Goal: Task Accomplishment & Management: Manage account settings

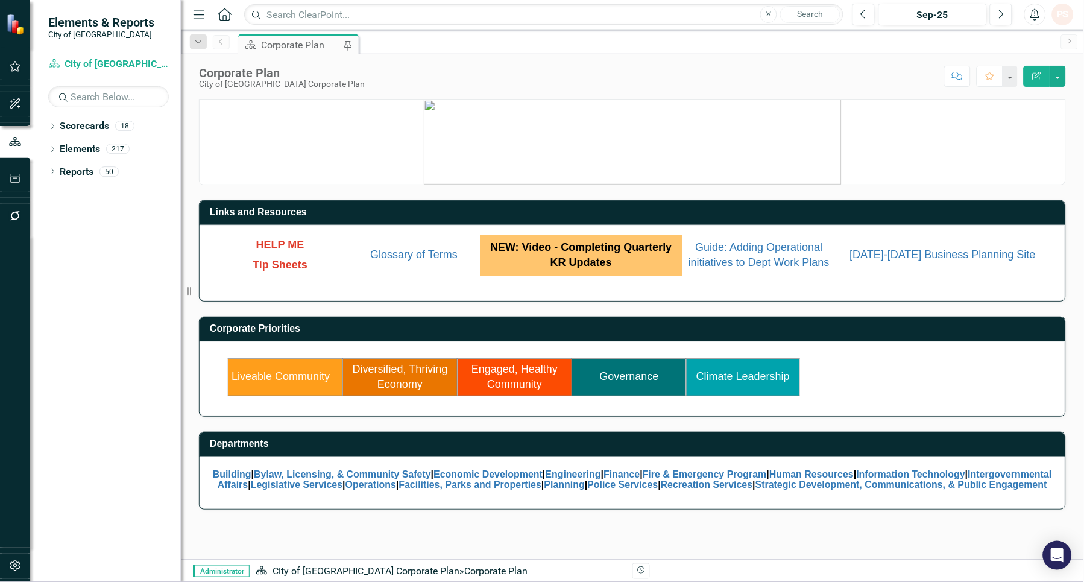
click at [304, 374] on link "Liveable Community" at bounding box center [280, 376] width 98 height 12
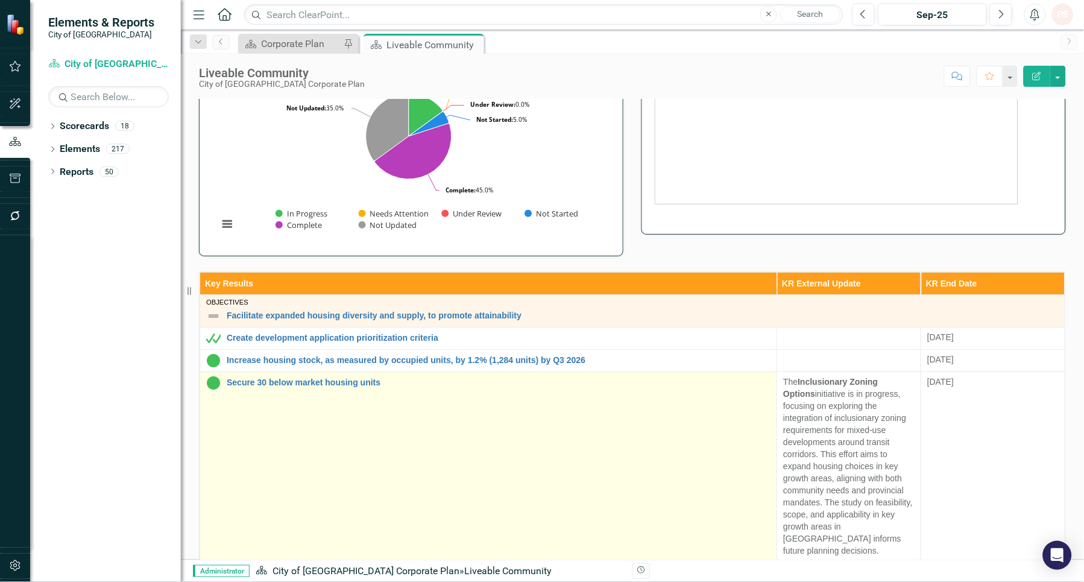
scroll to position [134, 0]
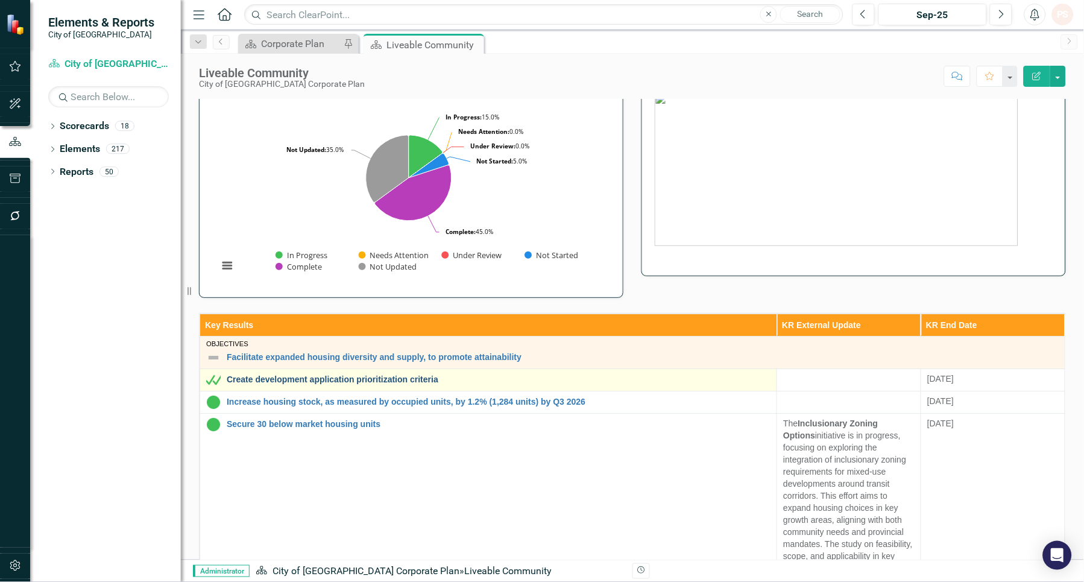
click at [303, 378] on link "Create development application prioritization criteria" at bounding box center [499, 379] width 544 height 9
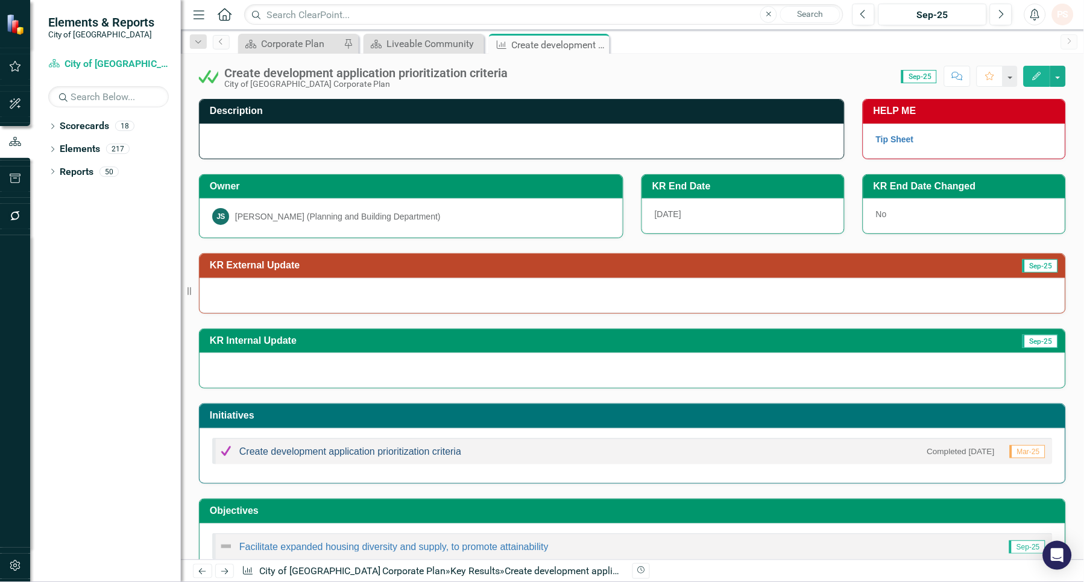
click at [288, 455] on link "Create development application prioritization criteria" at bounding box center [350, 451] width 222 height 10
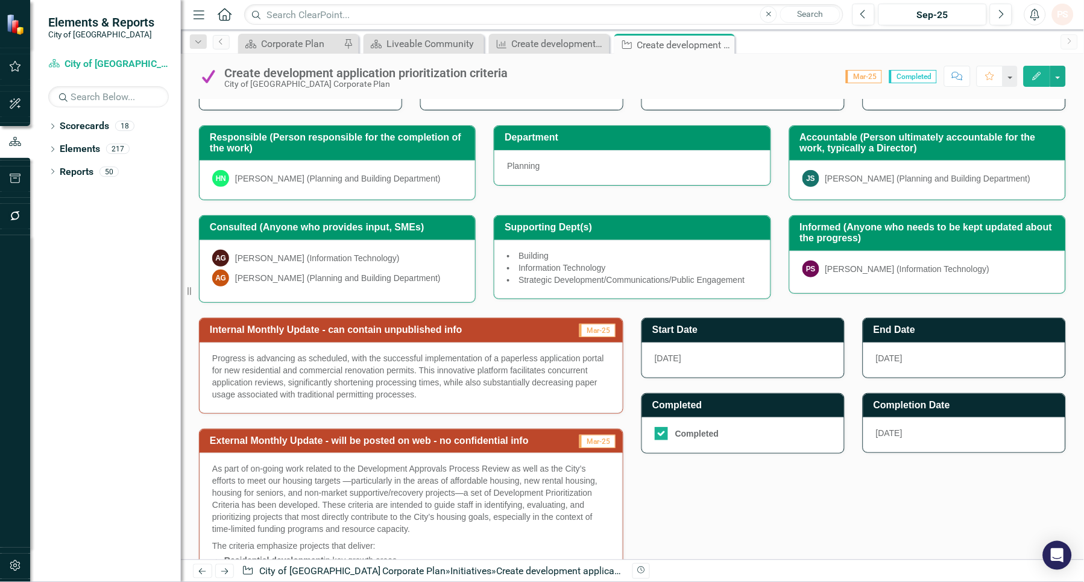
scroll to position [268, 0]
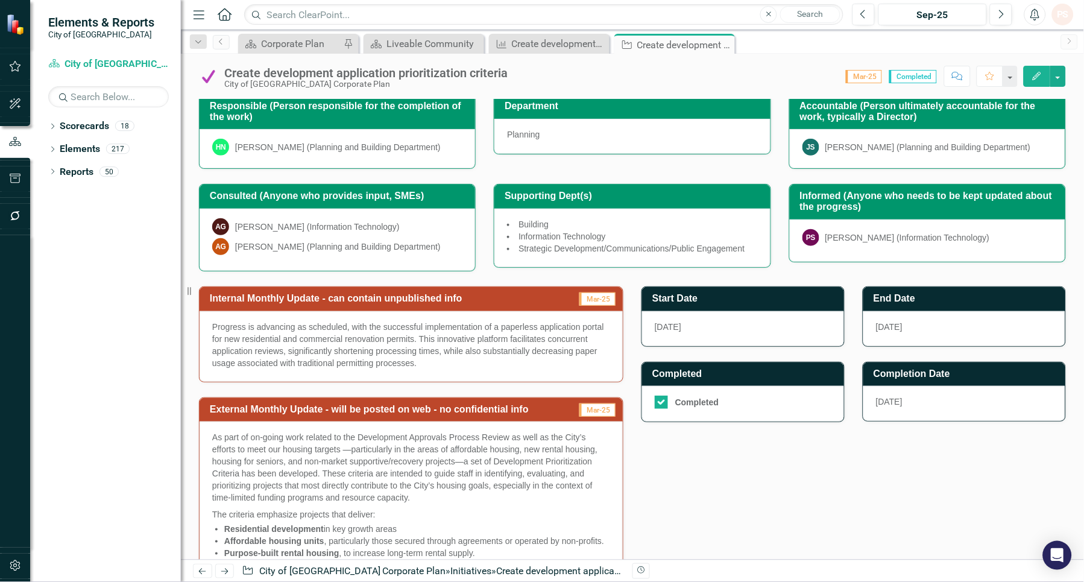
click at [280, 460] on p "As part of on-going work related to the Development Approvals Process Review as…" at bounding box center [411, 468] width 398 height 75
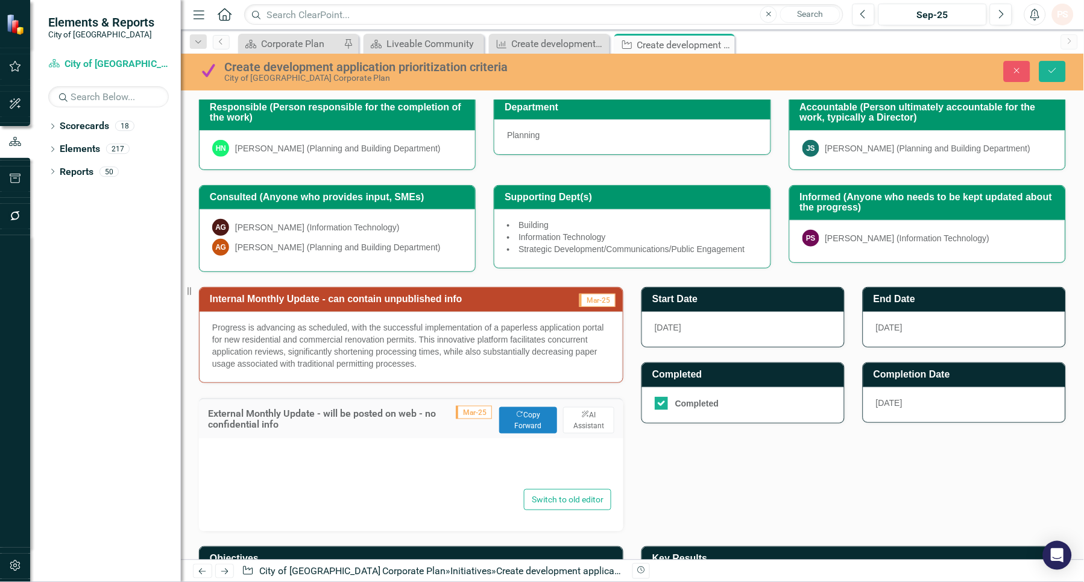
type textarea "<p>As part of on-going work related to the Development Approvals Process Review…"
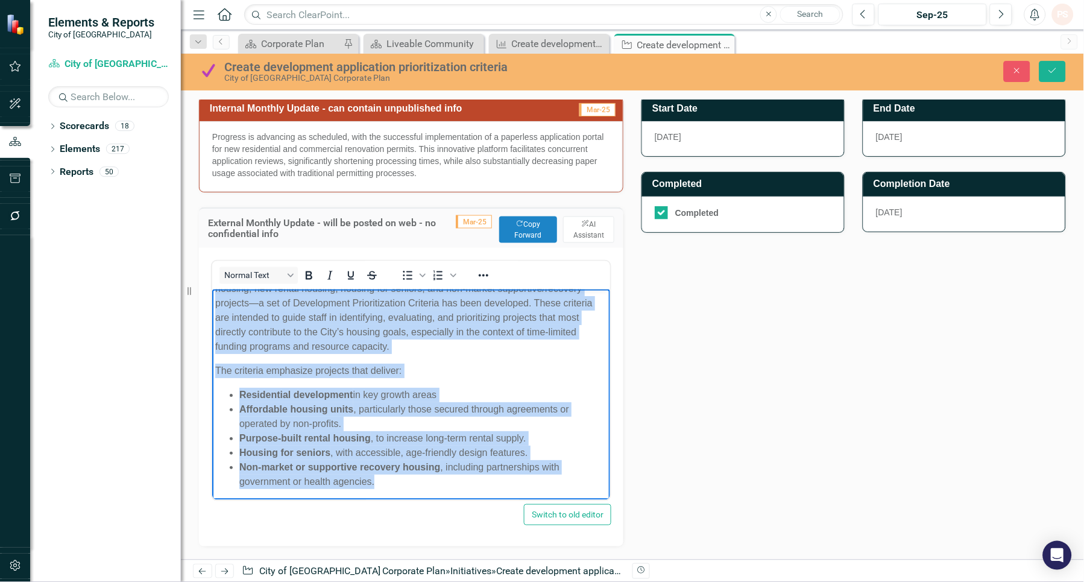
scroll to position [553, 0]
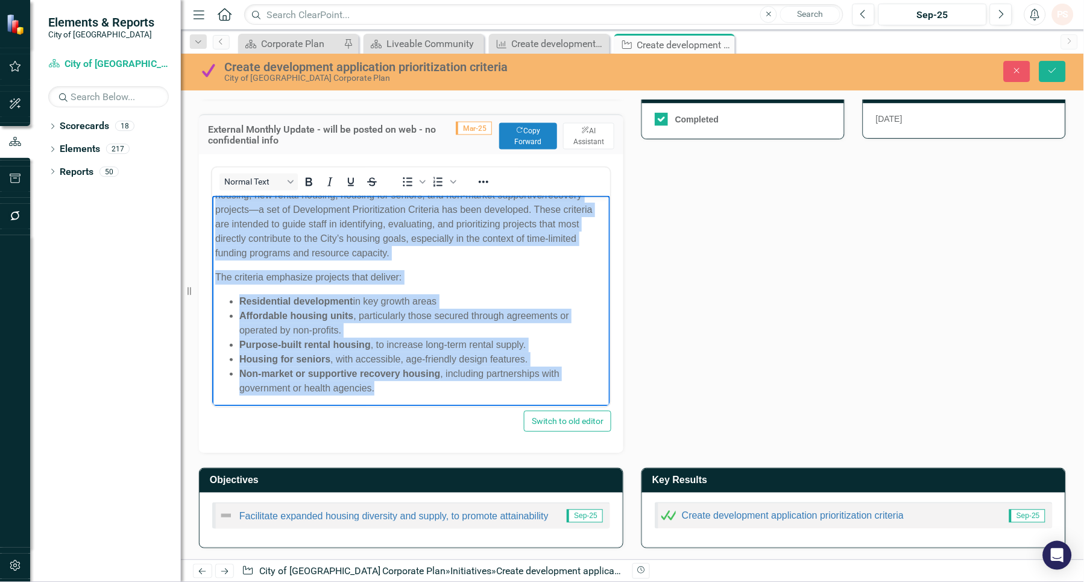
drag, startPoint x: 212, startPoint y: 205, endPoint x: 389, endPoint y: 388, distance: 254.5
click at [389, 388] on body "As part of on-going work related to the Development Approvals Process Review as…" at bounding box center [411, 282] width 398 height 252
copy body "As part of on-going work related to the Development Approvals Process Review as…"
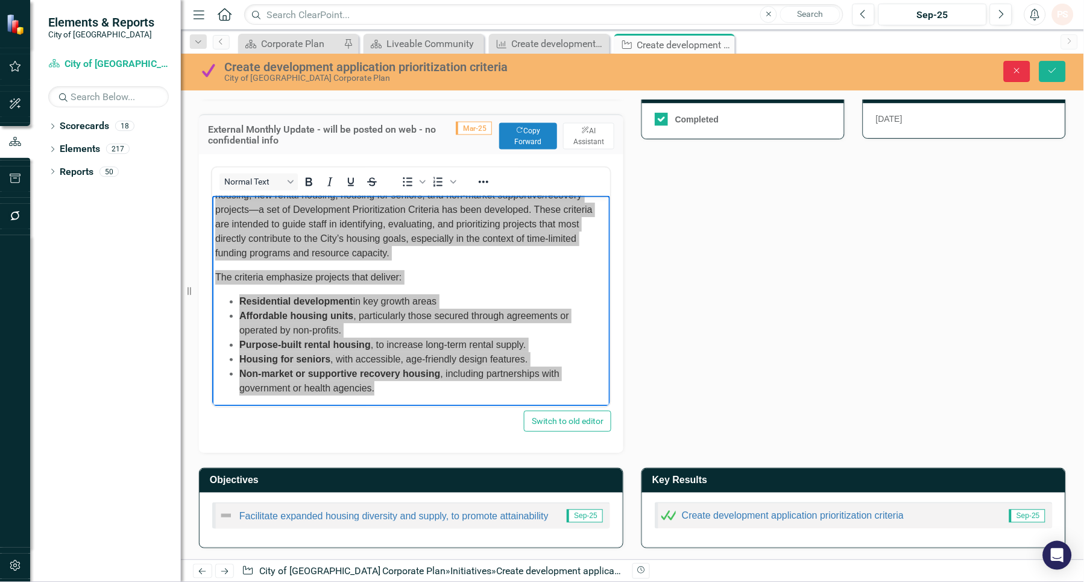
click at [1013, 69] on icon "Close" at bounding box center [1016, 70] width 11 height 8
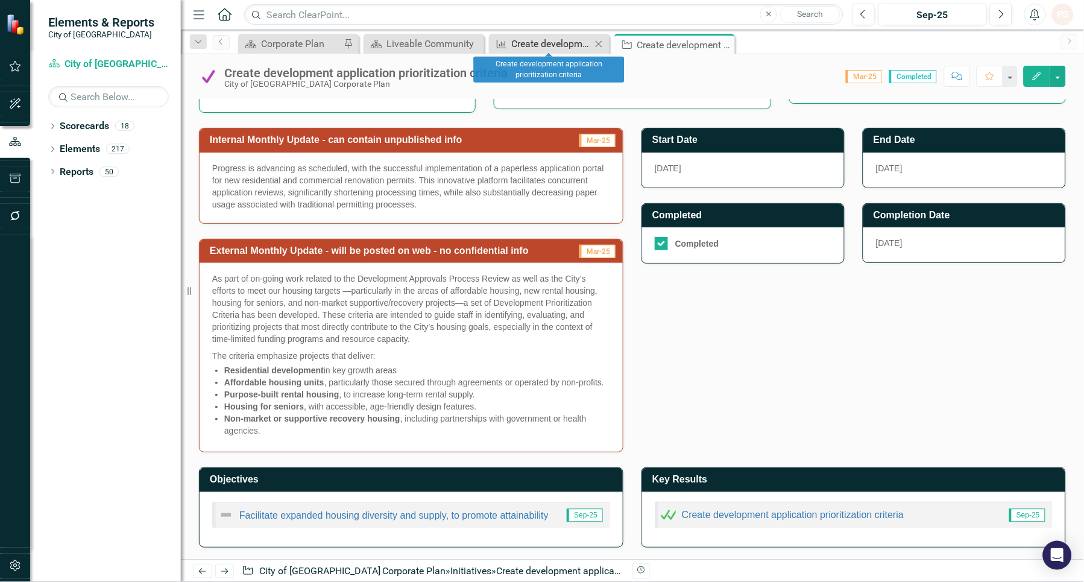
click at [553, 37] on div "Create development application prioritization criteria" at bounding box center [552, 43] width 80 height 15
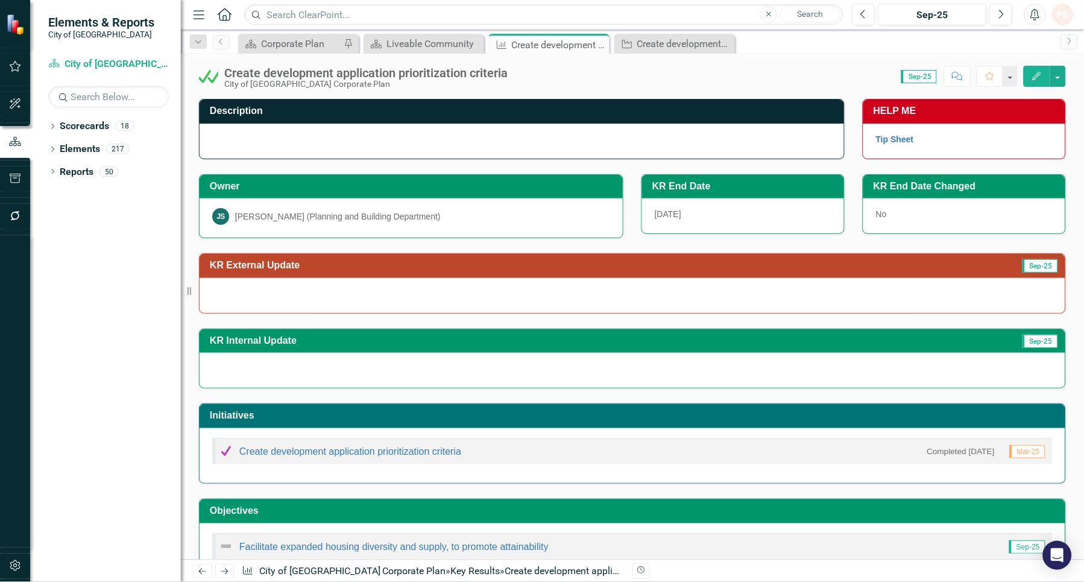
click at [280, 281] on div at bounding box center [633, 295] width 866 height 35
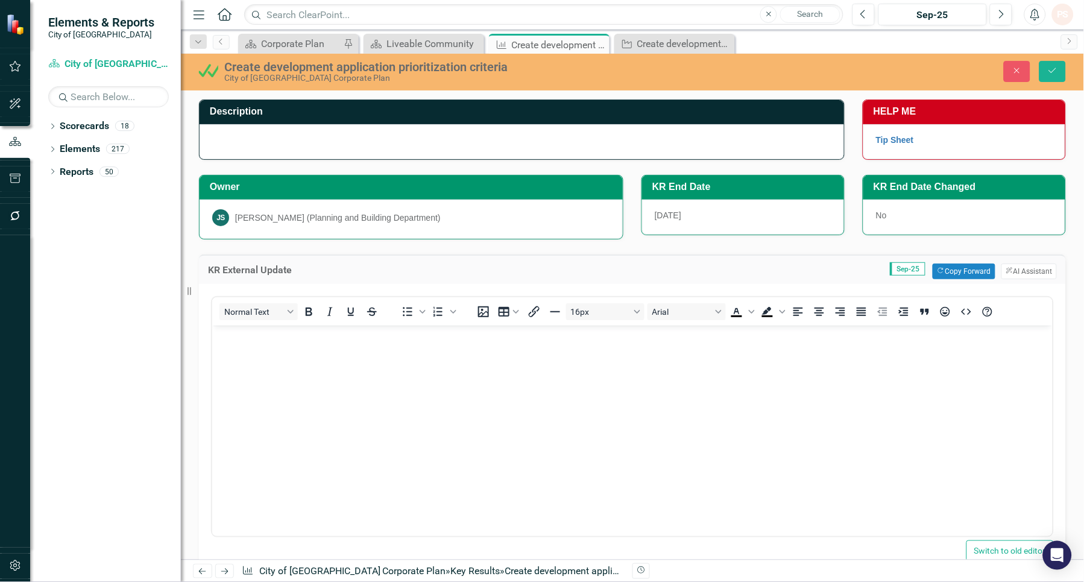
click at [245, 351] on body "Rich Text Area. Press ALT-0 for help." at bounding box center [632, 415] width 840 height 181
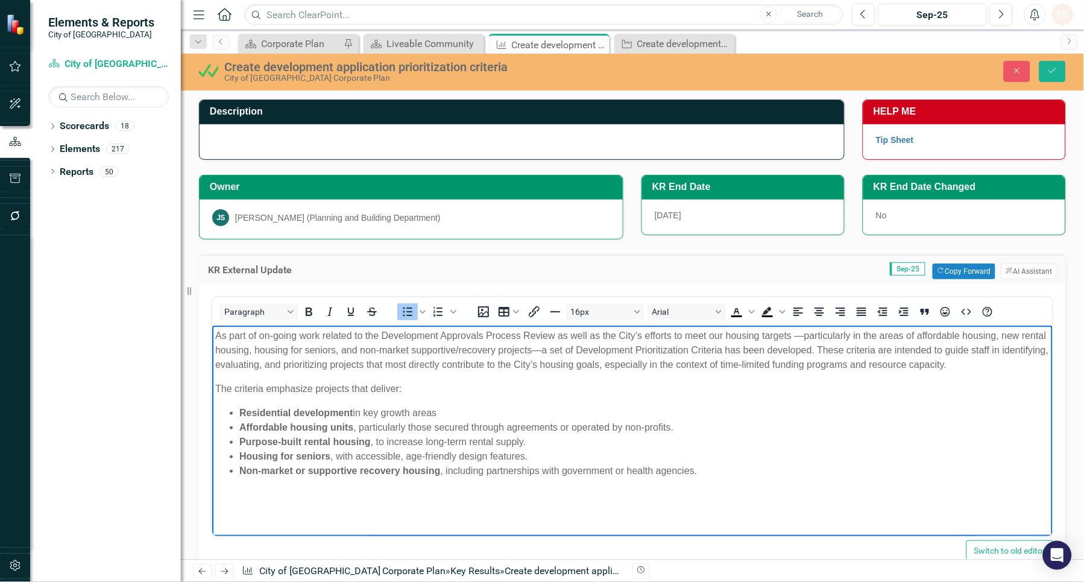
click at [415, 502] on body "As part of on-going work related to the Development Approvals Process Review as…" at bounding box center [632, 415] width 840 height 181
click at [1046, 68] on button "Save" at bounding box center [1052, 71] width 27 height 21
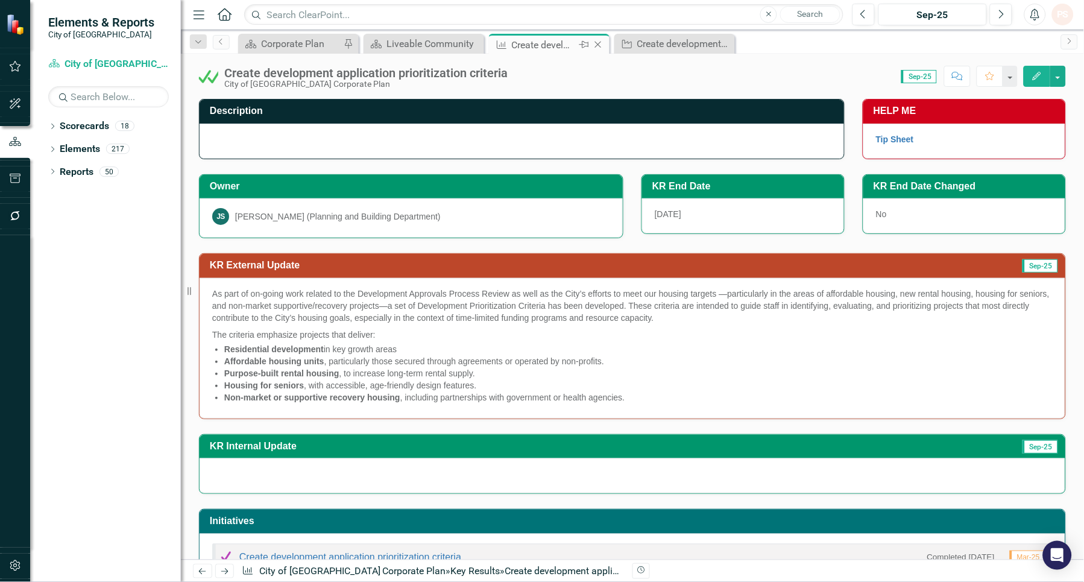
click at [598, 45] on icon at bounding box center [598, 45] width 7 height 7
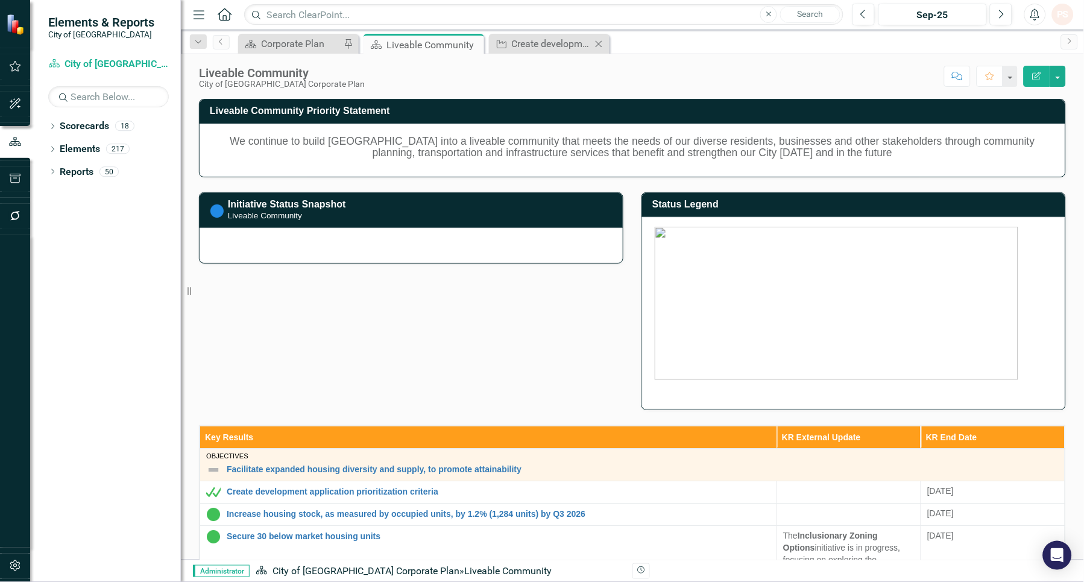
click at [600, 45] on icon at bounding box center [599, 43] width 7 height 7
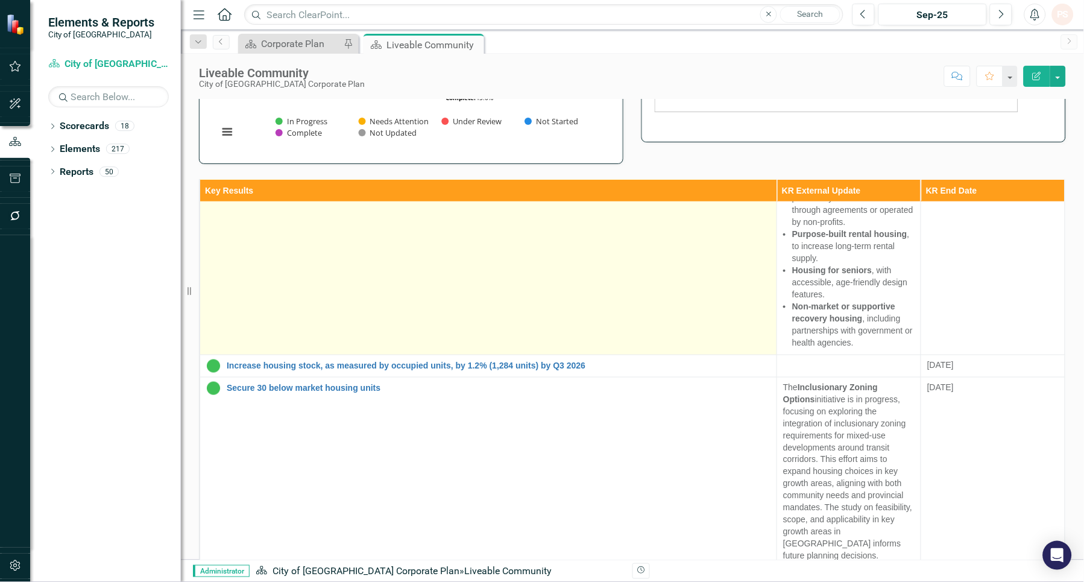
scroll to position [335, 0]
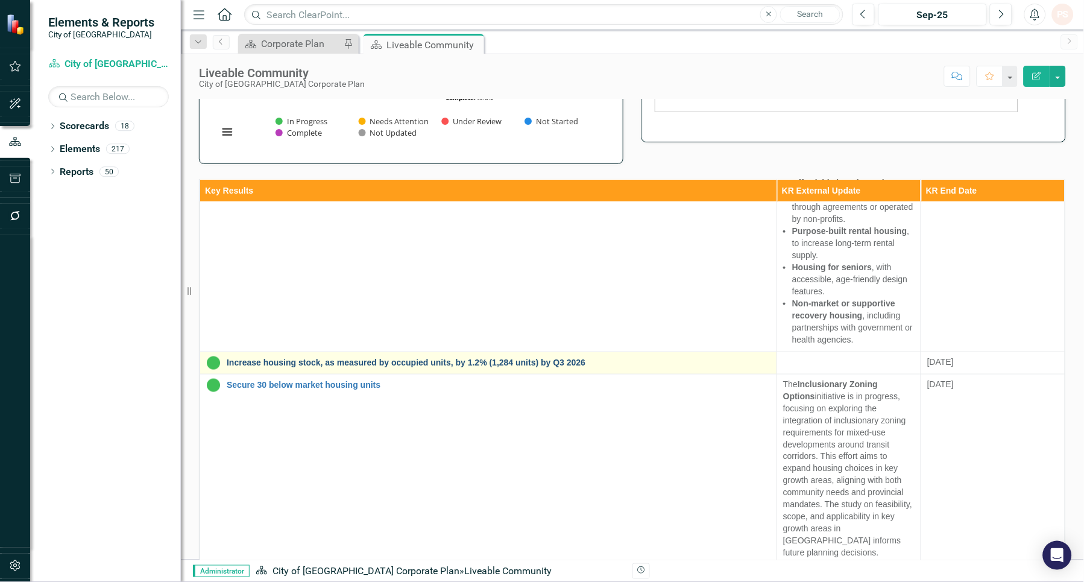
click at [350, 360] on link "Increase housing stock, as measured by occupied units, by 1.2% (1,284 units) by…" at bounding box center [499, 362] width 544 height 9
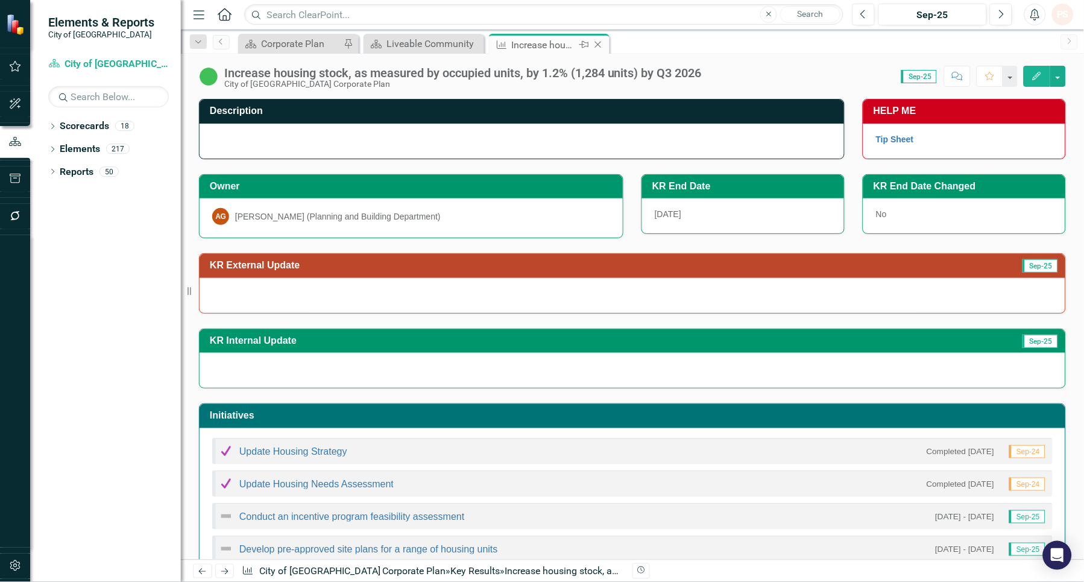
click at [597, 40] on icon "Close" at bounding box center [598, 45] width 12 height 10
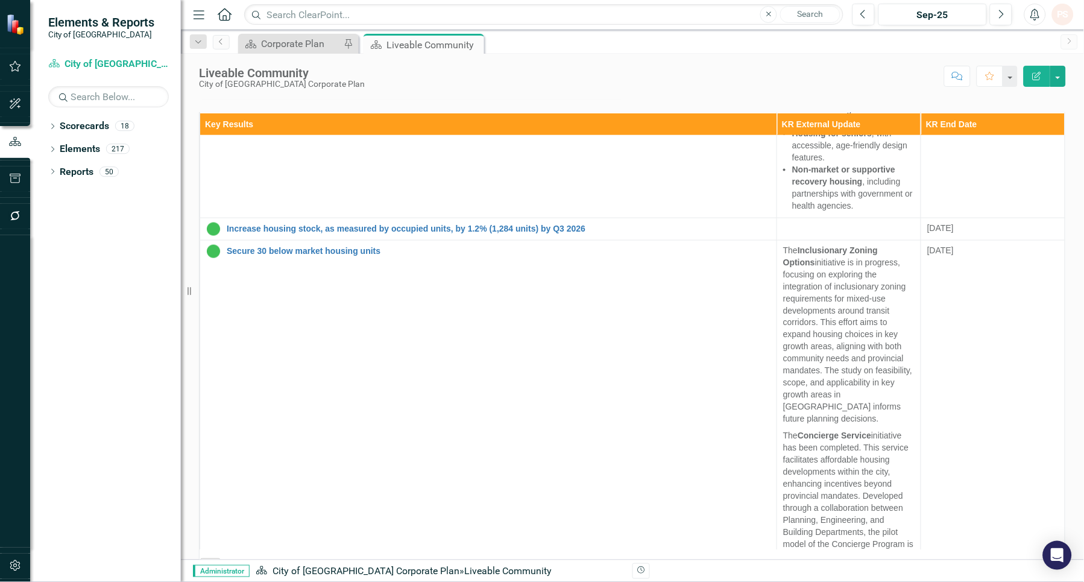
scroll to position [335, 0]
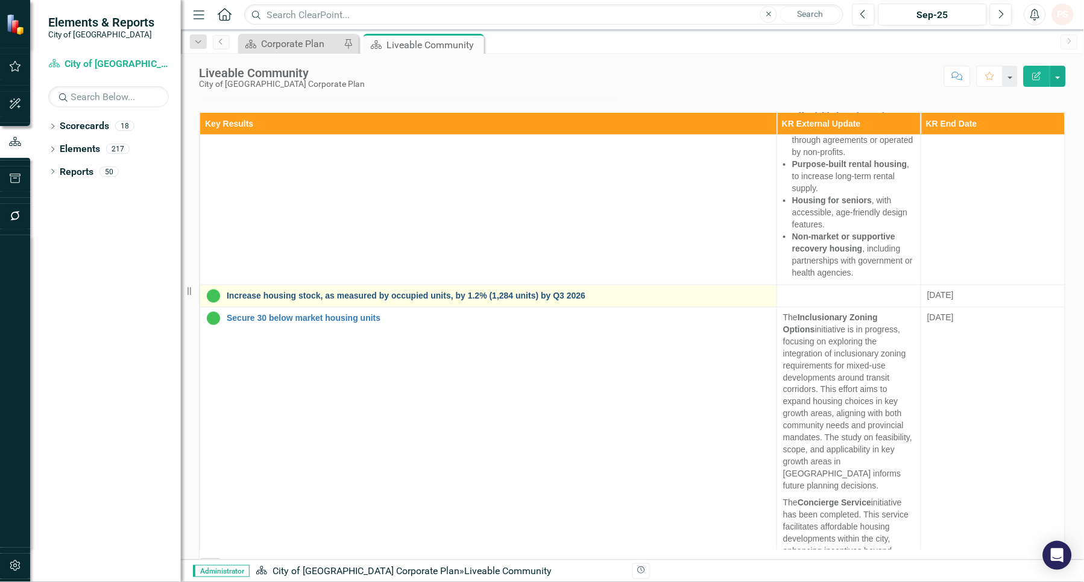
click at [304, 292] on link "Increase housing stock, as measured by occupied units, by 1.2% (1,284 units) by…" at bounding box center [499, 295] width 544 height 9
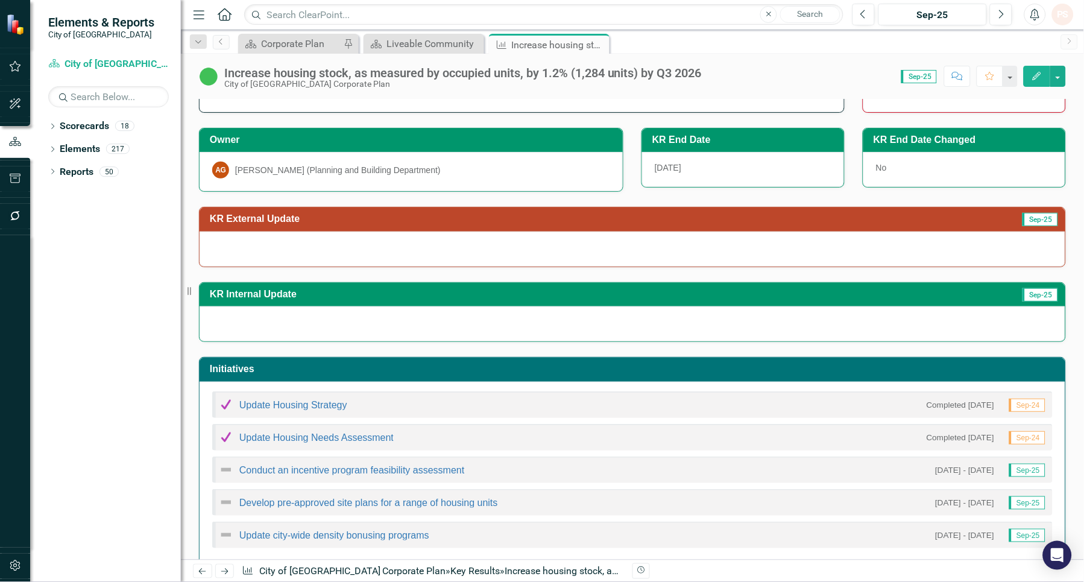
scroll to position [67, 0]
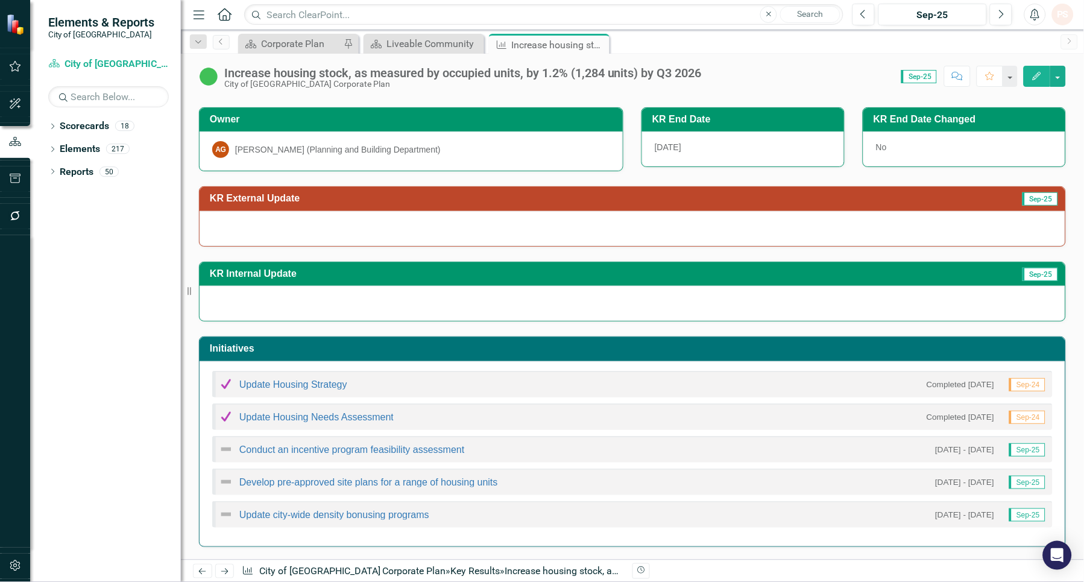
drag, startPoint x: 597, startPoint y: 40, endPoint x: 587, endPoint y: 46, distance: 12.4
click at [0, 0] on icon "Close" at bounding box center [0, 0] width 0 height 0
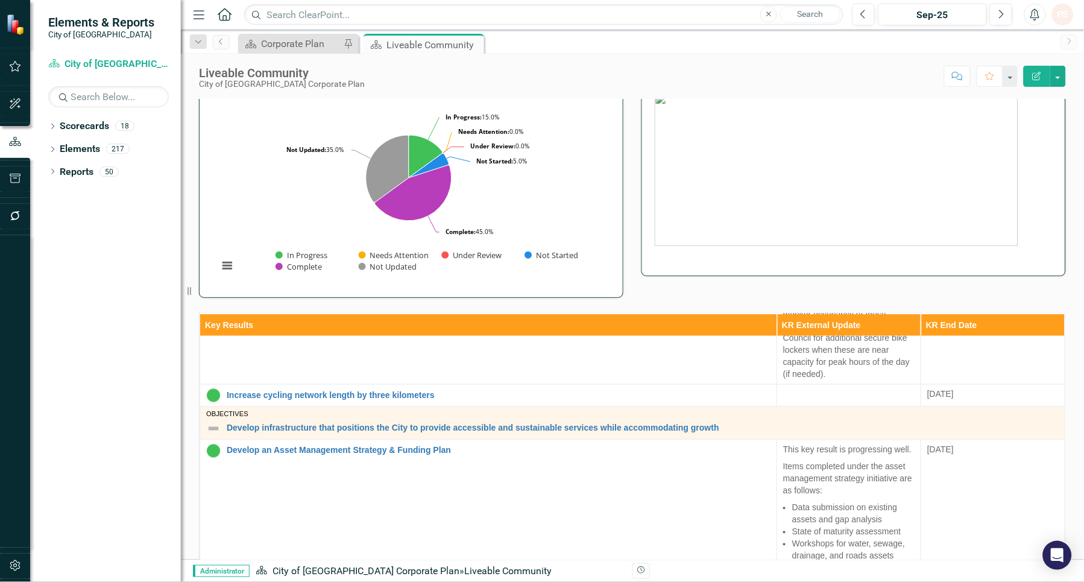
scroll to position [1704, 0]
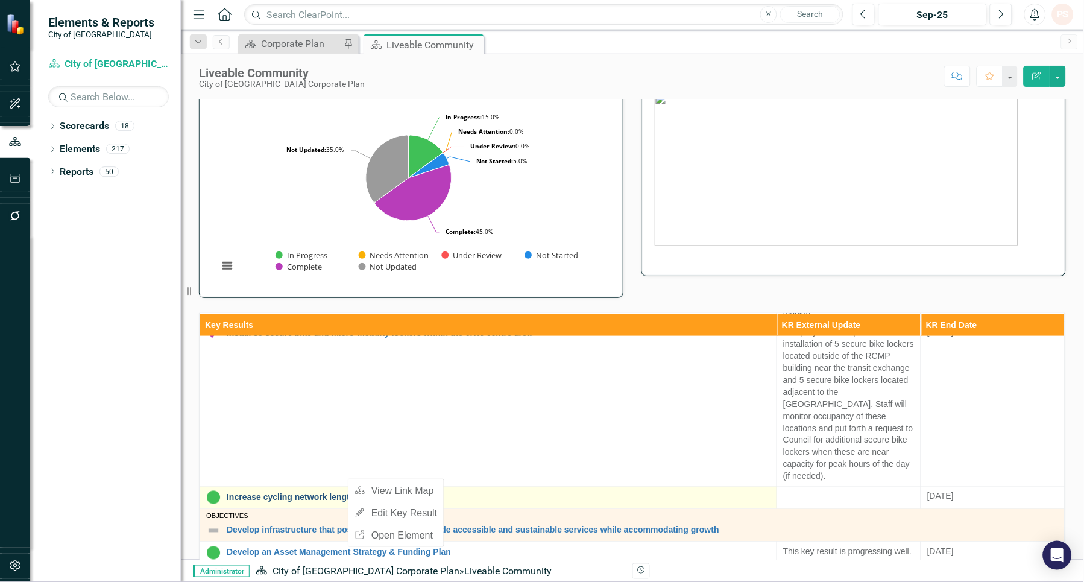
click at [327, 493] on link "Increase cycling network length by three kilometers" at bounding box center [499, 497] width 544 height 9
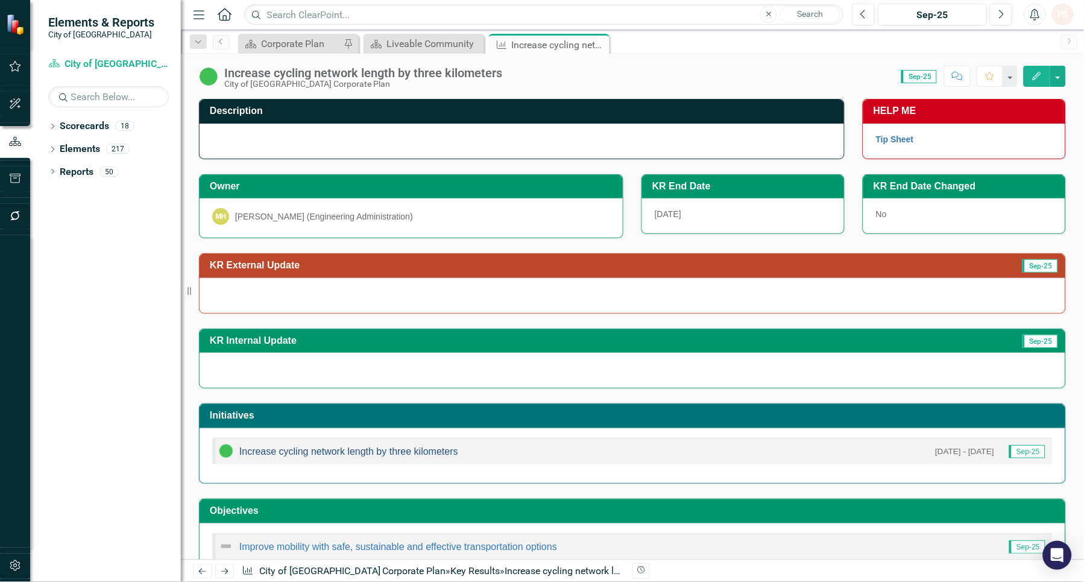
click at [348, 450] on link "Increase cycling network length by three kilometers" at bounding box center [348, 451] width 219 height 10
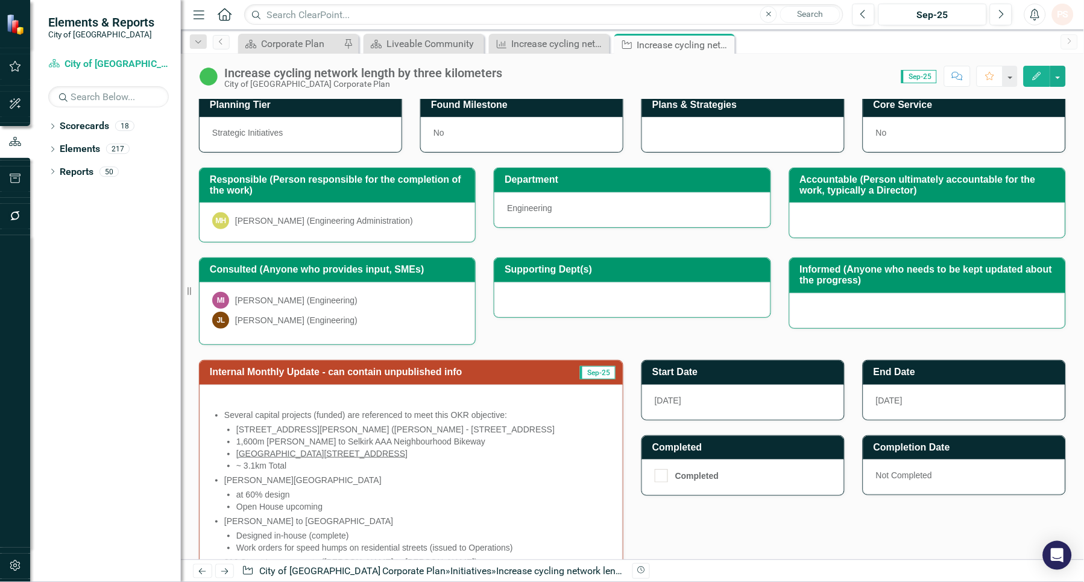
scroll to position [535, 0]
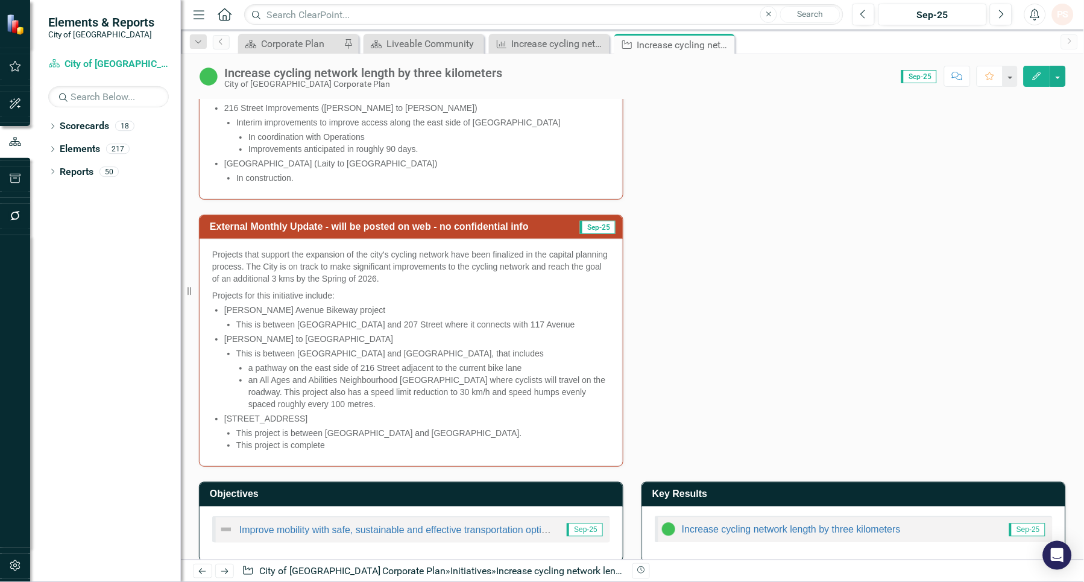
click at [285, 322] on li "This is between [GEOGRAPHIC_DATA] and 207 Street where it connects with 117 Ave…" at bounding box center [423, 324] width 374 height 12
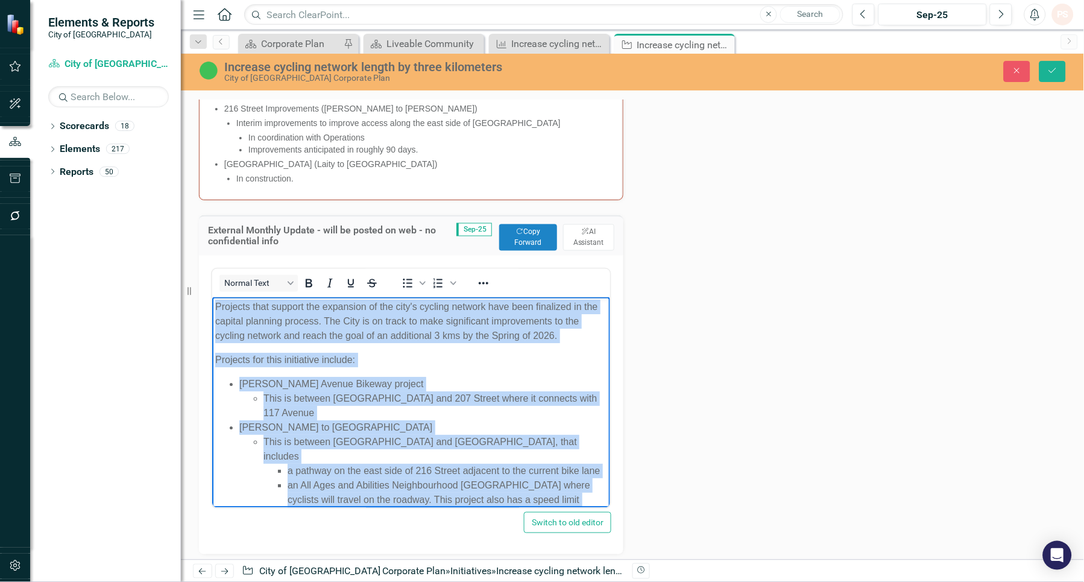
scroll to position [55, 0]
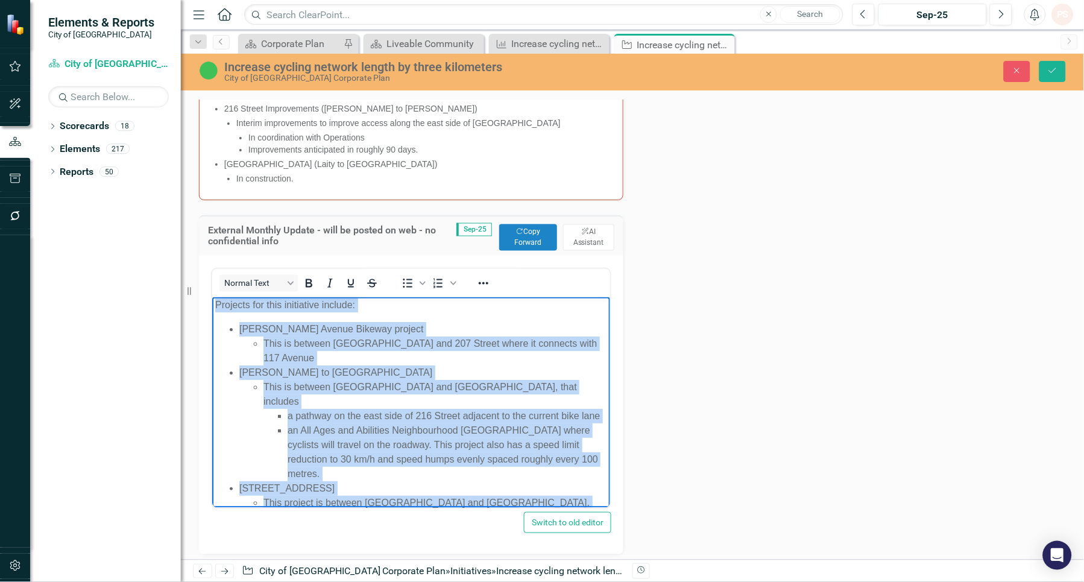
drag, startPoint x: 215, startPoint y: 308, endPoint x: 632, endPoint y: 817, distance: 658.4
click at [425, 528] on html "Projects that support the expansion of the city's cycling network have been fin…" at bounding box center [411, 389] width 398 height 295
copy body "Projects that support the expansion of the city's cycling network have been fin…"
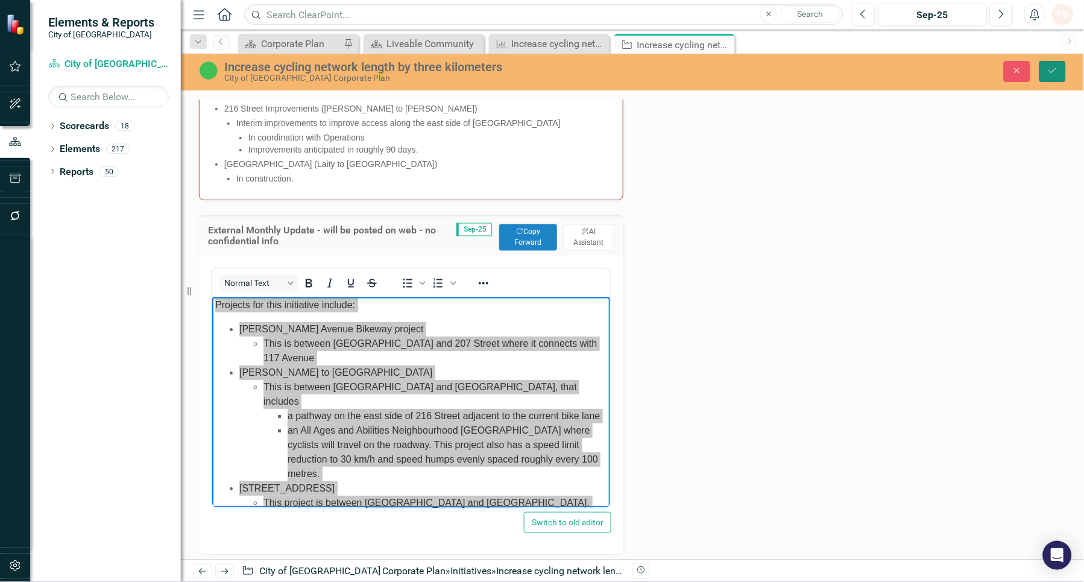
click at [1056, 68] on icon "Save" at bounding box center [1052, 70] width 11 height 8
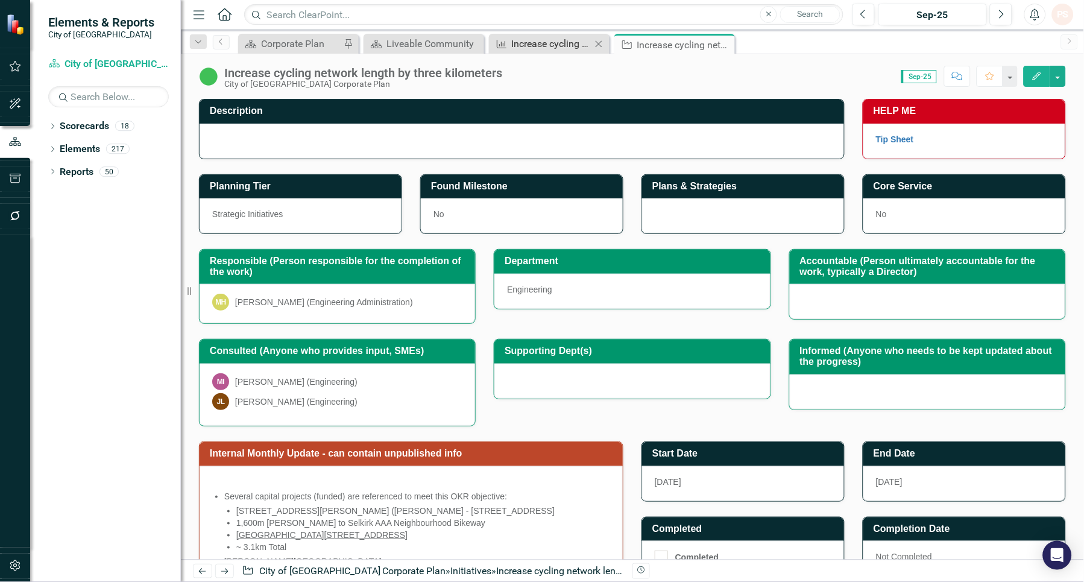
click at [574, 48] on div "Increase cycling network length by three kilometers" at bounding box center [552, 43] width 80 height 15
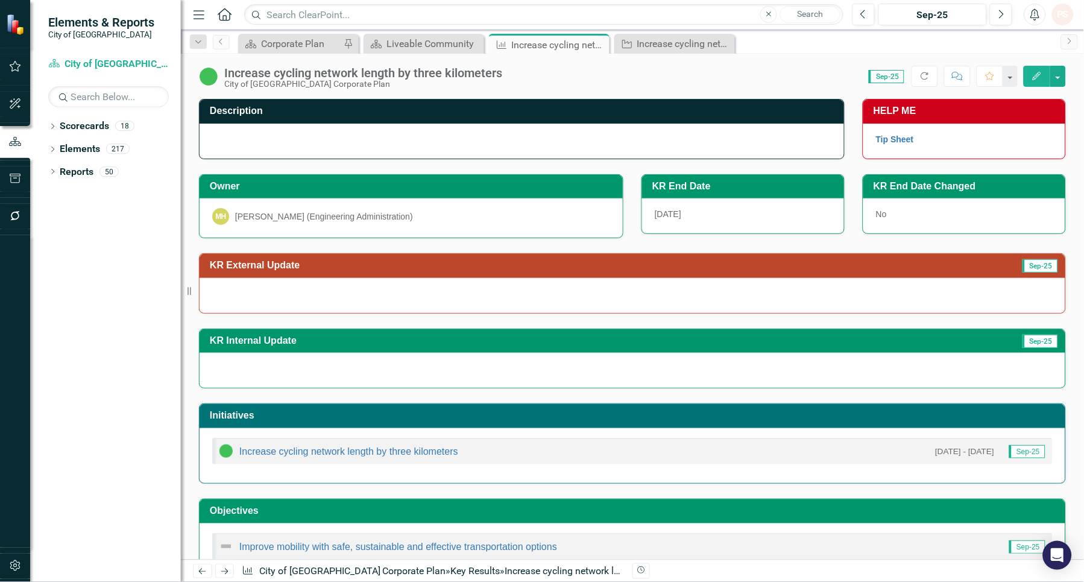
click at [256, 304] on div at bounding box center [633, 295] width 866 height 35
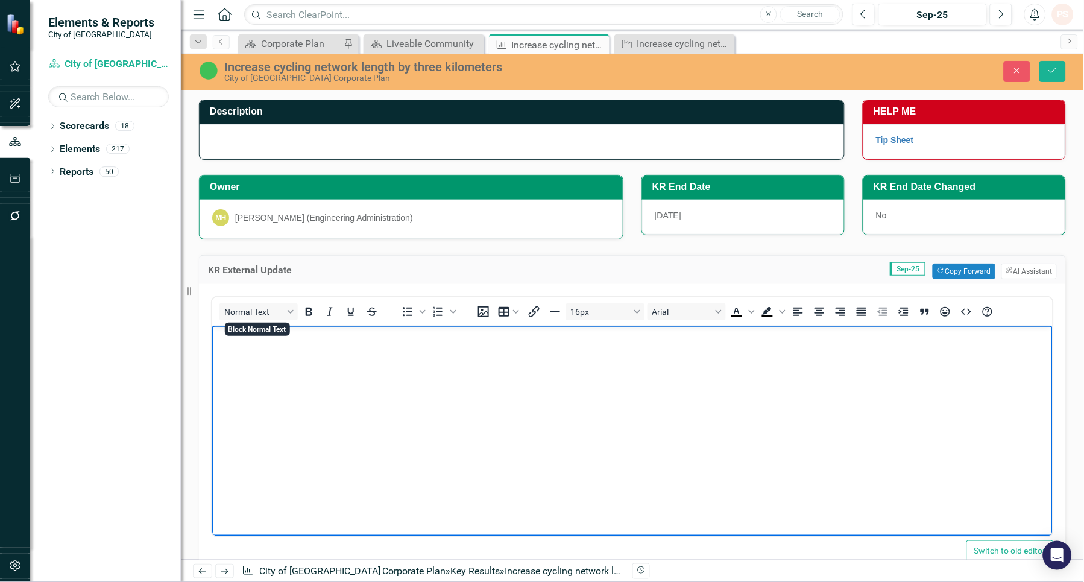
click at [253, 373] on body "Rich Text Area. Press ALT-0 for help." at bounding box center [632, 415] width 840 height 181
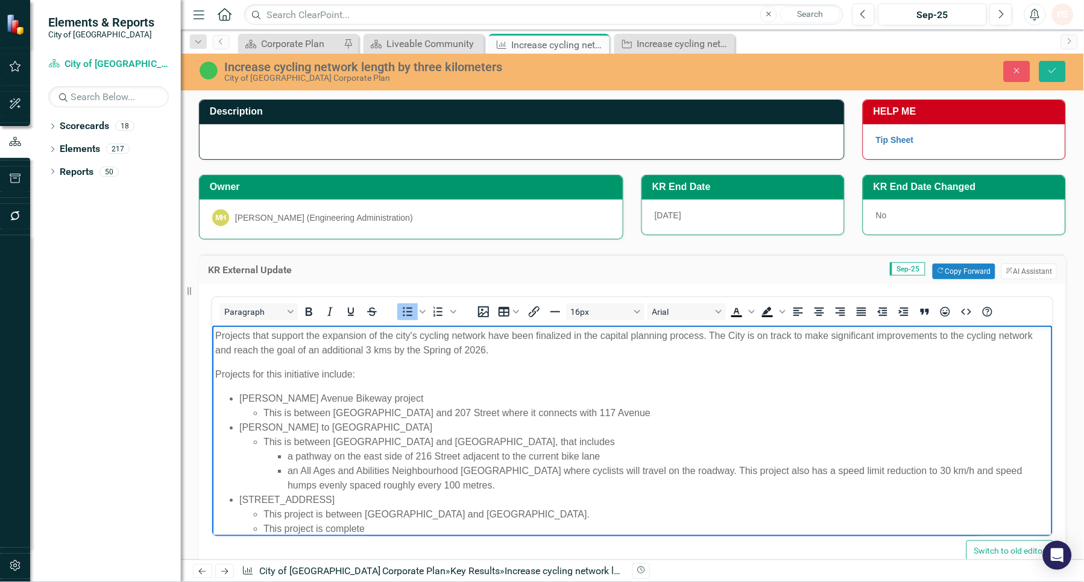
click at [444, 404] on li "[PERSON_NAME][GEOGRAPHIC_DATA] project This is between [GEOGRAPHIC_DATA] and 20…" at bounding box center [644, 405] width 810 height 29
click at [429, 385] on body "Projects that support the expansion of the city's cycling network have been fin…" at bounding box center [632, 436] width 840 height 223
click at [646, 379] on p "Projects for this initiative include:" at bounding box center [632, 373] width 834 height 14
click at [394, 395] on li "[PERSON_NAME][GEOGRAPHIC_DATA] project This is between [GEOGRAPHIC_DATA] and 20…" at bounding box center [644, 405] width 810 height 29
click at [385, 398] on li "[PERSON_NAME][GEOGRAPHIC_DATA] project This is between [GEOGRAPHIC_DATA] and 20…" at bounding box center [644, 405] width 810 height 29
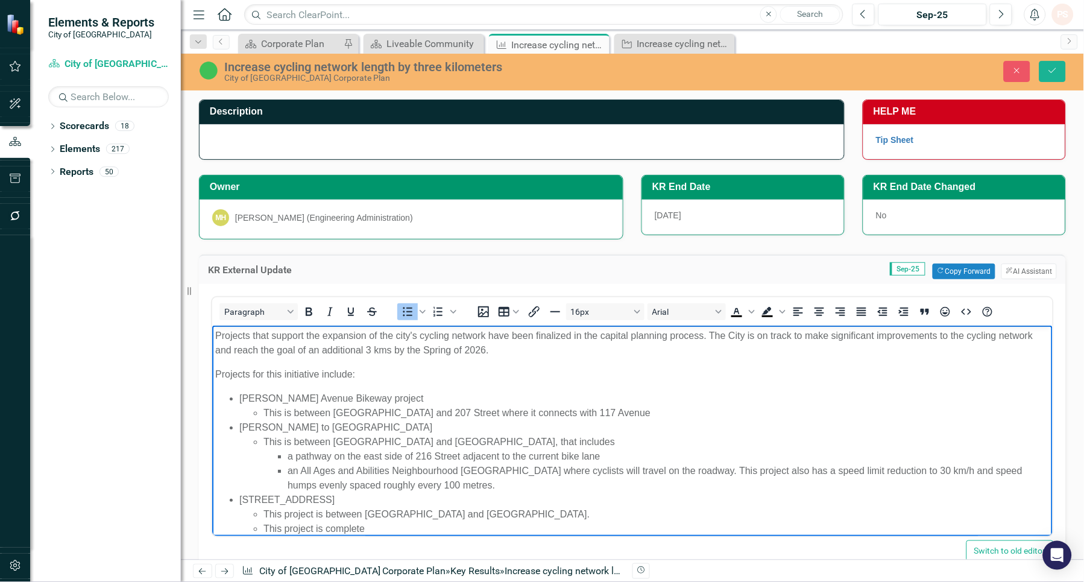
click at [378, 397] on li "[PERSON_NAME][GEOGRAPHIC_DATA] project This is between [GEOGRAPHIC_DATA] and 20…" at bounding box center [644, 405] width 810 height 29
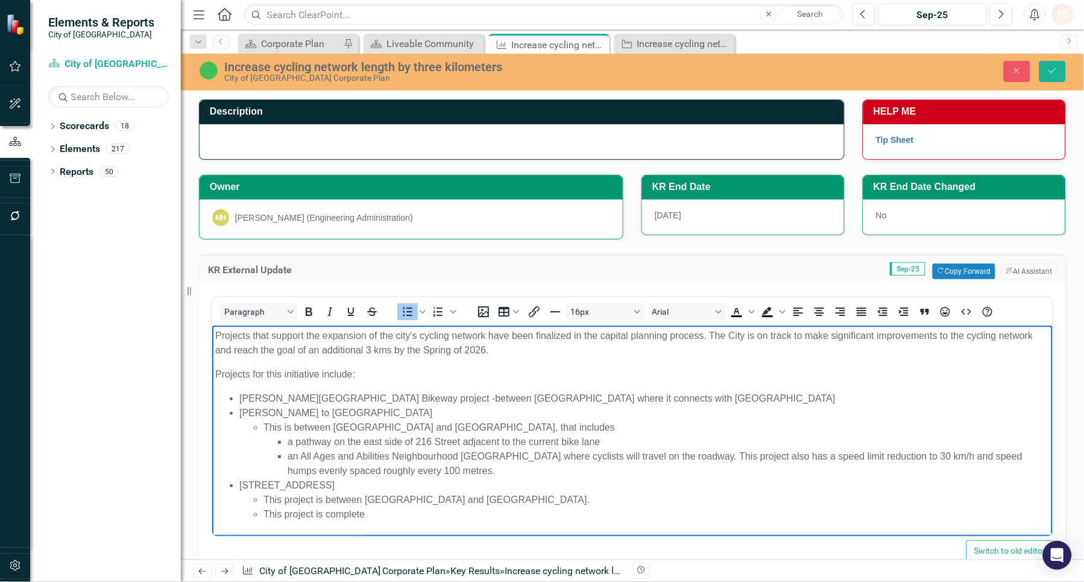
click at [329, 411] on li "[PERSON_NAME] to [GEOGRAPHIC_DATA] This is between 216 Street and [GEOGRAPHIC_D…" at bounding box center [644, 441] width 810 height 72
click at [318, 413] on li "[PERSON_NAME] to [GEOGRAPHIC_DATA] This is between 216 Street and [GEOGRAPHIC_D…" at bounding box center [644, 441] width 810 height 72
click at [324, 412] on li "[PERSON_NAME] to [GEOGRAPHIC_DATA] This is between 216 Street and [GEOGRAPHIC_D…" at bounding box center [644, 441] width 810 height 72
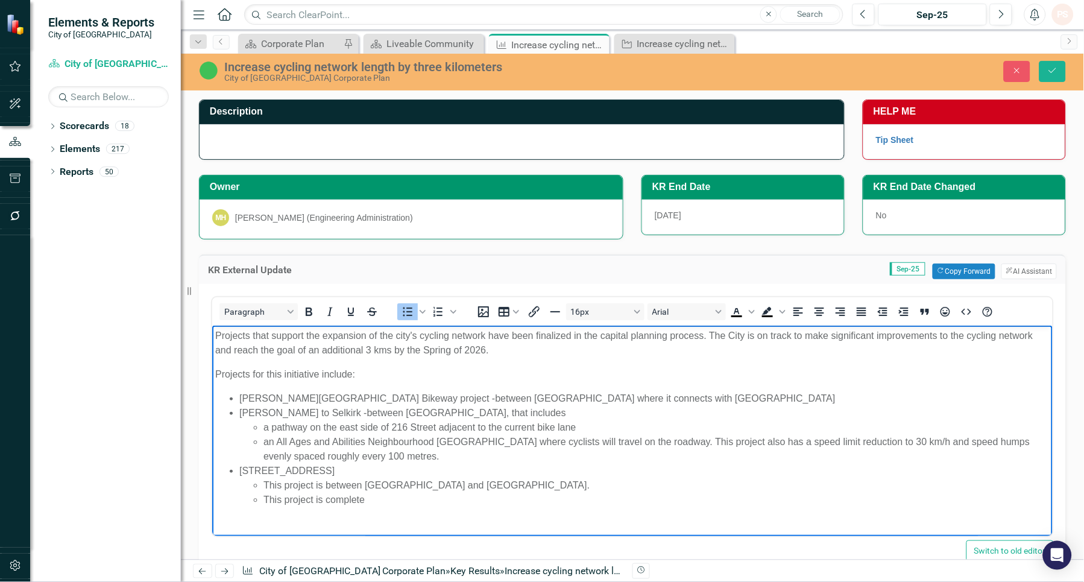
click at [559, 410] on li "[PERSON_NAME] to Selkirk - between [GEOGRAPHIC_DATA] and [GEOGRAPHIC_DATA], tha…" at bounding box center [644, 434] width 810 height 58
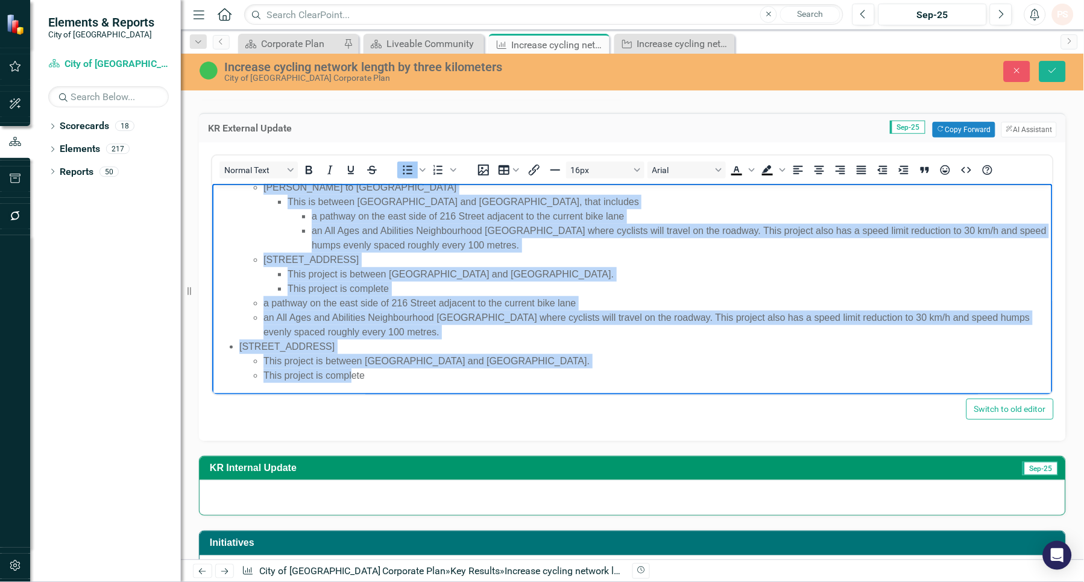
scroll to position [166, 0]
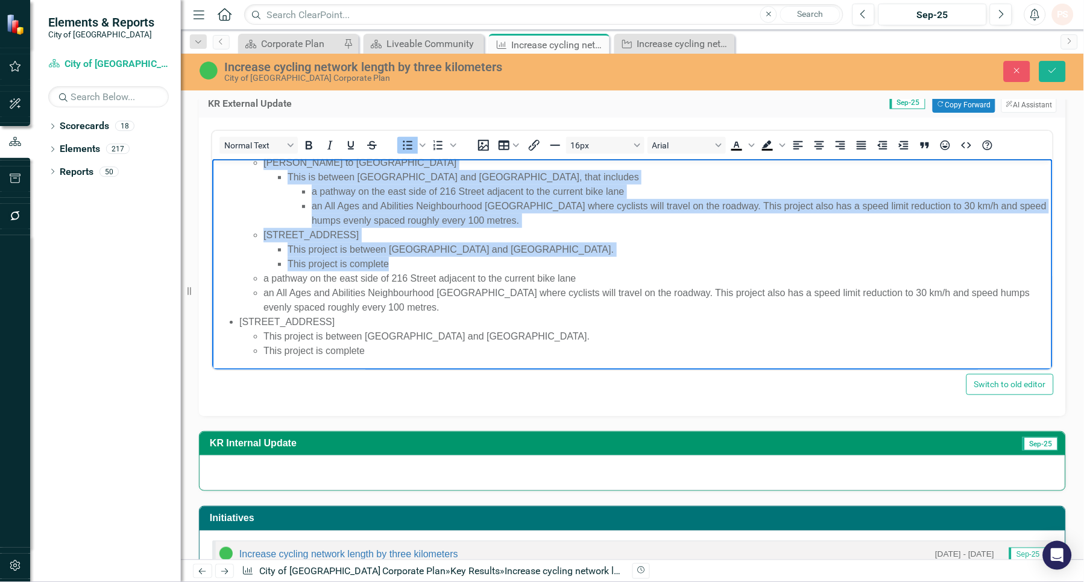
drag, startPoint x: 240, startPoint y: 259, endPoint x: 480, endPoint y: 263, distance: 240.5
click at [480, 263] on li "[PERSON_NAME] to Selkirk - between [GEOGRAPHIC_DATA] and [GEOGRAPHIC_DATA], tha…" at bounding box center [644, 181] width 810 height 265
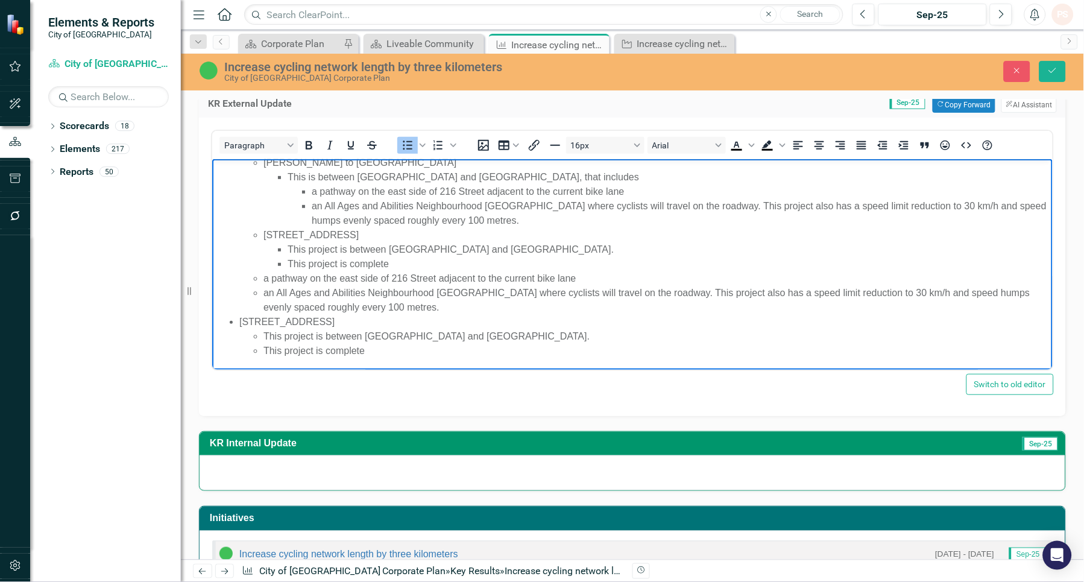
scroll to position [0, 0]
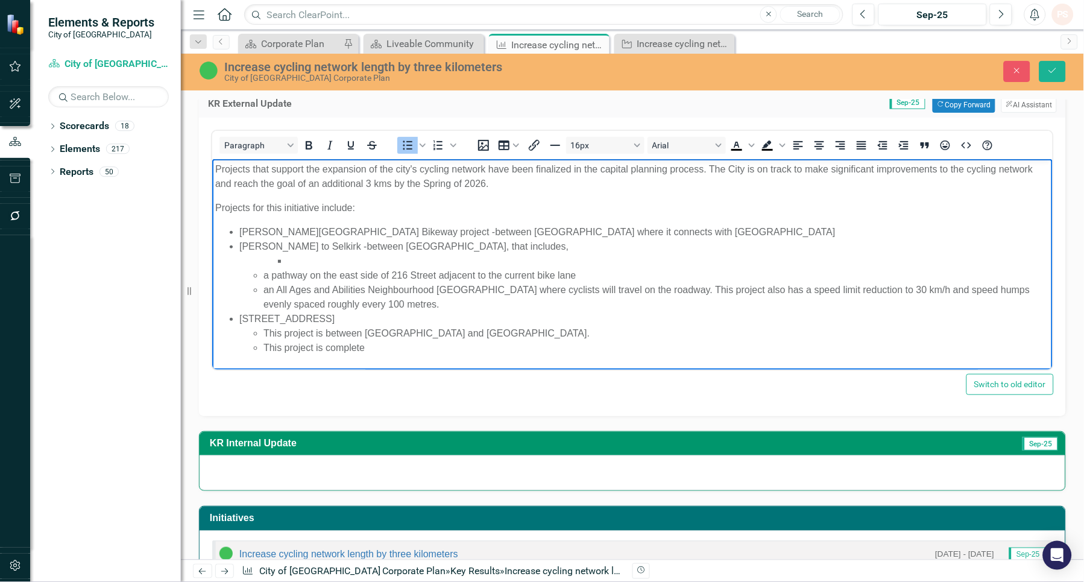
click at [563, 240] on li "[PERSON_NAME] to Selkirk - between [GEOGRAPHIC_DATA] and [GEOGRAPHIC_DATA], tha…" at bounding box center [644, 275] width 810 height 72
click at [302, 268] on li "a pathway on the east side of 216 Street adjacent to the current bike lane" at bounding box center [656, 275] width 786 height 14
click at [266, 275] on li "a pathway on the east side of 216 Street adjacent to the current bike lane" at bounding box center [656, 275] width 786 height 14
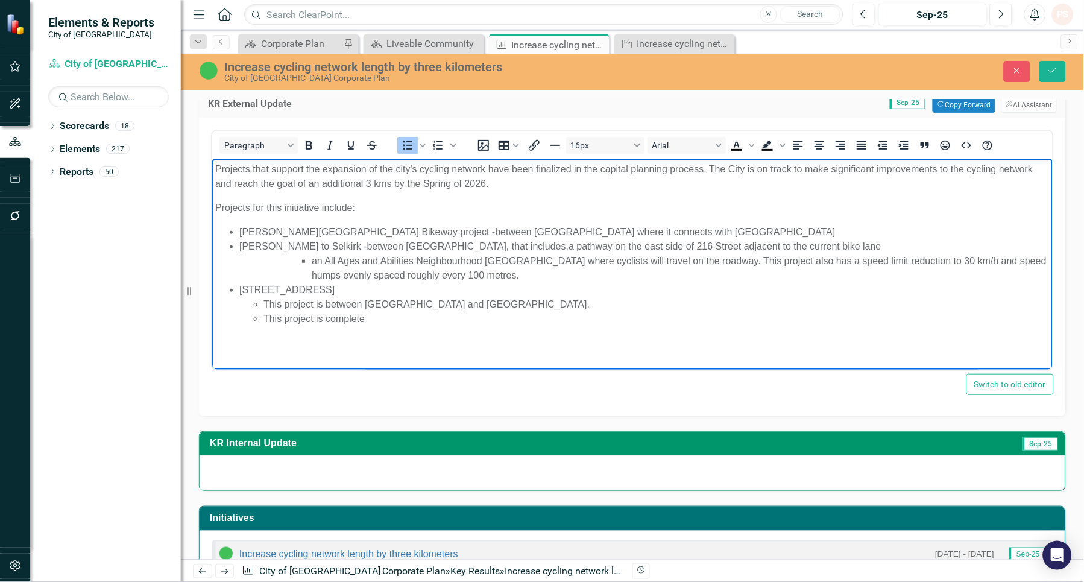
click at [312, 259] on li "an All Ages and Abilities Neighbourhood [GEOGRAPHIC_DATA] where cyclists will t…" at bounding box center [680, 267] width 738 height 29
click at [326, 282] on li "123 Avenue This project is between [GEOGRAPHIC_DATA] and [GEOGRAPHIC_DATA]. Thi…" at bounding box center [644, 303] width 810 height 43
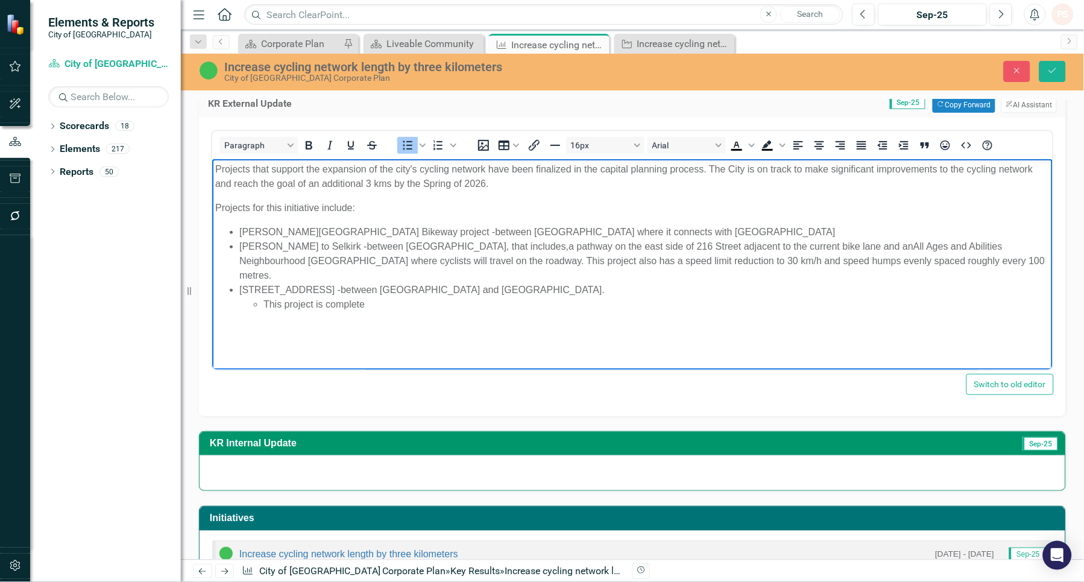
click at [459, 282] on li "[GEOGRAPHIC_DATA] - between [GEOGRAPHIC_DATA] and [GEOGRAPHIC_DATA]. This proje…" at bounding box center [644, 296] width 810 height 29
drag, startPoint x: 372, startPoint y: 287, endPoint x: 225, endPoint y: 295, distance: 147.3
click at [225, 295] on ul "[PERSON_NAME][GEOGRAPHIC_DATA] project - between [GEOGRAPHIC_DATA] and 207 Stre…" at bounding box center [632, 267] width 834 height 87
click at [1054, 72] on icon "Save" at bounding box center [1052, 70] width 11 height 8
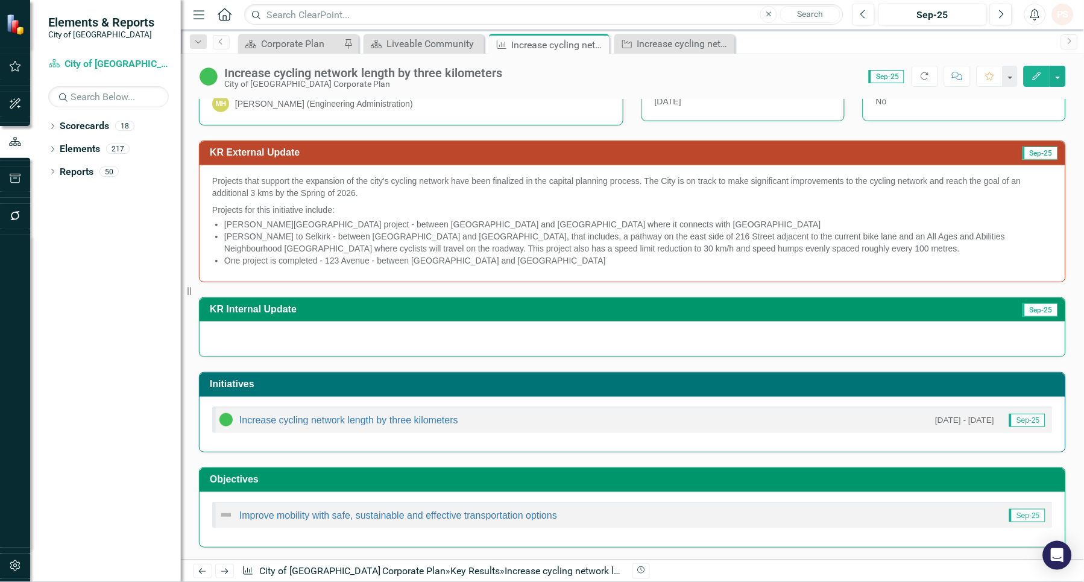
scroll to position [46, 0]
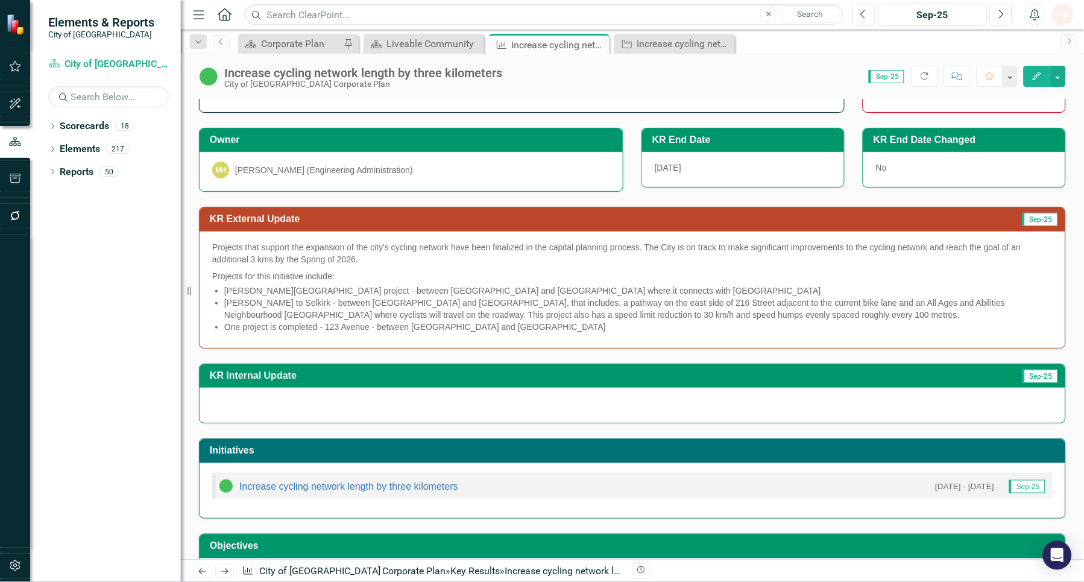
click at [209, 276] on div "Projects that support the expansion of the city's cycling network have been fin…" at bounding box center [633, 289] width 866 height 116
click at [213, 278] on p "Projects for this initiative include:" at bounding box center [632, 275] width 840 height 14
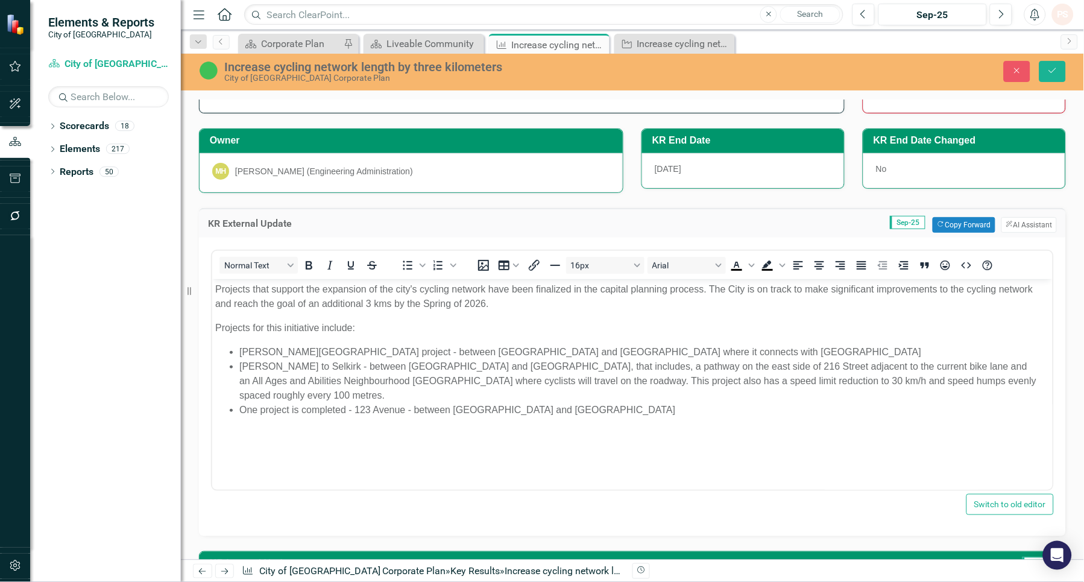
scroll to position [0, 0]
click at [213, 327] on body "Projects that support the expansion of the city's cycling network have been fin…" at bounding box center [632, 368] width 840 height 181
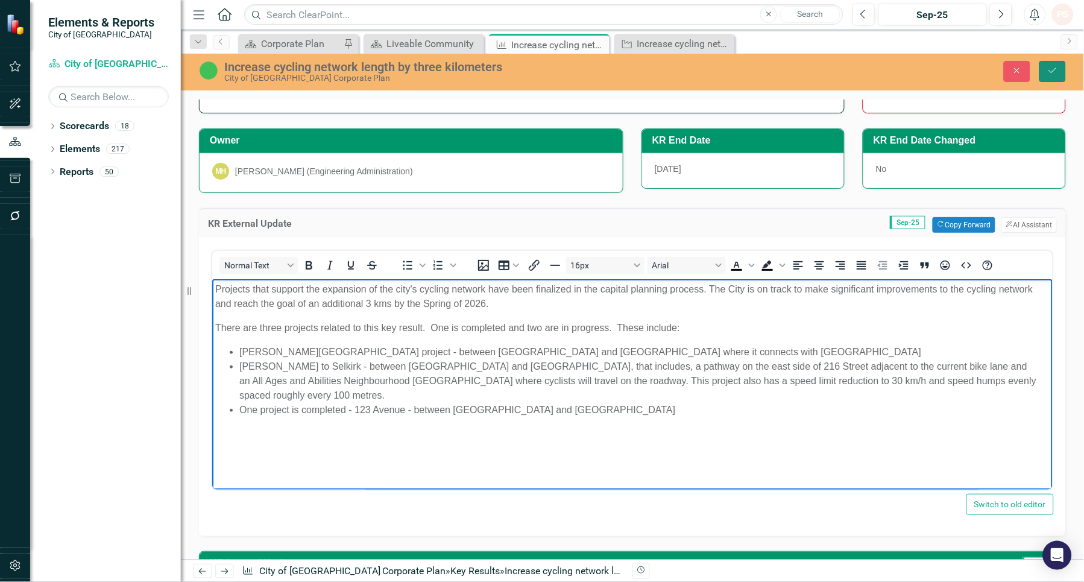
click at [1046, 69] on button "Save" at bounding box center [1052, 71] width 27 height 21
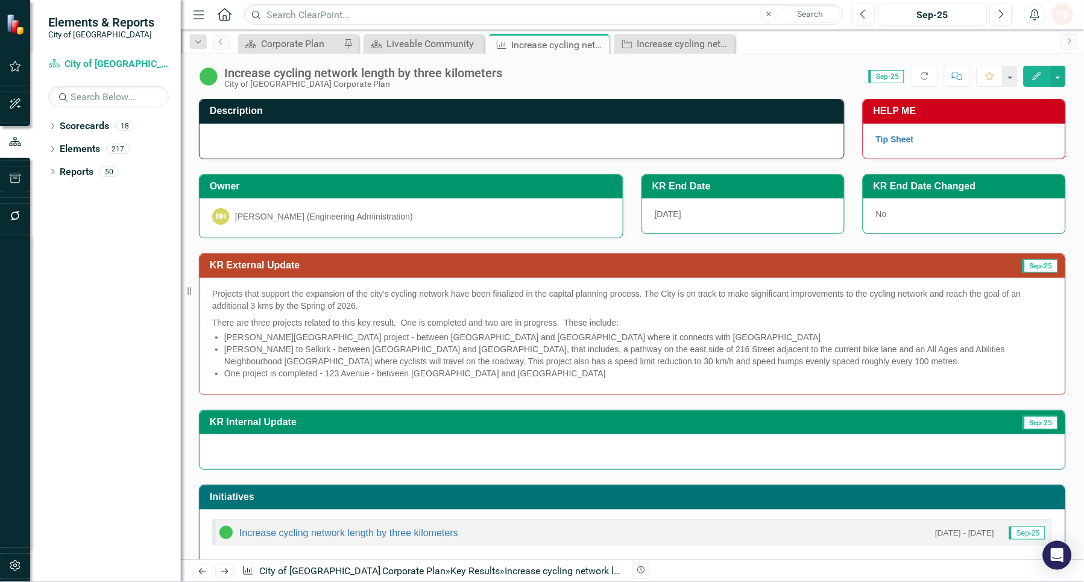
drag, startPoint x: 599, startPoint y: 41, endPoint x: 635, endPoint y: 51, distance: 36.8
click at [0, 0] on icon "Close" at bounding box center [0, 0] width 0 height 0
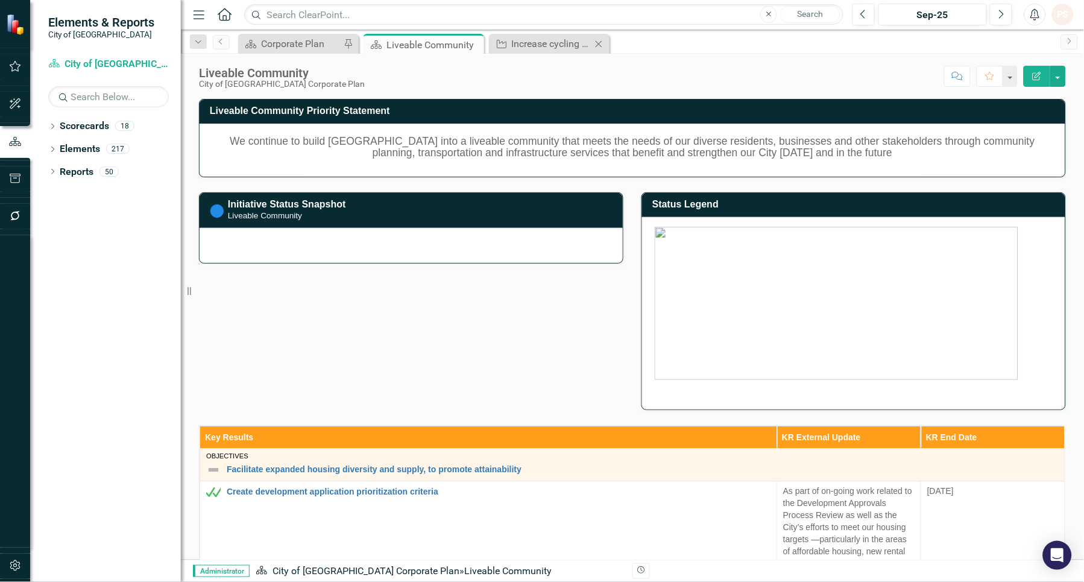
click at [598, 44] on icon at bounding box center [599, 43] width 7 height 7
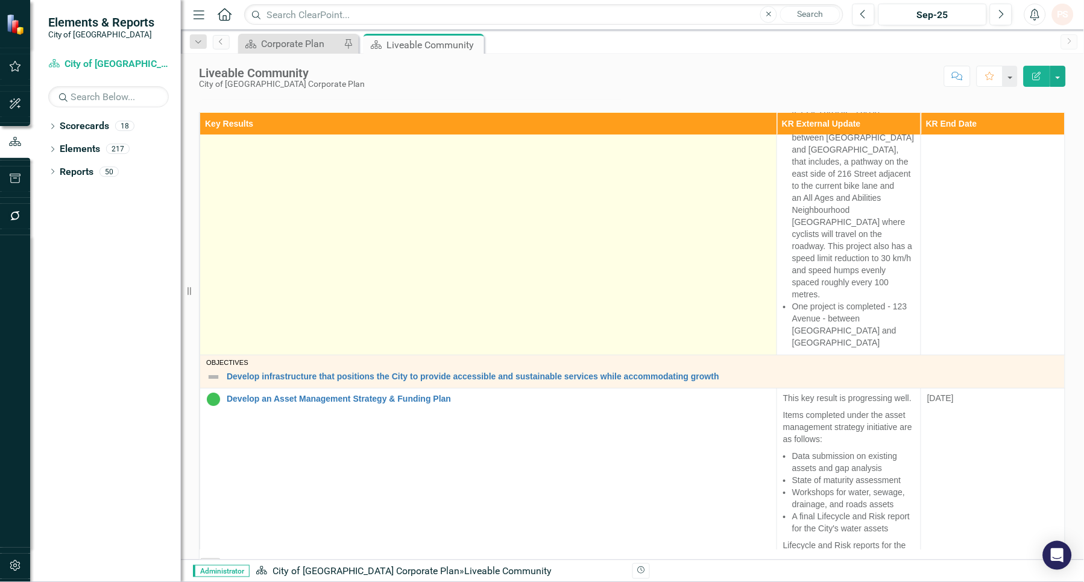
scroll to position [2030, 0]
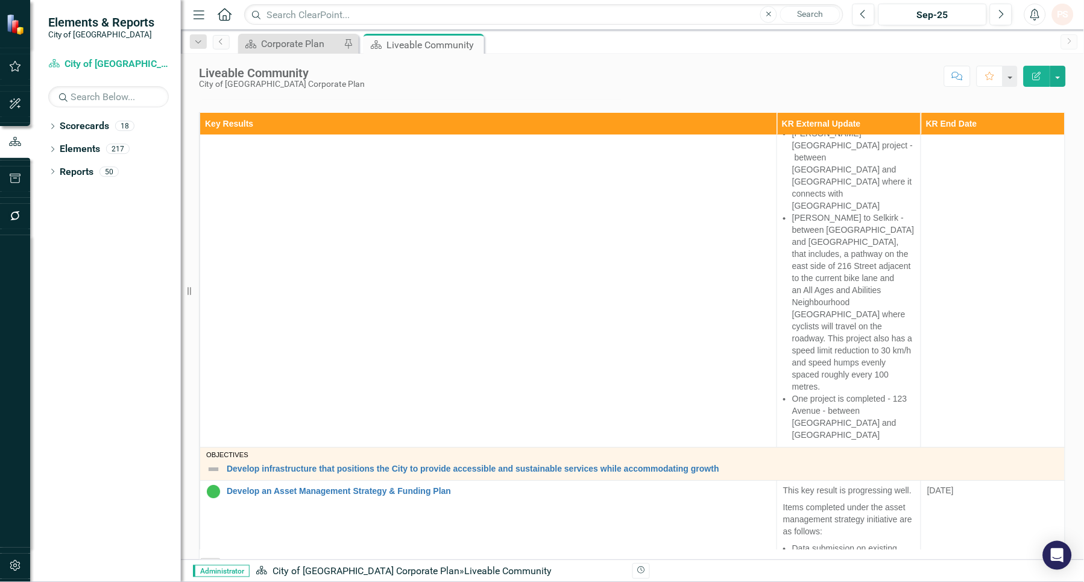
drag, startPoint x: 474, startPoint y: 43, endPoint x: 462, endPoint y: 92, distance: 50.2
click at [0, 0] on icon "Close" at bounding box center [0, 0] width 0 height 0
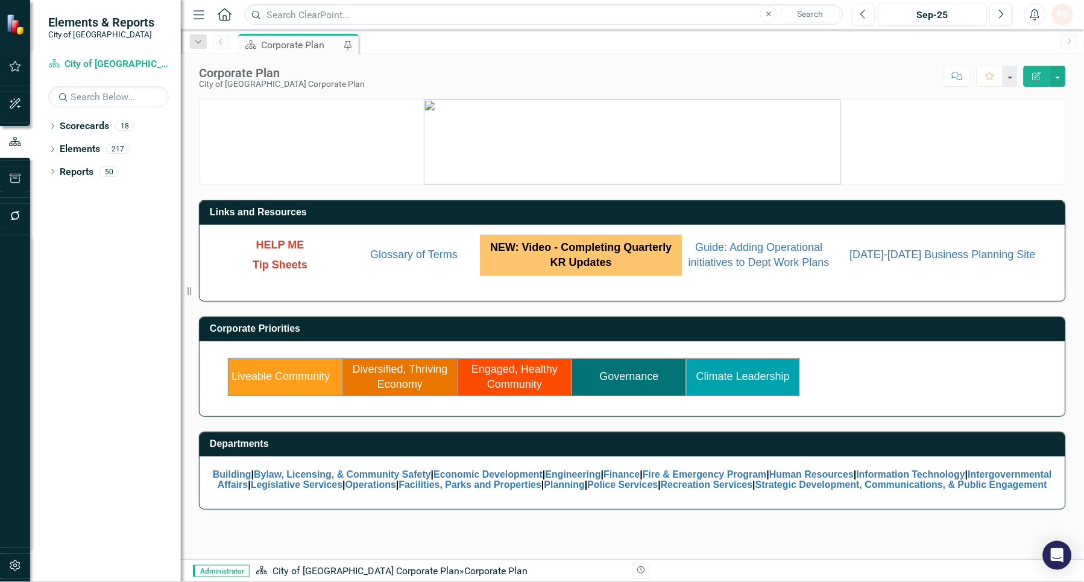
click at [392, 384] on link "Diversified, Thriving Economy" at bounding box center [400, 377] width 95 height 28
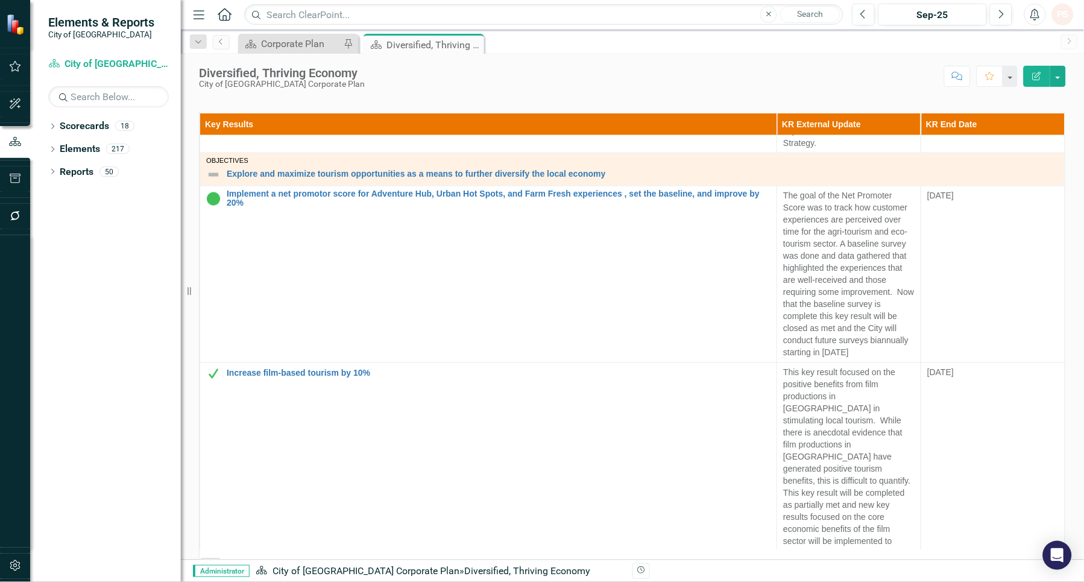
scroll to position [1808, 0]
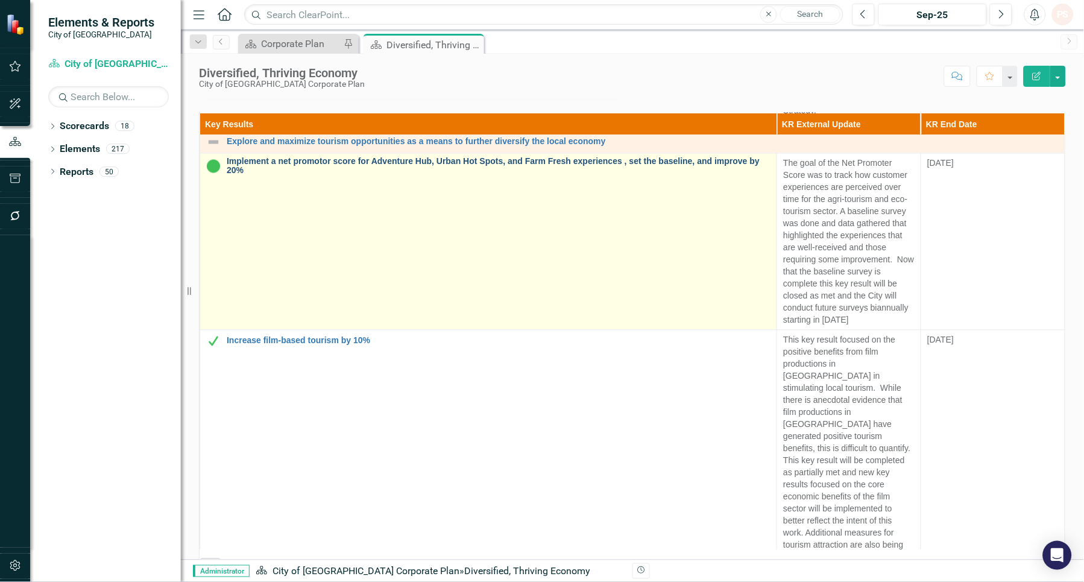
click at [250, 157] on link "Implement a net promotor score for Adventure Hub, Urban Hot Spots, and Farm Fre…" at bounding box center [499, 166] width 544 height 19
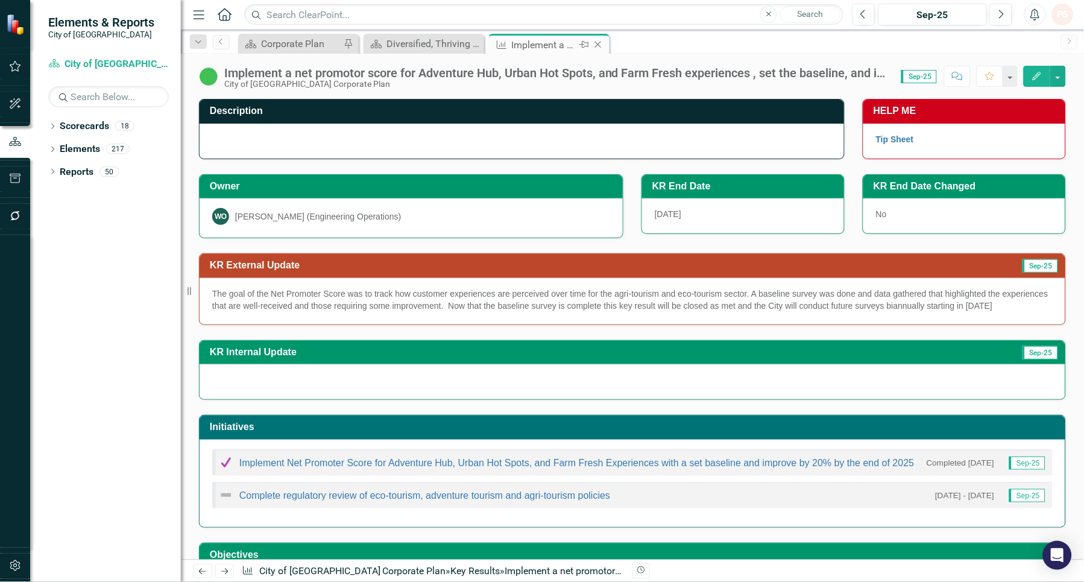
click at [597, 44] on icon "Close" at bounding box center [598, 45] width 12 height 10
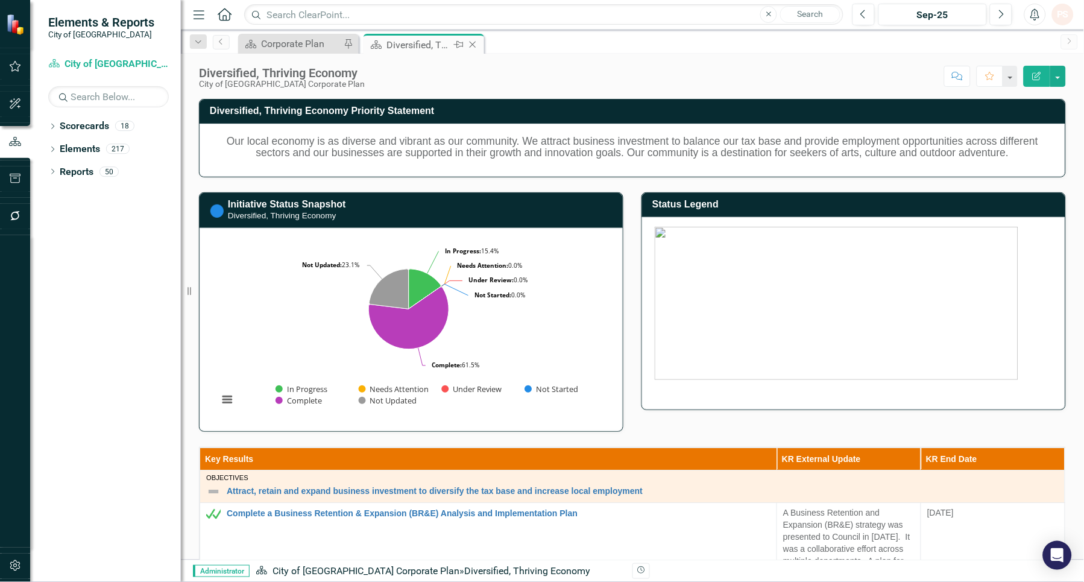
click at [474, 48] on icon "Close" at bounding box center [473, 45] width 12 height 10
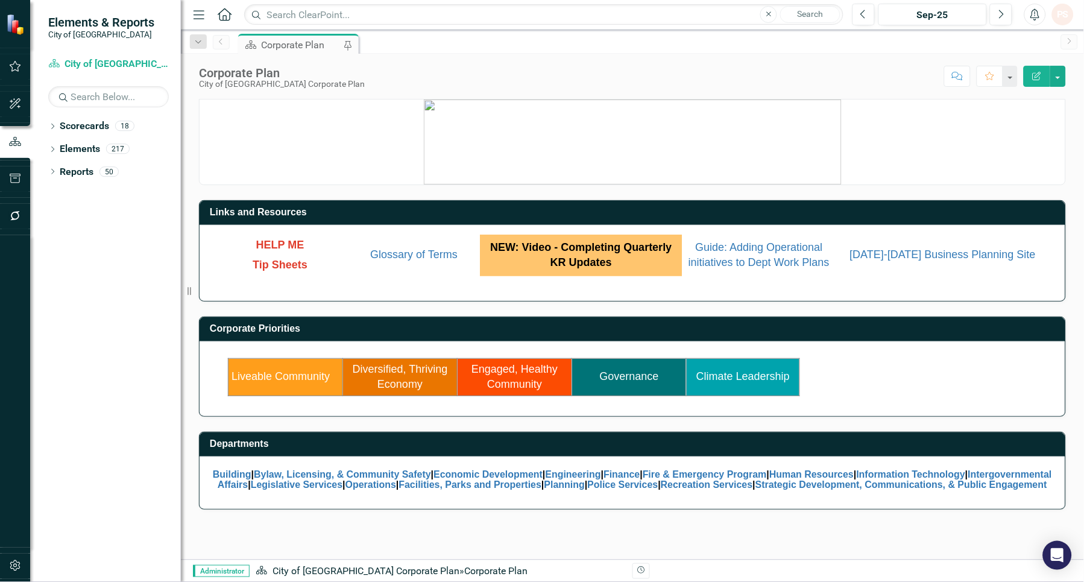
click at [517, 376] on td "Engaged, Healthy Community" at bounding box center [515, 376] width 115 height 37
click at [521, 370] on link "Engaged, Healthy Community" at bounding box center [514, 377] width 86 height 28
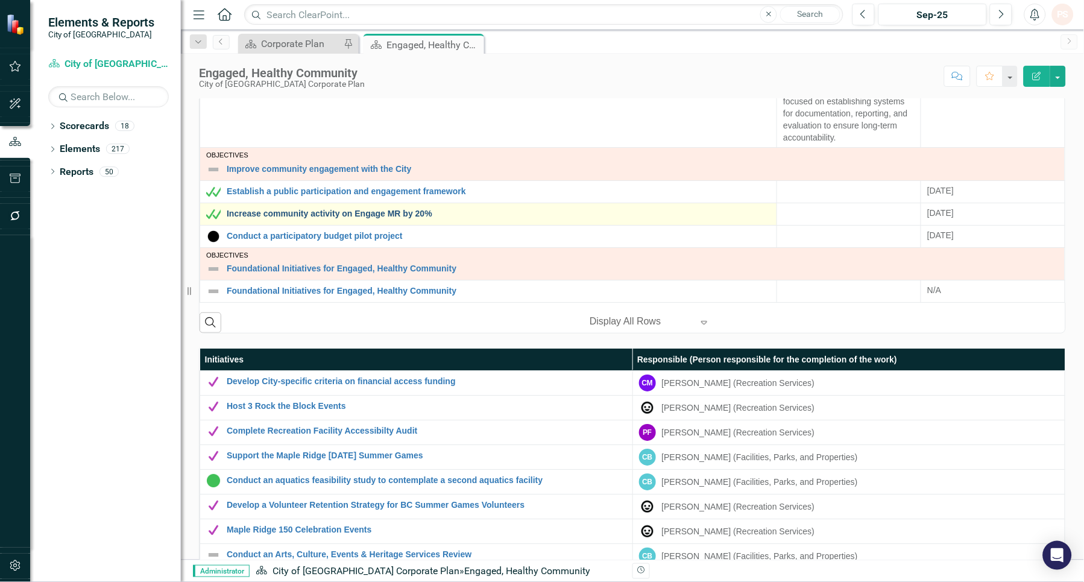
scroll to position [603, 0]
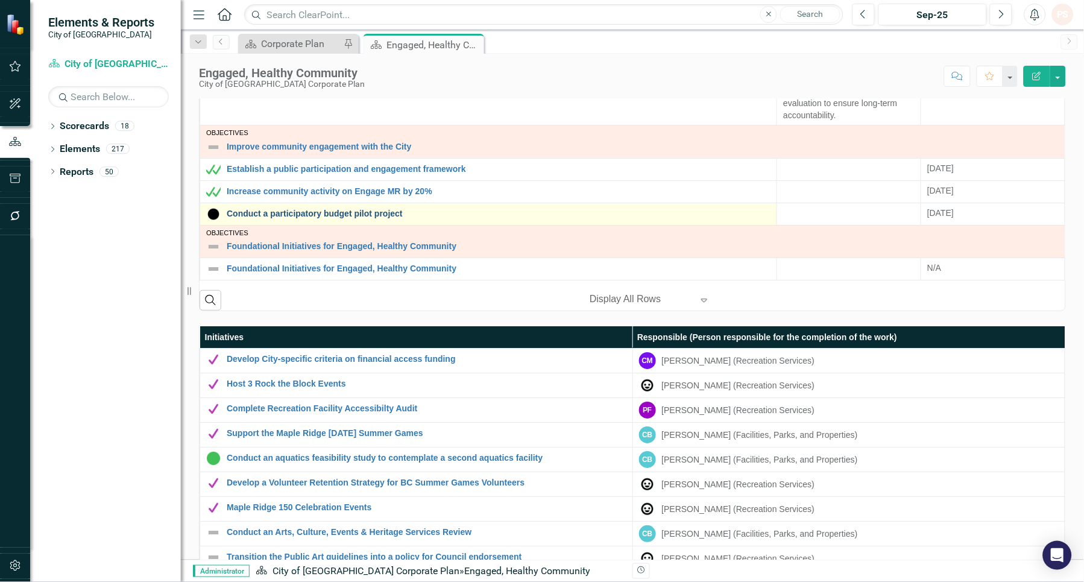
click at [280, 216] on link "Conduct a participatory budget pilot project" at bounding box center [499, 214] width 544 height 9
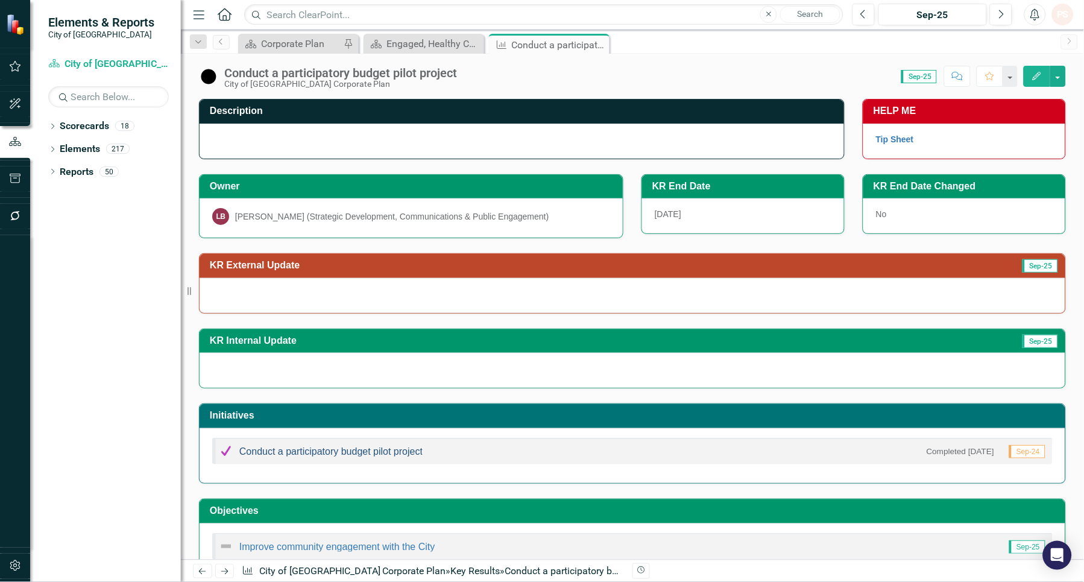
click at [272, 454] on link "Conduct a participatory budget pilot project" at bounding box center [330, 451] width 183 height 10
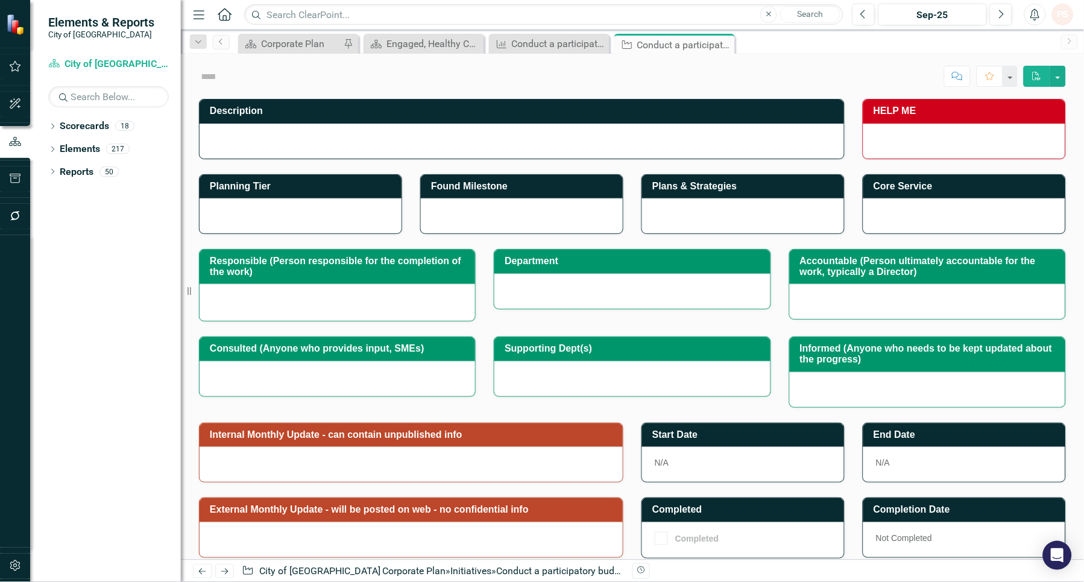
checkbox input "true"
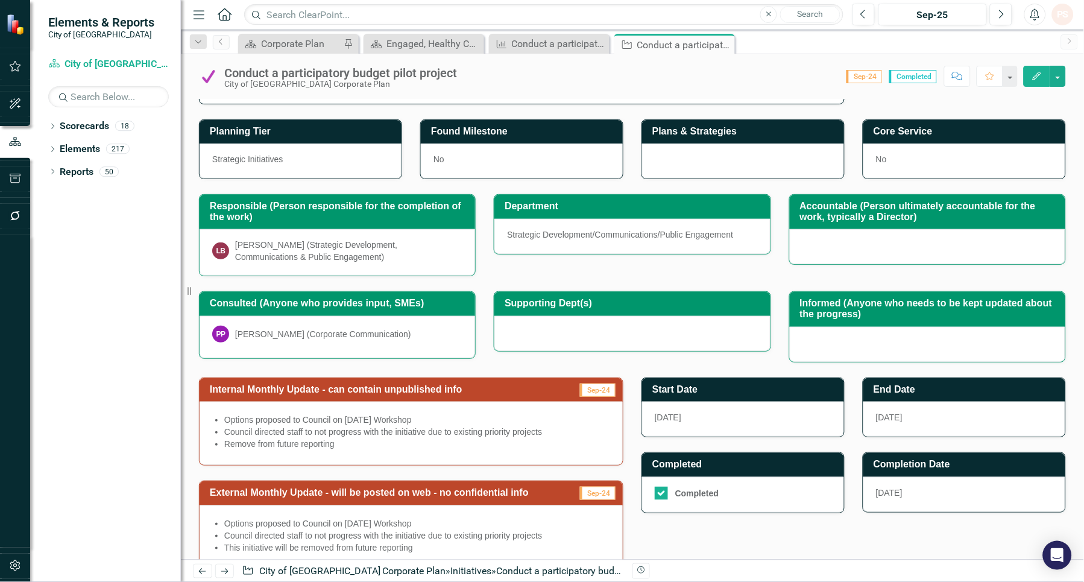
scroll to position [196, 0]
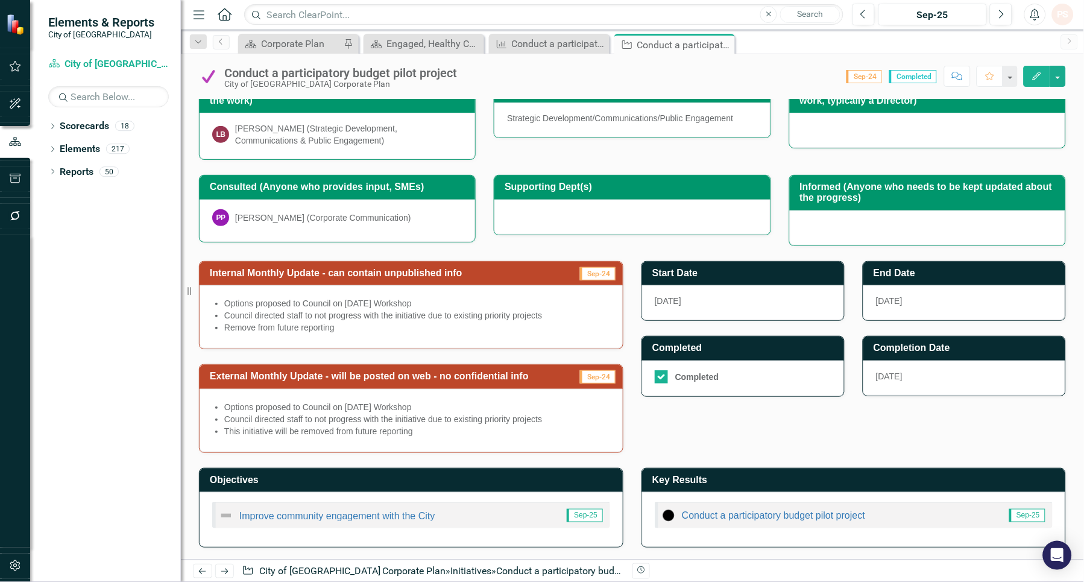
click at [441, 428] on li "This initiative will be removed from future reporting" at bounding box center [417, 431] width 386 height 12
drag, startPoint x: 418, startPoint y: 433, endPoint x: 213, endPoint y: 401, distance: 207.3
click at [213, 401] on span "Options proposed to Council on [DATE] Workshop Council directed staff to not pr…" at bounding box center [411, 420] width 398 height 39
click at [226, 404] on li "Options proposed to Council on [DATE] Workshop" at bounding box center [417, 407] width 386 height 12
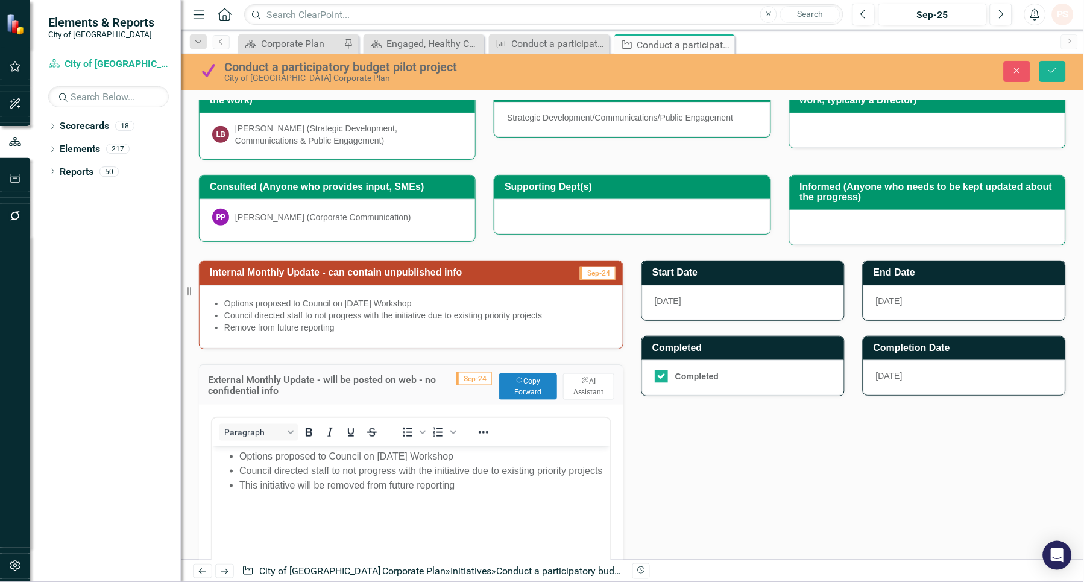
scroll to position [0, 0]
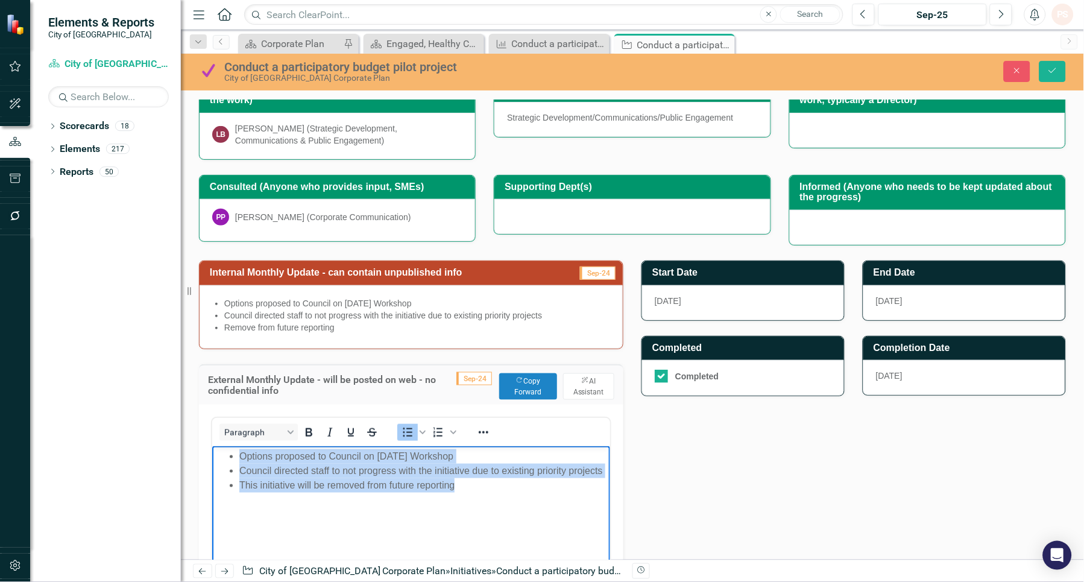
drag, startPoint x: 241, startPoint y: 458, endPoint x: 468, endPoint y: 493, distance: 230.5
click at [471, 494] on body "Options proposed to Council on [DATE] Workshop Council directed staff to not pr…" at bounding box center [411, 535] width 398 height 181
copy ul "Options proposed to Council on [DATE] Workshop Council directed staff to not pr…"
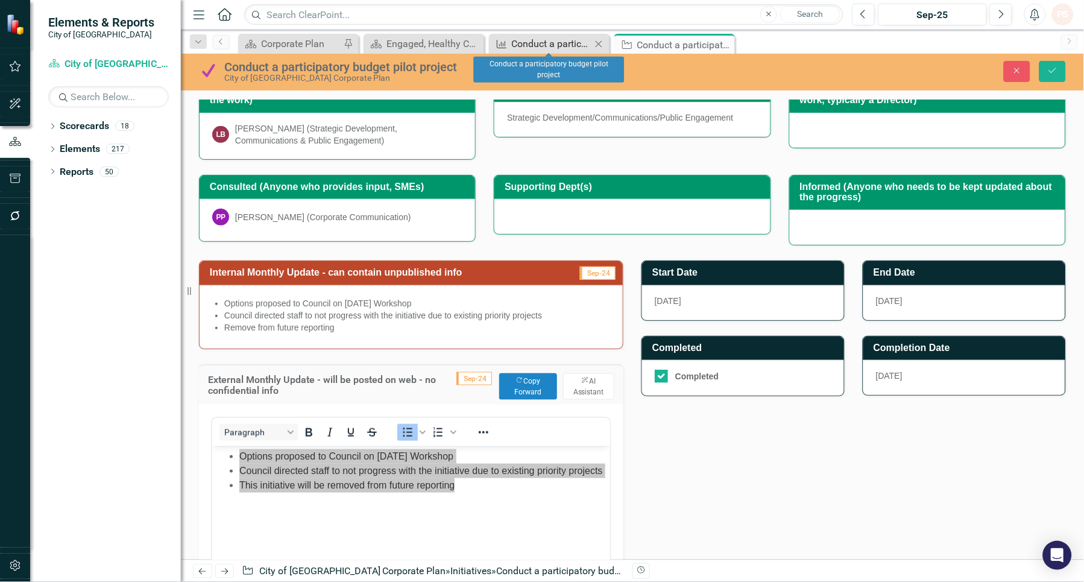
click at [535, 43] on div "Conduct a participatory budget pilot project" at bounding box center [552, 43] width 80 height 15
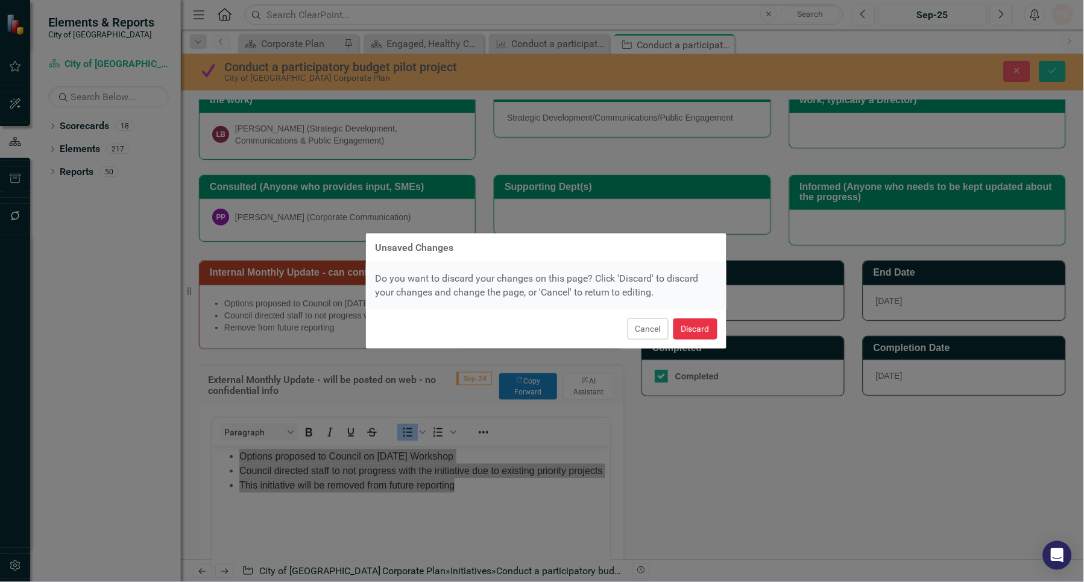
click at [692, 330] on button "Discard" at bounding box center [695, 328] width 44 height 21
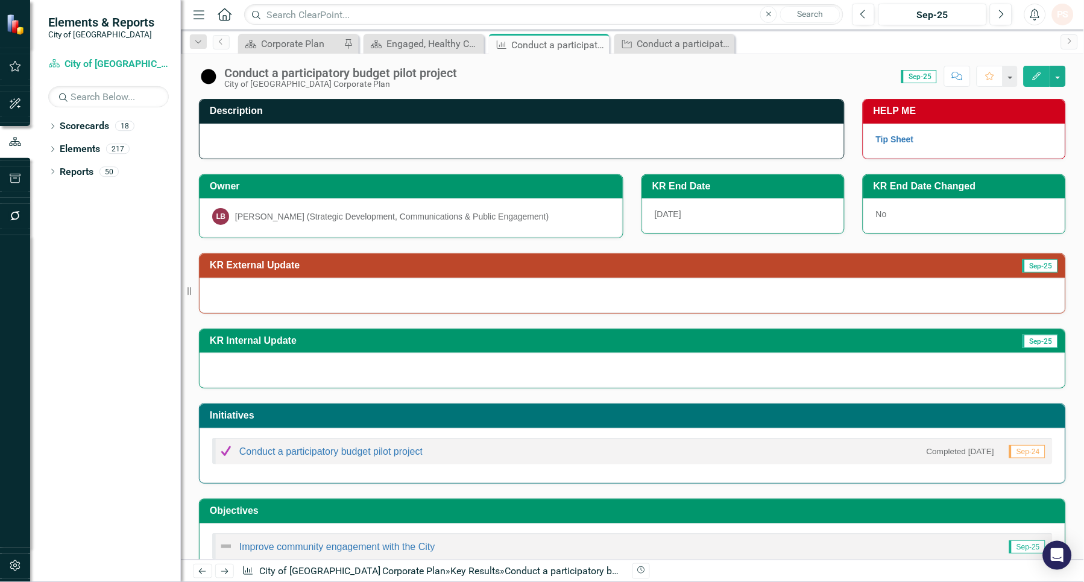
click at [293, 292] on div at bounding box center [633, 295] width 866 height 35
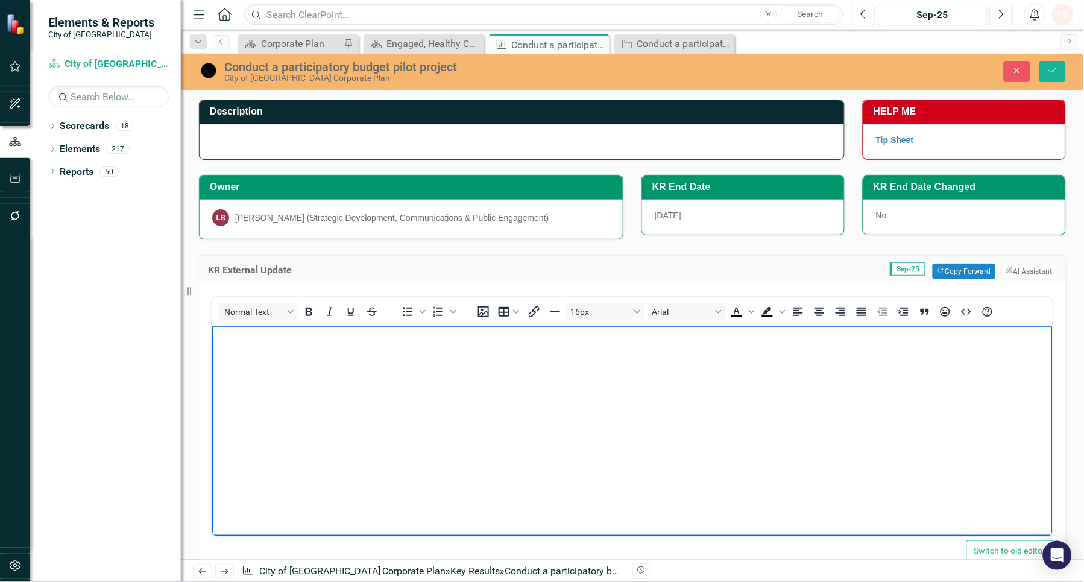
click at [250, 355] on body "Rich Text Area. Press ALT-0 for help." at bounding box center [632, 415] width 840 height 181
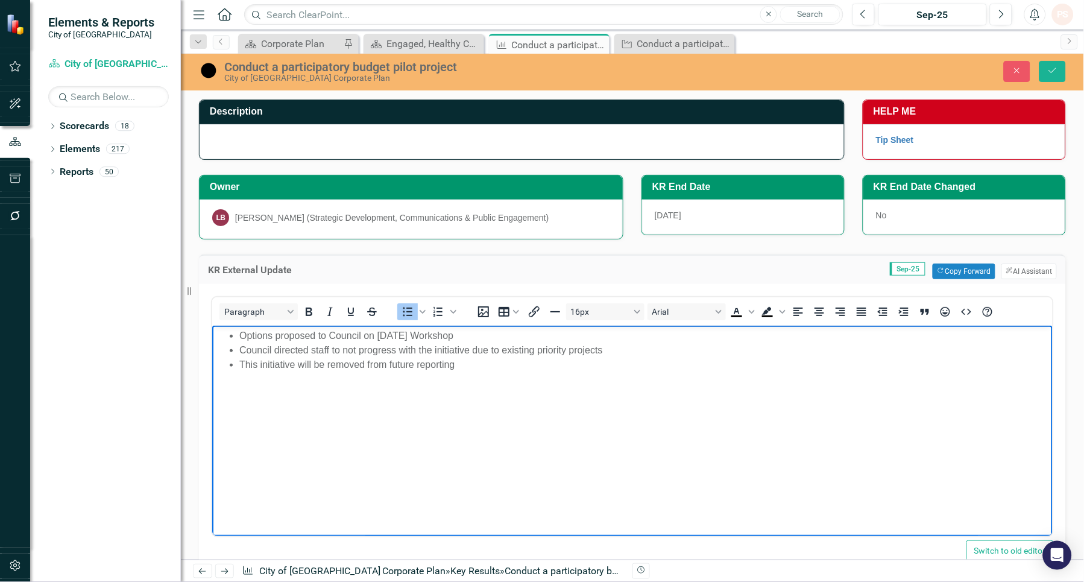
click at [239, 329] on li "Options proposed to Council on [DATE] Workshop" at bounding box center [644, 335] width 810 height 14
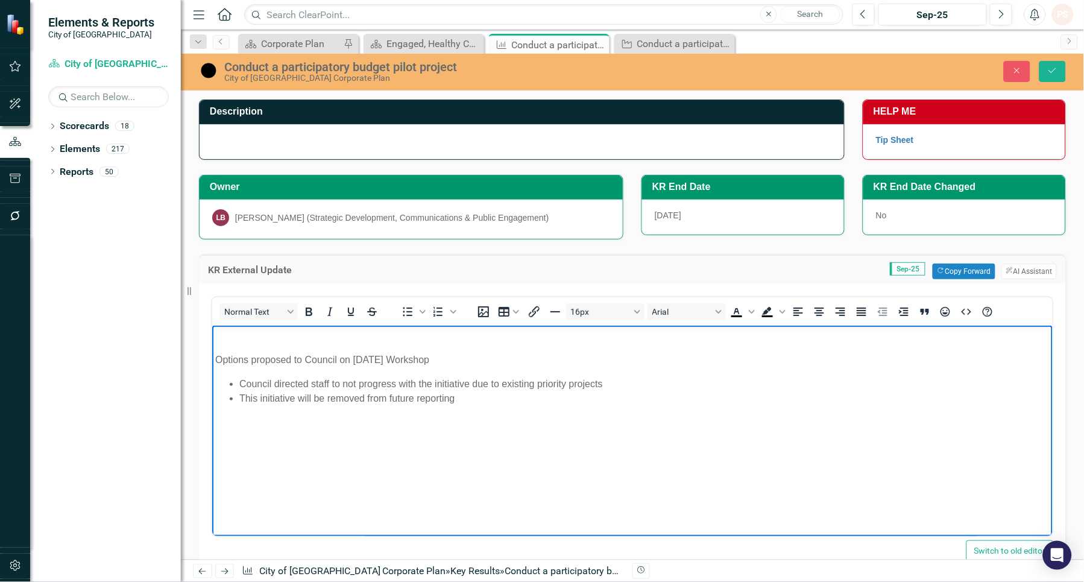
click at [653, 54] on div "Conduct a participatory budget pilot project City of [GEOGRAPHIC_DATA] Corporat…" at bounding box center [632, 72] width 903 height 37
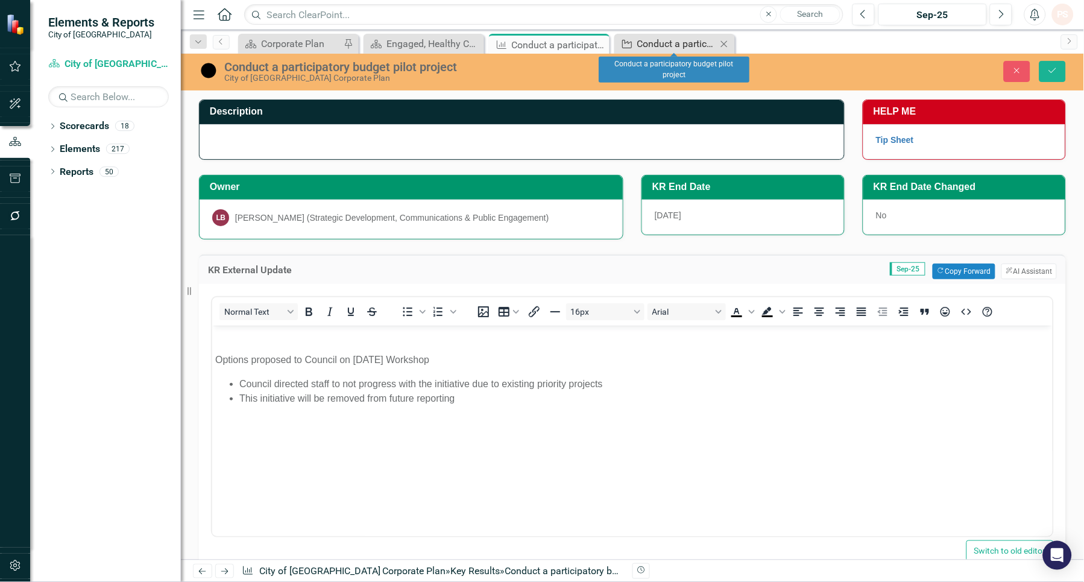
click at [655, 45] on div "Conduct a participatory budget pilot project" at bounding box center [677, 43] width 80 height 15
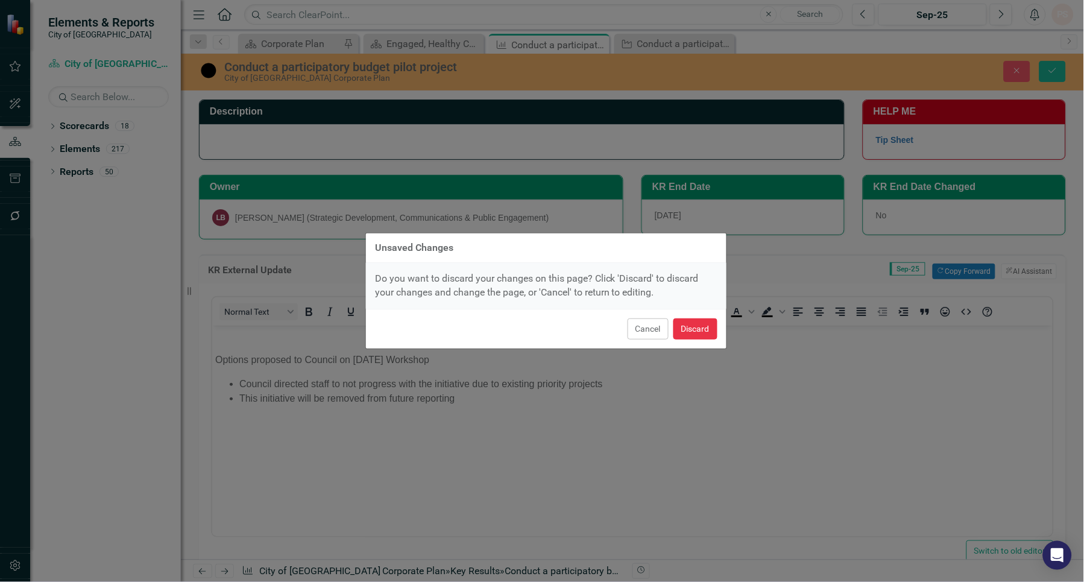
click at [699, 327] on button "Discard" at bounding box center [695, 328] width 44 height 21
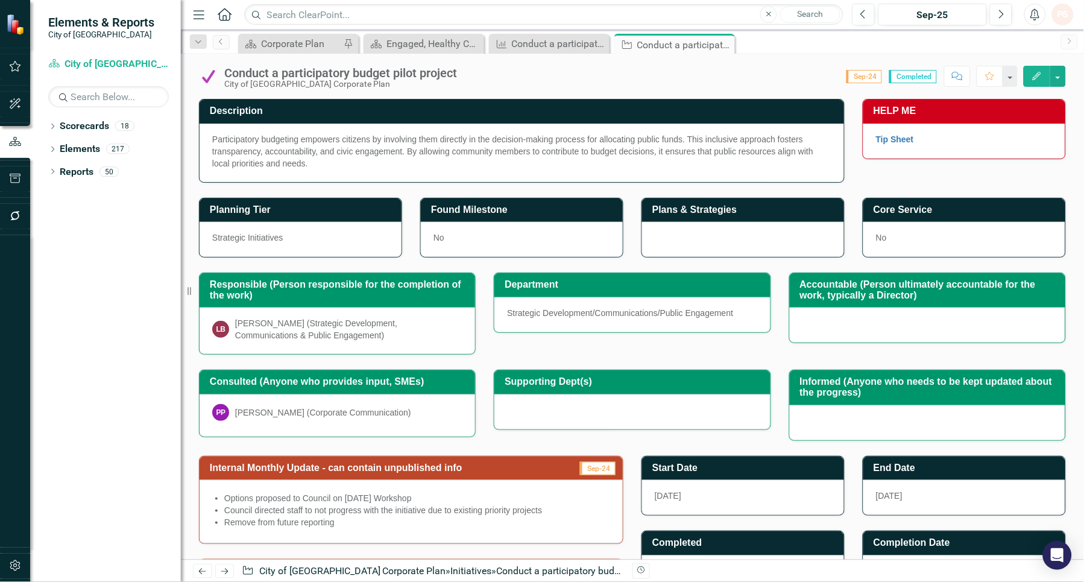
click at [309, 160] on div "Participatory budgeting empowers citizens by involving them directly in the dec…" at bounding box center [521, 151] width 619 height 36
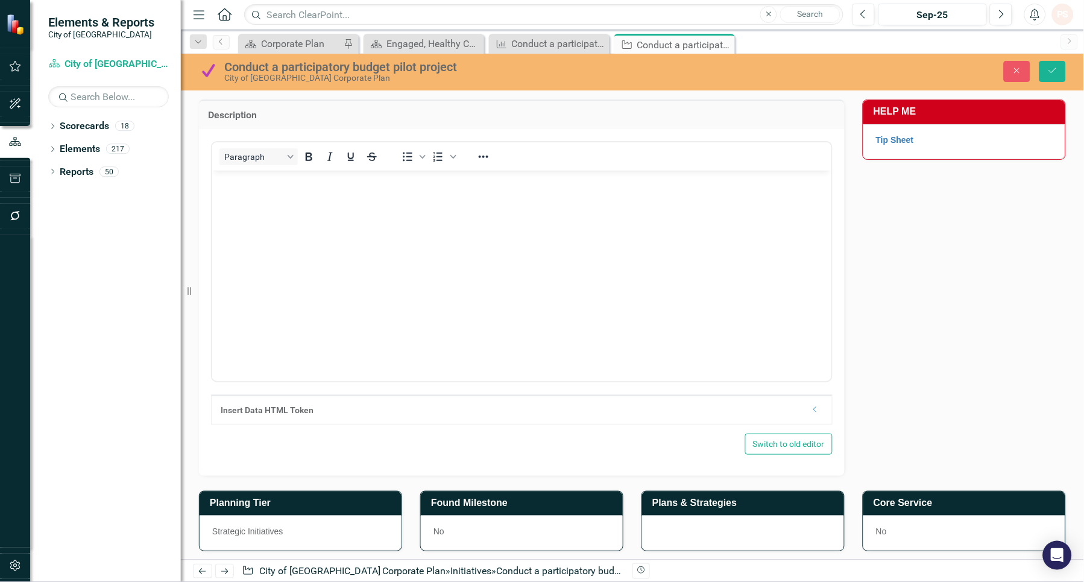
click at [309, 160] on icon "Bold" at bounding box center [309, 157] width 7 height 8
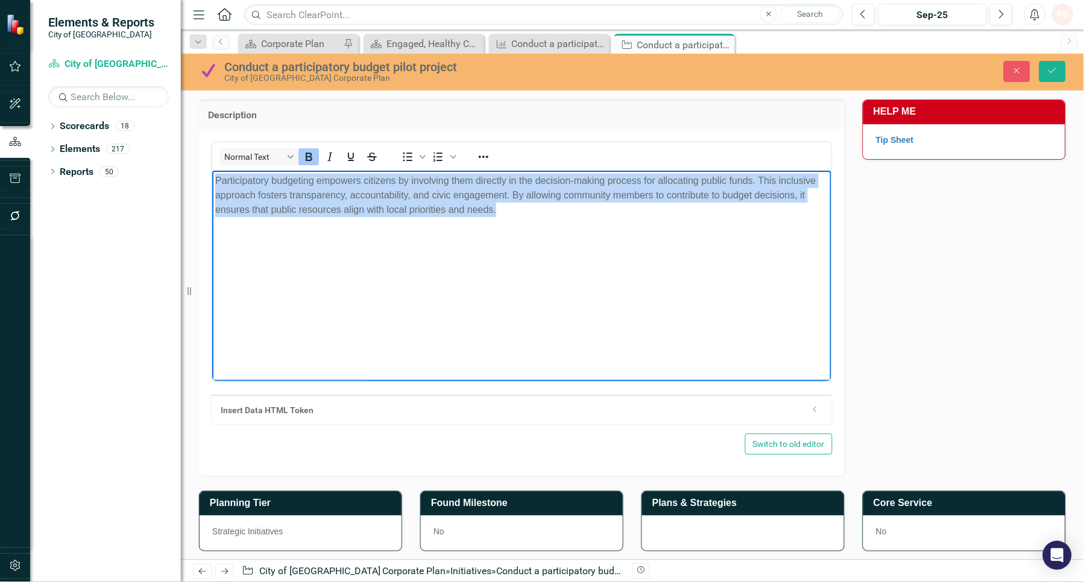
drag, startPoint x: 503, startPoint y: 213, endPoint x: 213, endPoint y: 183, distance: 292.2
click at [213, 183] on body "﻿ Participatory budgeting empowers citizens by involving them directly in the d…" at bounding box center [521, 260] width 619 height 181
copy p "﻿ Participatory budgeting empowers citizens by involving them directly in the d…"
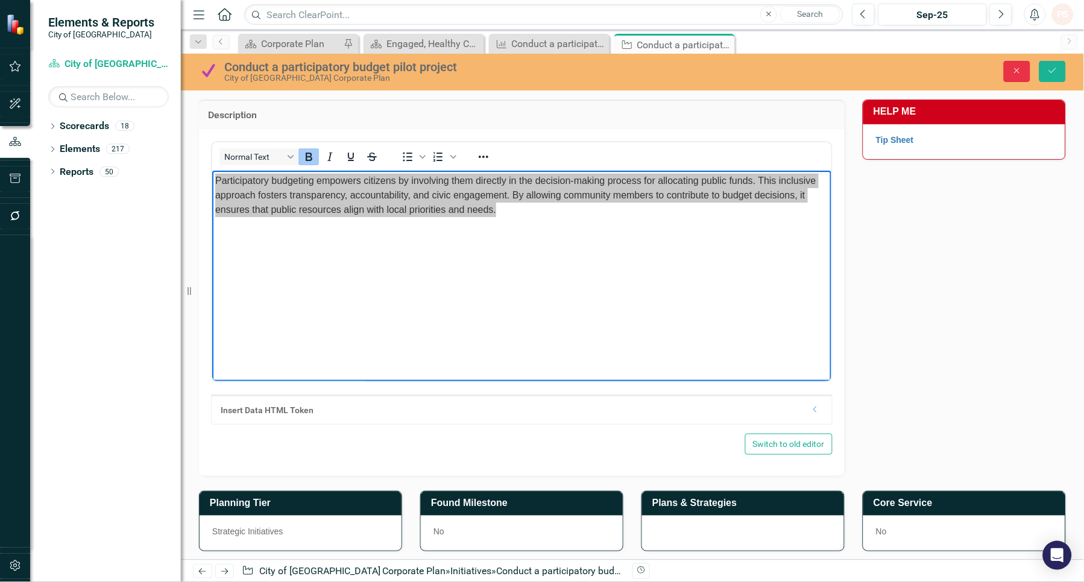
click at [1010, 73] on button "Close" at bounding box center [1017, 71] width 27 height 21
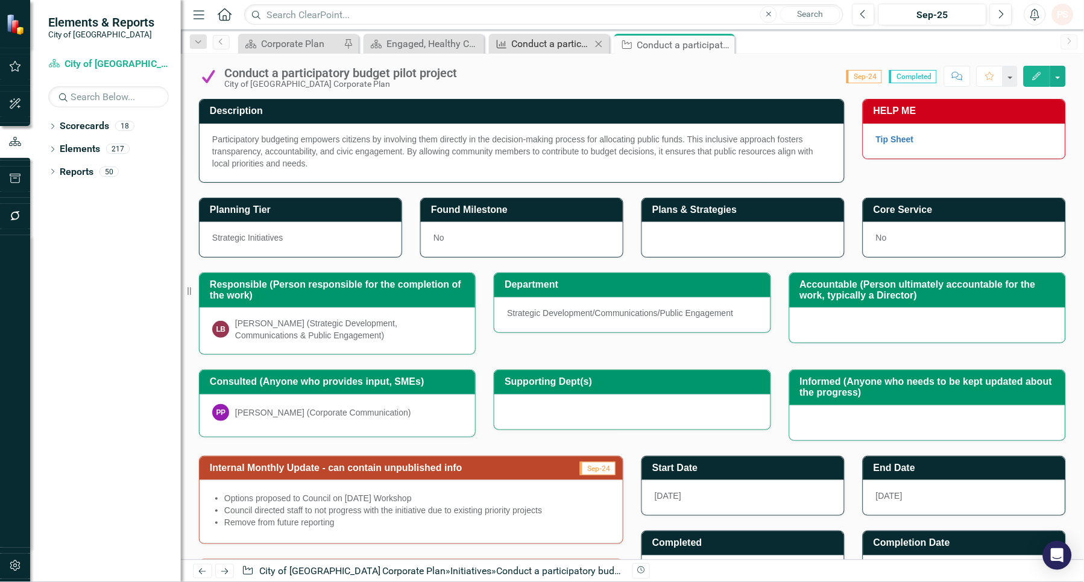
click at [568, 41] on div "Conduct a participatory budget pilot project" at bounding box center [552, 43] width 80 height 15
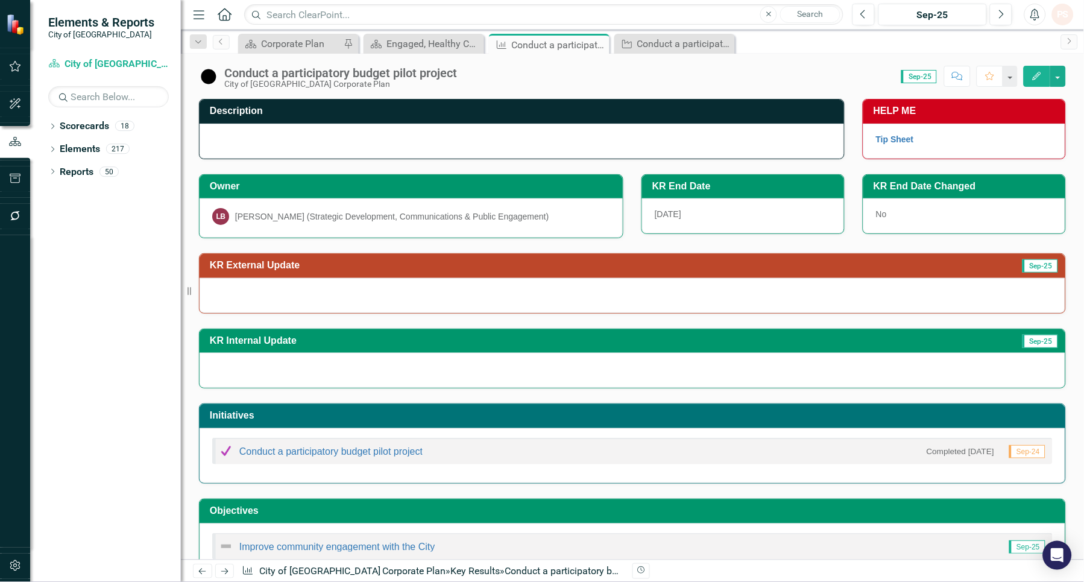
click at [294, 139] on div at bounding box center [522, 141] width 644 height 35
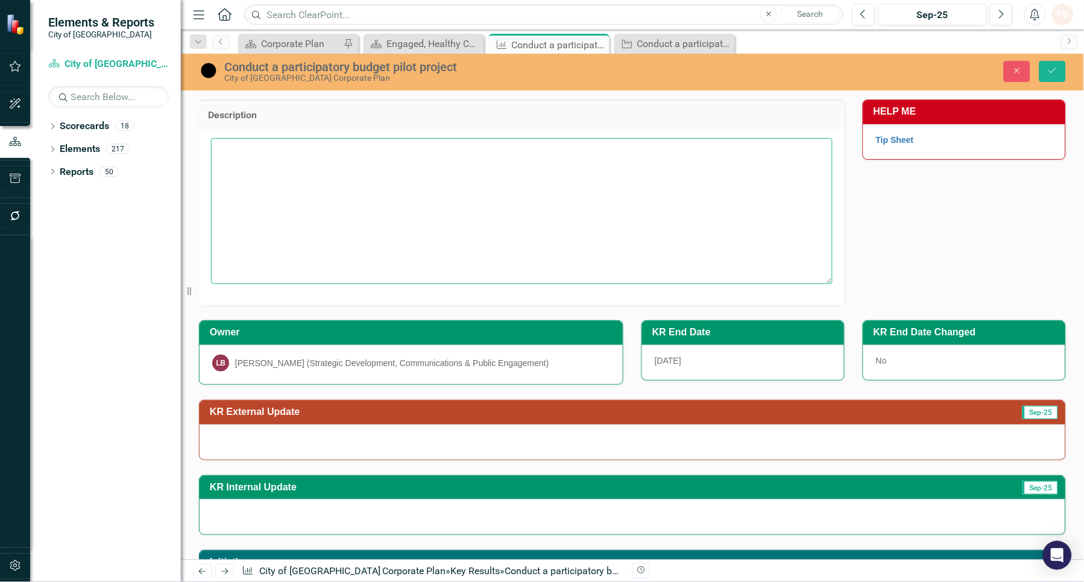
click at [280, 171] on textarea at bounding box center [521, 211] width 621 height 146
paste textarea "Participatory budgeting empowers citizens by involving them directly in the dec…"
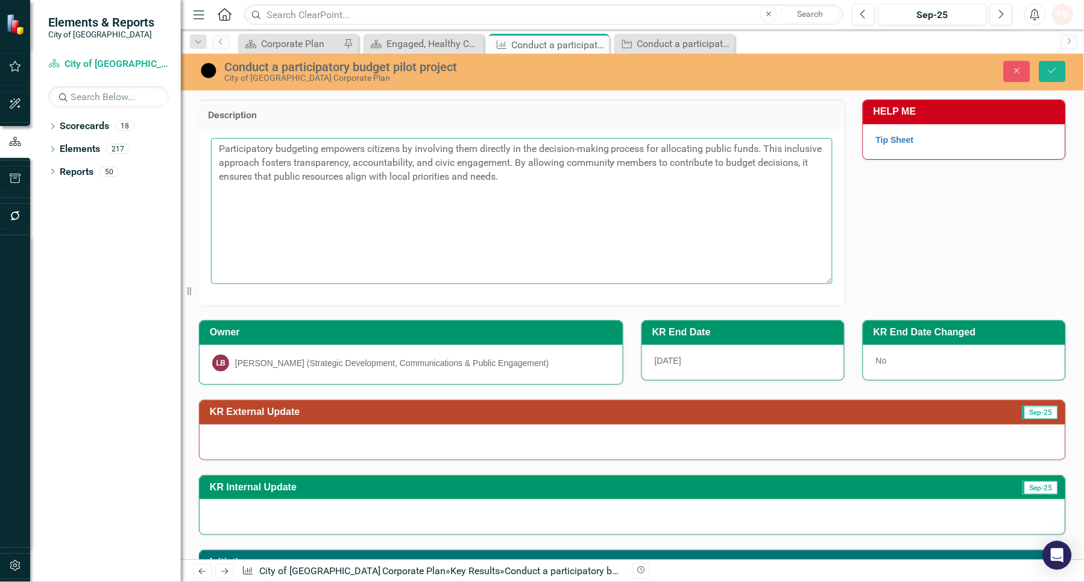
click at [290, 222] on textarea "Participatory budgeting empowers citizens by involving them directly in the dec…" at bounding box center [521, 211] width 621 height 146
type textarea "Participatory budgeting empowers citizens by involving them directly in the dec…"
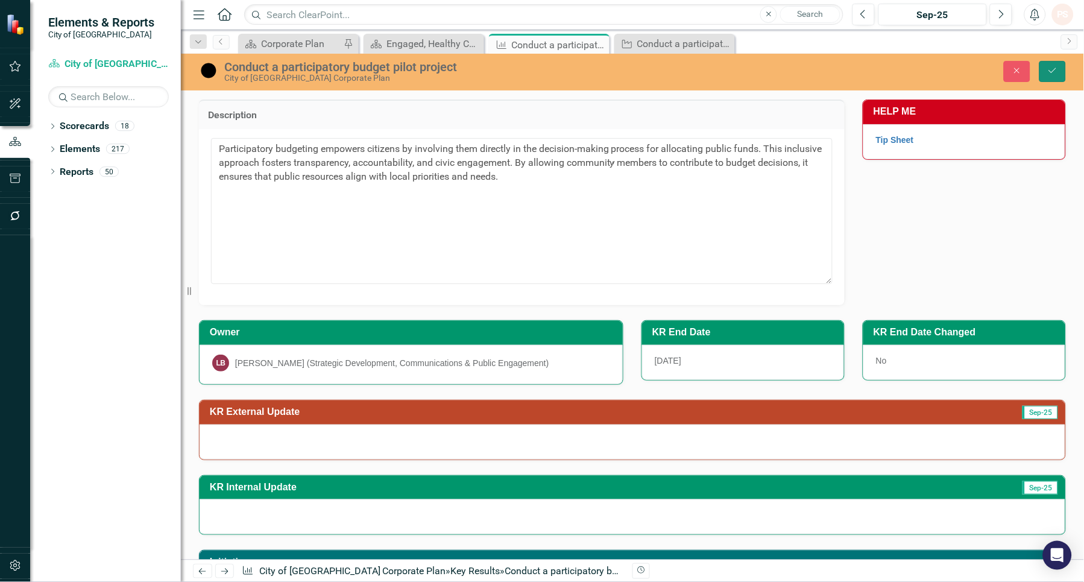
click at [1045, 66] on button "Save" at bounding box center [1052, 71] width 27 height 21
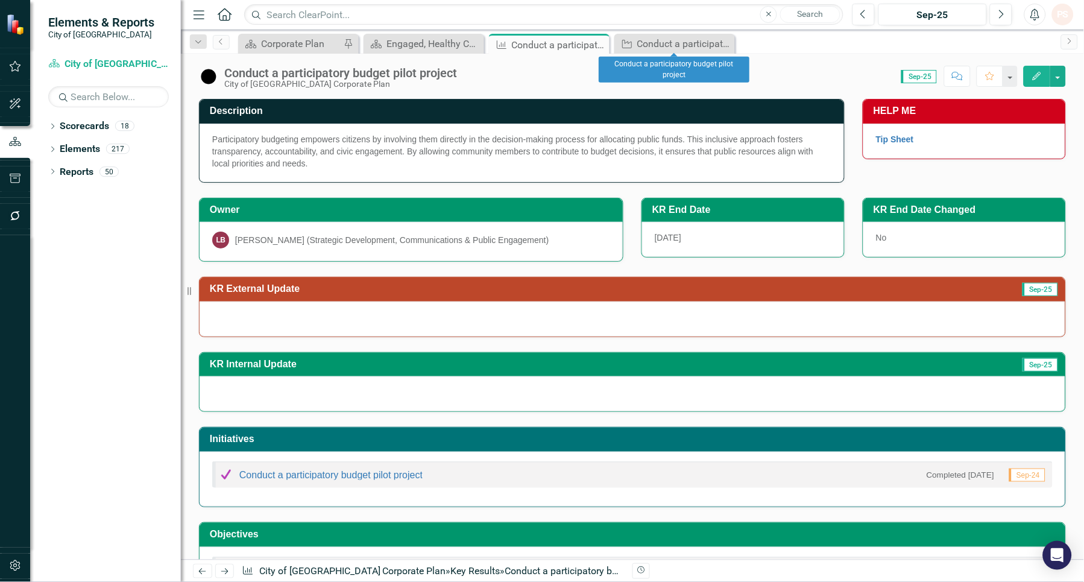
click at [696, 33] on div "Dropdown Search Scorecard Corporate Plan Pin Scorecard Engaged, Healthy Communi…" at bounding box center [632, 42] width 903 height 24
click at [676, 44] on div "Conduct a participatory budget pilot project" at bounding box center [677, 43] width 80 height 15
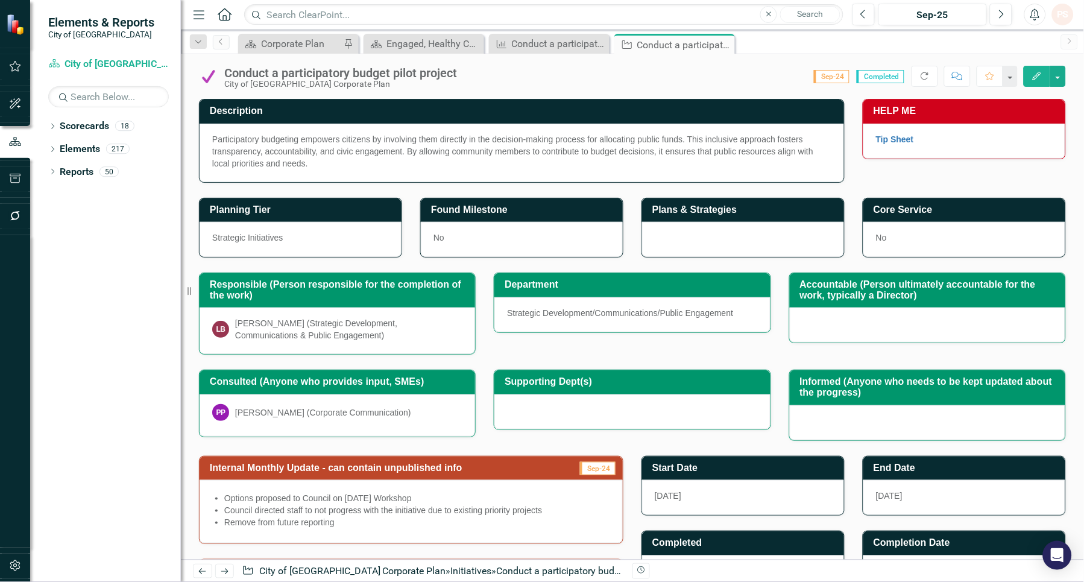
scroll to position [196, 0]
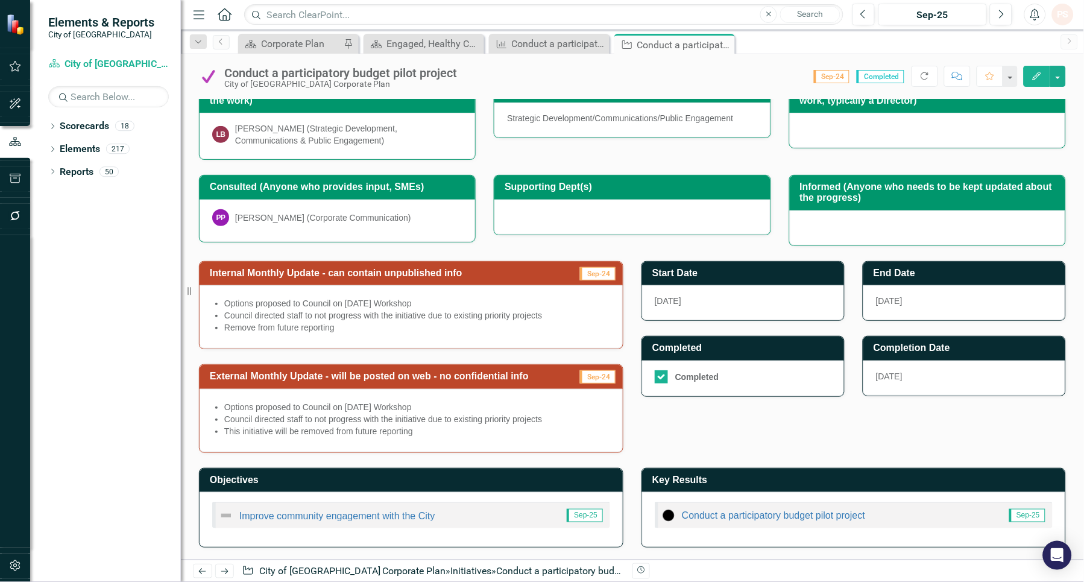
click at [347, 420] on li "Council directed staff to not progress with the initiative due to existing prio…" at bounding box center [417, 419] width 386 height 12
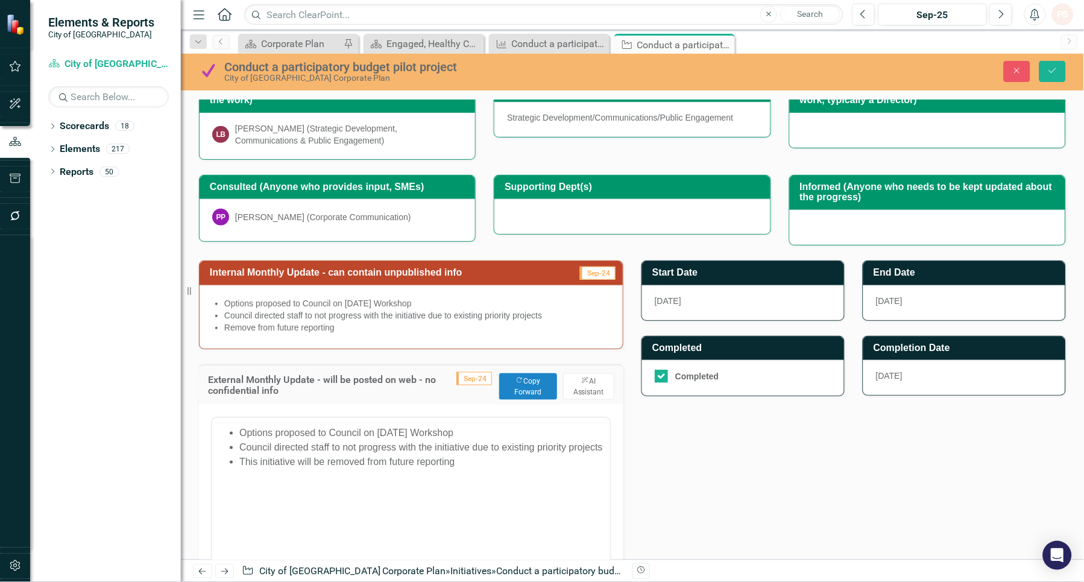
scroll to position [0, 0]
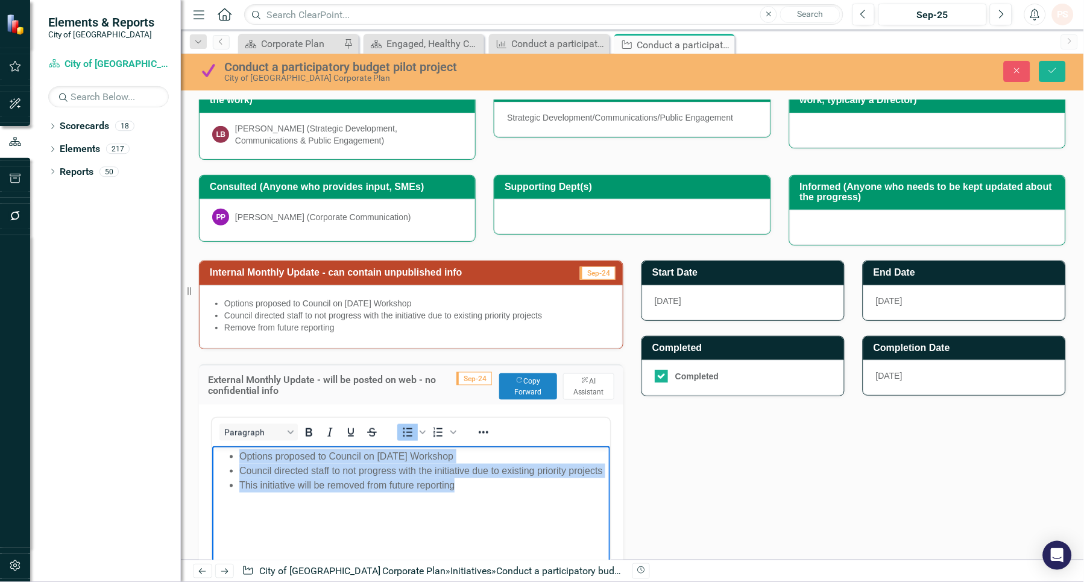
drag, startPoint x: 470, startPoint y: 494, endPoint x: 95, endPoint y: 450, distance: 377.5
click at [212, 450] on html "Options proposed to Council on [DATE] Workshop Council directed staff to not pr…" at bounding box center [411, 535] width 398 height 181
copy ul "Options proposed to Council on [DATE] Workshop Council directed staff to not pr…"
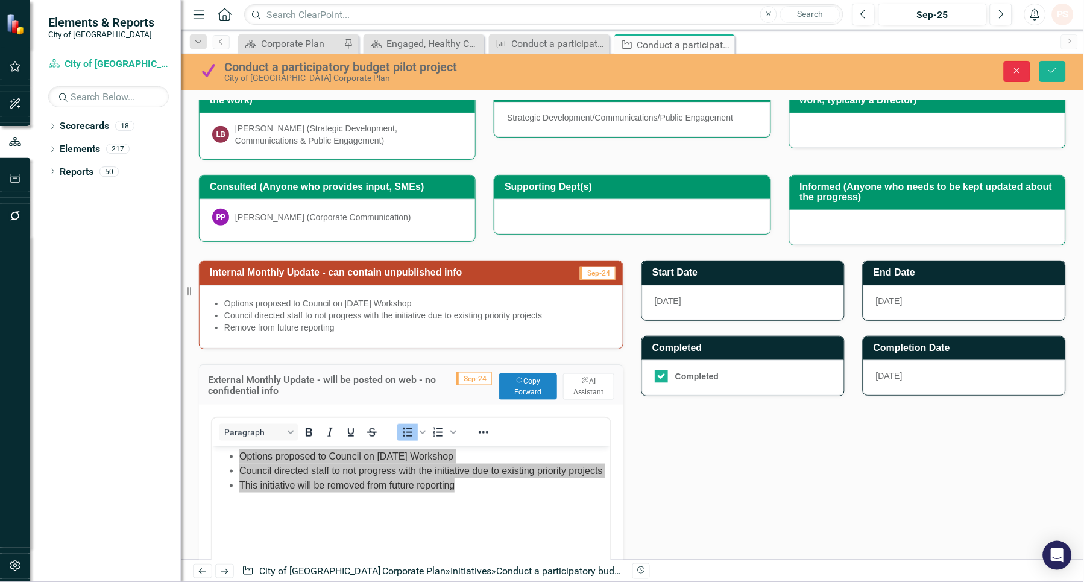
click at [1010, 71] on button "Close" at bounding box center [1017, 71] width 27 height 21
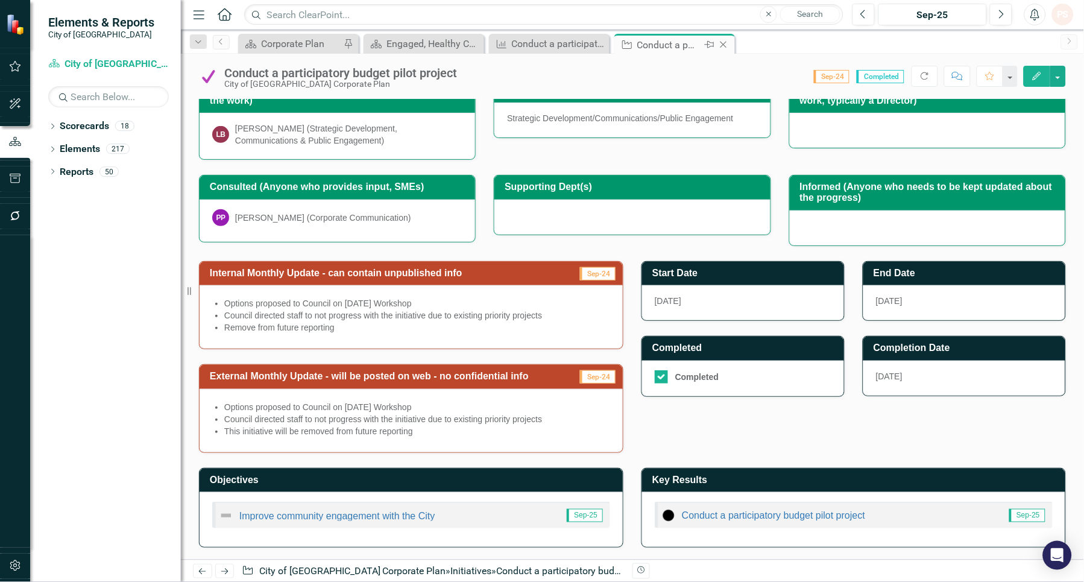
click at [723, 41] on icon "Close" at bounding box center [723, 45] width 12 height 10
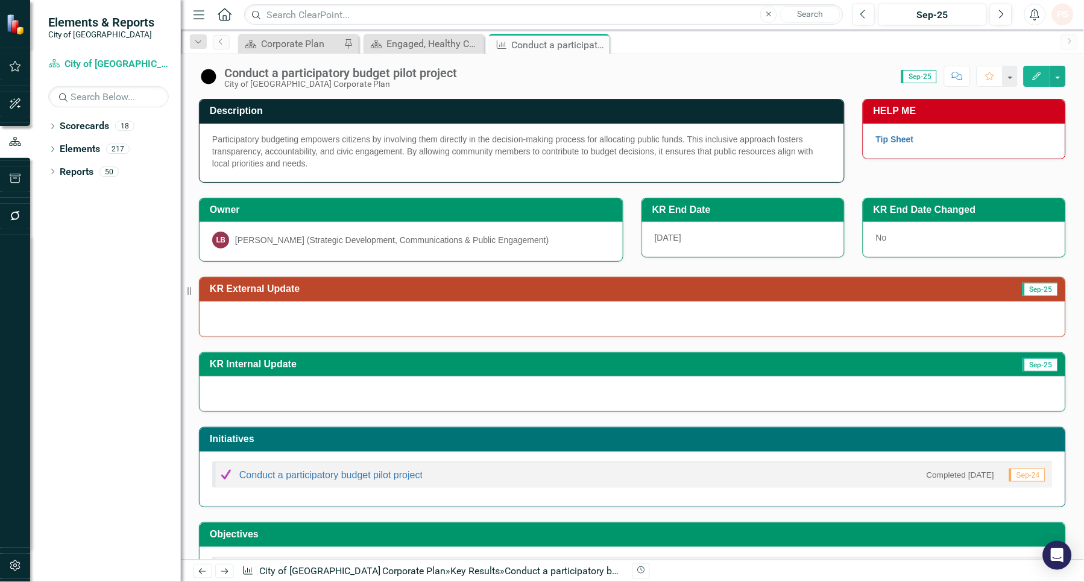
click at [348, 332] on div at bounding box center [633, 318] width 866 height 35
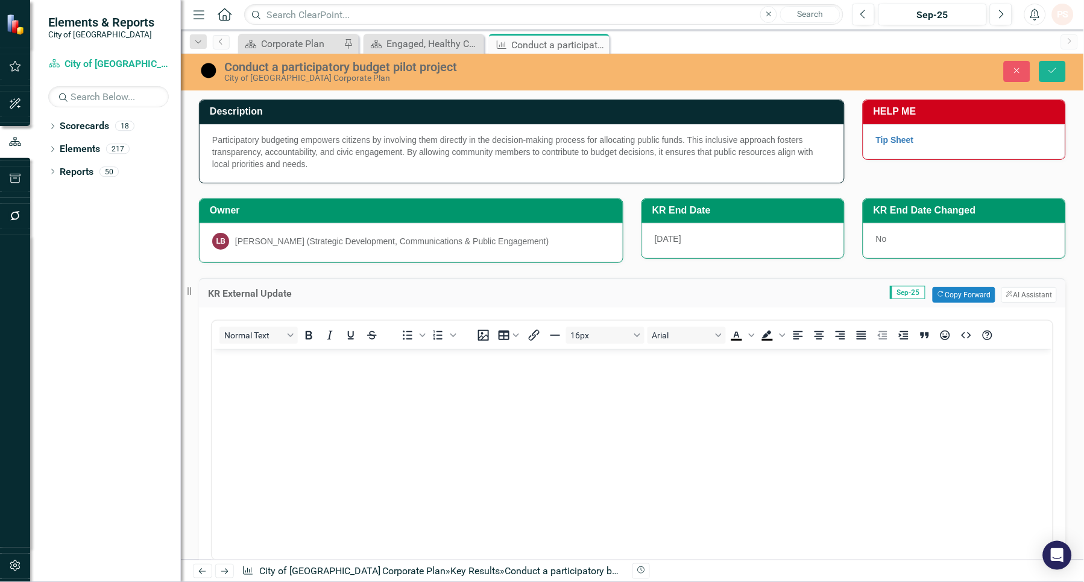
click at [263, 389] on body "Rich Text Area. Press ALT-0 for help." at bounding box center [632, 438] width 840 height 181
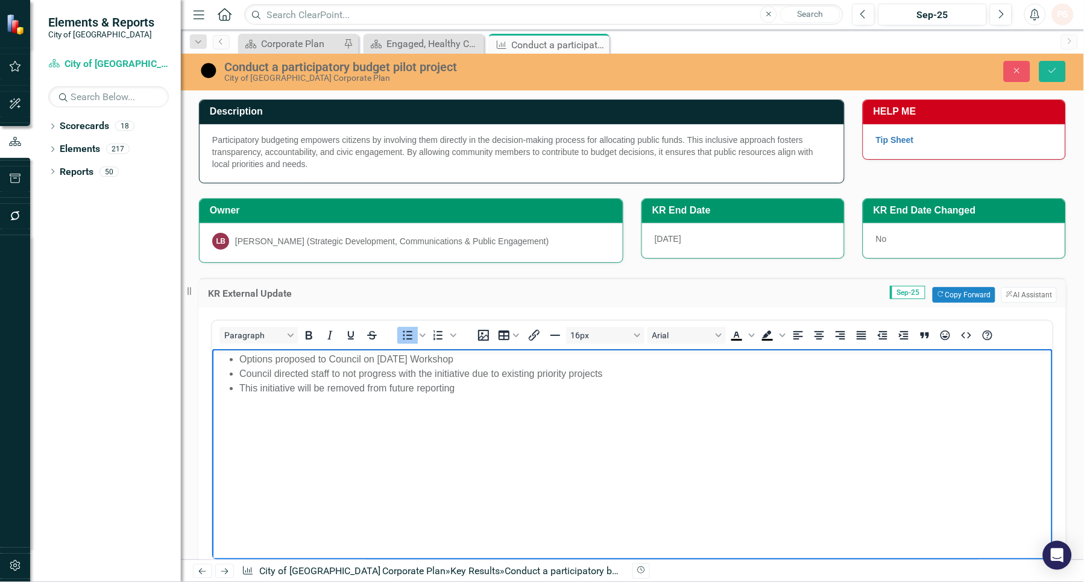
click at [239, 353] on li "Options proposed to Council on [DATE] Workshop" at bounding box center [644, 358] width 810 height 14
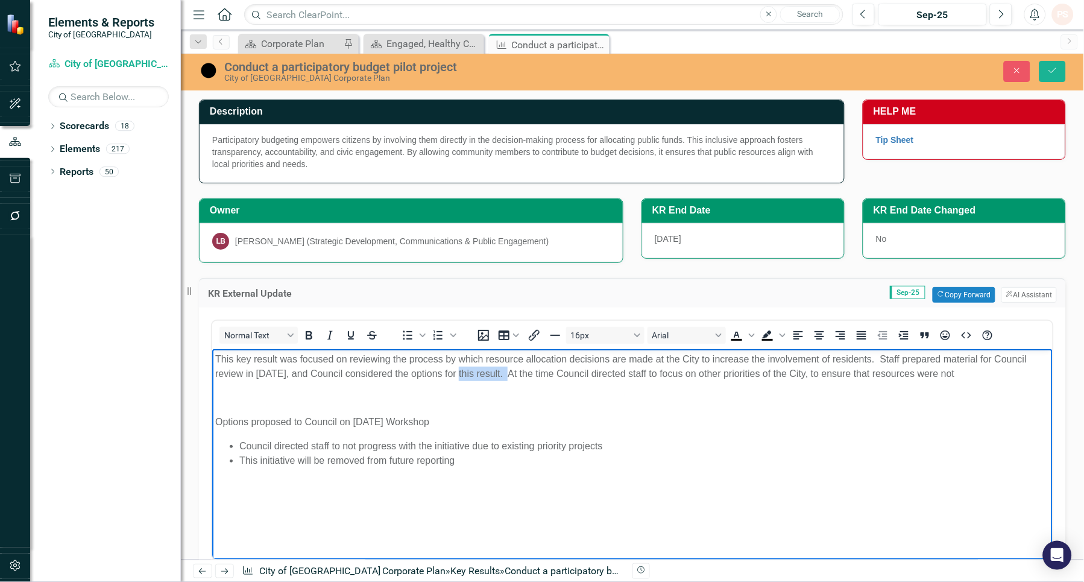
drag, startPoint x: 456, startPoint y: 372, endPoint x: 509, endPoint y: 372, distance: 53.0
click at [509, 372] on p "This key result was focused on reviewing the process by which resource allocati…" at bounding box center [632, 365] width 834 height 29
drag, startPoint x: 590, startPoint y: 373, endPoint x: 640, endPoint y: 374, distance: 49.4
click at [640, 374] on p "This key result was focused on reviewing the process by which resource allocati…" at bounding box center [632, 365] width 834 height 29
drag, startPoint x: 887, startPoint y: 374, endPoint x: 997, endPoint y: 377, distance: 109.7
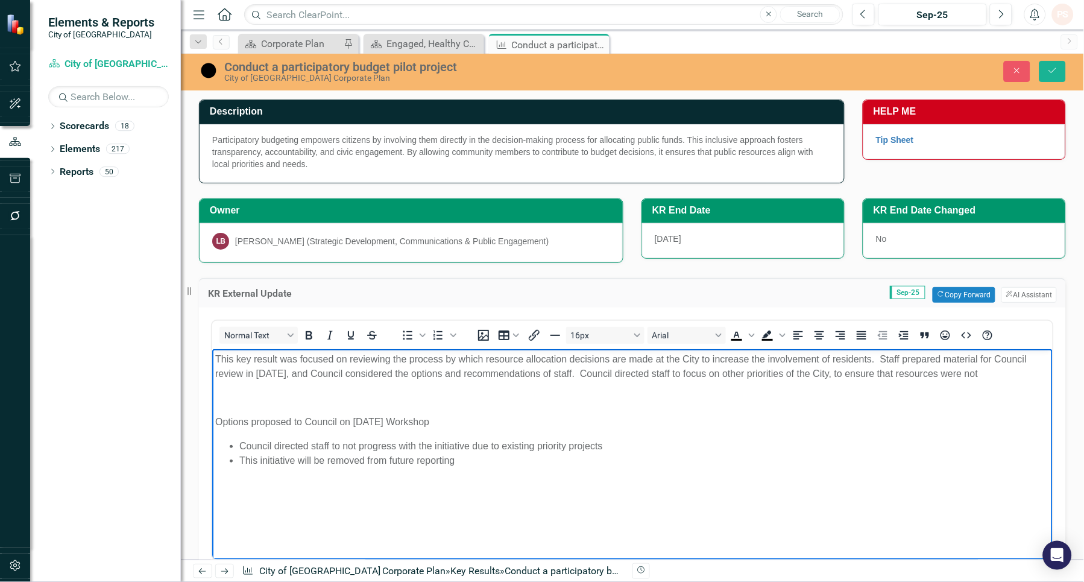
click at [997, 377] on p "This key result was focused on reviewing the process by which resource allocati…" at bounding box center [632, 365] width 834 height 29
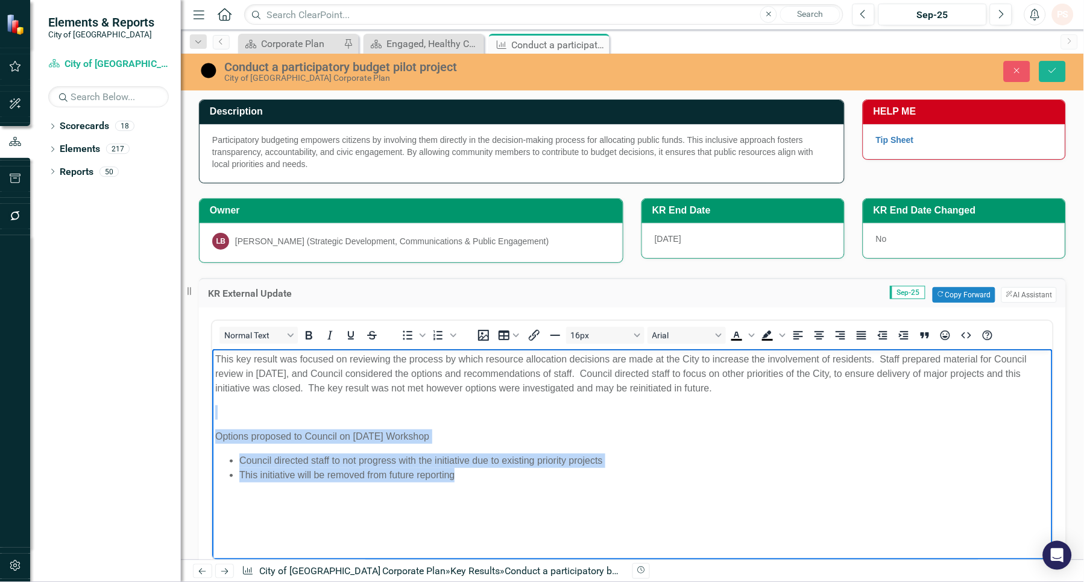
drag, startPoint x: 225, startPoint y: 414, endPoint x: 592, endPoint y: 523, distance: 382.8
click at [592, 523] on body "This key result was focused on reviewing the process by which resource allocati…" at bounding box center [632, 438] width 840 height 181
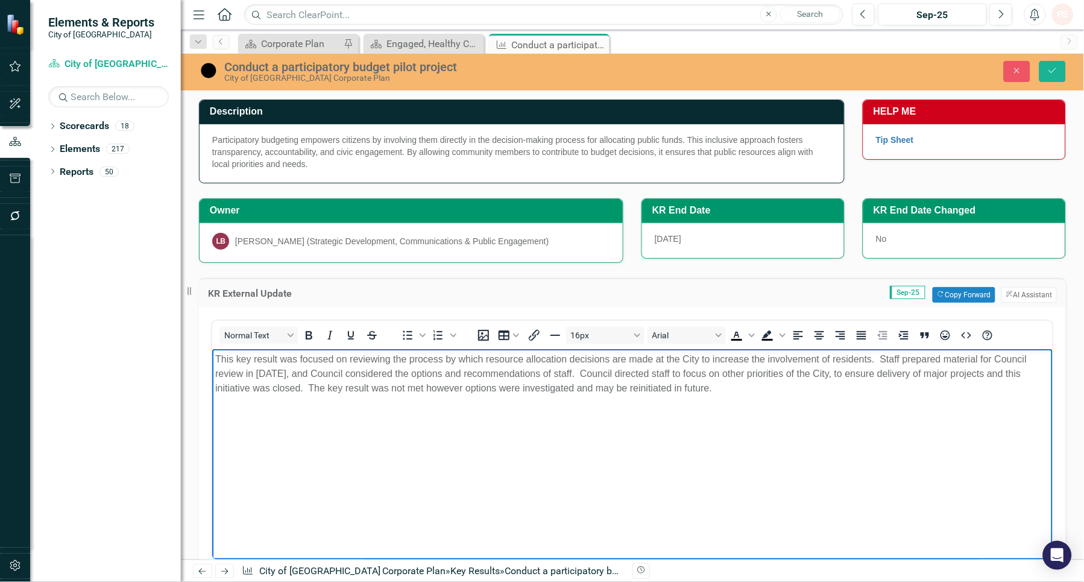
click at [241, 393] on p "This key result was focused on reviewing the process by which resource allocati…" at bounding box center [632, 372] width 834 height 43
click at [254, 410] on body "This key result was focused on reviewing the process by which resource allocati…" at bounding box center [632, 438] width 840 height 181
click at [419, 388] on p "This key result was focused on reviewing the process by which resource allocati…" at bounding box center [632, 372] width 834 height 43
click at [424, 418] on body "This key result was focused on reviewing the process by which resource allocati…" at bounding box center [632, 438] width 840 height 181
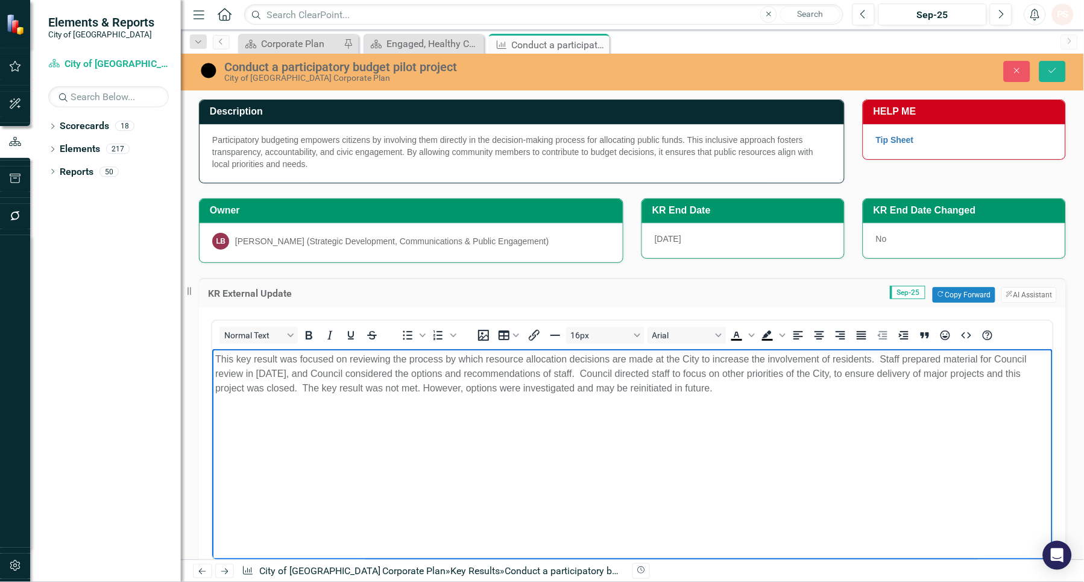
click at [538, 388] on p "This key result was focused on reviewing the process by which resource allocati…" at bounding box center [632, 372] width 834 height 43
click at [481, 431] on body "This key result was focused on reviewing the process by which resource allocati…" at bounding box center [632, 438] width 840 height 181
click at [539, 389] on p "This key result was focused on reviewing the process by which resource allocati…" at bounding box center [632, 372] width 834 height 43
click at [538, 386] on p "This key result was focused on reviewing the process by which resource allocati…" at bounding box center [632, 372] width 834 height 43
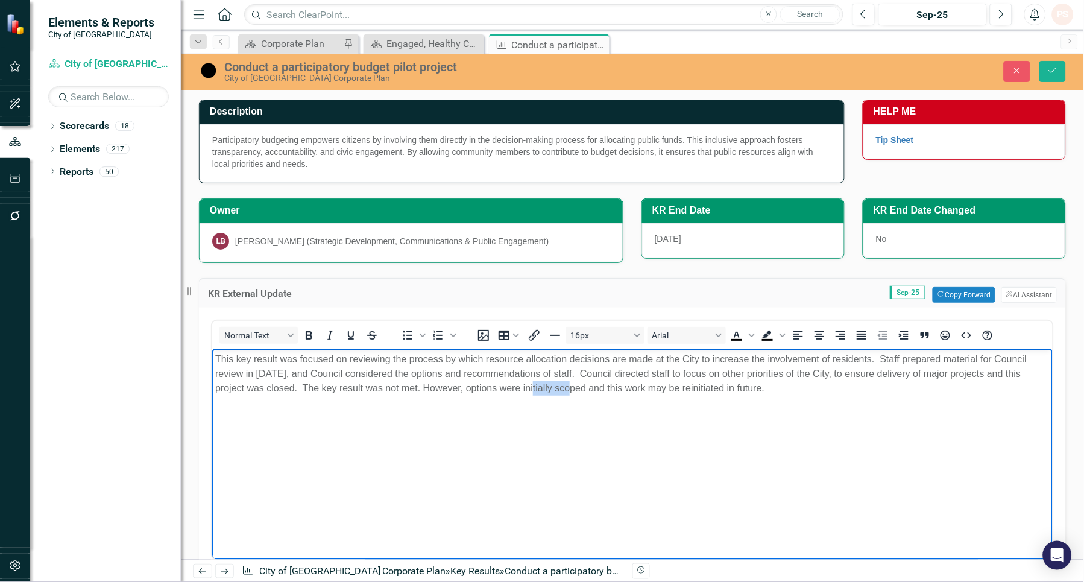
click at [538, 386] on p "This key result was focused on reviewing the process by which resource allocati…" at bounding box center [632, 372] width 834 height 43
click at [757, 430] on body "This key result was focused on reviewing the process by which resource allocati…" at bounding box center [632, 438] width 840 height 181
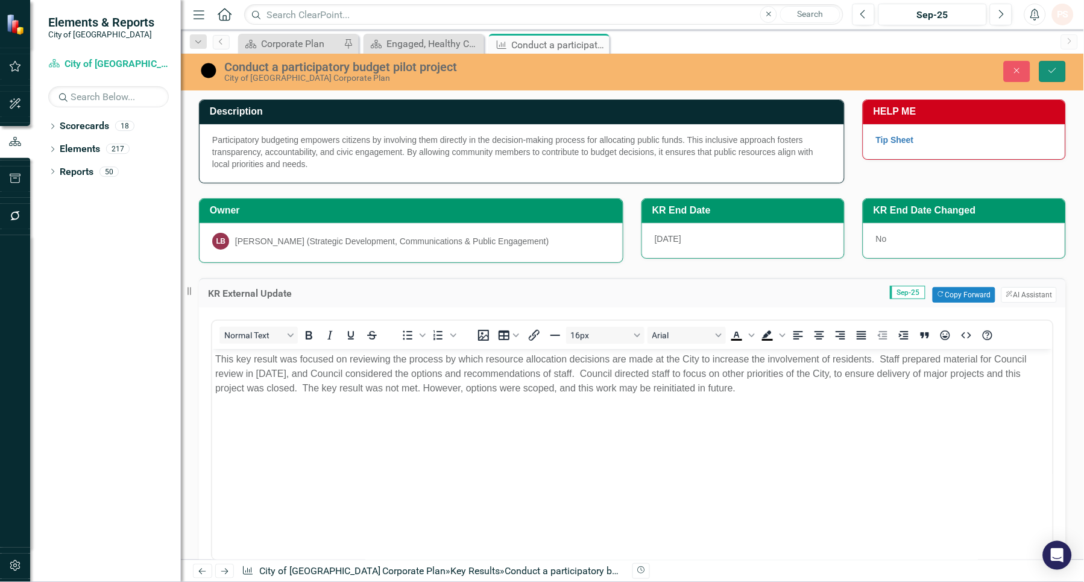
click at [1047, 73] on icon "Save" at bounding box center [1052, 70] width 11 height 8
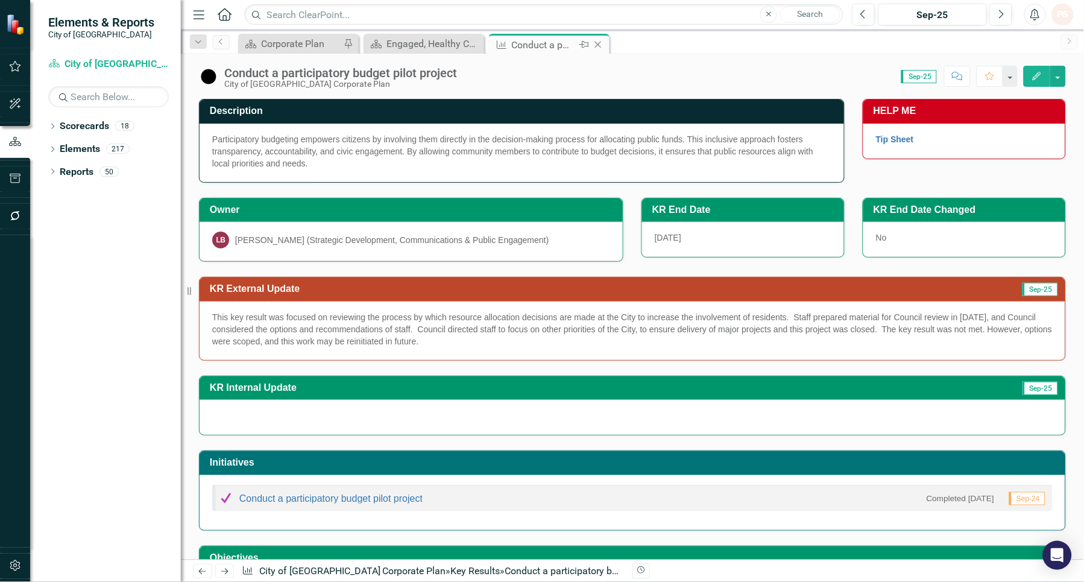
click at [598, 43] on icon "Close" at bounding box center [598, 45] width 12 height 10
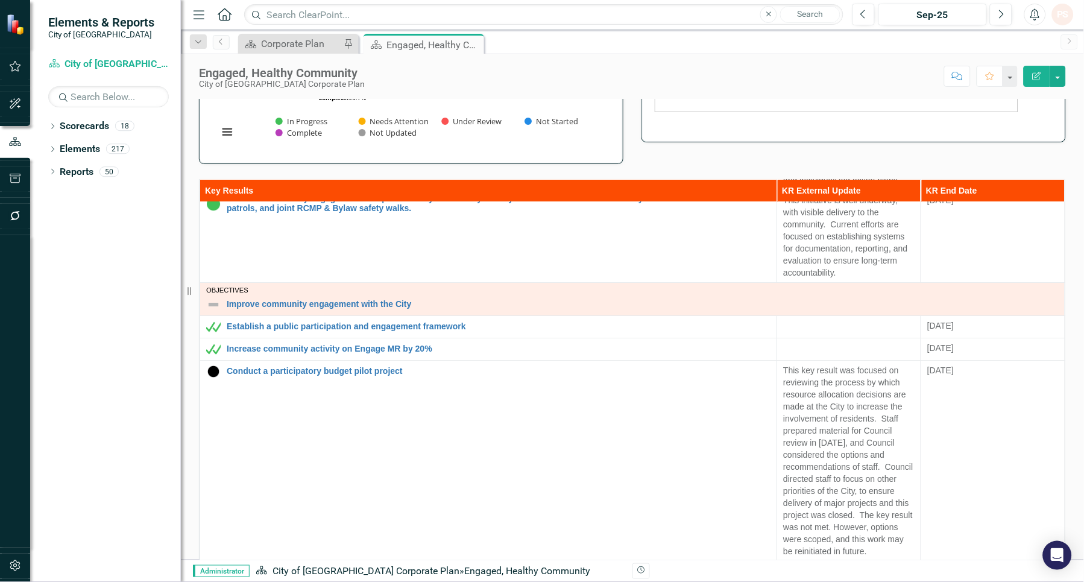
scroll to position [1083, 0]
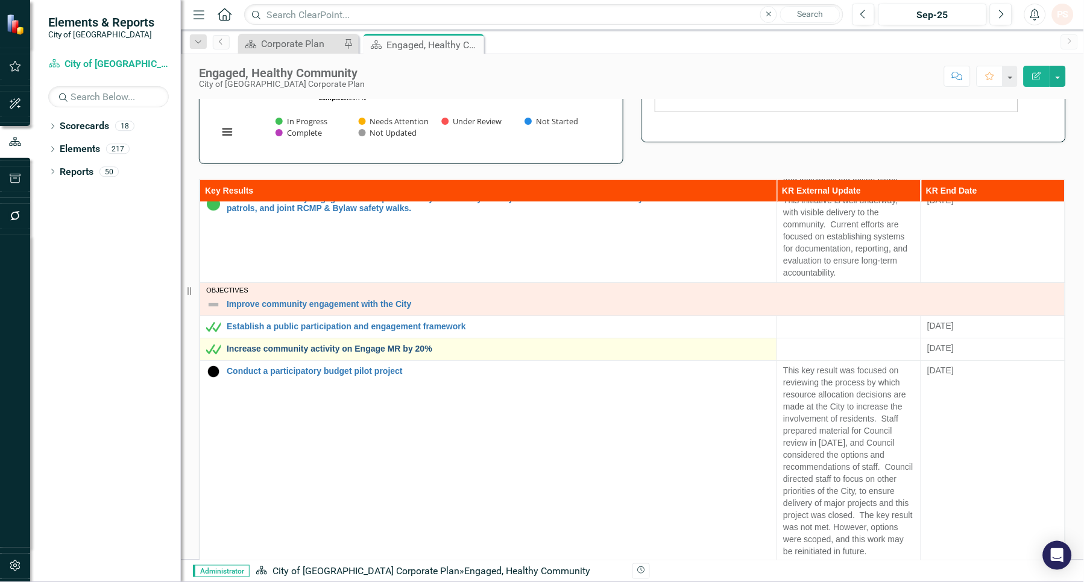
click at [373, 350] on link "Increase community activity on Engage MR by 20%" at bounding box center [499, 348] width 544 height 9
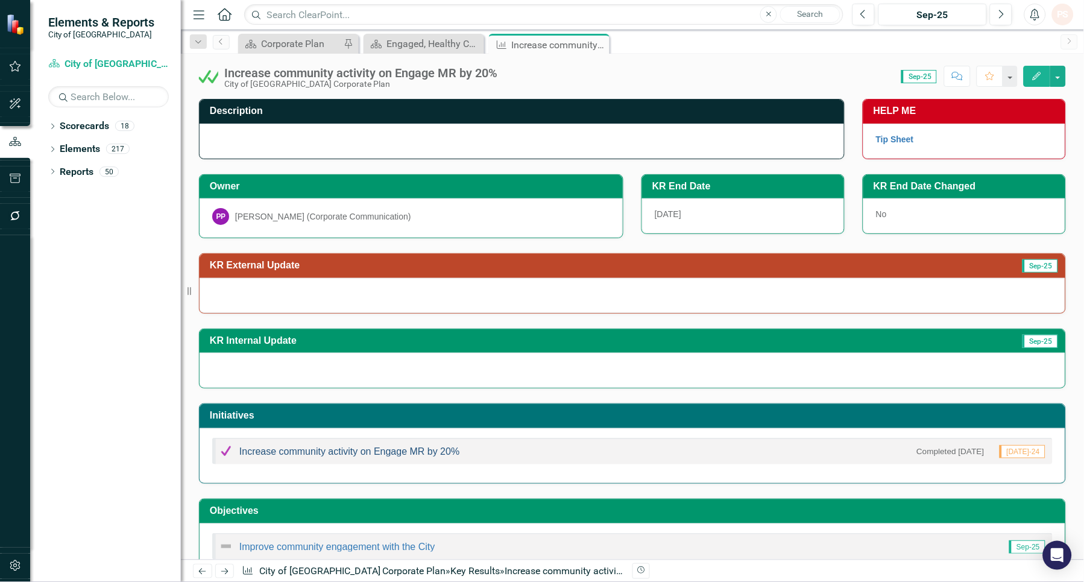
click at [359, 453] on link "Increase community activity on Engage MR by 20%" at bounding box center [349, 451] width 221 height 10
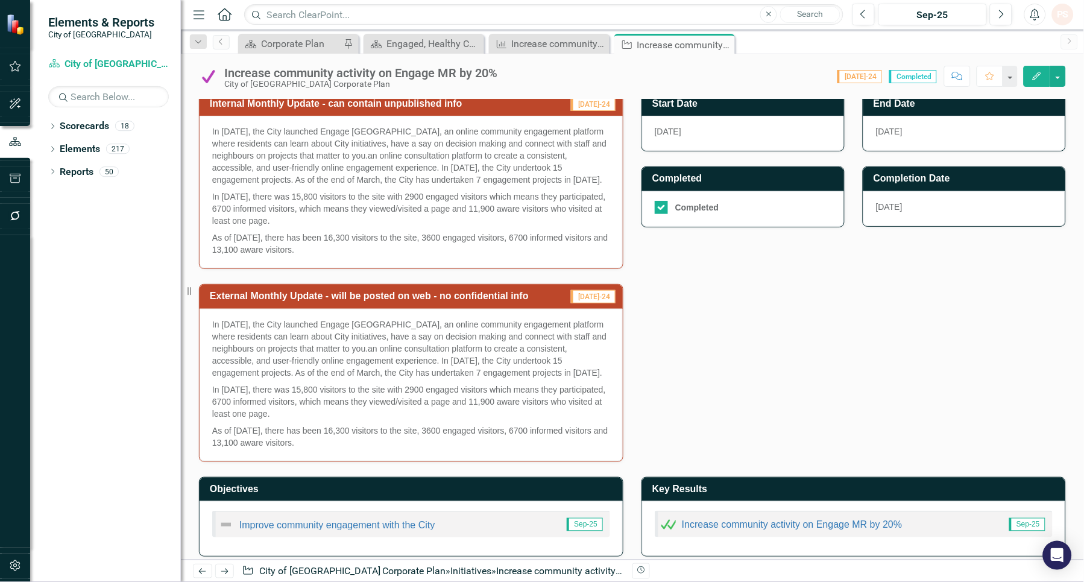
scroll to position [335, 0]
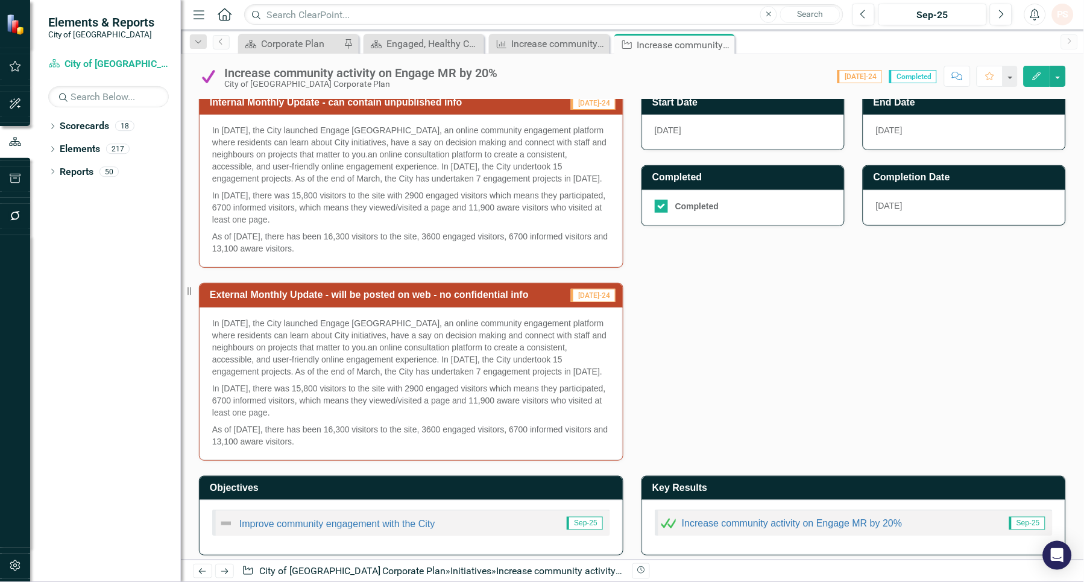
click at [227, 342] on p "In [DATE], the City launched Engage [GEOGRAPHIC_DATA], an online community enga…" at bounding box center [411, 348] width 398 height 63
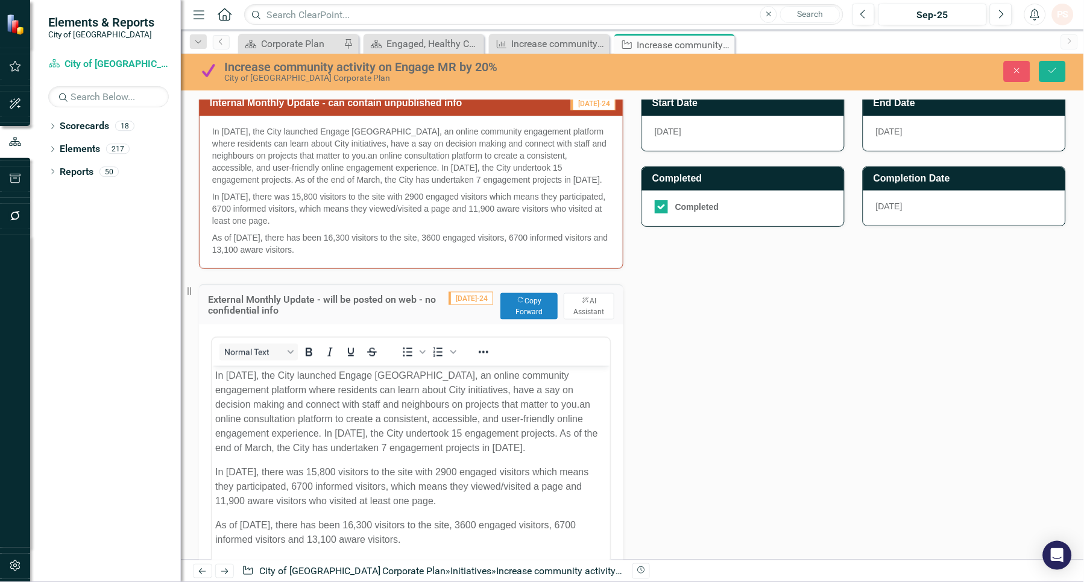
scroll to position [0, 0]
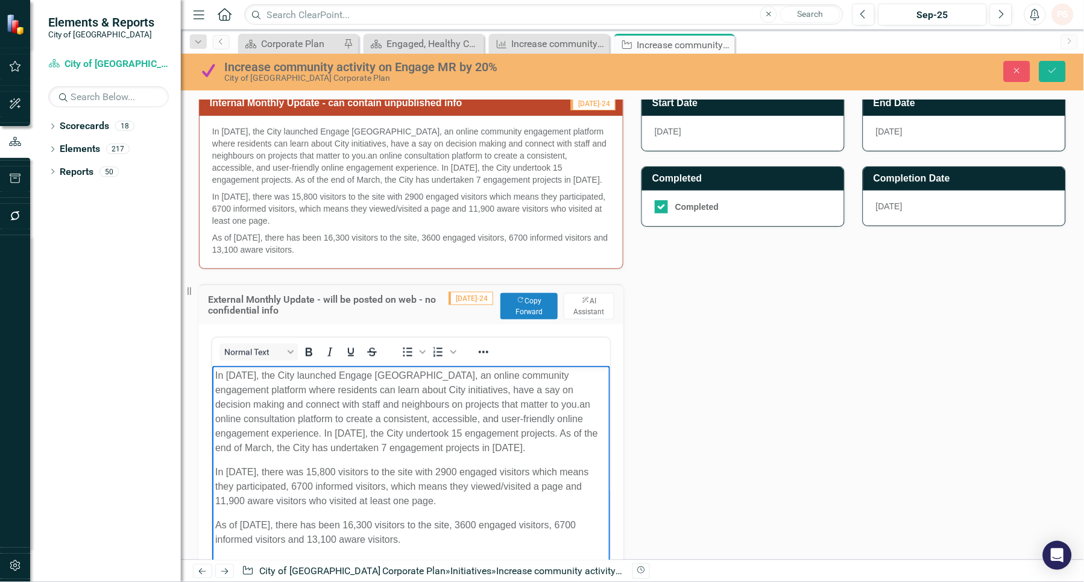
drag, startPoint x: 212, startPoint y: 374, endPoint x: 467, endPoint y: 541, distance: 304.8
click at [467, 541] on body "In [DATE], the City launched Engage [GEOGRAPHIC_DATA], an online community enga…" at bounding box center [411, 462] width 398 height 194
copy body "In [DATE], the City launched Engage [GEOGRAPHIC_DATA], an online community enga…"
click at [1043, 74] on button "Save" at bounding box center [1052, 71] width 27 height 21
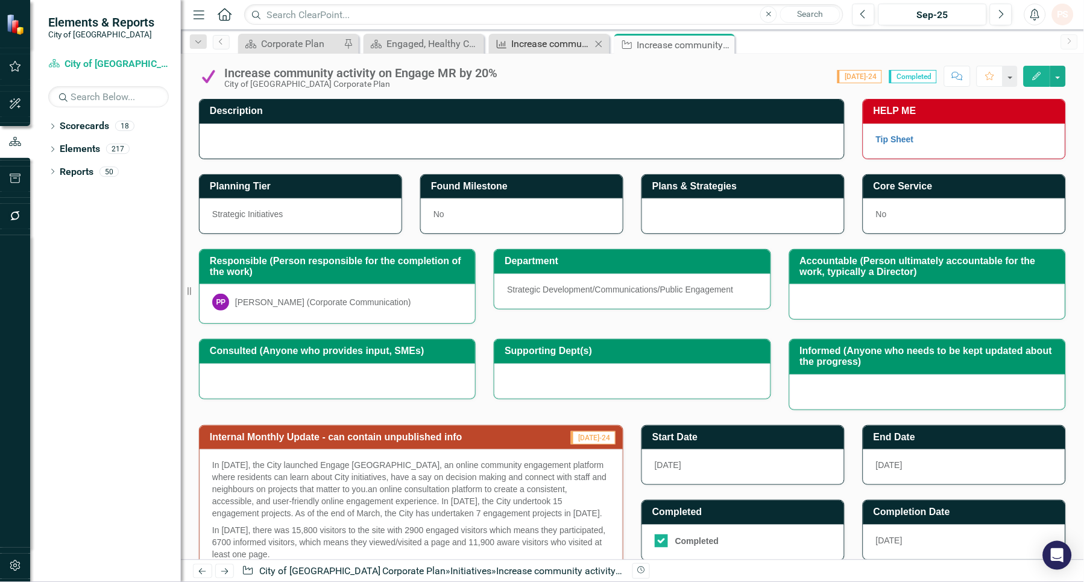
click at [541, 39] on div "Increase community activity on Engage MR by 20%" at bounding box center [552, 43] width 80 height 15
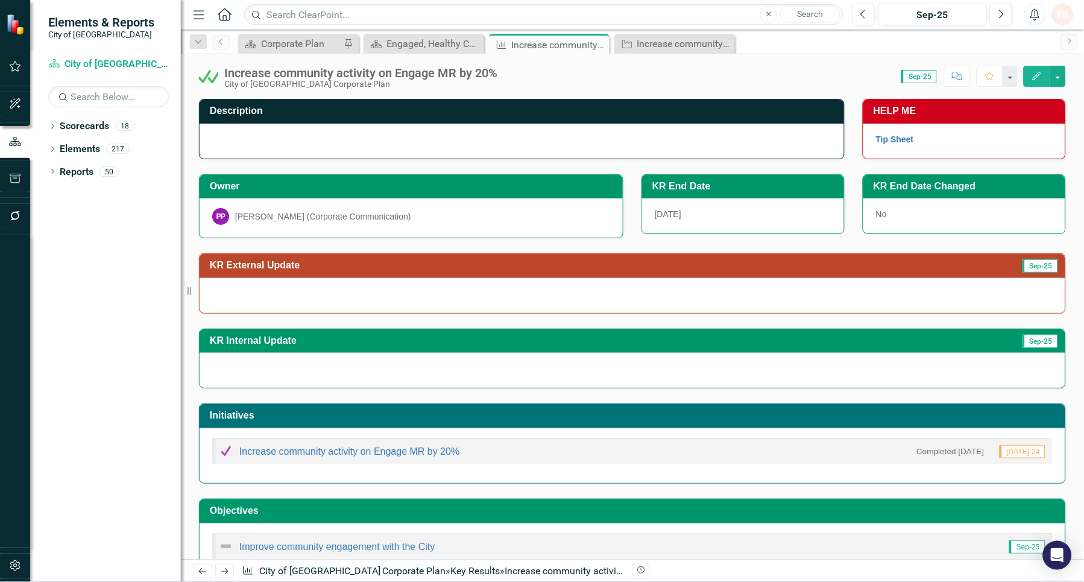
click at [233, 292] on div at bounding box center [633, 295] width 866 height 35
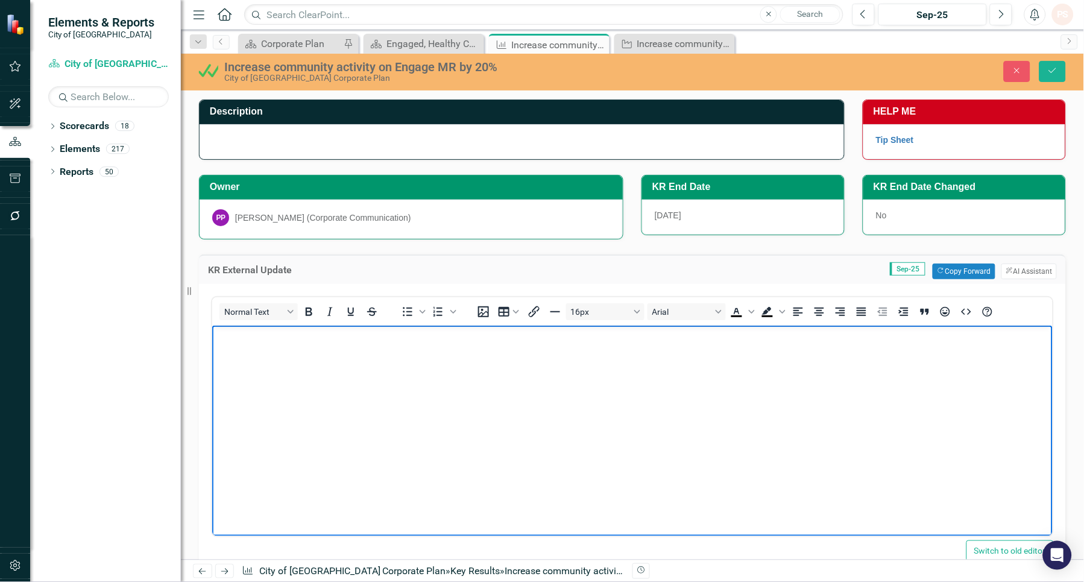
click at [234, 361] on body "Rich Text Area. Press ALT-0 for help." at bounding box center [632, 415] width 840 height 181
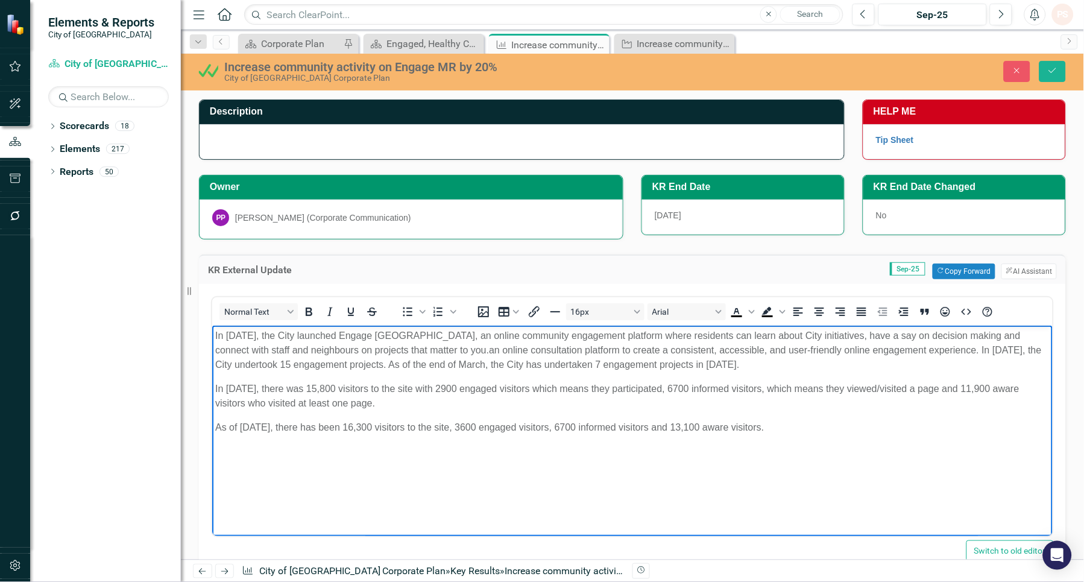
click at [361, 481] on body "In [DATE], the City launched Engage [GEOGRAPHIC_DATA], an online community enga…" at bounding box center [632, 415] width 840 height 181
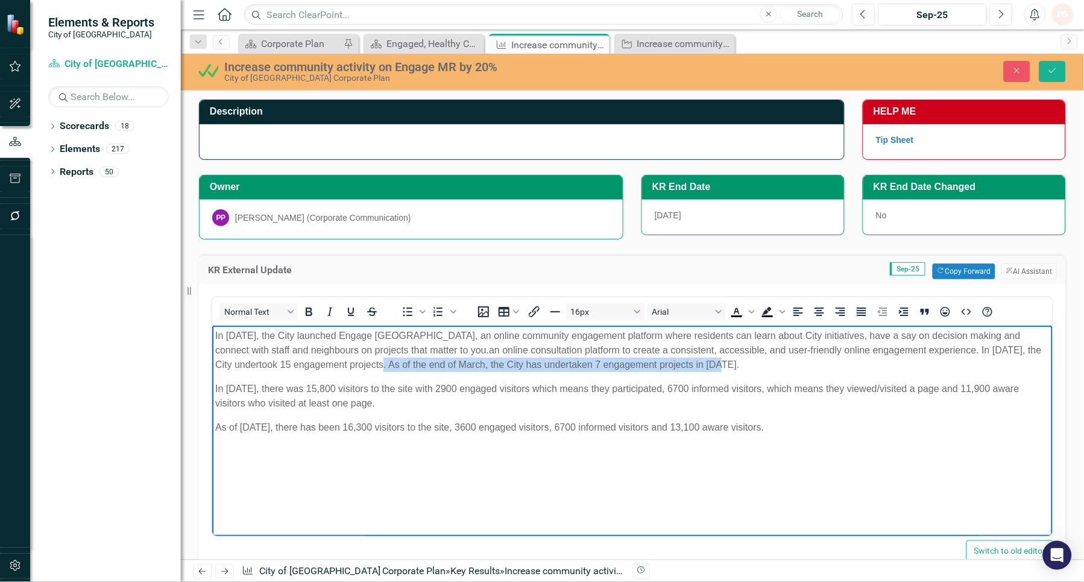
drag, startPoint x: 367, startPoint y: 363, endPoint x: 719, endPoint y: 364, distance: 351.4
click at [719, 364] on p "In [DATE], the City launched Engage [GEOGRAPHIC_DATA], an online community enga…" at bounding box center [632, 349] width 834 height 43
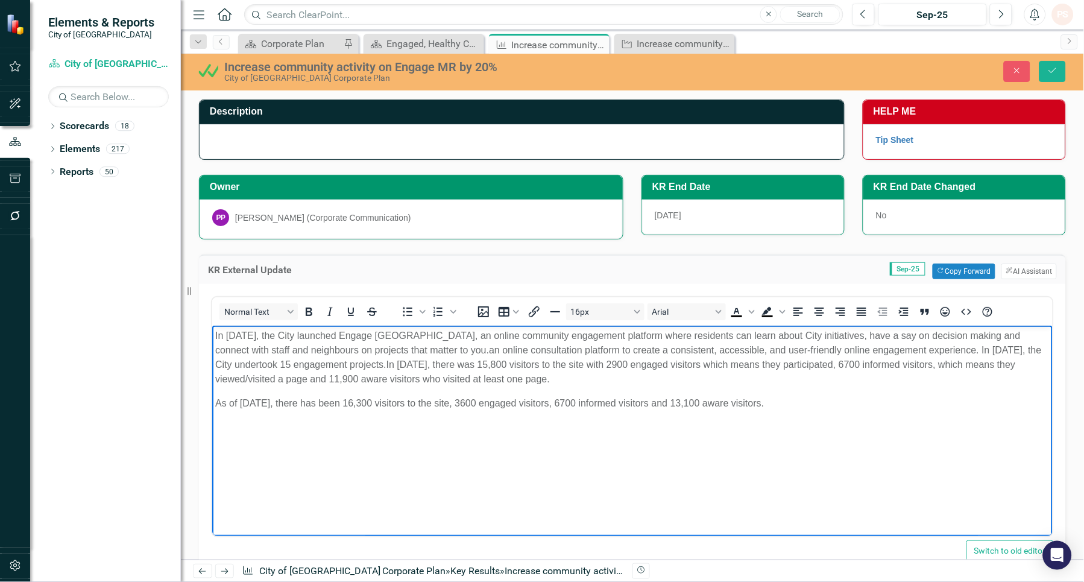
click at [628, 382] on p "In [DATE], the City launched Engage [GEOGRAPHIC_DATA], an online community enga…" at bounding box center [632, 357] width 834 height 58
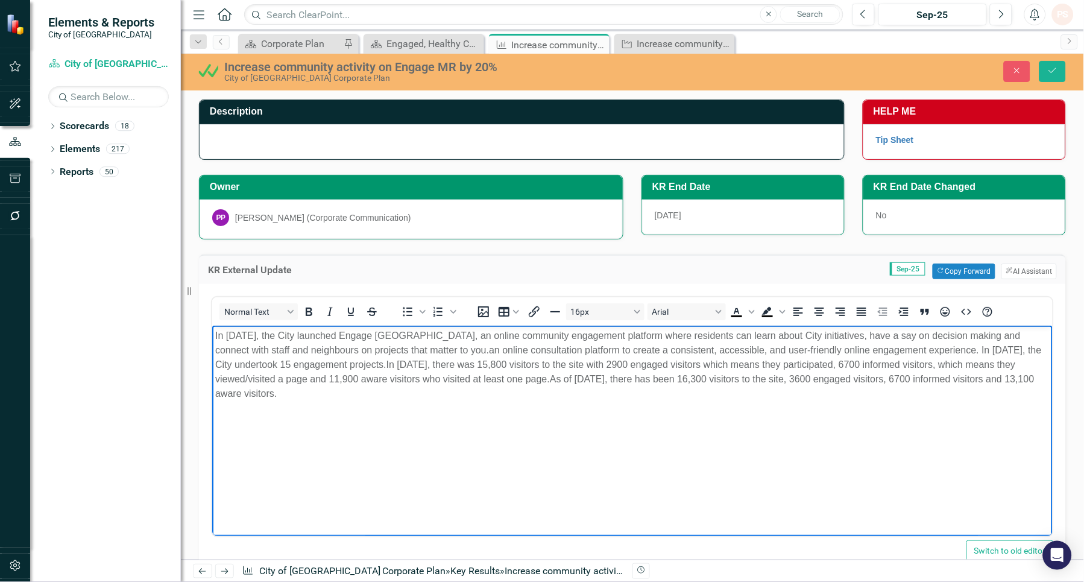
click at [430, 394] on p "In [DATE], the City launched Engage [GEOGRAPHIC_DATA], an online community enga…" at bounding box center [632, 364] width 834 height 72
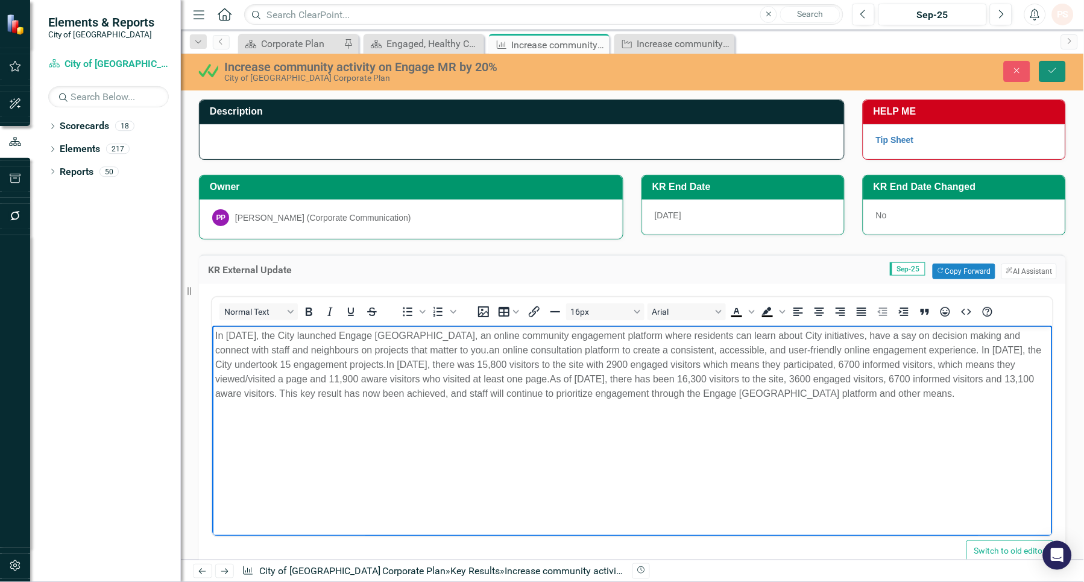
click at [1046, 75] on button "Save" at bounding box center [1052, 71] width 27 height 21
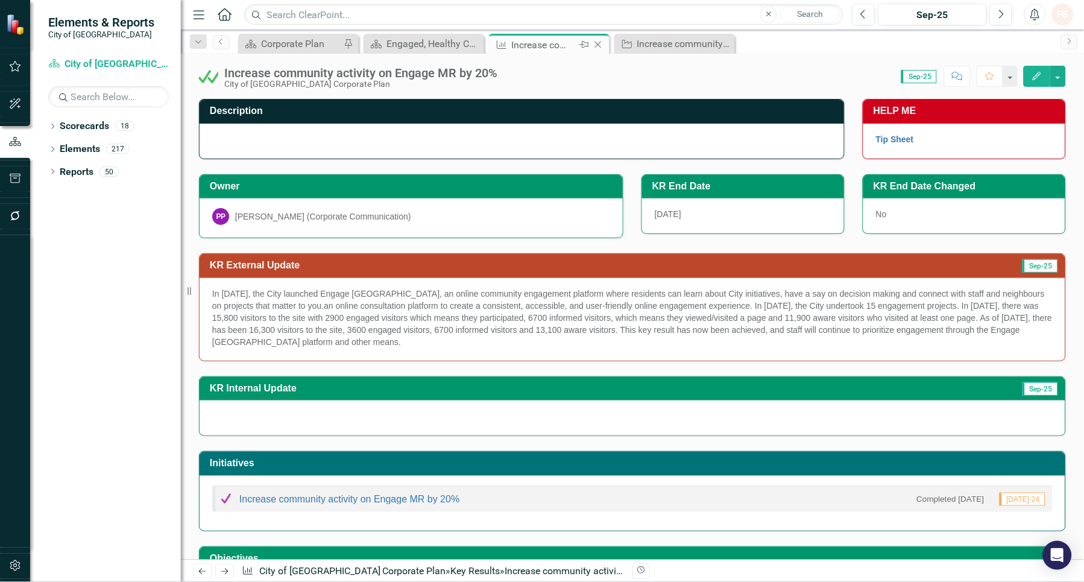
click at [593, 42] on icon "Close" at bounding box center [598, 45] width 12 height 10
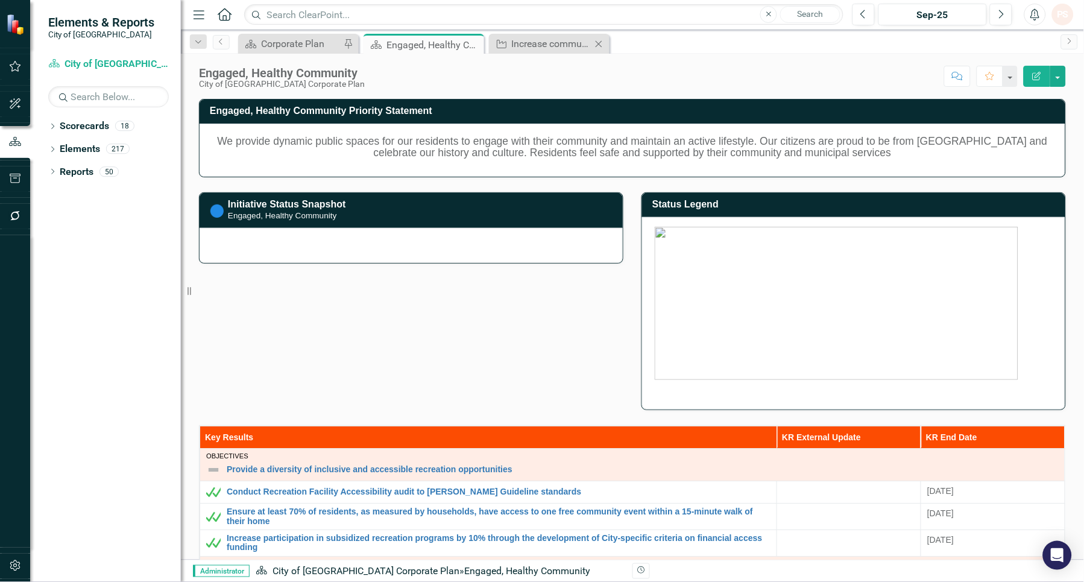
click at [594, 44] on icon "Close" at bounding box center [599, 44] width 12 height 10
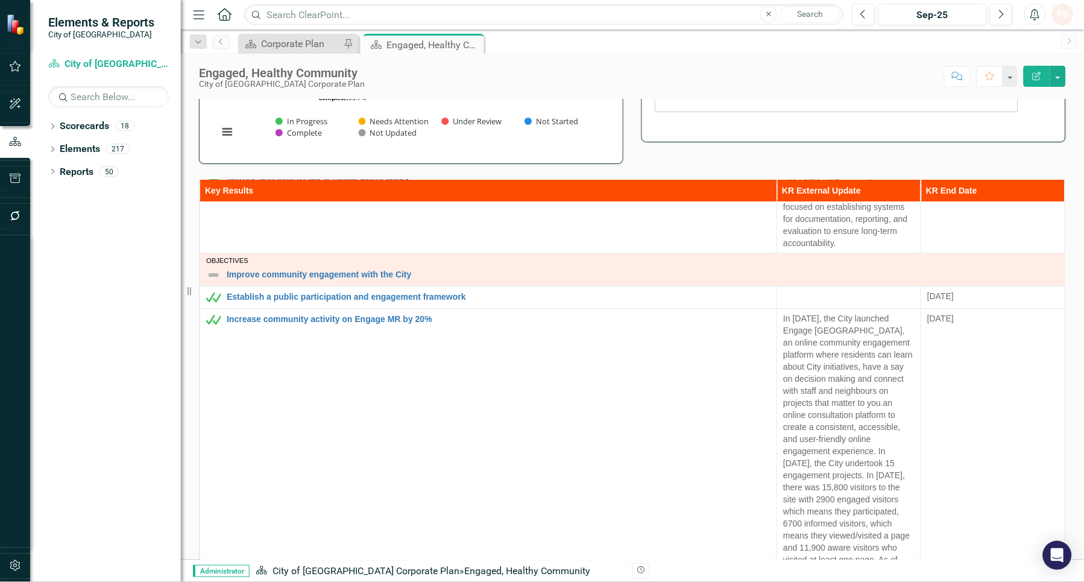
scroll to position [1138, 0]
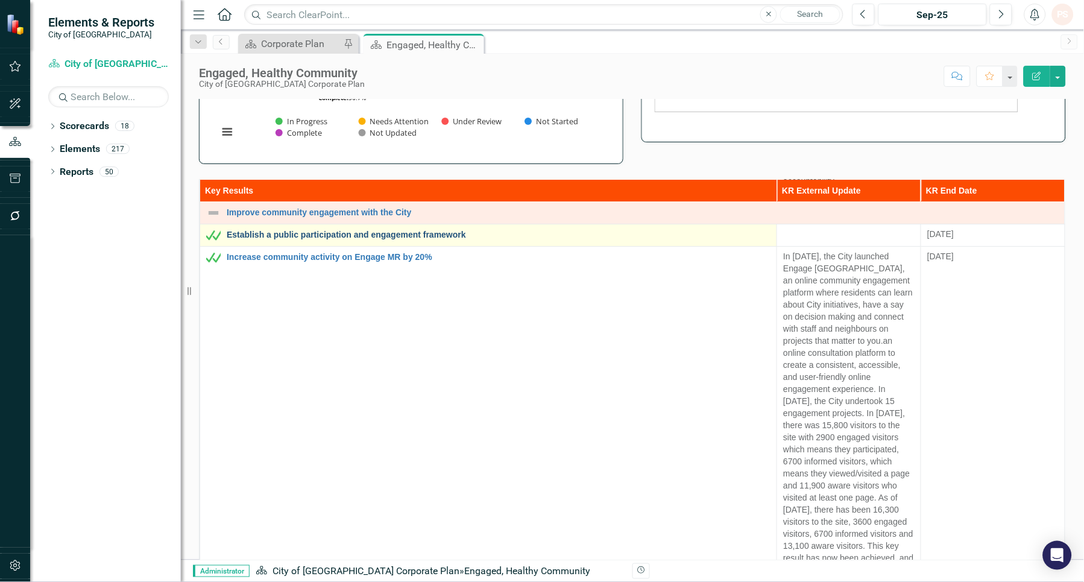
click at [345, 239] on link "Establish a public participation and engagement framework" at bounding box center [499, 234] width 544 height 9
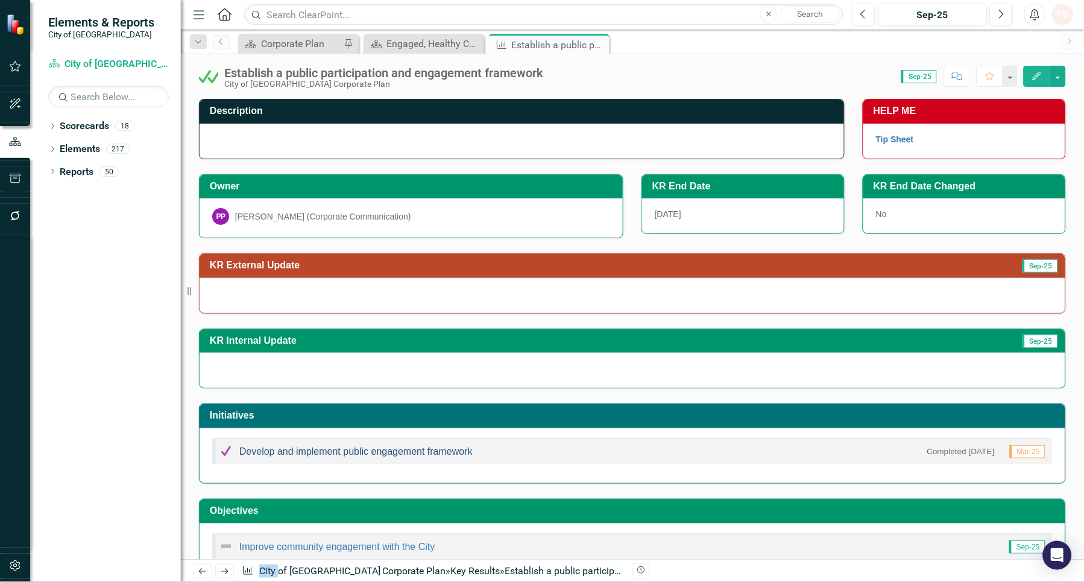
click at [357, 456] on link "Develop and implement public engagement framework" at bounding box center [355, 451] width 233 height 10
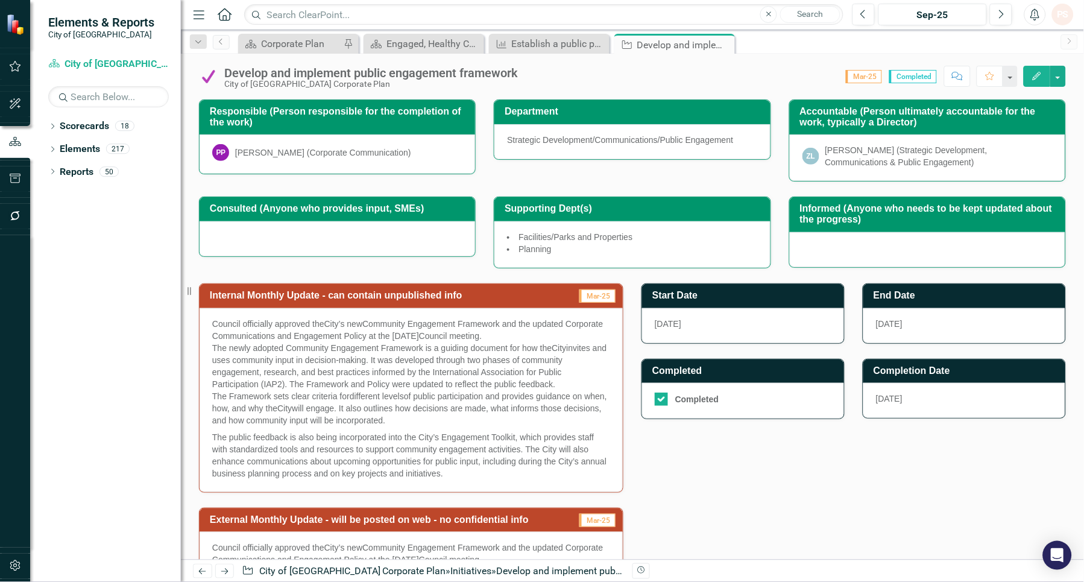
scroll to position [335, 0]
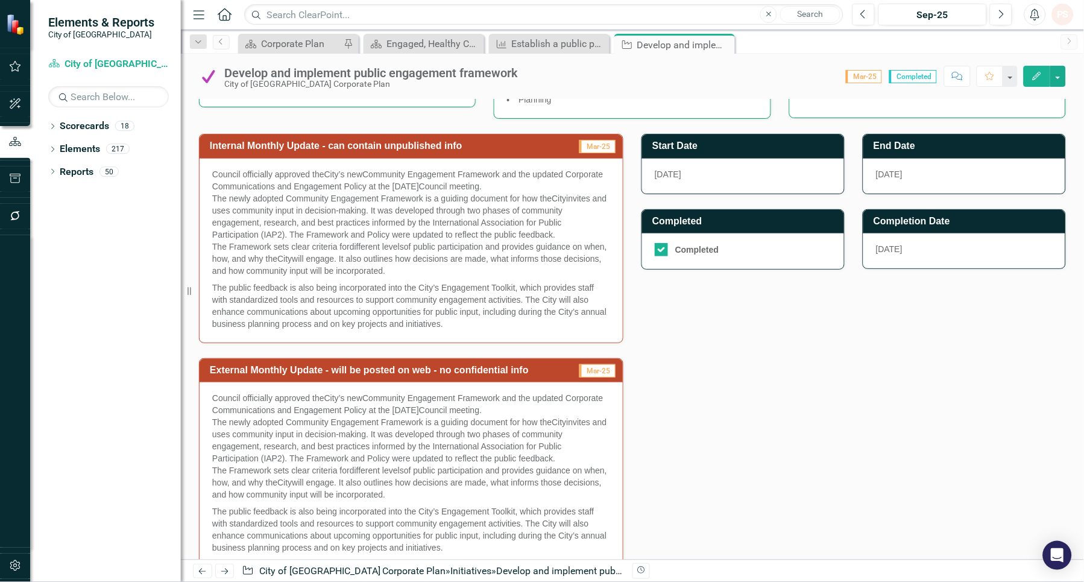
click at [254, 422] on span "The newly adopted Community Engagement Framework is a guiding document for how …" at bounding box center [381, 422] width 339 height 10
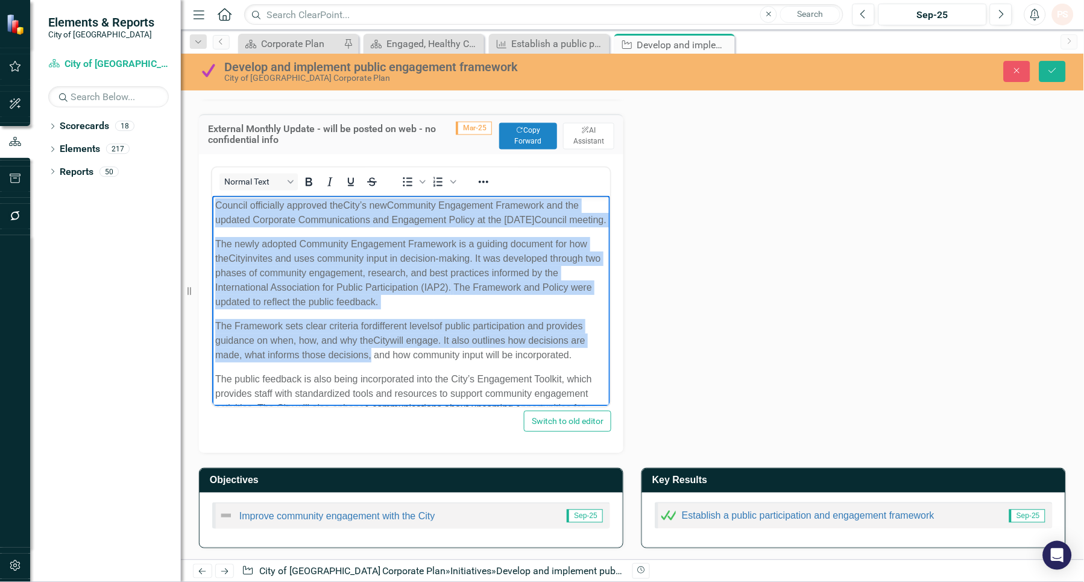
scroll to position [64, 0]
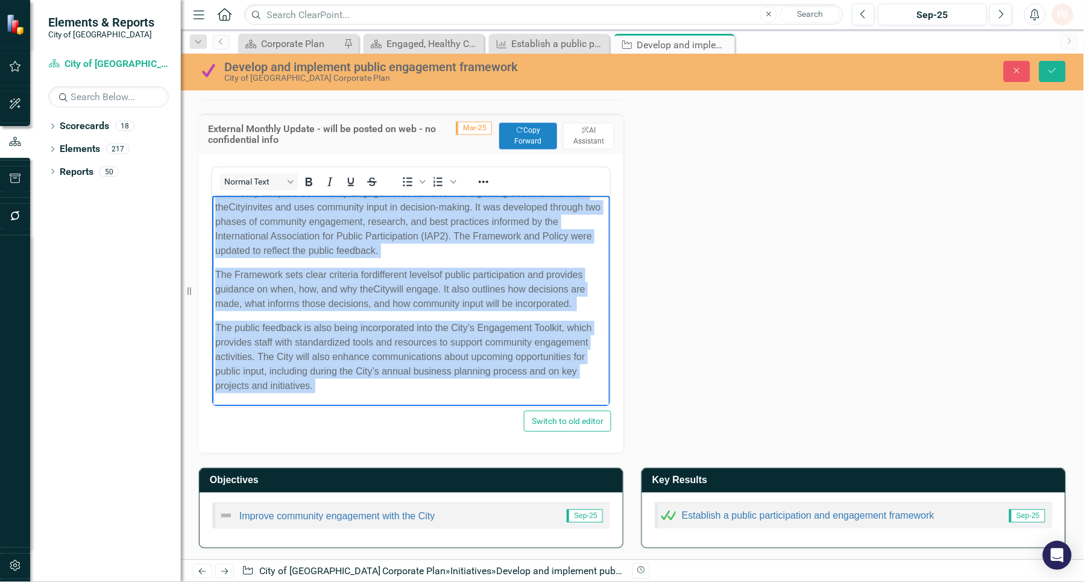
drag, startPoint x: 216, startPoint y: 204, endPoint x: 437, endPoint y: 449, distance: 330.3
click at [437, 406] on html "Council officially approved the City’s new Community Engagement Framework and t…" at bounding box center [411, 275] width 398 height 262
copy body "Loremip dolorsitam consecte adi Elit’s doe Temporinc Utlaboreet Doloremag ali e…"
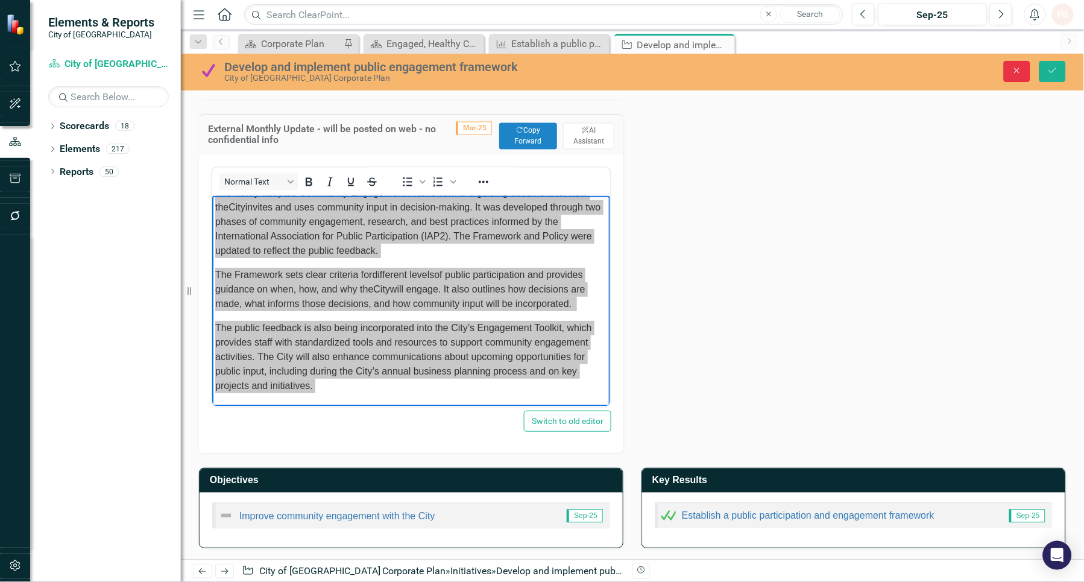
click at [1011, 71] on icon "Close" at bounding box center [1016, 70] width 11 height 8
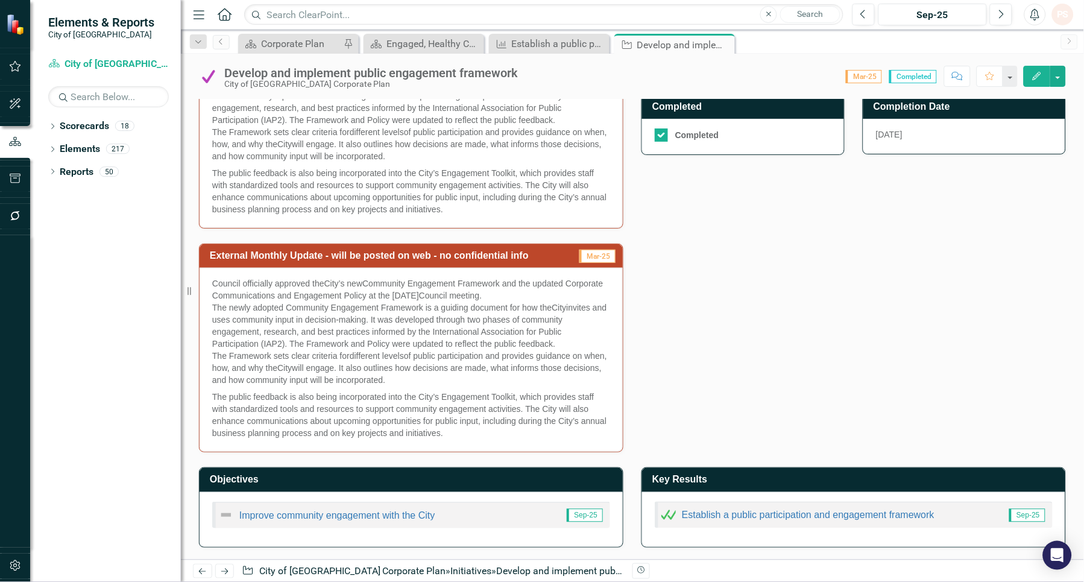
scroll to position [450, 0]
click at [569, 42] on div "Establish a public participation and engagement framework" at bounding box center [552, 43] width 80 height 15
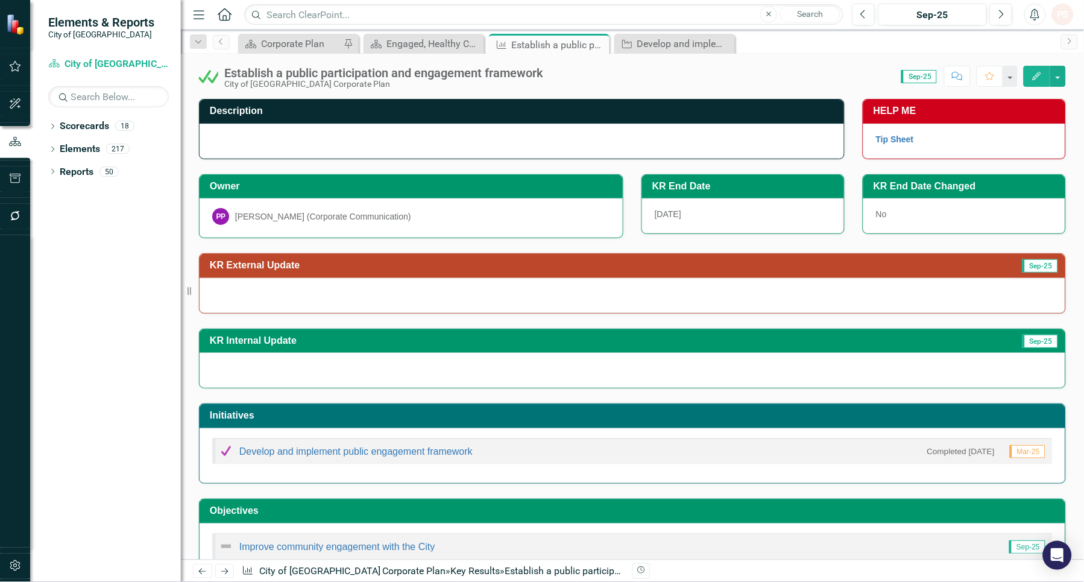
click at [254, 371] on div at bounding box center [633, 370] width 866 height 35
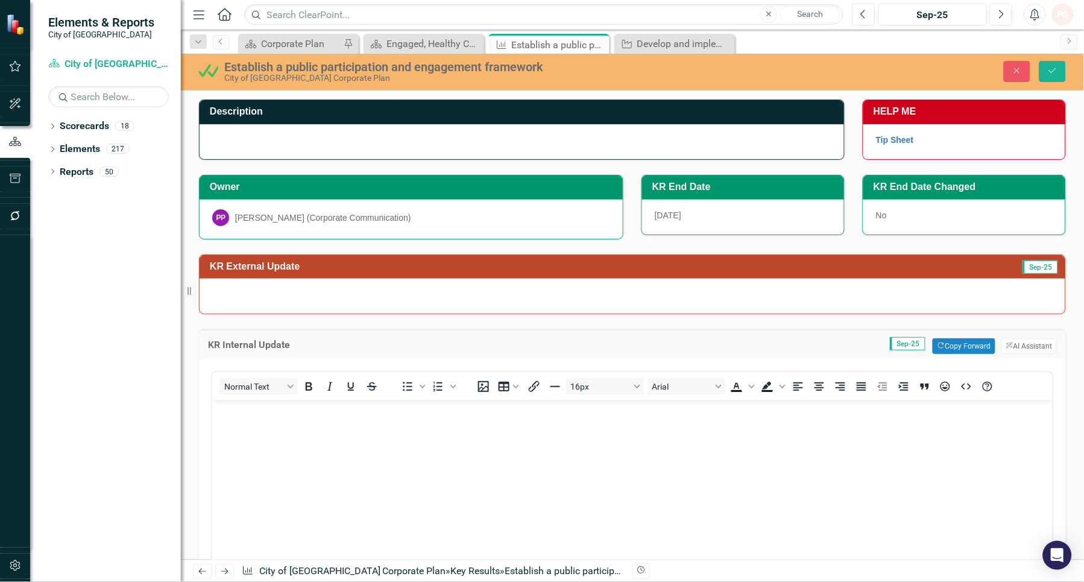
click at [243, 296] on div at bounding box center [633, 295] width 866 height 35
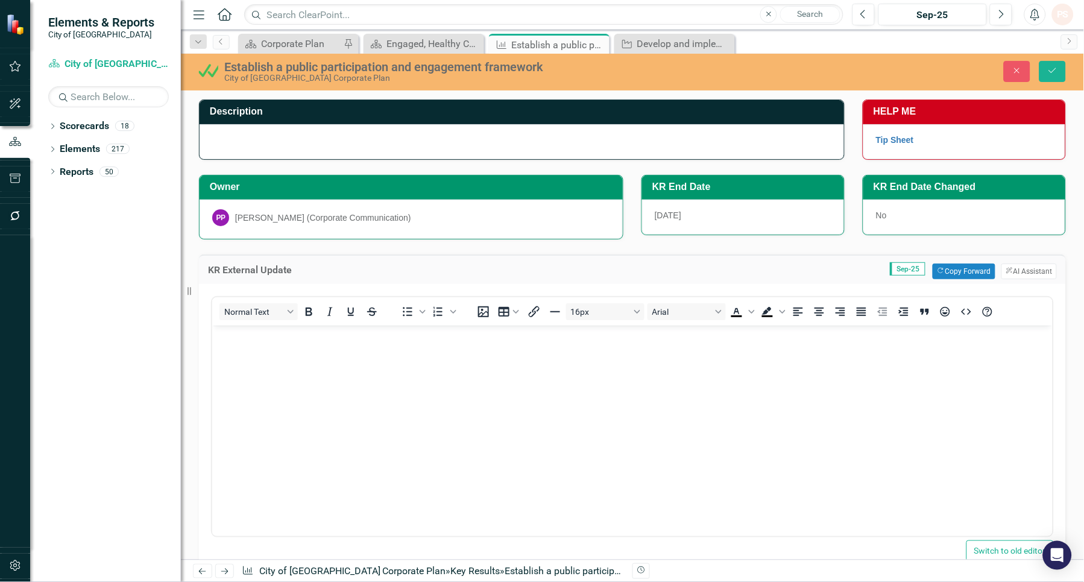
click at [252, 359] on body "Rich Text Area. Press ALT-0 for help." at bounding box center [632, 415] width 840 height 181
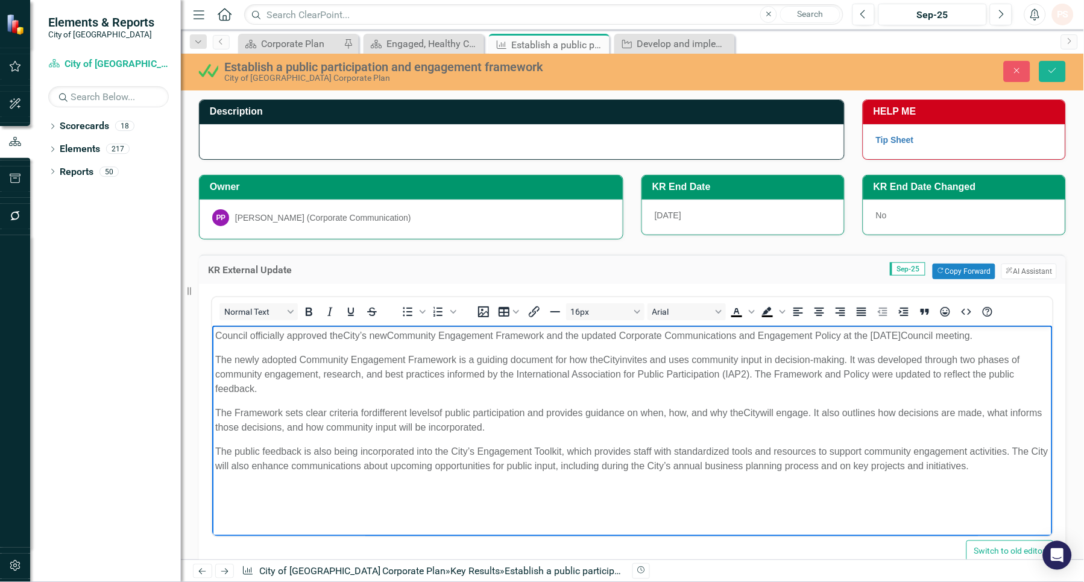
click at [901, 335] on span "Community Engagement Framework and the updated Corporate Communications and Eng…" at bounding box center [643, 335] width 514 height 10
click at [319, 386] on p "The newly adopted Community Engagement Framework is a guiding document for how …" at bounding box center [632, 373] width 834 height 43
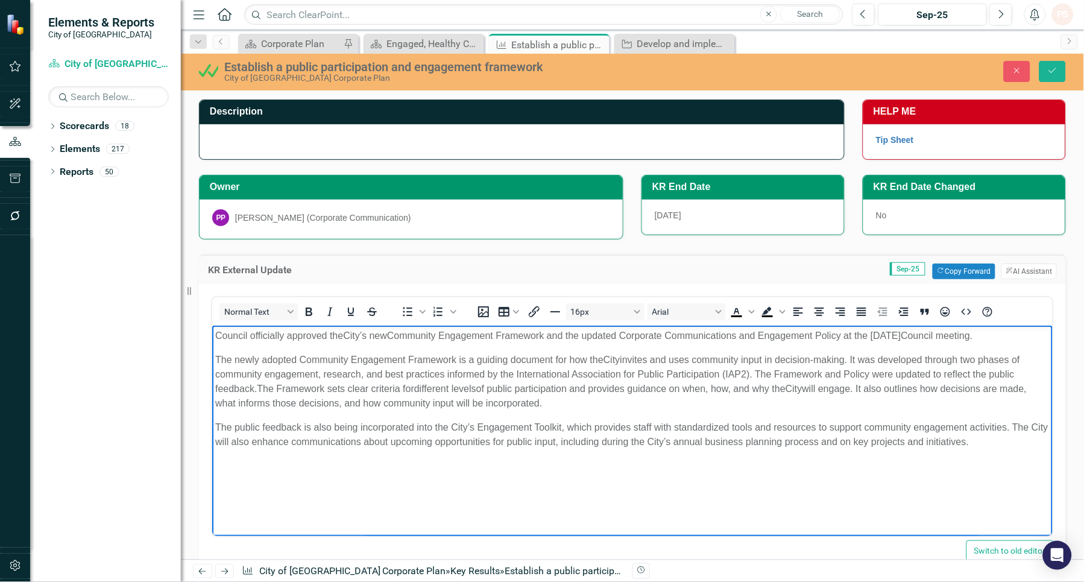
click at [567, 403] on p "The newly adopted Community Engagement Framework is a guiding document for how …" at bounding box center [632, 381] width 834 height 58
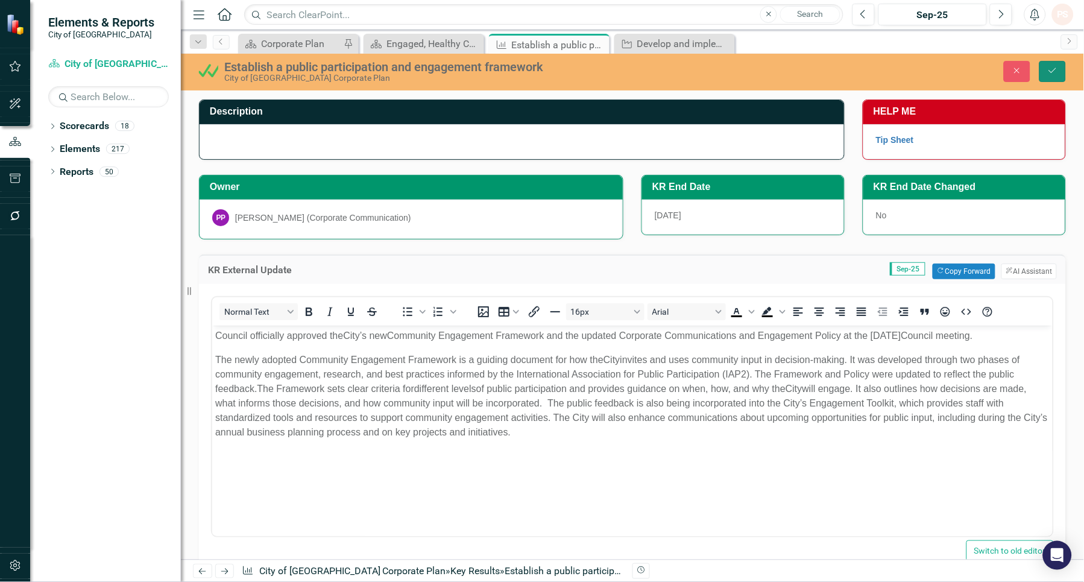
click at [1057, 61] on button "Save" at bounding box center [1052, 71] width 27 height 21
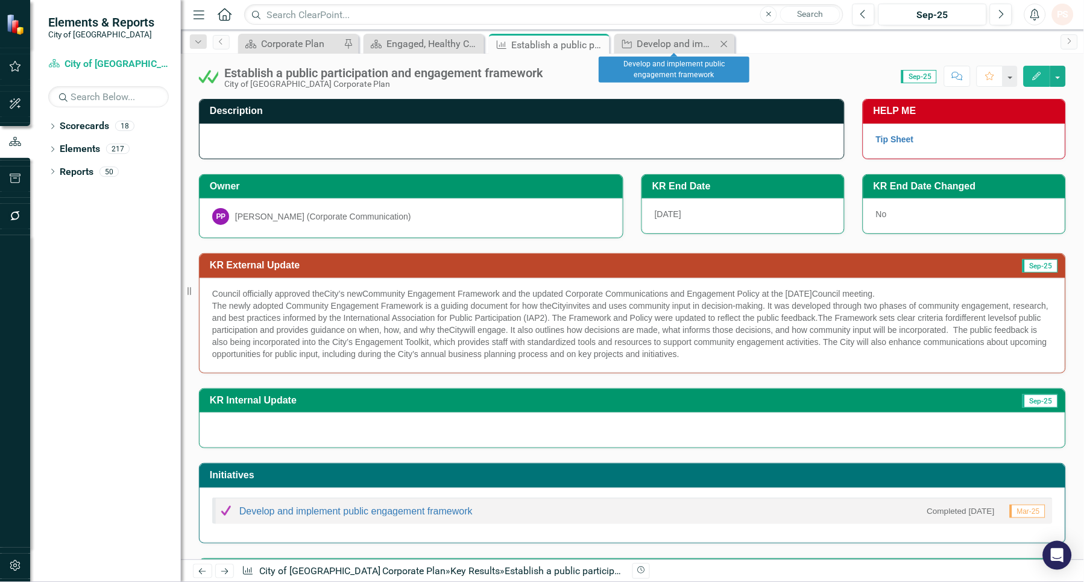
click at [722, 38] on div "Close" at bounding box center [724, 43] width 15 height 15
click at [600, 42] on icon "Close" at bounding box center [598, 45] width 12 height 10
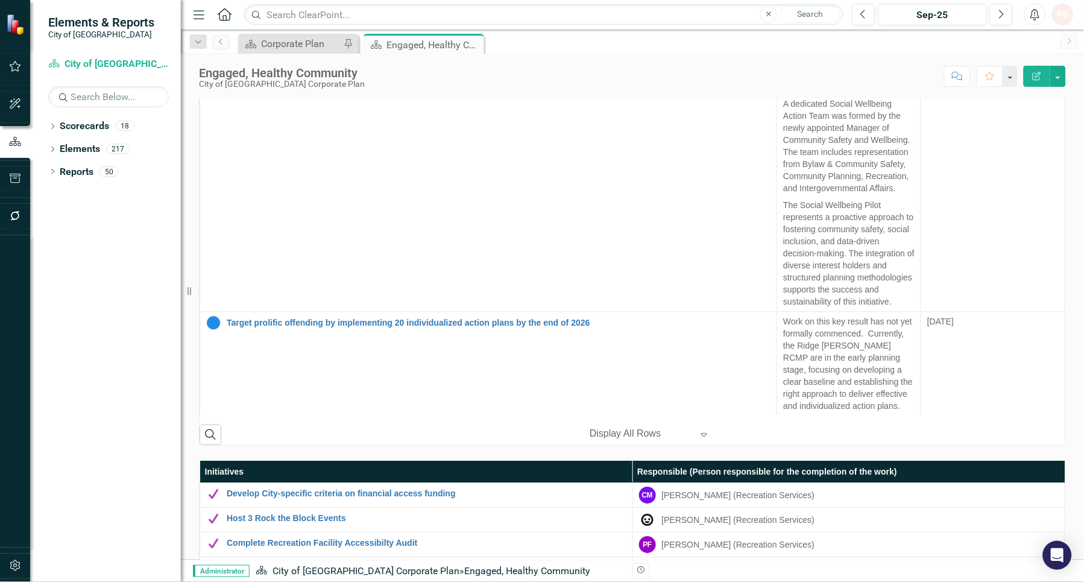
scroll to position [369, 0]
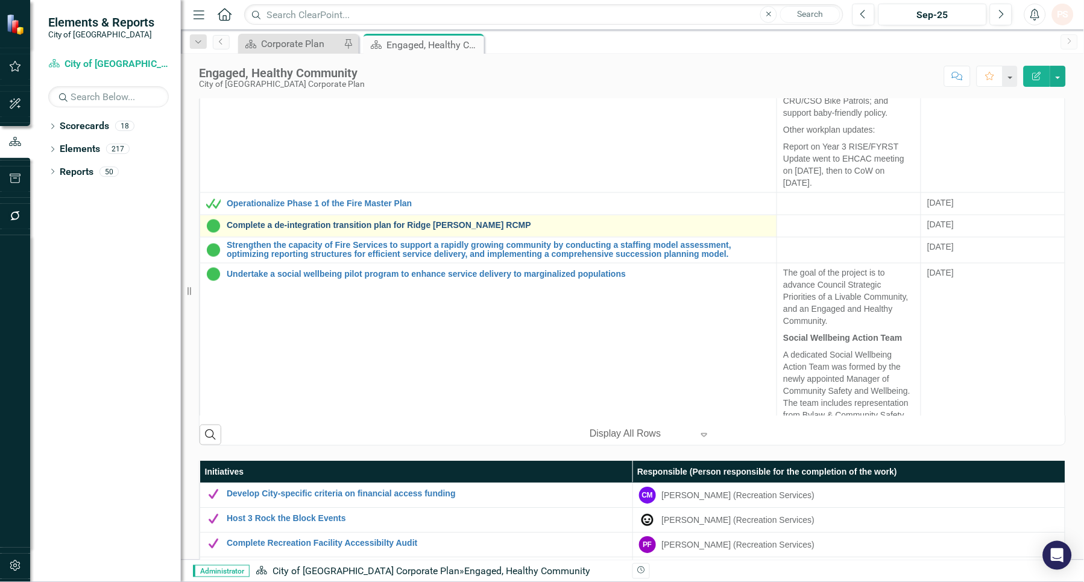
click at [287, 230] on link "Complete a de-integration transition plan for Ridge [PERSON_NAME] RCMP" at bounding box center [499, 225] width 544 height 9
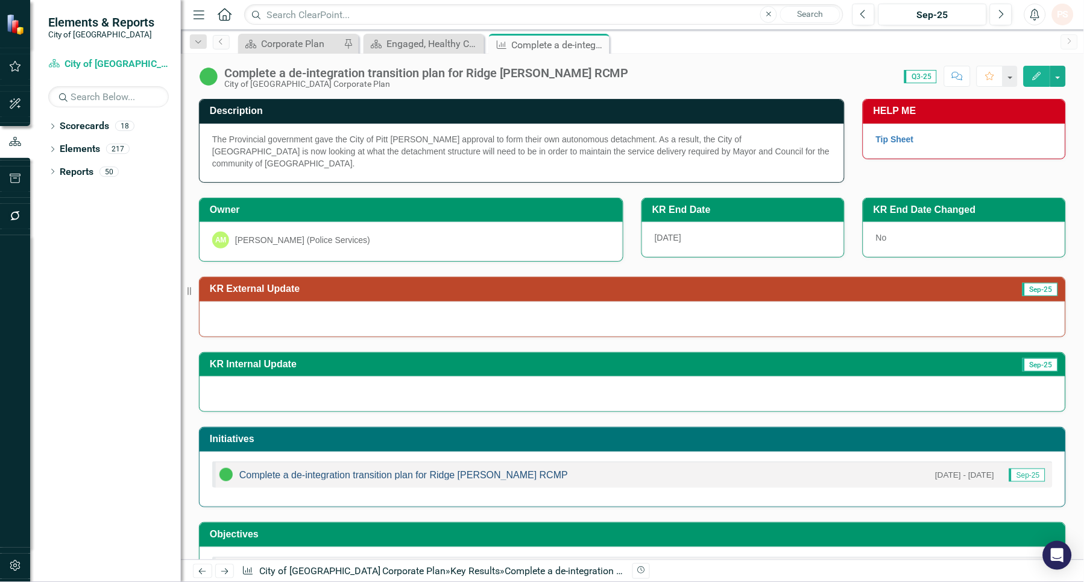
click at [366, 470] on link "Complete a de-integration transition plan for Ridge [PERSON_NAME] RCMP" at bounding box center [403, 475] width 329 height 10
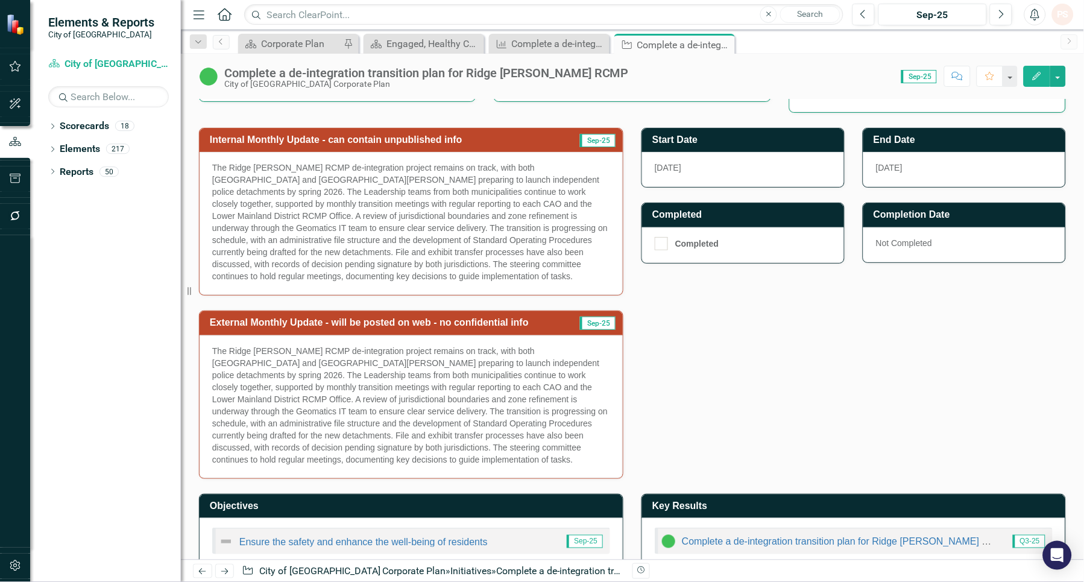
scroll to position [324, 0]
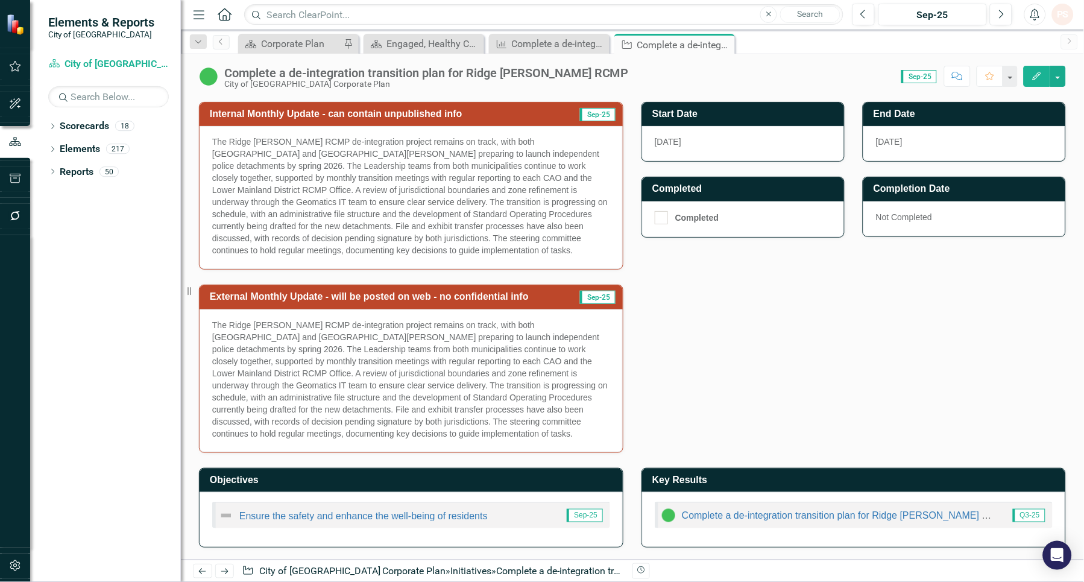
click at [298, 413] on p "The Ridge [PERSON_NAME] RCMP de-integration project remains on track, with both…" at bounding box center [411, 379] width 398 height 121
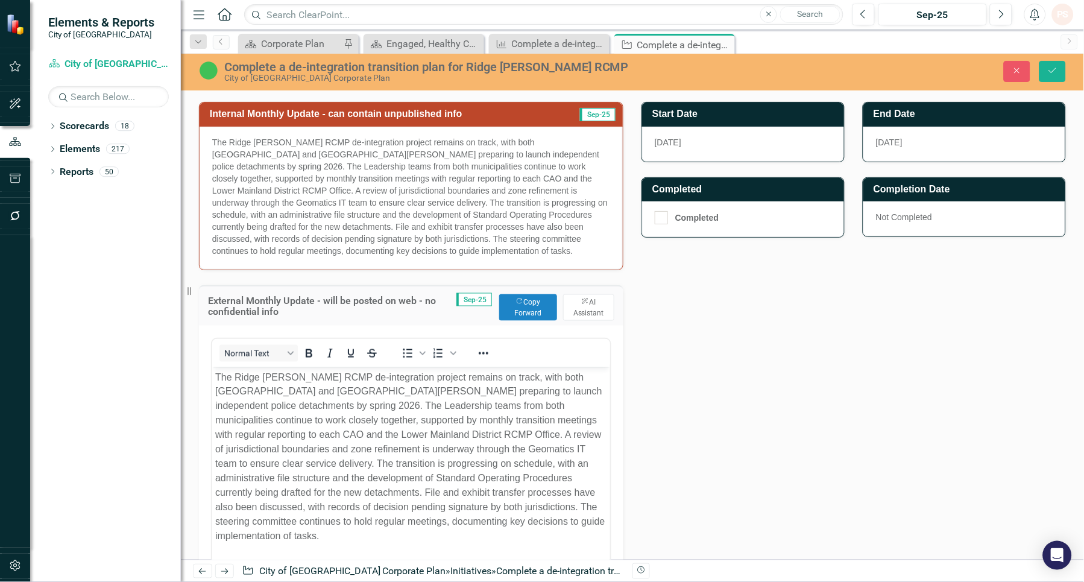
scroll to position [0, 0]
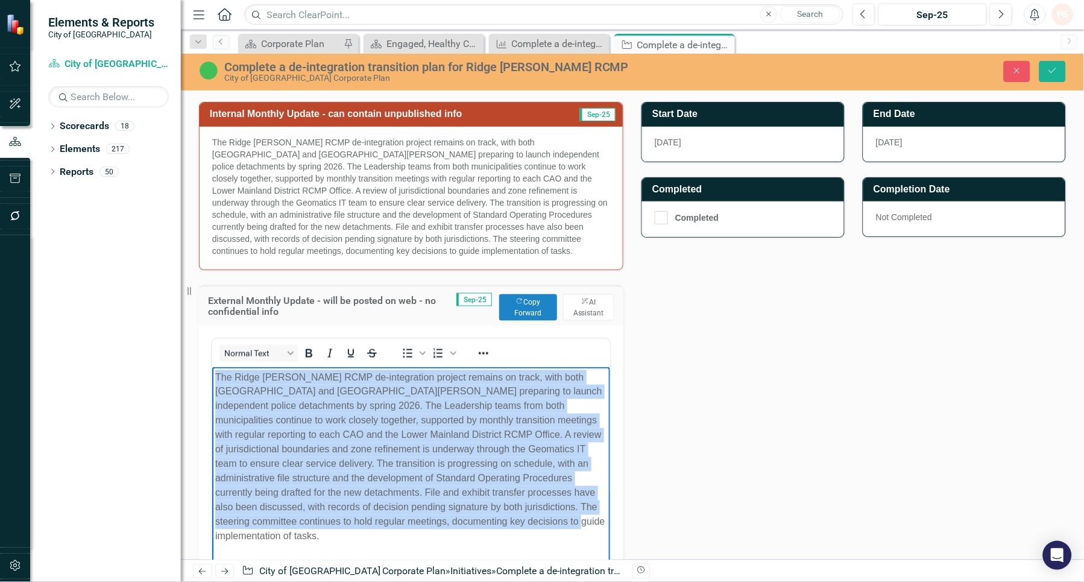
drag, startPoint x: 577, startPoint y: 521, endPoint x: 207, endPoint y: 379, distance: 397.3
click at [212, 379] on html "The Ridge [PERSON_NAME] RCMP de-integration project remains on track, with both…" at bounding box center [411, 460] width 398 height 189
copy p "The Ridge [PERSON_NAME] RCMP de-integration project remains on track, with both…"
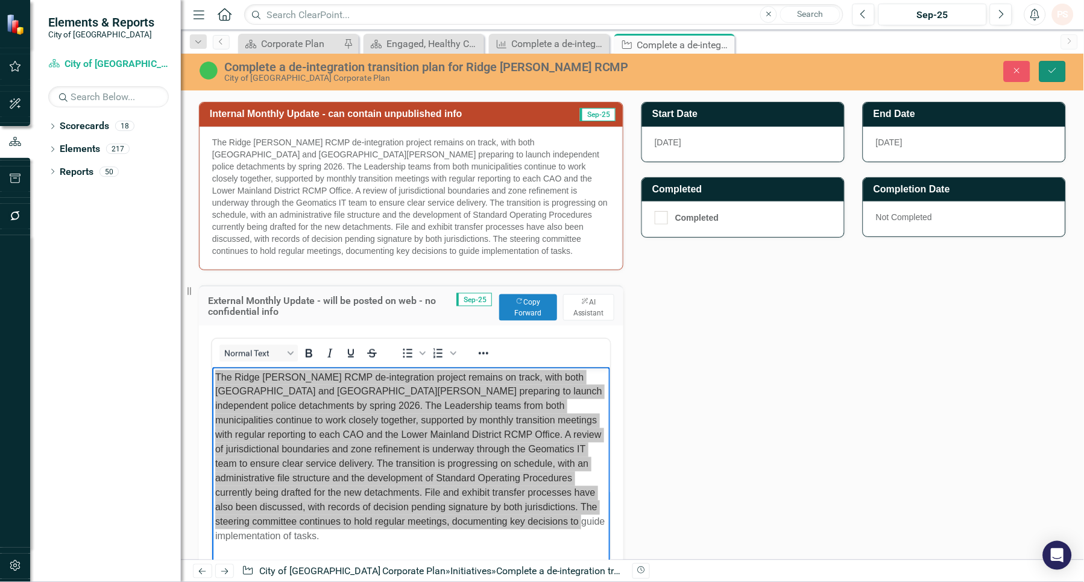
click at [1055, 78] on button "Save" at bounding box center [1052, 71] width 27 height 21
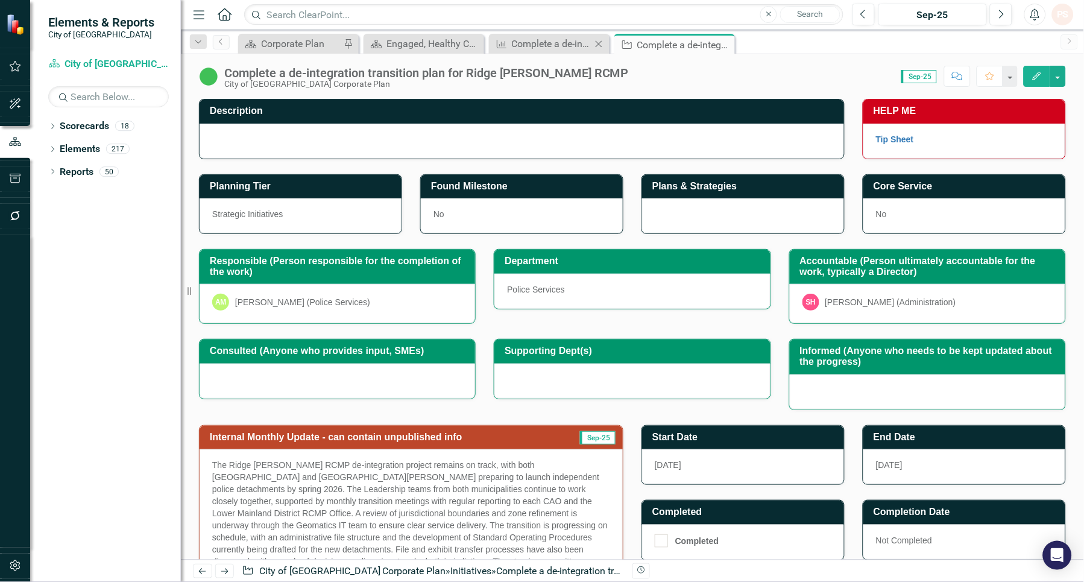
click at [517, 51] on div "Key Result Complete a de-integration transition plan for Ridge [PERSON_NAME] RC…" at bounding box center [549, 44] width 121 height 20
click at [544, 42] on div "Complete a de-integration transition plan for Ridge [PERSON_NAME] RCMP" at bounding box center [552, 43] width 80 height 15
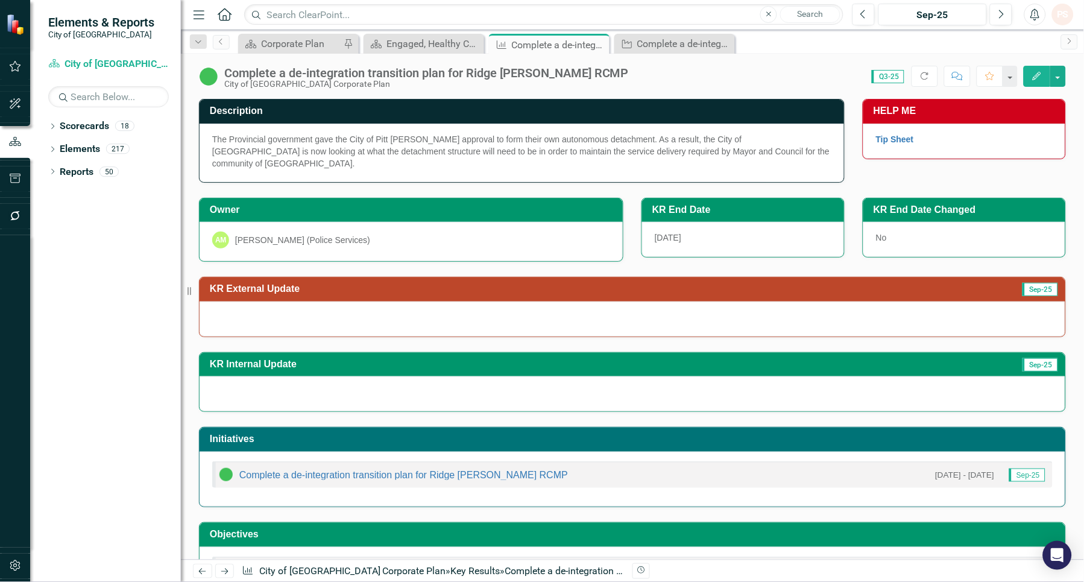
click at [244, 309] on div at bounding box center [633, 318] width 866 height 35
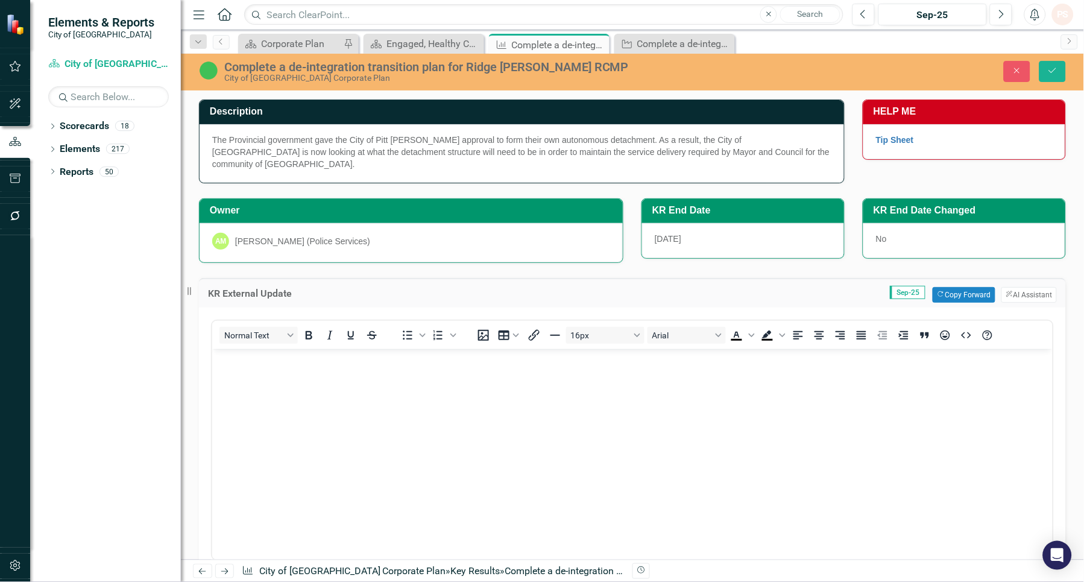
click at [242, 392] on body "Rich Text Area. Press ALT-0 for help." at bounding box center [632, 438] width 840 height 181
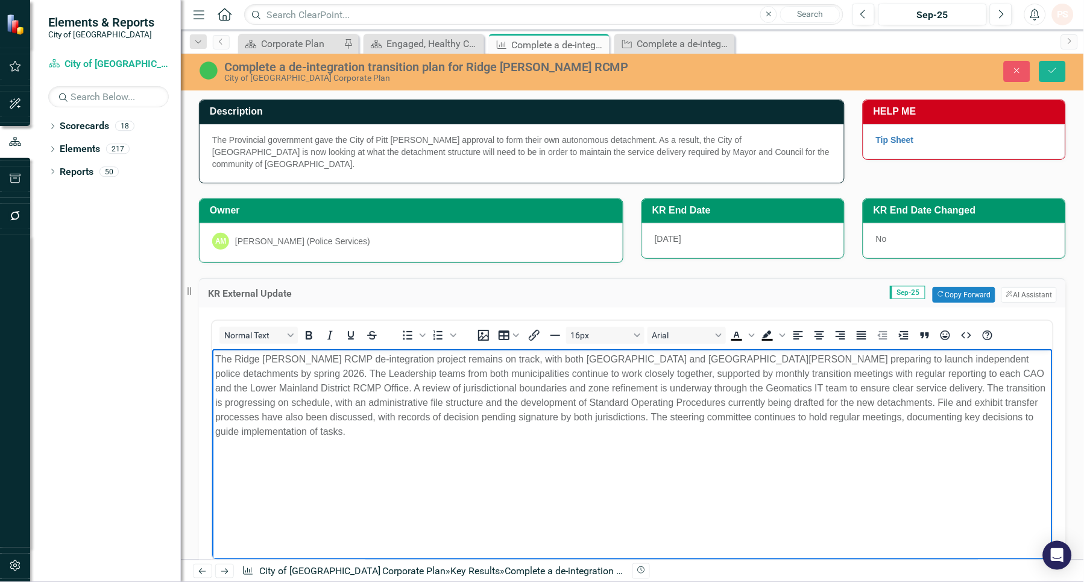
click at [371, 474] on body "The Ridge [PERSON_NAME] RCMP de-integration project remains on track, with both…" at bounding box center [632, 438] width 840 height 181
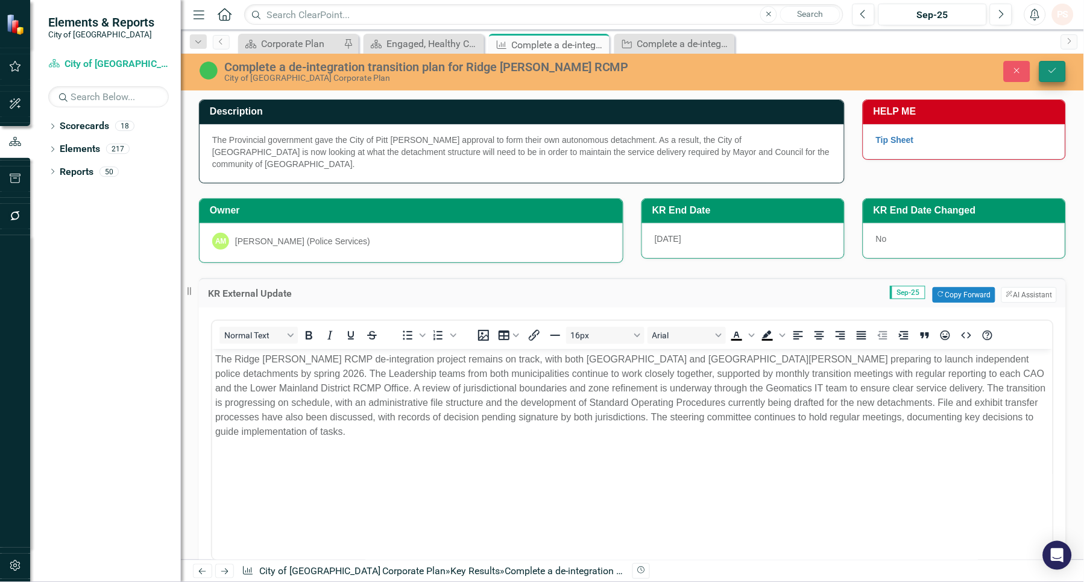
click at [1057, 69] on icon "Save" at bounding box center [1052, 70] width 11 height 8
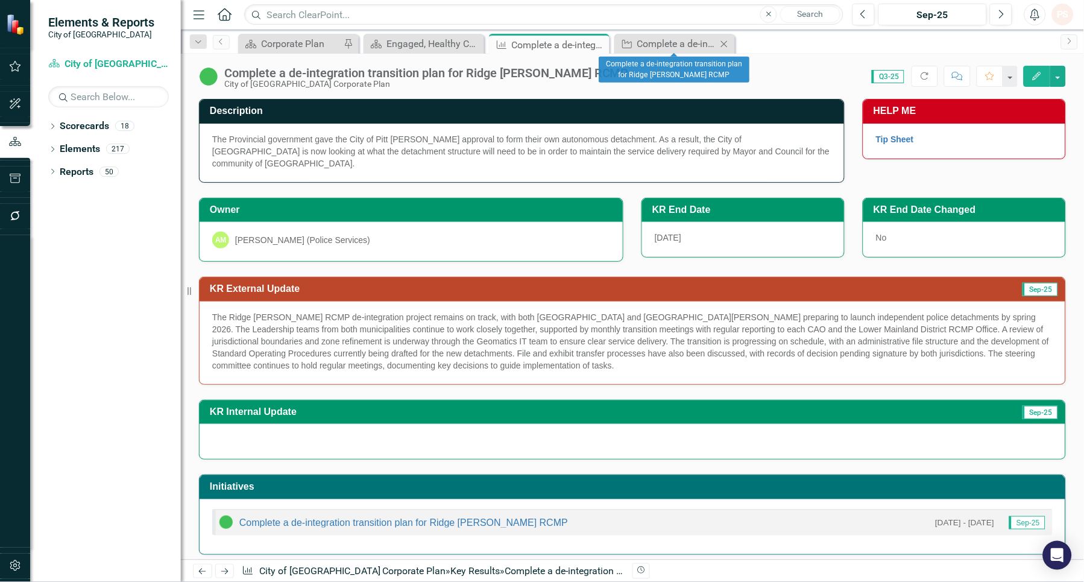
click at [727, 43] on icon "Close" at bounding box center [724, 44] width 12 height 10
click at [597, 47] on icon "Close" at bounding box center [598, 45] width 12 height 10
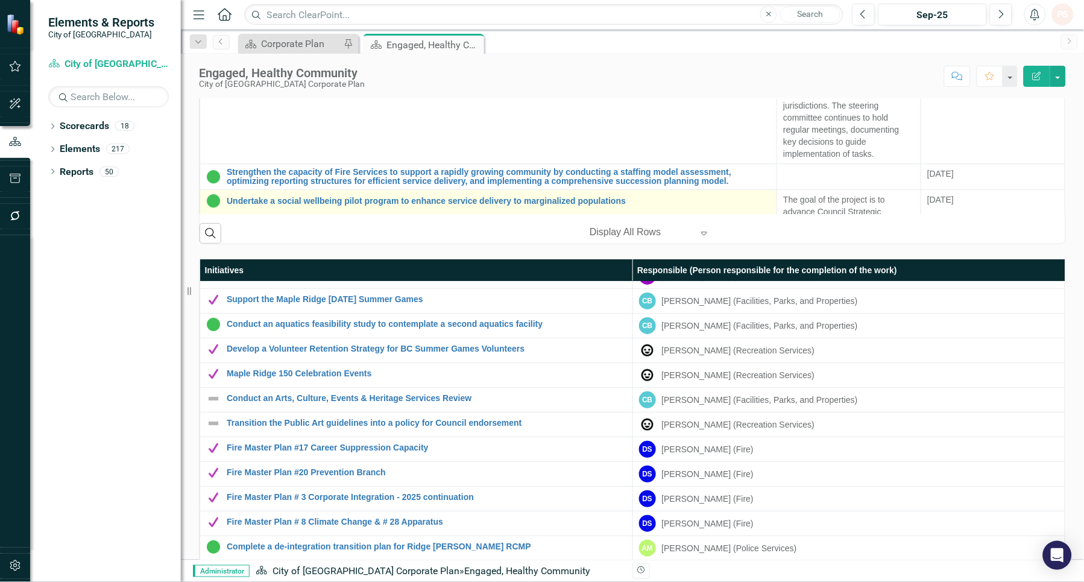
scroll to position [594, 0]
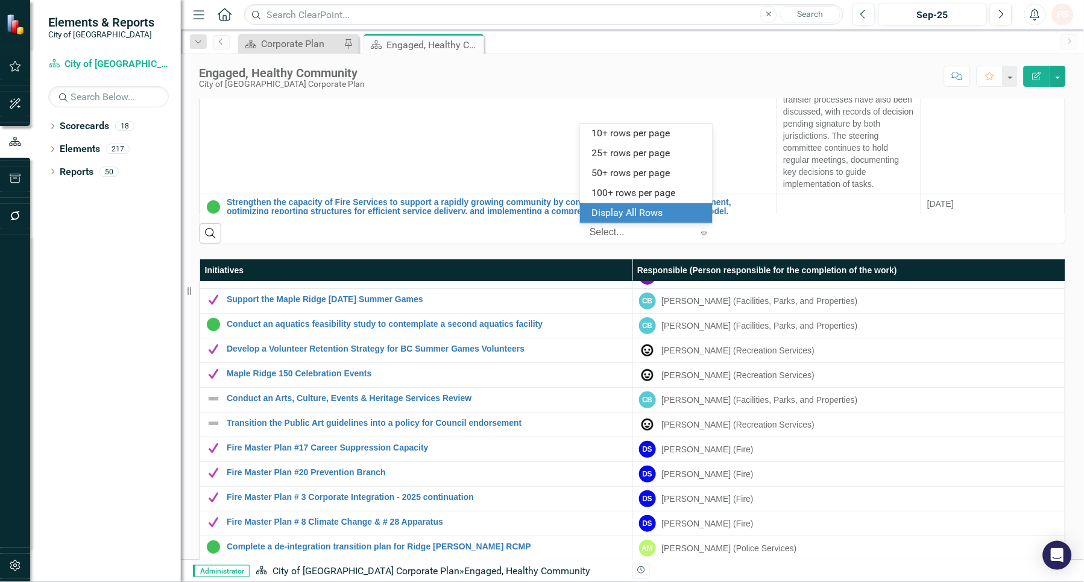
click at [599, 231] on div at bounding box center [641, 233] width 102 height 16
click at [609, 213] on div "Display All Rows" at bounding box center [648, 213] width 113 height 14
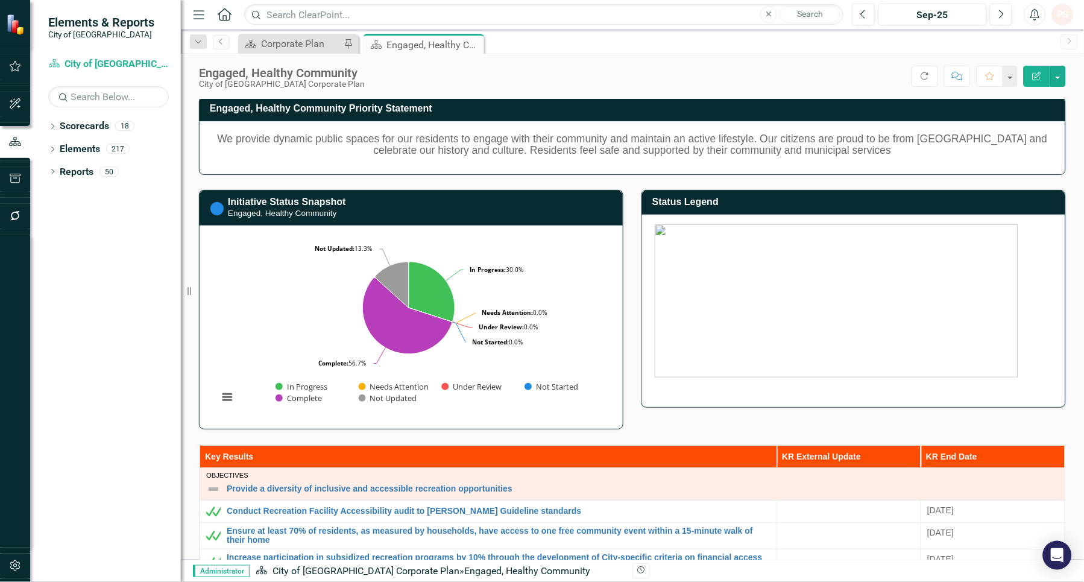
scroll to position [0, 0]
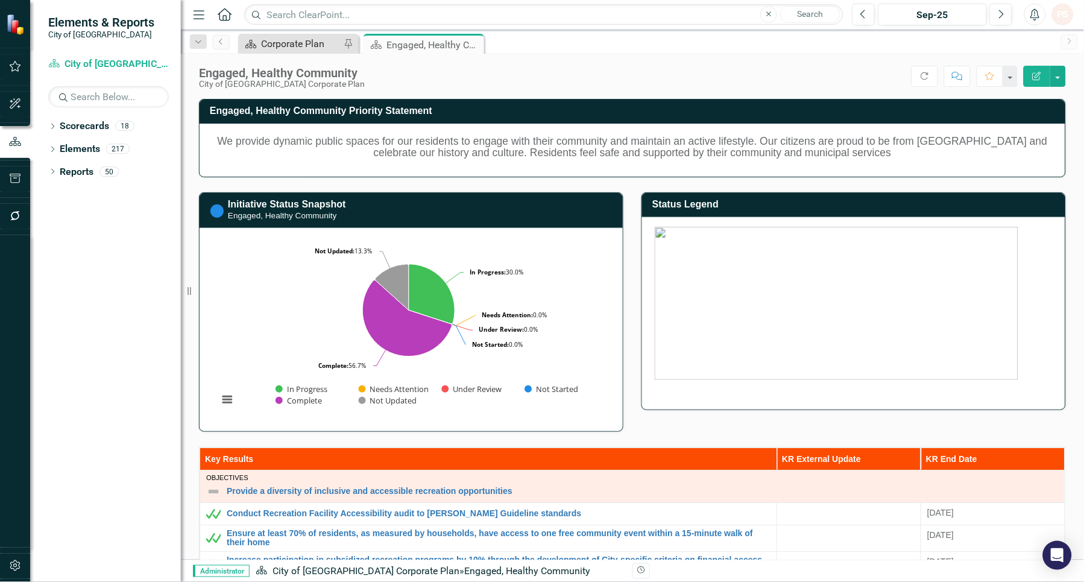
click at [308, 46] on div "Corporate Plan" at bounding box center [301, 43] width 80 height 15
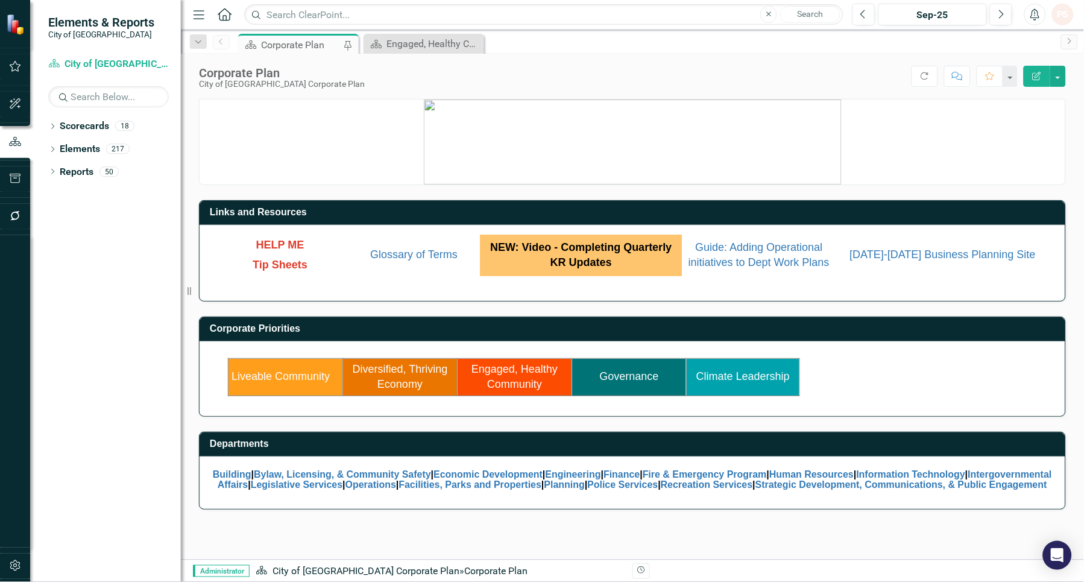
click at [631, 379] on link "Governance" at bounding box center [629, 376] width 59 height 12
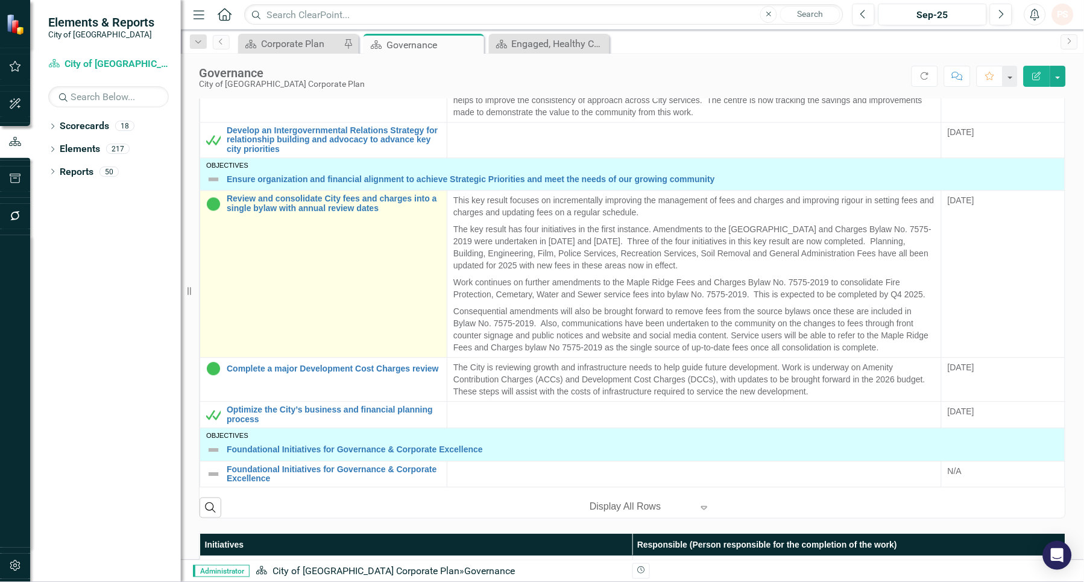
scroll to position [432, 0]
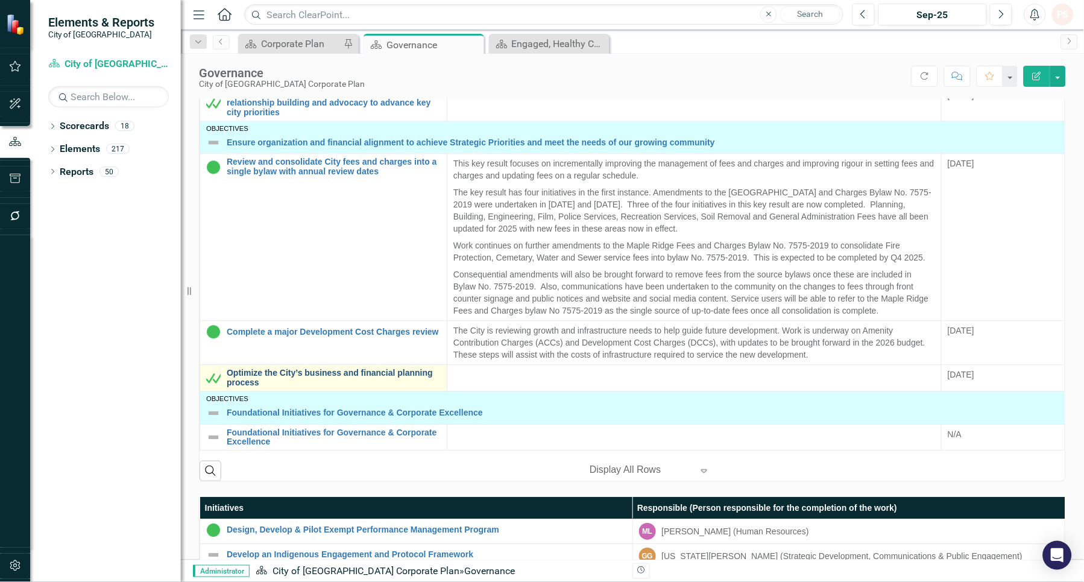
click at [389, 374] on link "Optimize the City’s business and financial planning process" at bounding box center [334, 378] width 214 height 19
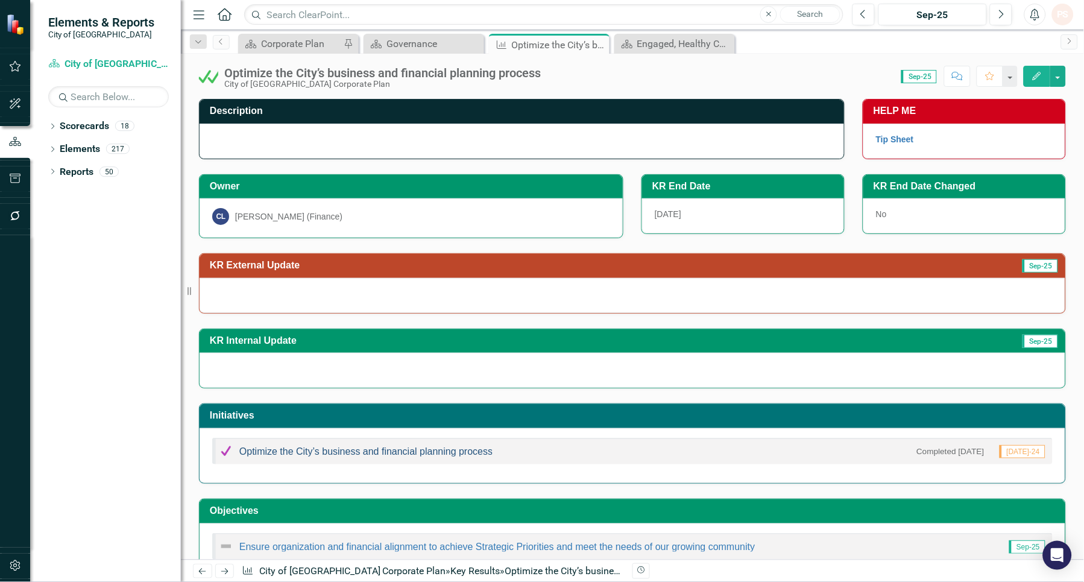
click at [384, 453] on link "Optimize the City’s business and financial planning process" at bounding box center [365, 451] width 253 height 10
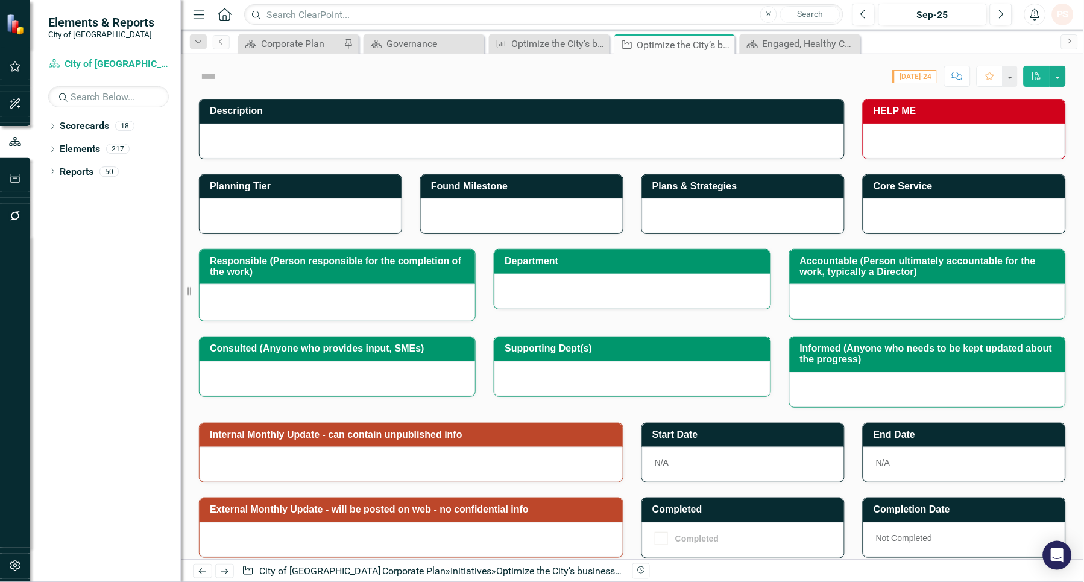
checkbox input "true"
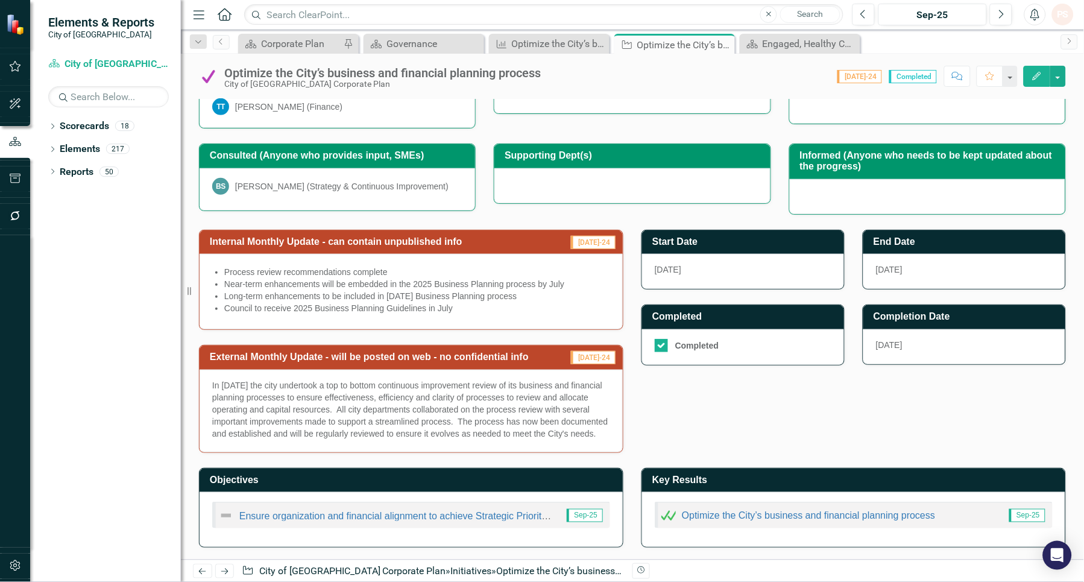
scroll to position [209, 0]
click at [293, 438] on p "In [DATE] the city undertook a top to bottom continuous improvement review of i…" at bounding box center [411, 409] width 398 height 60
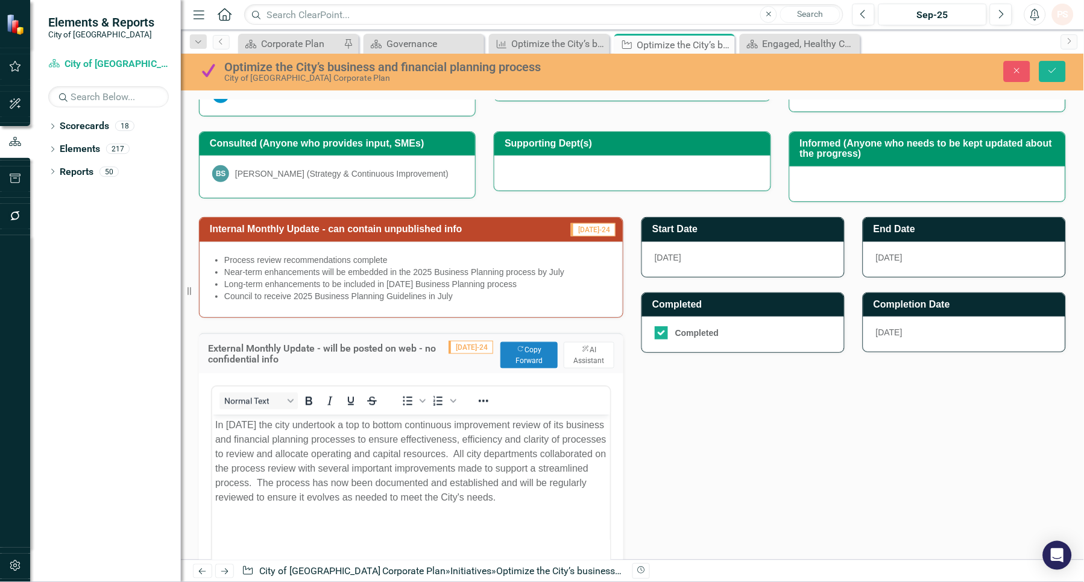
scroll to position [0, 0]
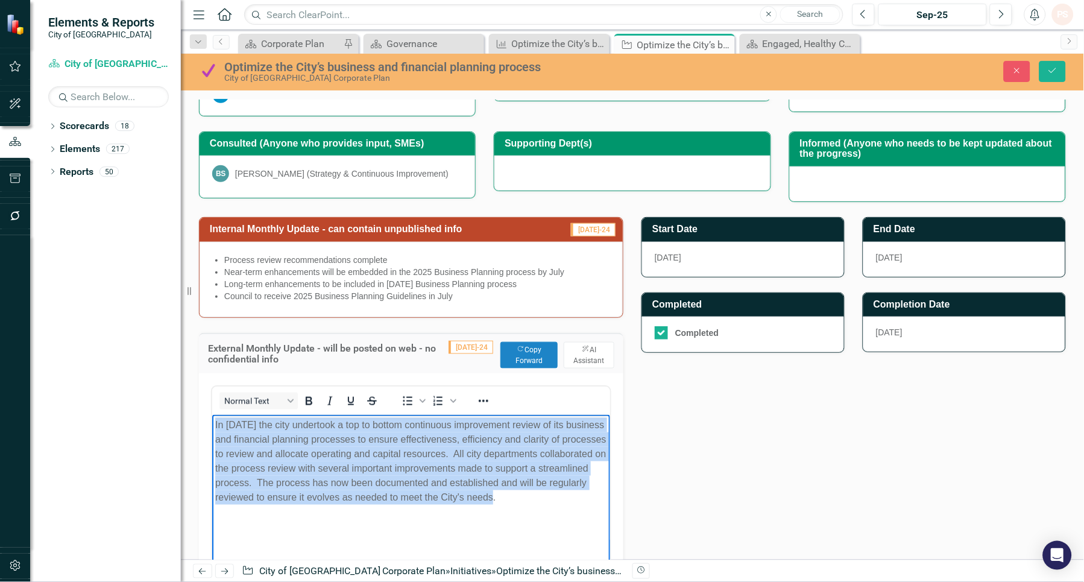
drag, startPoint x: 575, startPoint y: 492, endPoint x: 417, endPoint y: 843, distance: 384.7
click at [212, 429] on html "In [DATE] the city undertook a top to bottom continuous improvement review of i…" at bounding box center [411, 504] width 398 height 181
copy p "In [DATE] the city undertook a top to bottom continuous improvement review of i…"
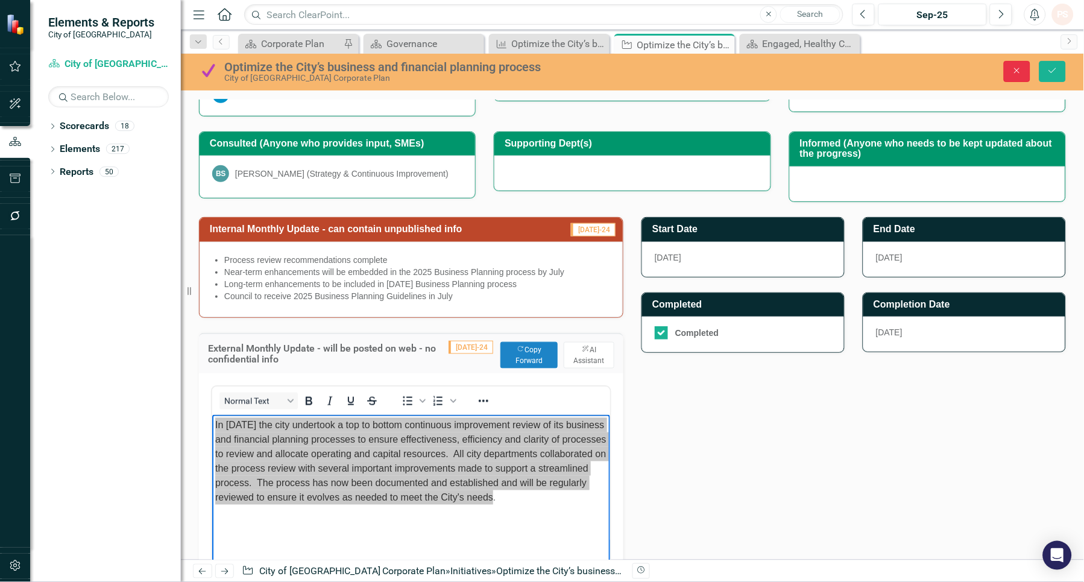
click at [1014, 74] on icon "Close" at bounding box center [1016, 70] width 11 height 8
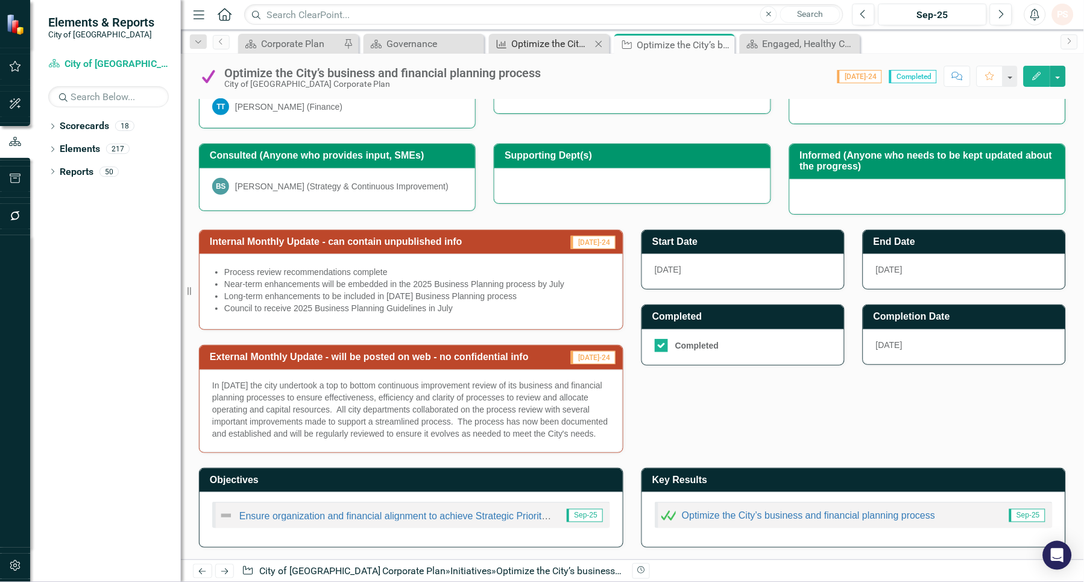
click at [495, 46] on icon "Key Result" at bounding box center [501, 44] width 12 height 10
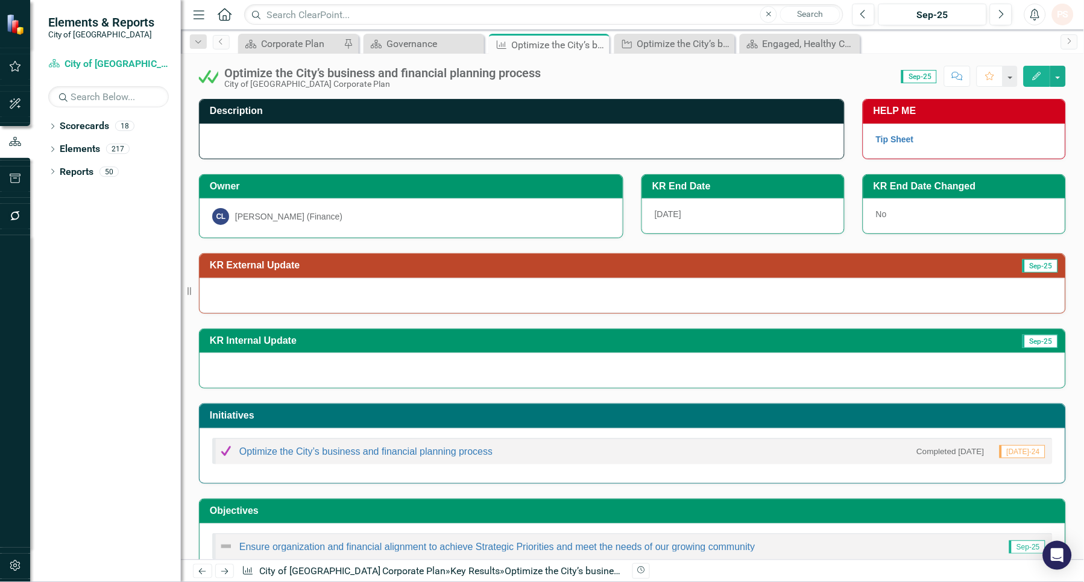
click at [242, 370] on div at bounding box center [633, 370] width 866 height 35
click at [233, 292] on div at bounding box center [633, 295] width 866 height 35
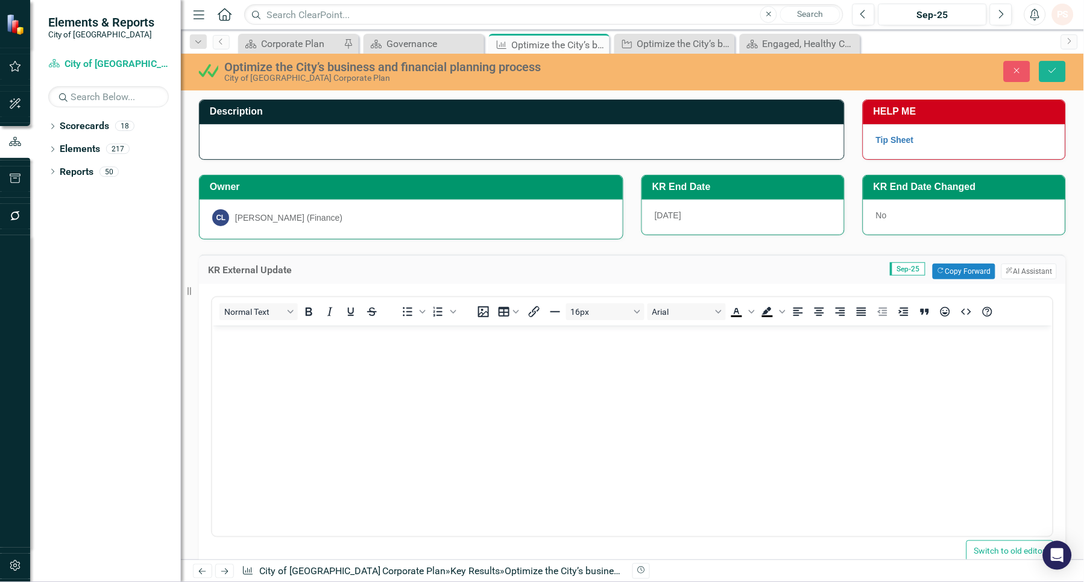
click at [248, 385] on body "Rich Text Area. Press ALT-0 for help." at bounding box center [632, 415] width 840 height 181
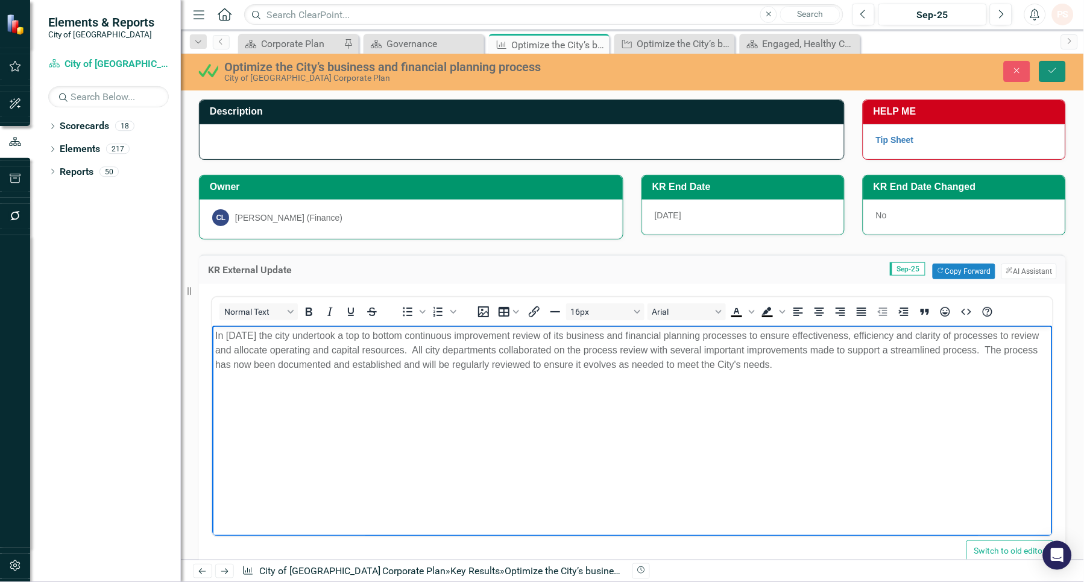
click at [1052, 70] on icon "Save" at bounding box center [1052, 70] width 11 height 8
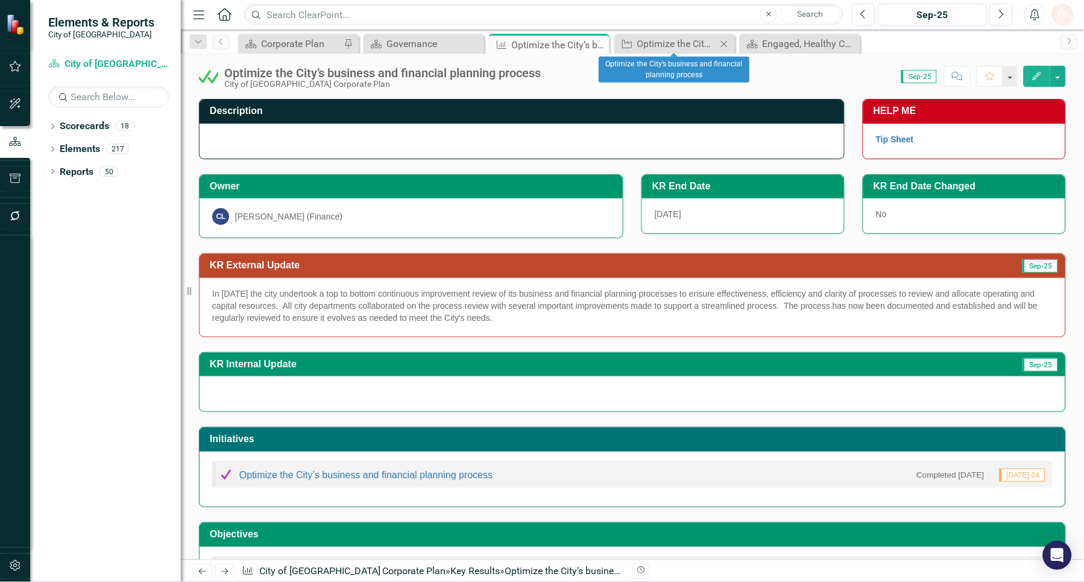
click at [723, 43] on icon "Close" at bounding box center [724, 44] width 12 height 10
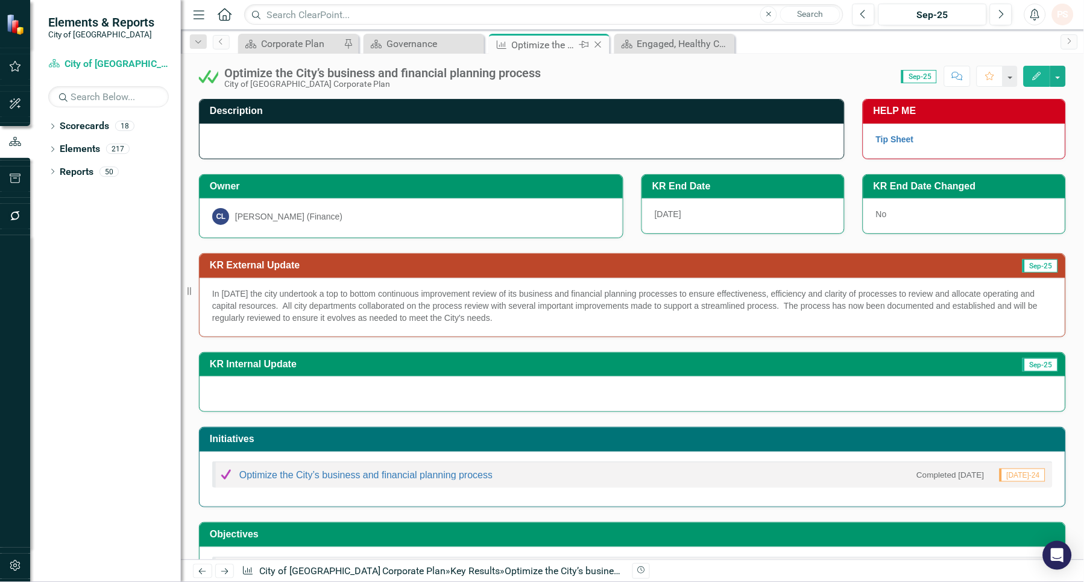
click at [599, 43] on icon at bounding box center [598, 45] width 7 height 7
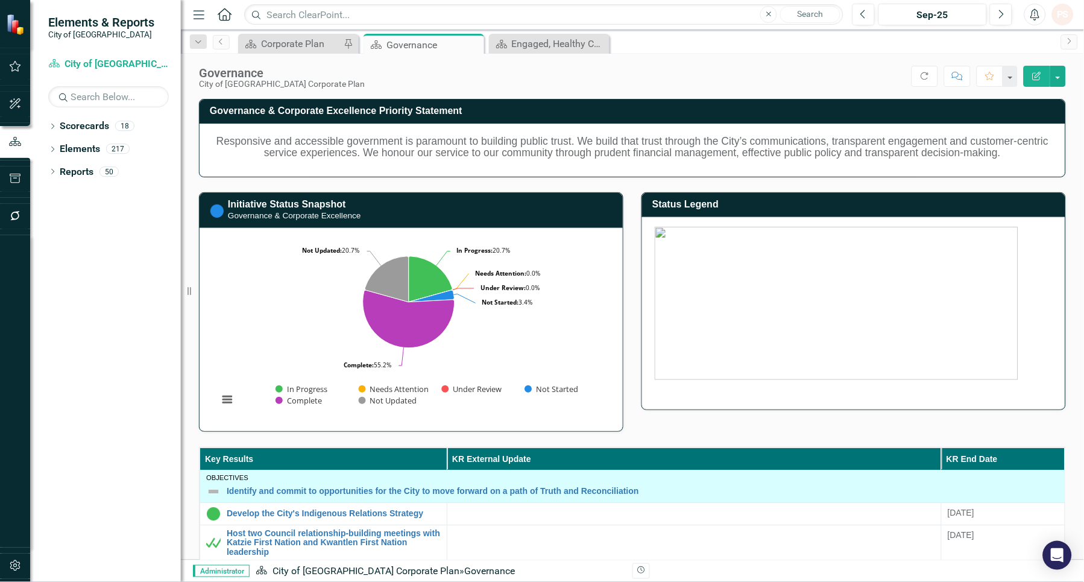
click at [0, 0] on icon "Close" at bounding box center [0, 0] width 0 height 0
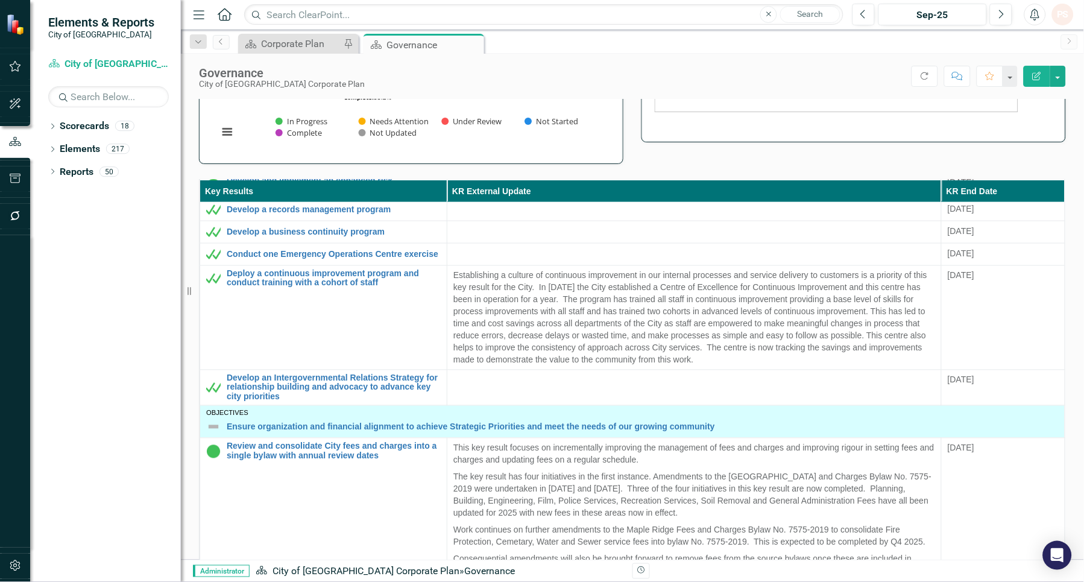
scroll to position [424, 0]
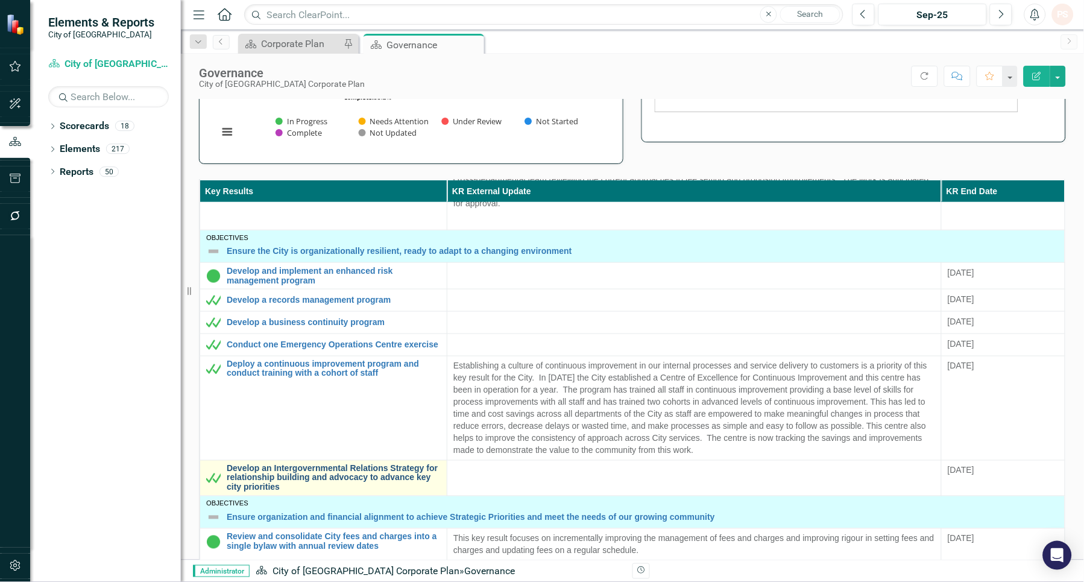
click at [370, 471] on link "Develop an Intergovernmental Relations Strategy for relationship building and a…" at bounding box center [334, 478] width 214 height 28
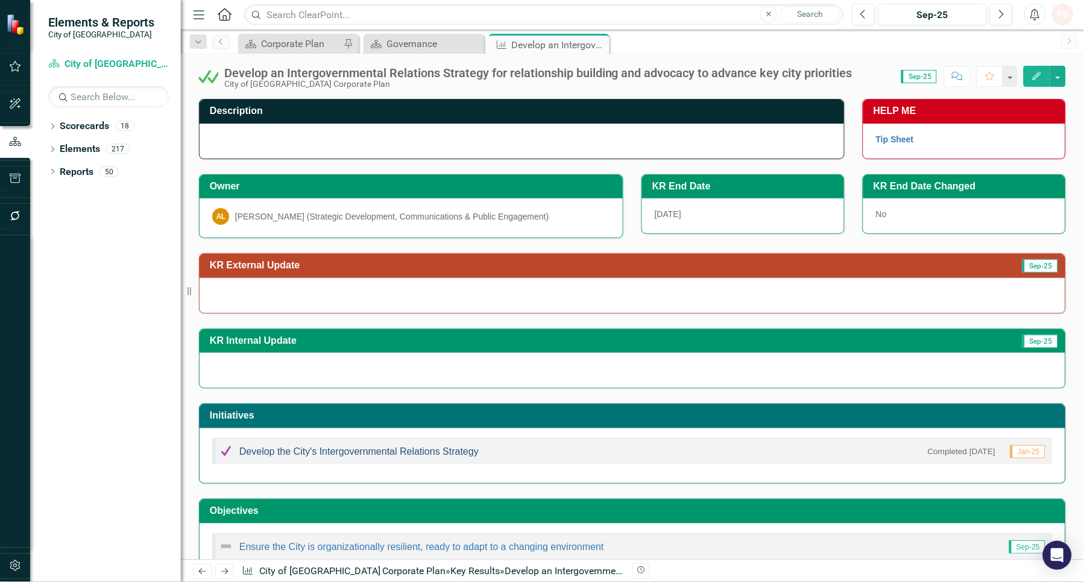
click at [351, 453] on link "Develop the City's Intergovernmental Relations Strategy" at bounding box center [358, 451] width 239 height 10
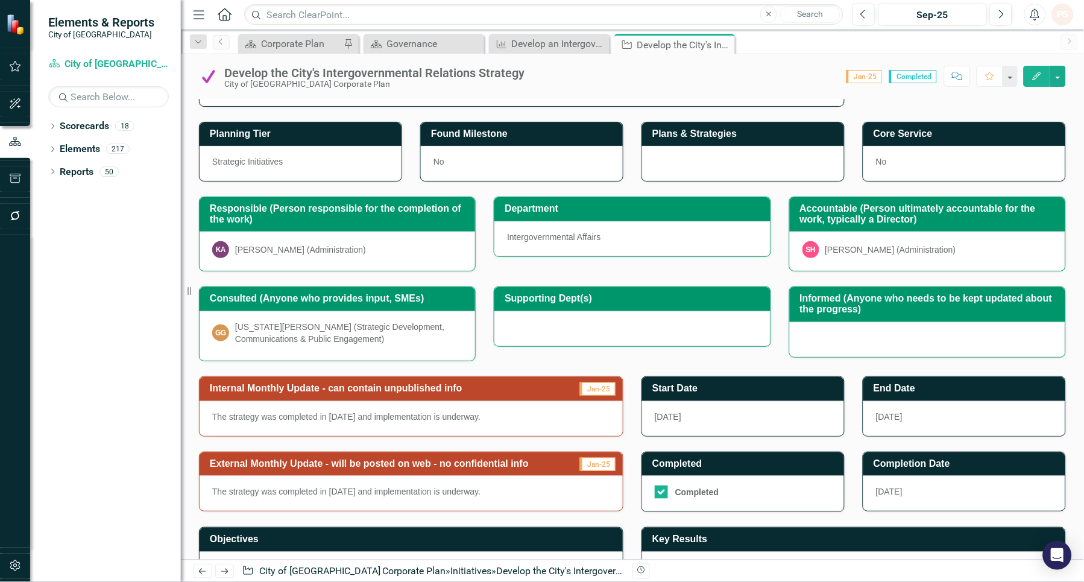
scroll to position [124, 0]
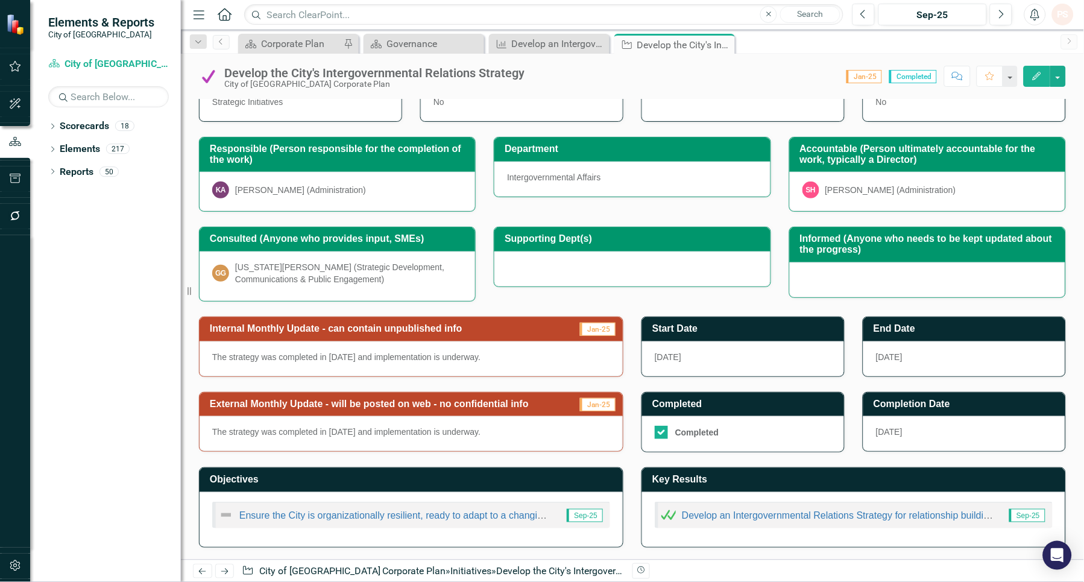
click at [333, 438] on div "The strategy was completed in [DATE] and implementation is underway." at bounding box center [411, 433] width 423 height 35
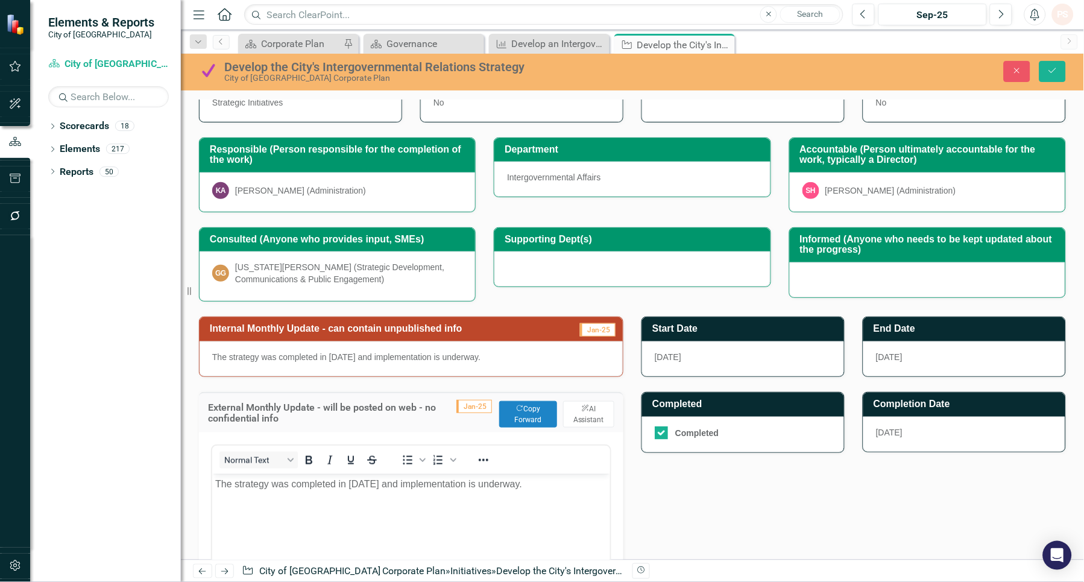
scroll to position [0, 0]
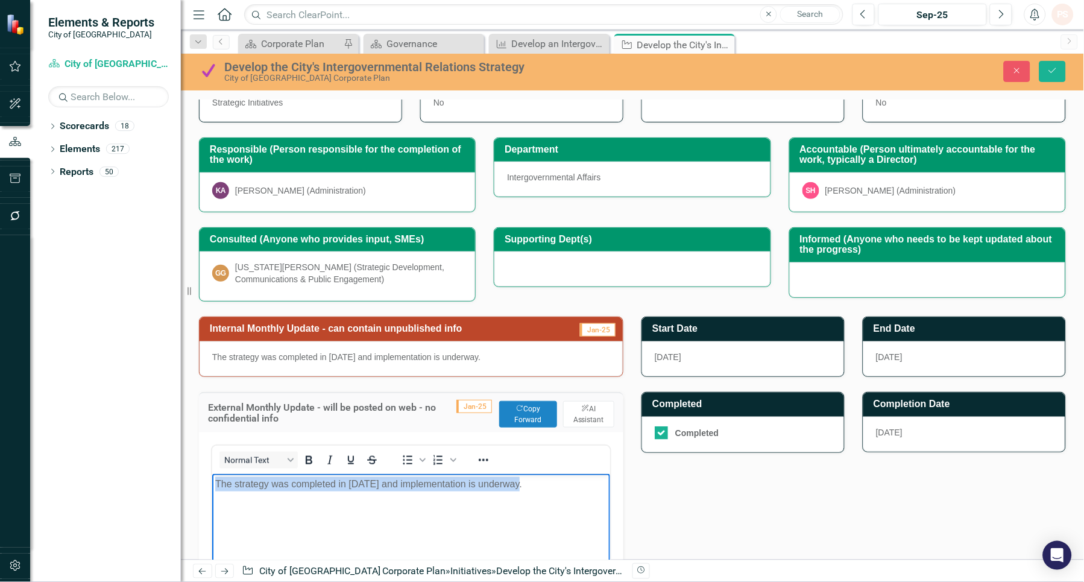
drag, startPoint x: 520, startPoint y: 480, endPoint x: 132, endPoint y: 476, distance: 387.6
click at [212, 476] on html "The strategy was completed in [DATE] and implementation is underway." at bounding box center [411, 563] width 398 height 181
copy p "The strategy was completed in [DATE] and implementation is underway."
click at [1020, 68] on icon "Close" at bounding box center [1016, 70] width 11 height 8
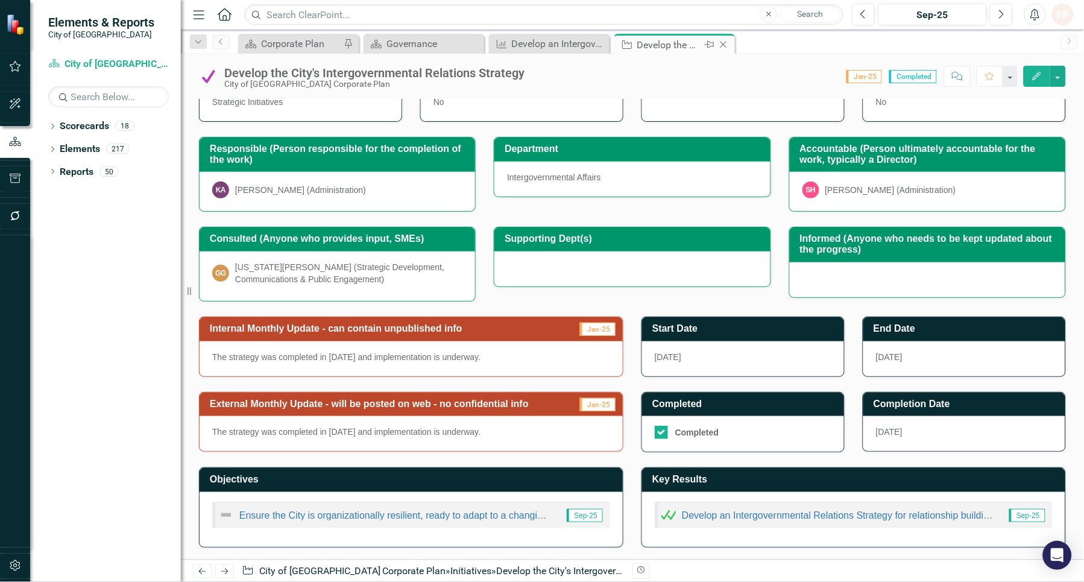
click at [727, 40] on icon "Close" at bounding box center [723, 45] width 12 height 10
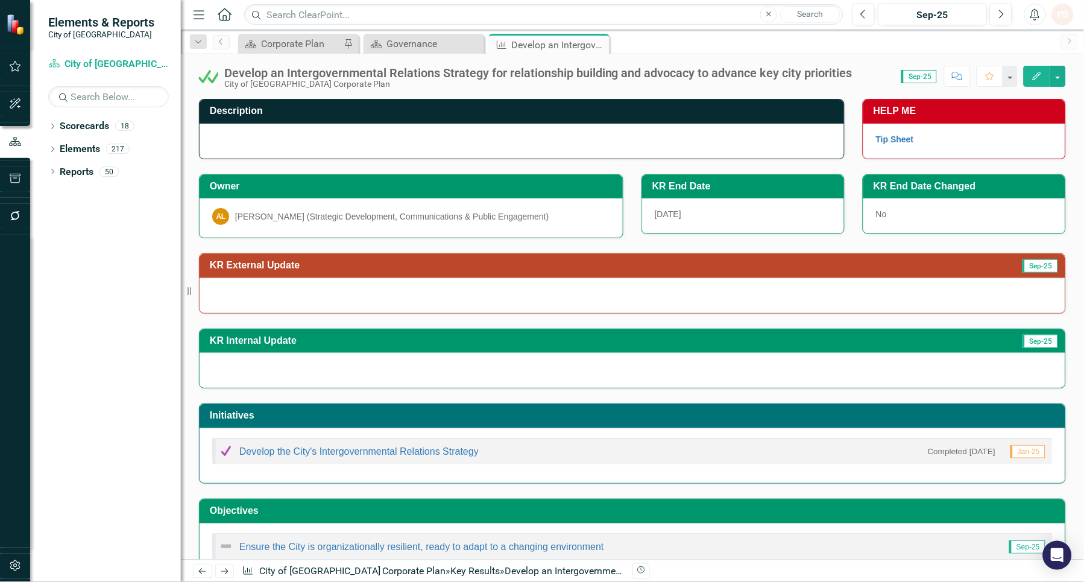
click at [231, 288] on div at bounding box center [633, 295] width 866 height 35
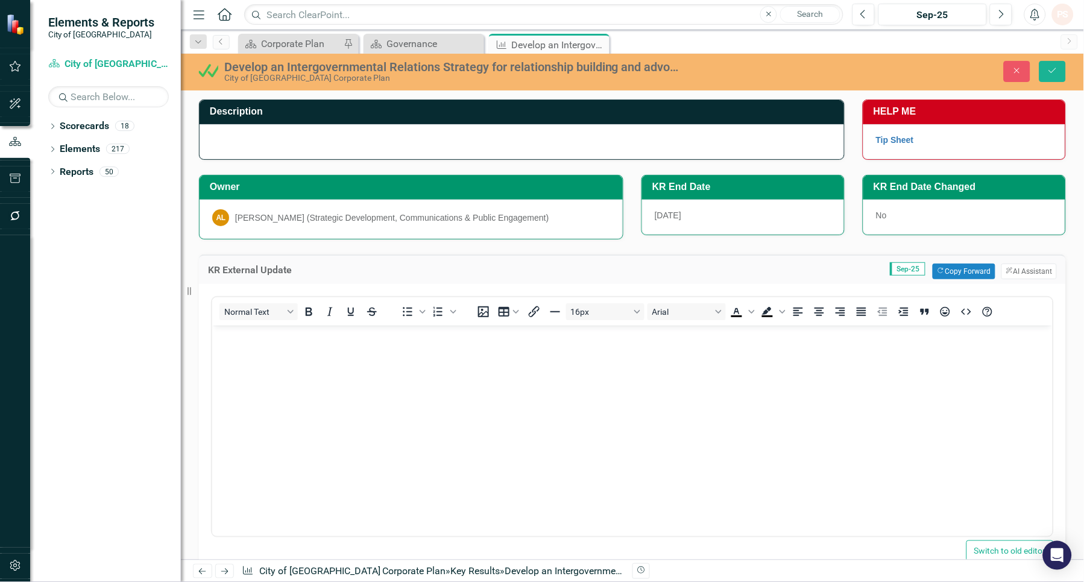
click at [242, 356] on body "Rich Text Area. Press ALT-0 for help." at bounding box center [632, 415] width 840 height 181
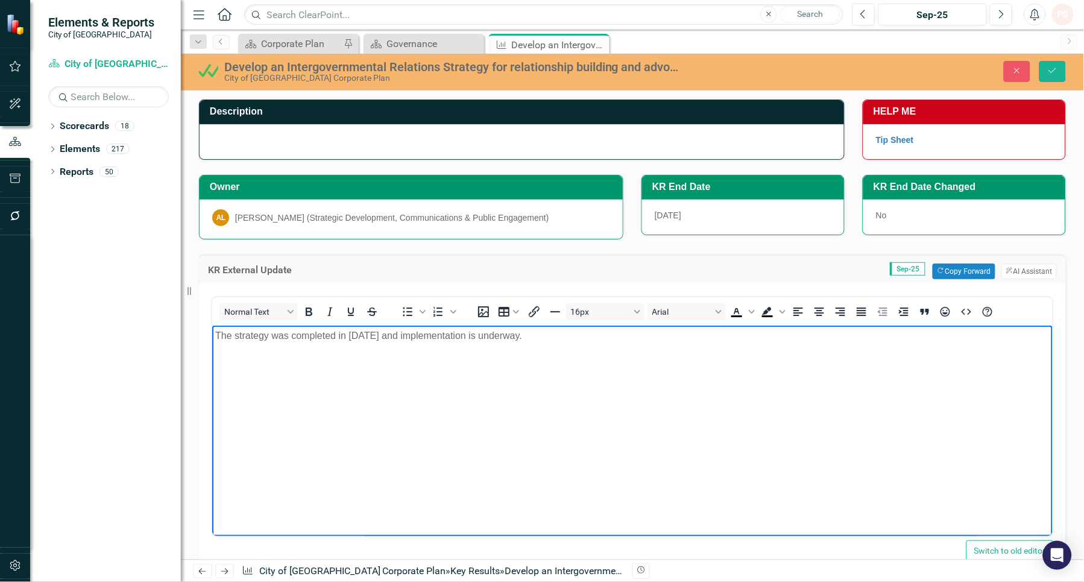
click at [215, 335] on p "The strategy was completed in [DATE] and implementation is underway." at bounding box center [632, 335] width 834 height 14
drag, startPoint x: 527, startPoint y: 333, endPoint x: 859, endPoint y: 349, distance: 332.5
click at [859, 349] on body "Intergovernmental relations are a critical function of the City, they involve T…" at bounding box center [632, 415] width 840 height 181
drag, startPoint x: 471, startPoint y: 335, endPoint x: 561, endPoint y: 341, distance: 90.6
click at [561, 341] on p "Intergovernmental relations are a critical function of the City, they involve" at bounding box center [632, 335] width 834 height 14
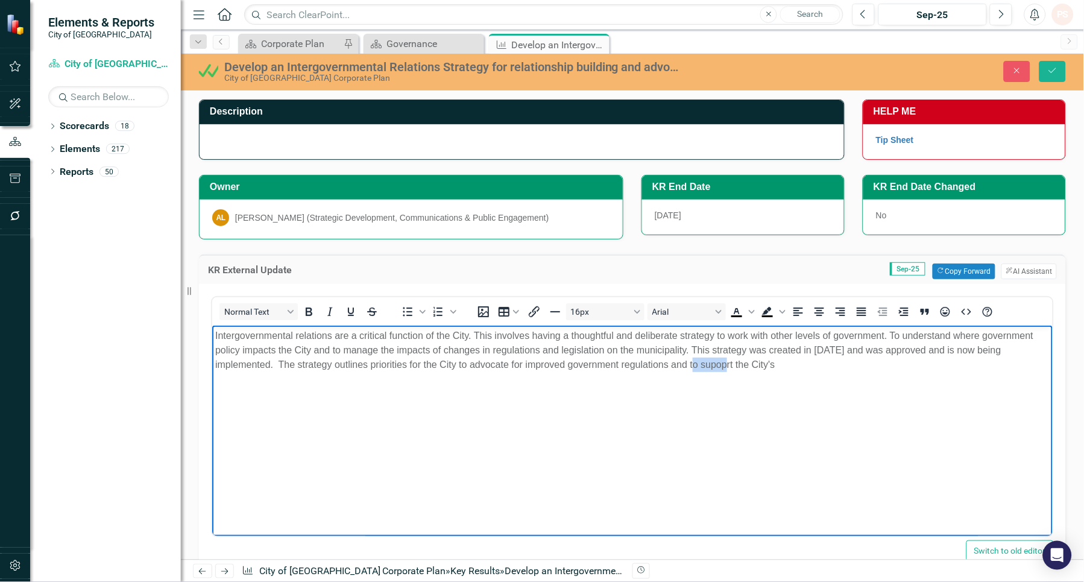
click at [712, 362] on p "Intergovernmental relations are a critical function of the City. This involves …" at bounding box center [632, 349] width 834 height 43
click at [813, 357] on p "Intergovernmental relations are a critical function of the City. This involves …" at bounding box center [632, 349] width 834 height 43
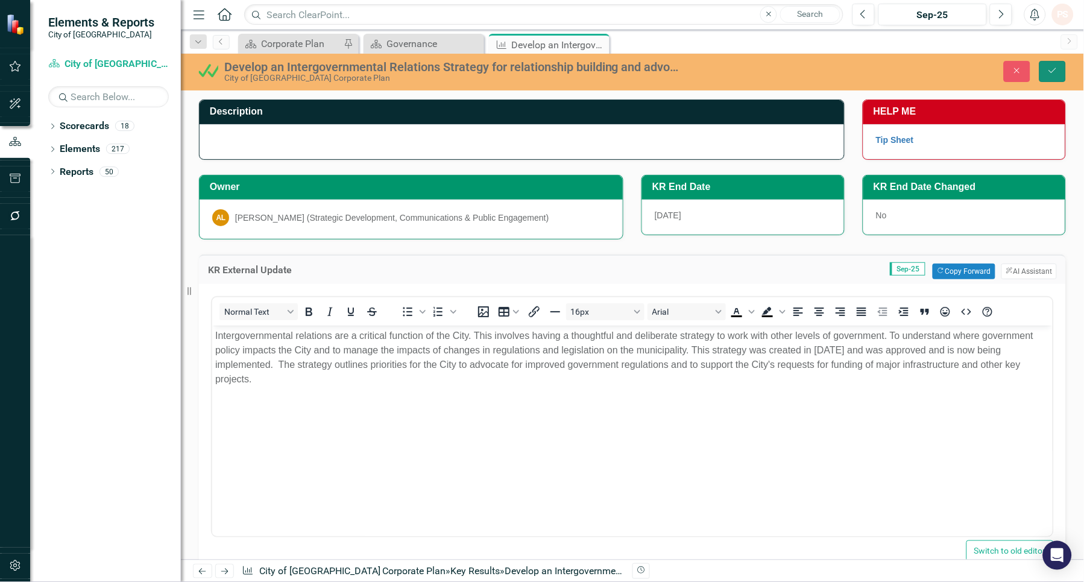
click at [1051, 71] on icon "Save" at bounding box center [1052, 70] width 11 height 8
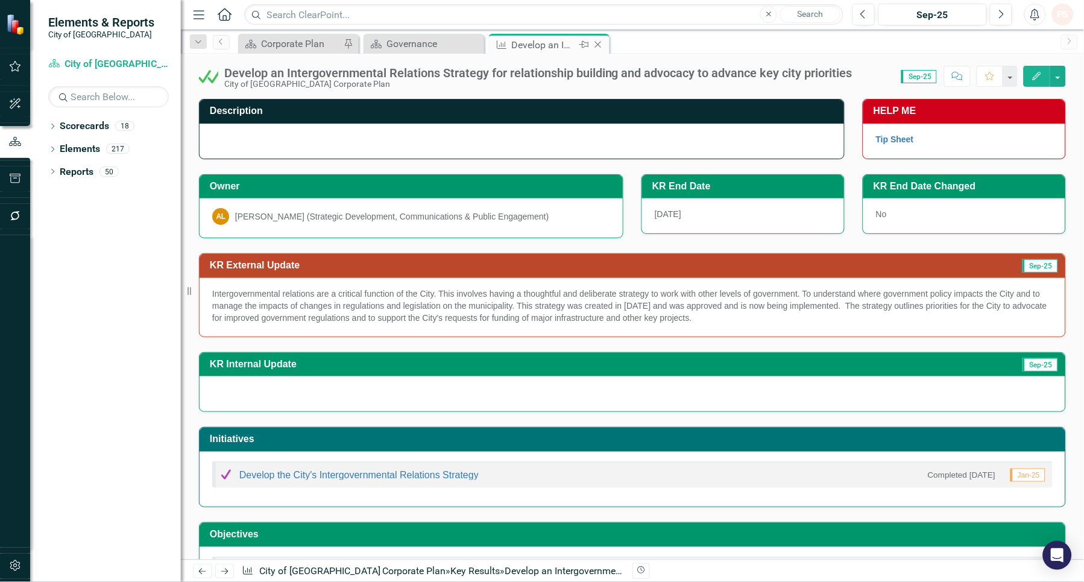
click at [599, 40] on icon "Close" at bounding box center [598, 45] width 12 height 10
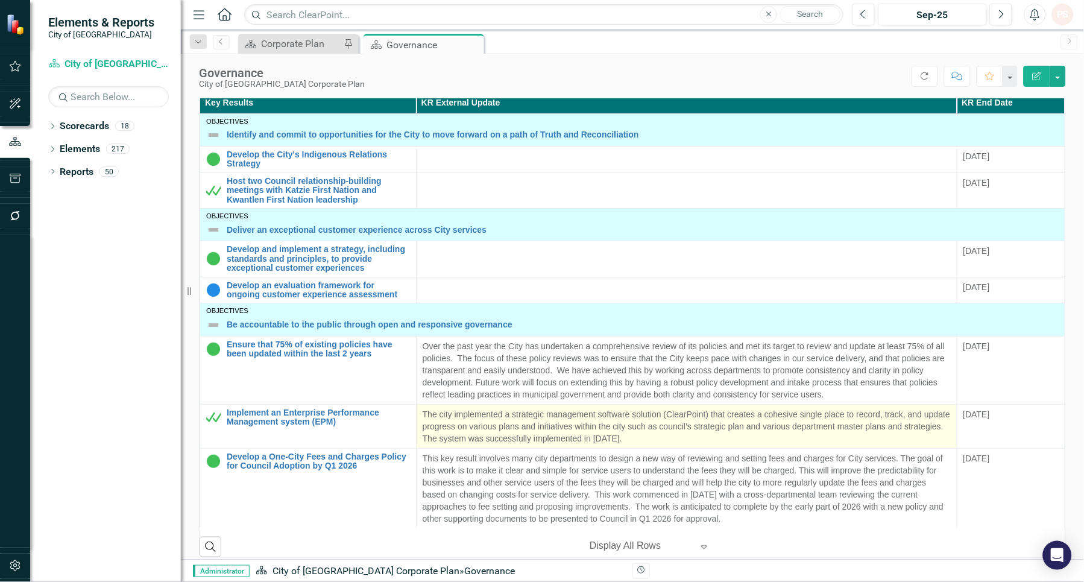
scroll to position [335, 0]
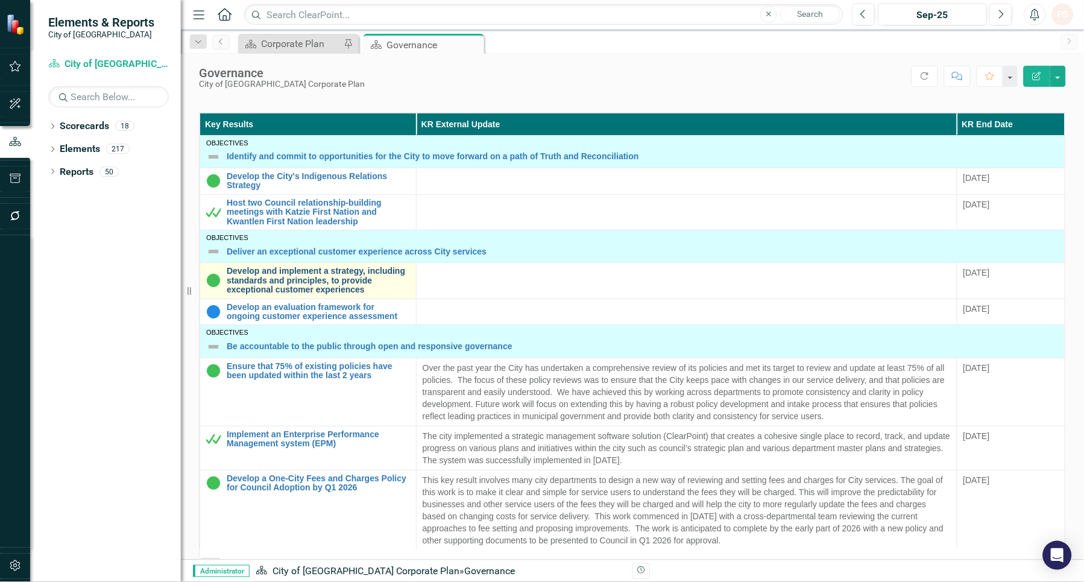
click at [268, 288] on link "Develop and implement a strategy, including standards and principles, to provid…" at bounding box center [318, 280] width 183 height 28
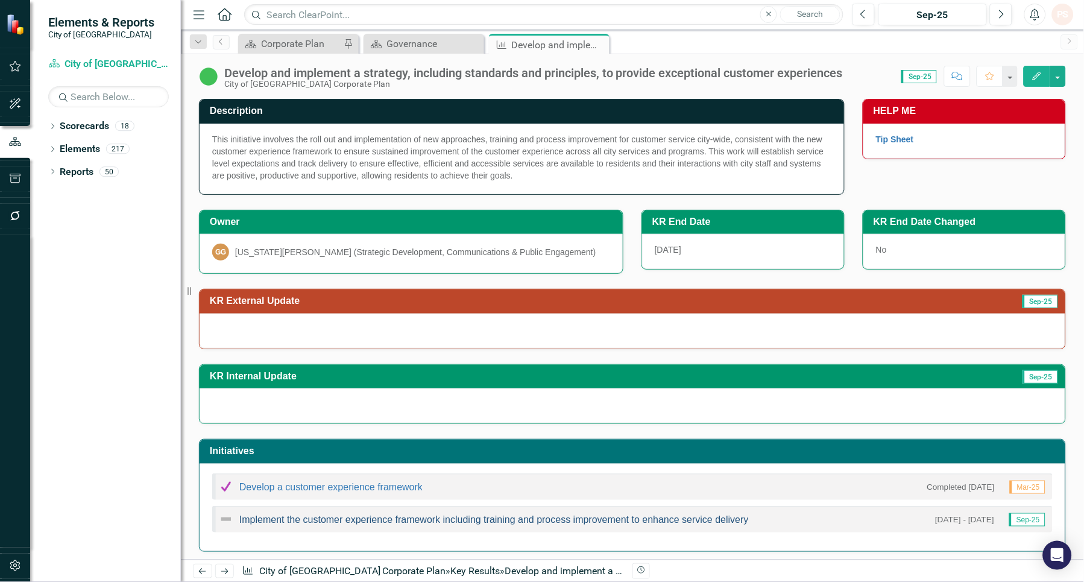
click at [335, 520] on link "Implement the customer experience framework including training and process impr…" at bounding box center [493, 519] width 509 height 10
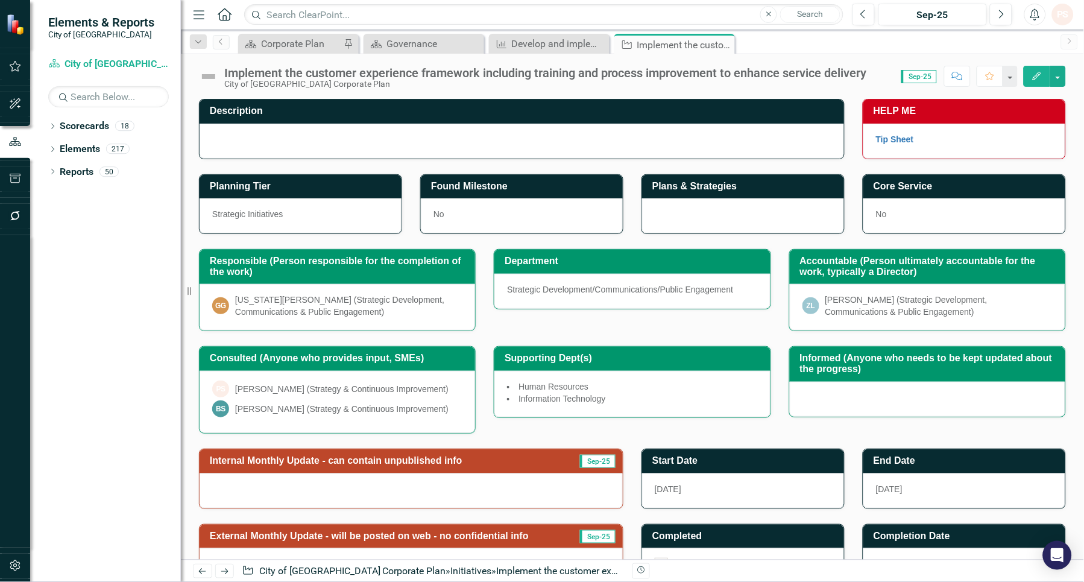
scroll to position [67, 0]
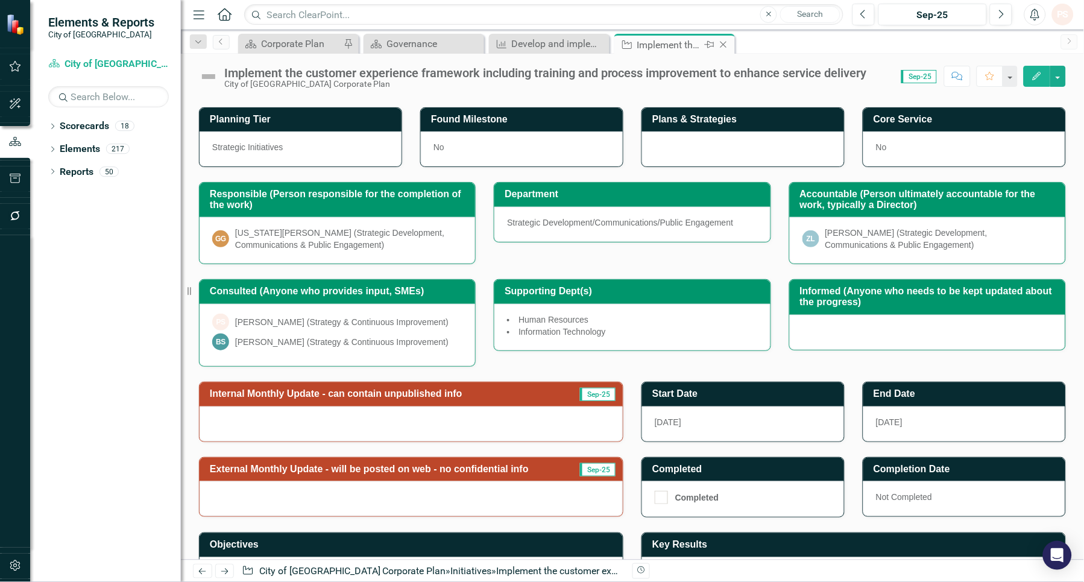
click at [728, 40] on icon "Close" at bounding box center [723, 45] width 12 height 10
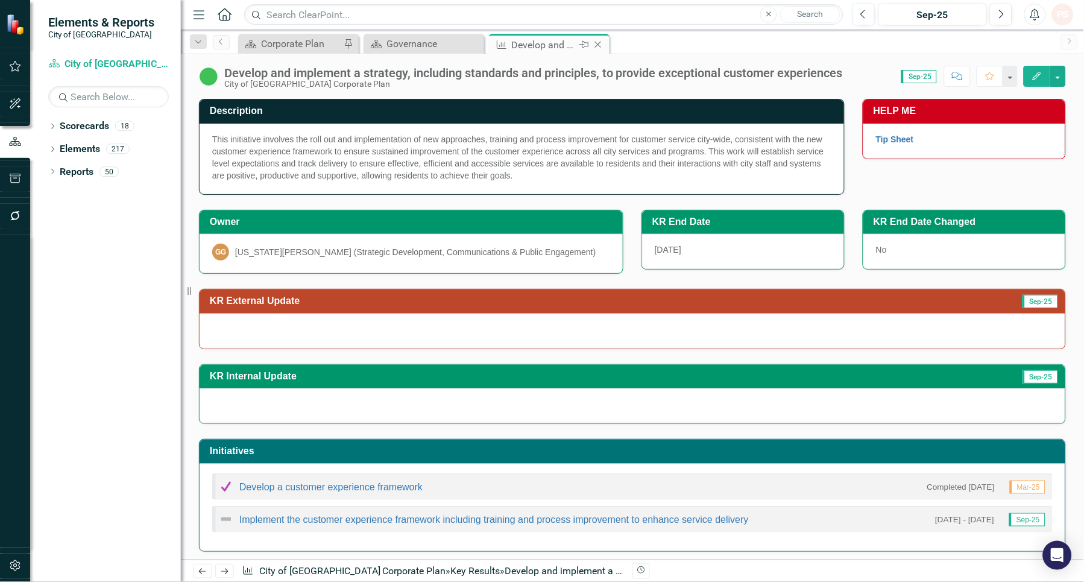
click at [597, 43] on icon at bounding box center [598, 45] width 7 height 7
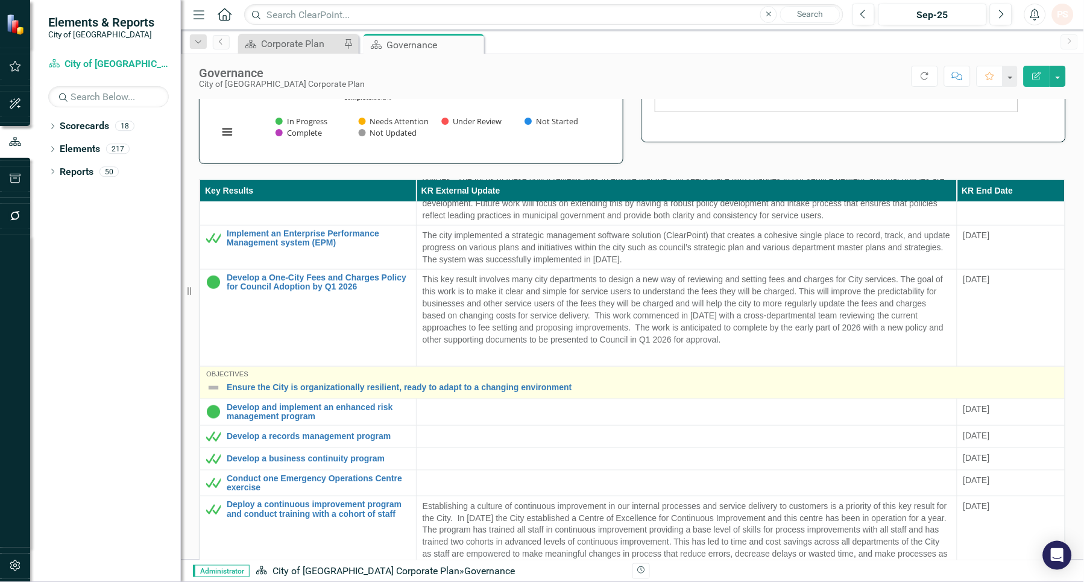
scroll to position [201, 0]
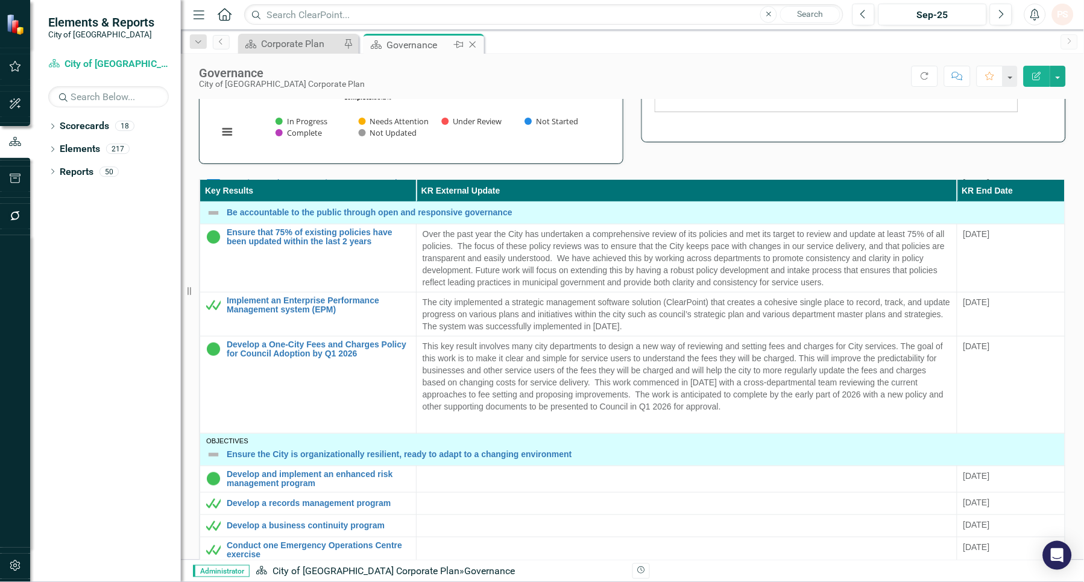
click at [471, 42] on icon "Close" at bounding box center [473, 45] width 12 height 10
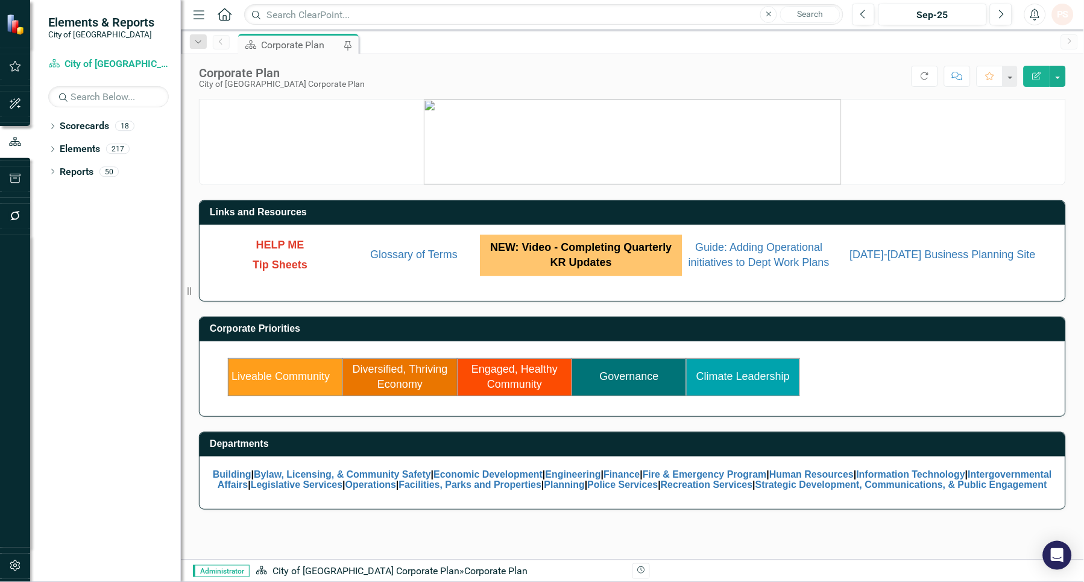
click at [296, 377] on link "Liveable Community" at bounding box center [280, 376] width 98 height 12
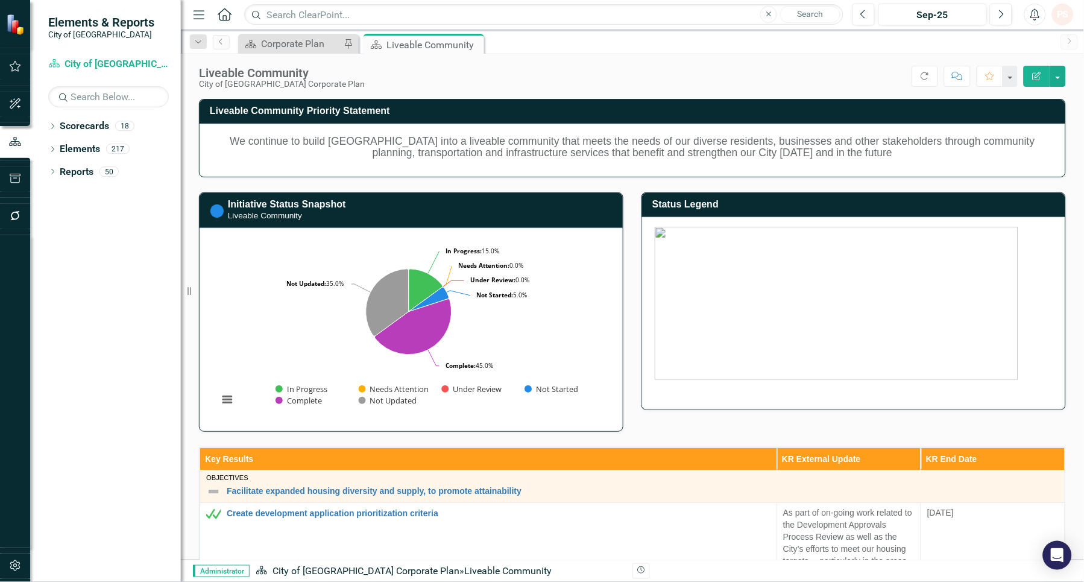
scroll to position [335, 0]
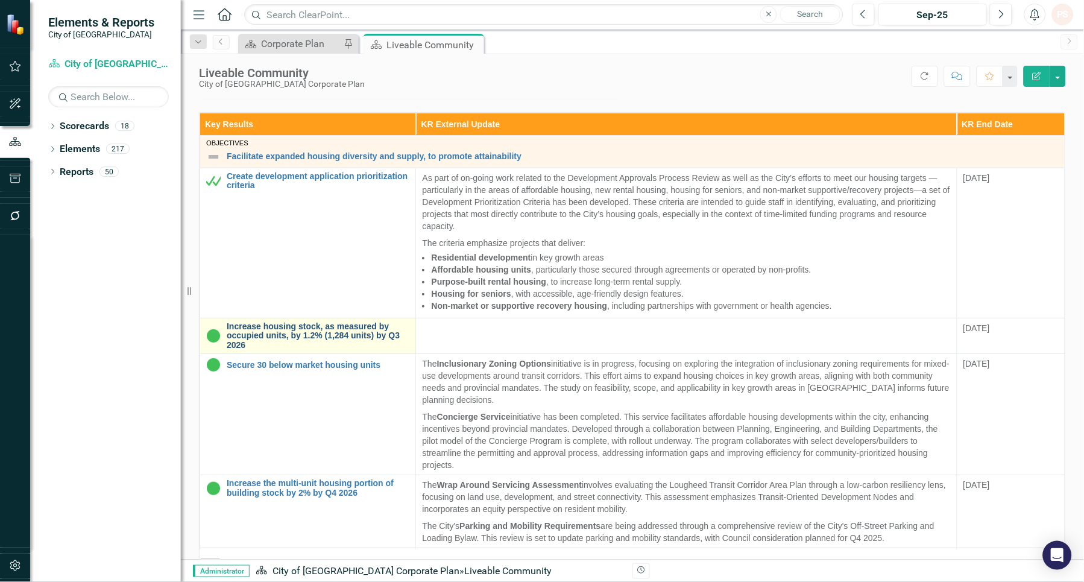
click at [352, 333] on link "Increase housing stock, as measured by occupied units, by 1.2% (1,284 units) by…" at bounding box center [318, 336] width 183 height 28
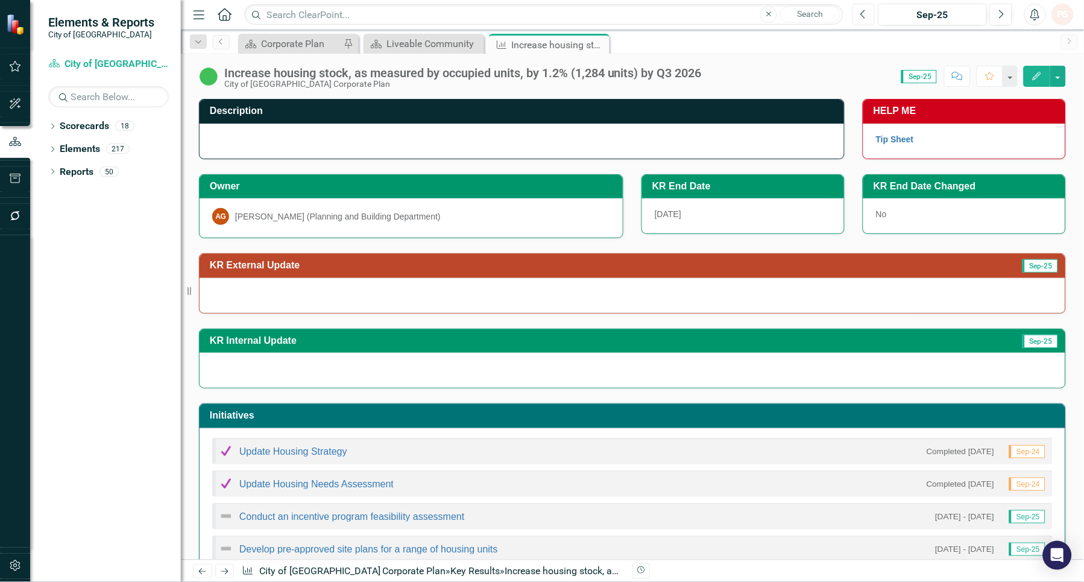
click at [859, 13] on button "Previous" at bounding box center [863, 15] width 22 height 22
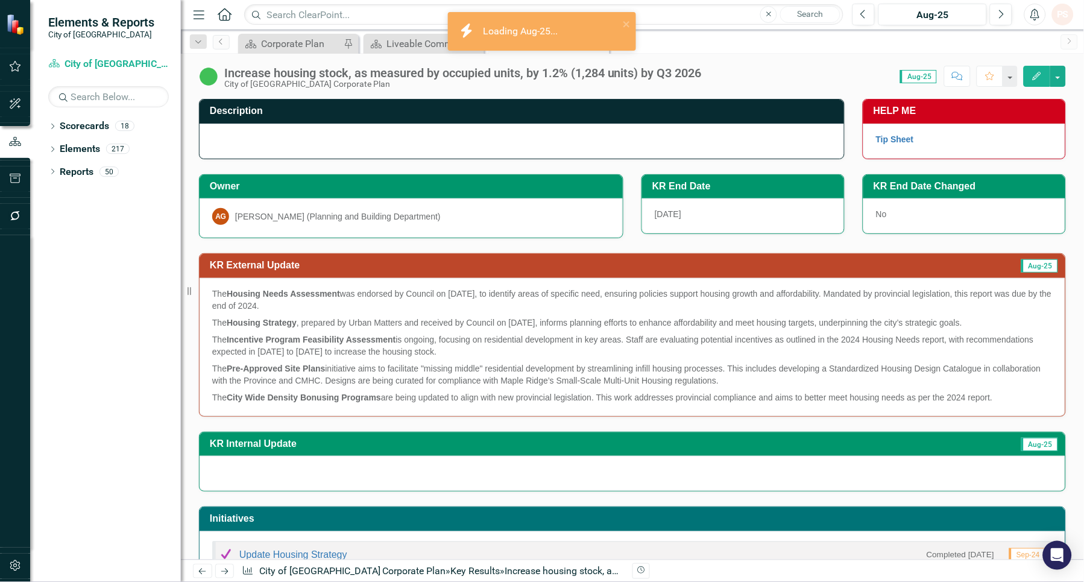
click at [267, 345] on p "The Incentive Program Feasibility Assessment is ongoing, focusing on residentia…" at bounding box center [632, 345] width 840 height 29
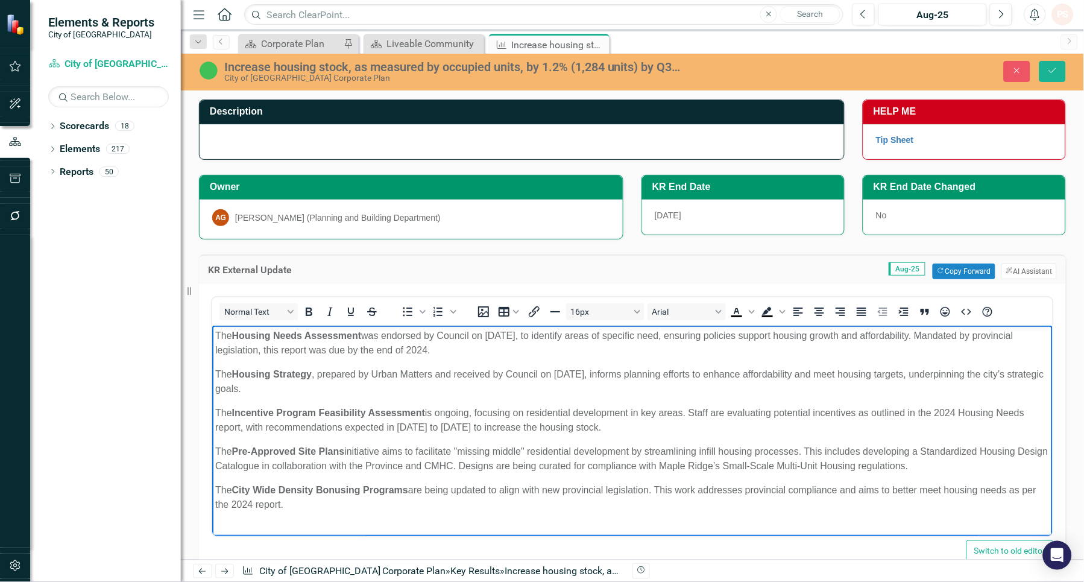
drag, startPoint x: 215, startPoint y: 338, endPoint x: 601, endPoint y: 508, distance: 422.1
click at [601, 508] on body "The Housing Needs Assessment was endorsed by Council on September 10, 2024, to …" at bounding box center [632, 424] width 840 height 199
copy body "The Housing Needs Assessment was endorsed by Council on September 10, 2024, to …"
click at [1017, 69] on icon "Close" at bounding box center [1016, 70] width 11 height 8
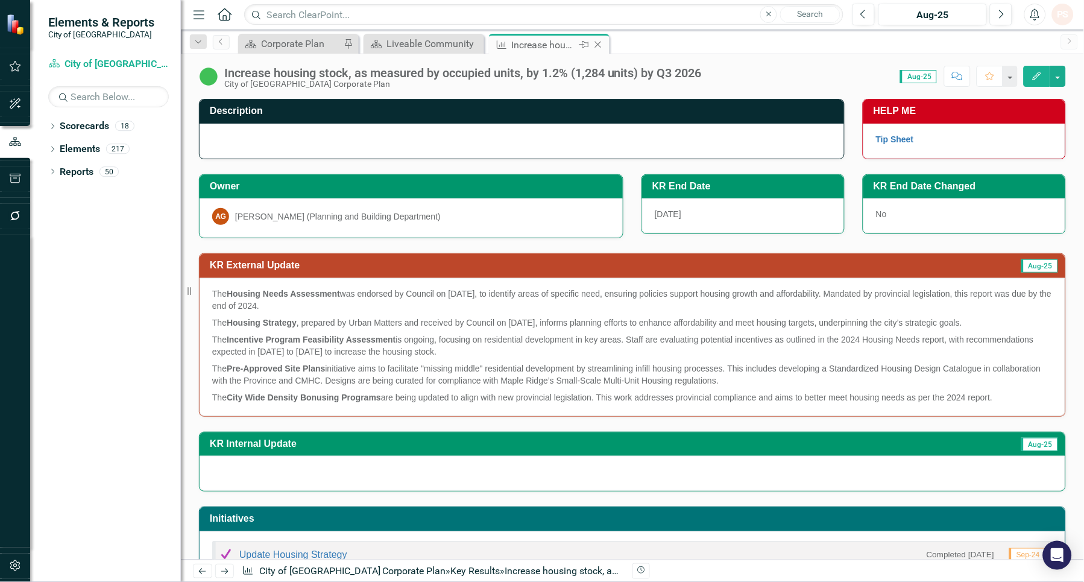
click at [602, 43] on icon "Close" at bounding box center [598, 45] width 12 height 10
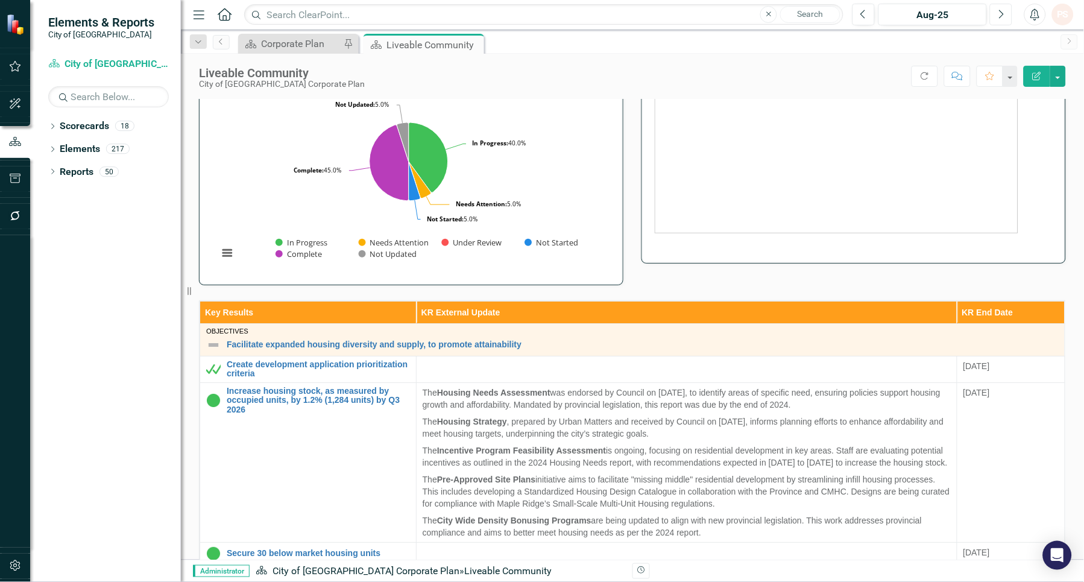
click at [1004, 20] on button "Next" at bounding box center [1001, 15] width 22 height 22
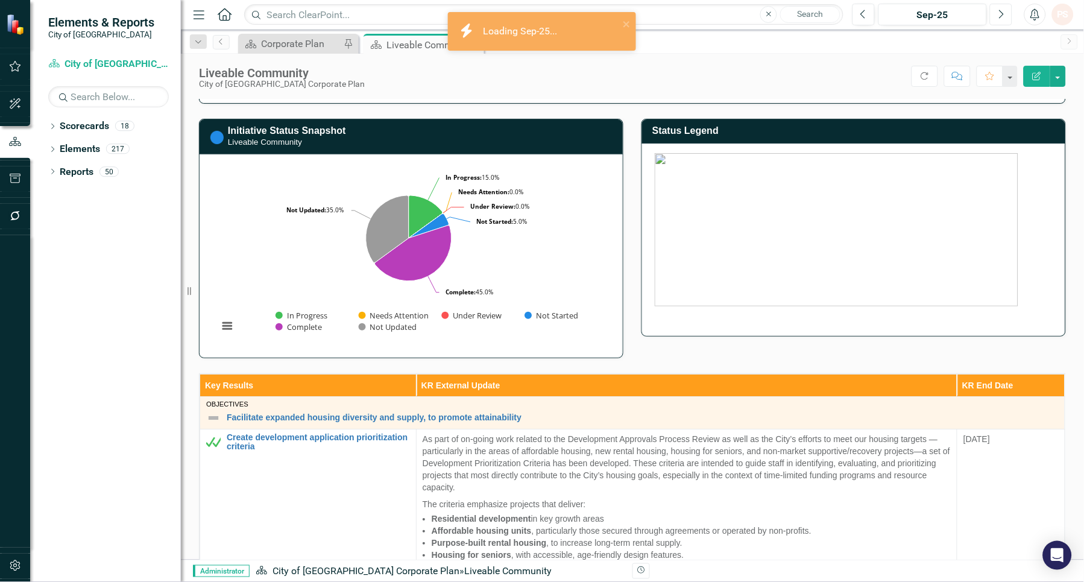
scroll to position [268, 0]
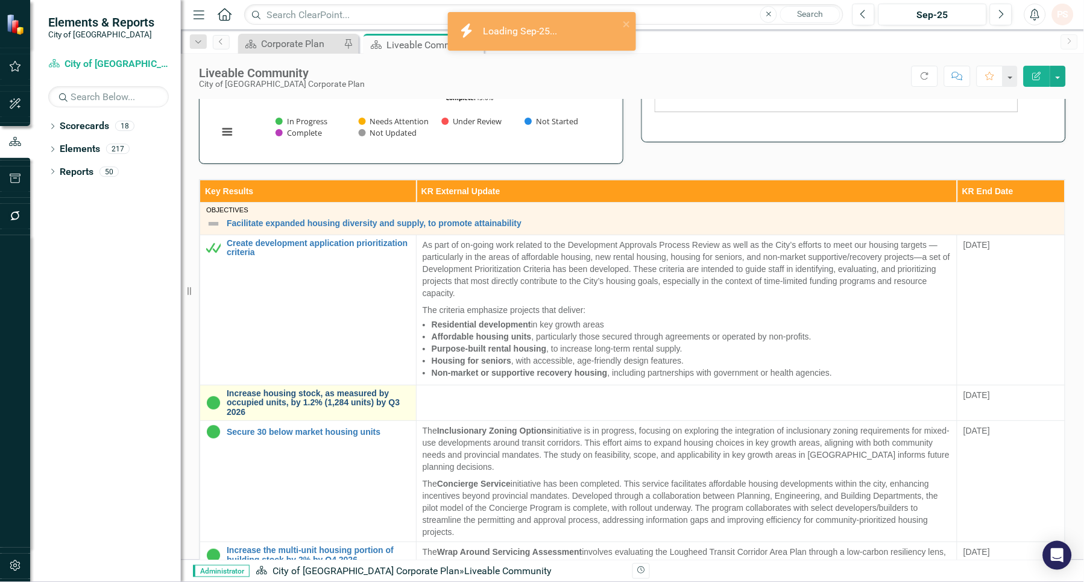
click at [293, 396] on link "Increase housing stock, as measured by occupied units, by 1.2% (1,284 units) by…" at bounding box center [318, 403] width 183 height 28
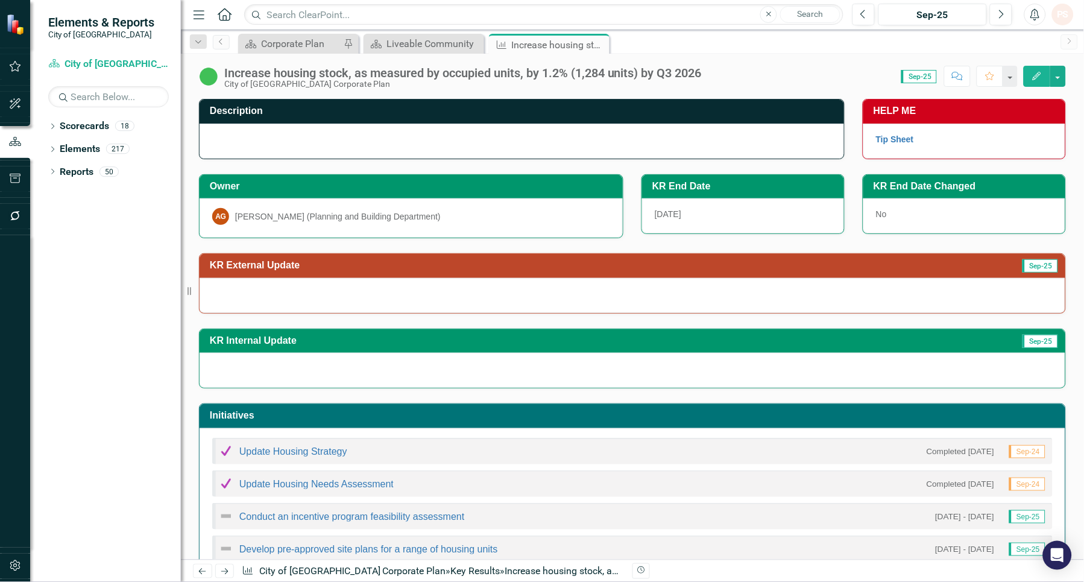
click at [499, 287] on div at bounding box center [633, 295] width 866 height 35
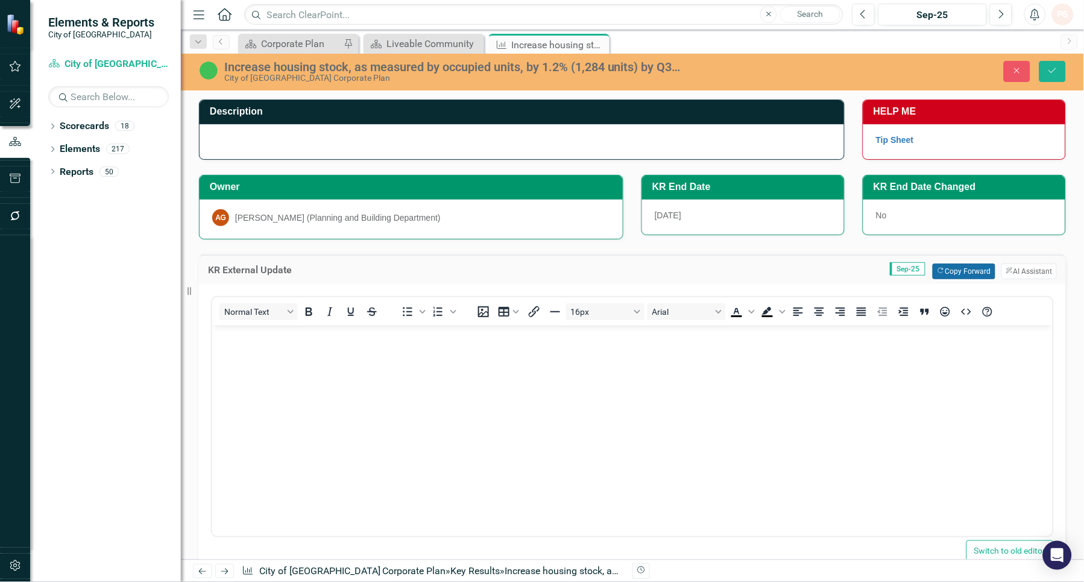
click at [957, 276] on button "Copy Forward Copy Forward" at bounding box center [964, 271] width 62 height 16
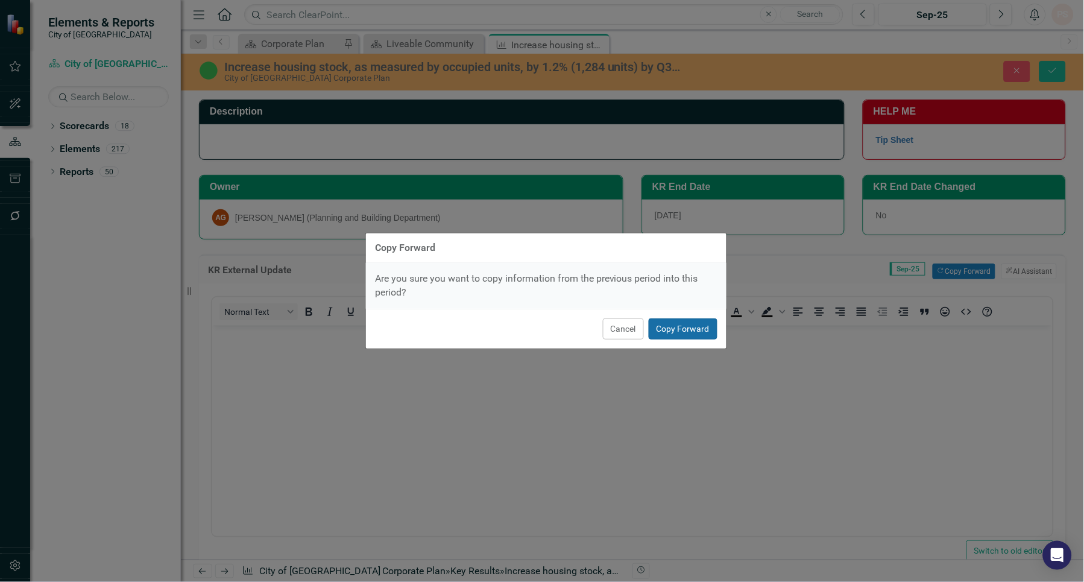
click at [665, 336] on button "Copy Forward" at bounding box center [683, 328] width 69 height 21
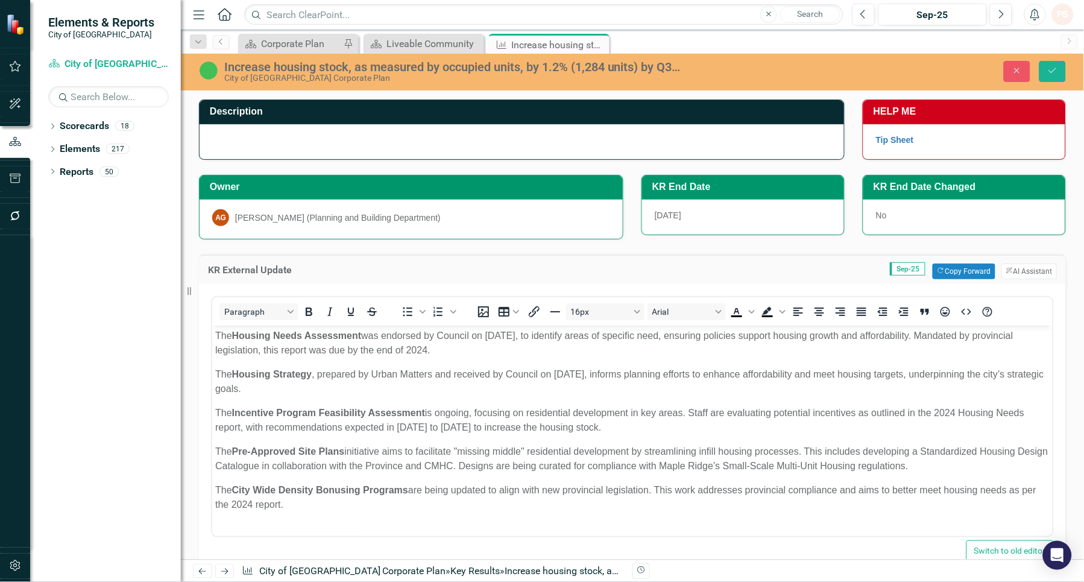
click at [409, 409] on strong "Incentive Program Feasibility Assessment" at bounding box center [327, 412] width 193 height 10
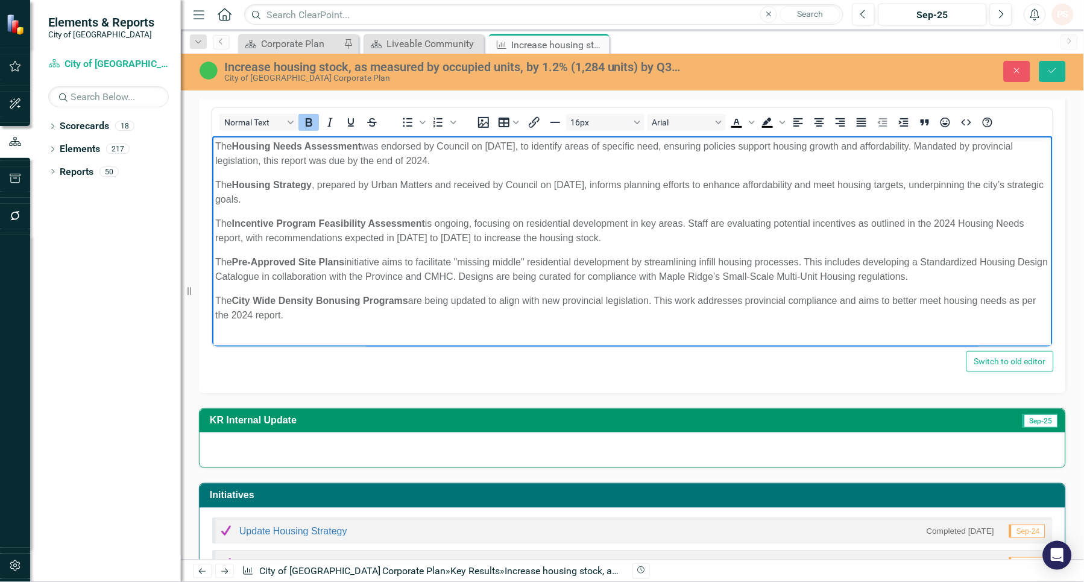
scroll to position [134, 0]
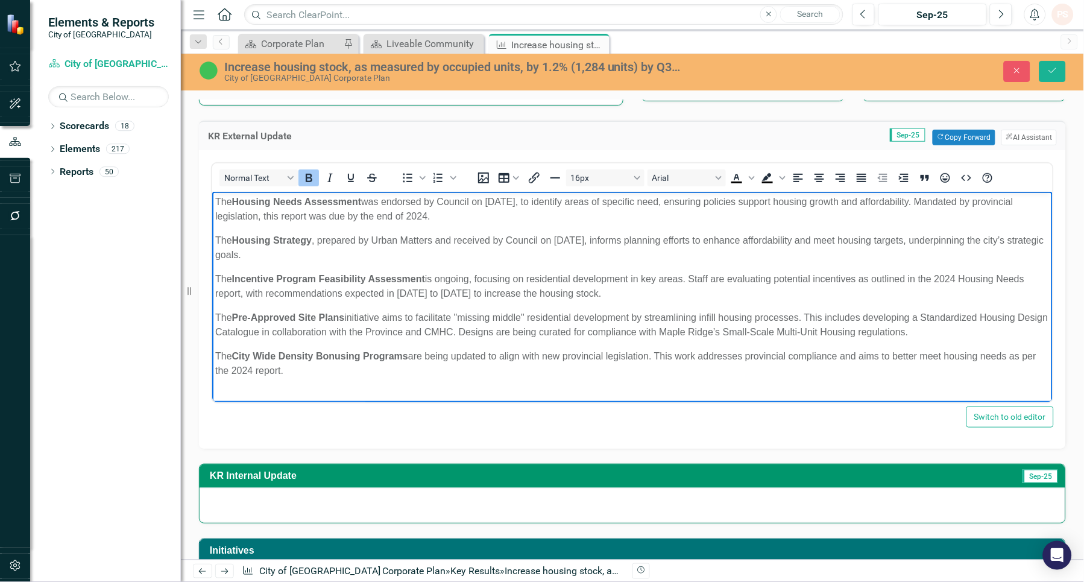
click at [213, 201] on body "The Housing Needs Assessment was endorsed by Council on September 10, 2024, to …" at bounding box center [632, 290] width 840 height 199
click at [479, 197] on p "There are five initiatives related to this key result as multiple proejcts cont…" at bounding box center [632, 208] width 834 height 29
click at [486, 200] on p "There are five initiatives related to this key result as multiple proejcts cont…" at bounding box center [632, 208] width 834 height 29
click at [612, 200] on p "There are five initiatives related to this key result as multiple projects cont…" at bounding box center [632, 208] width 834 height 29
click at [676, 200] on p "There are five initiatives related to this key result as multiple projects cont…" at bounding box center [632, 208] width 834 height 29
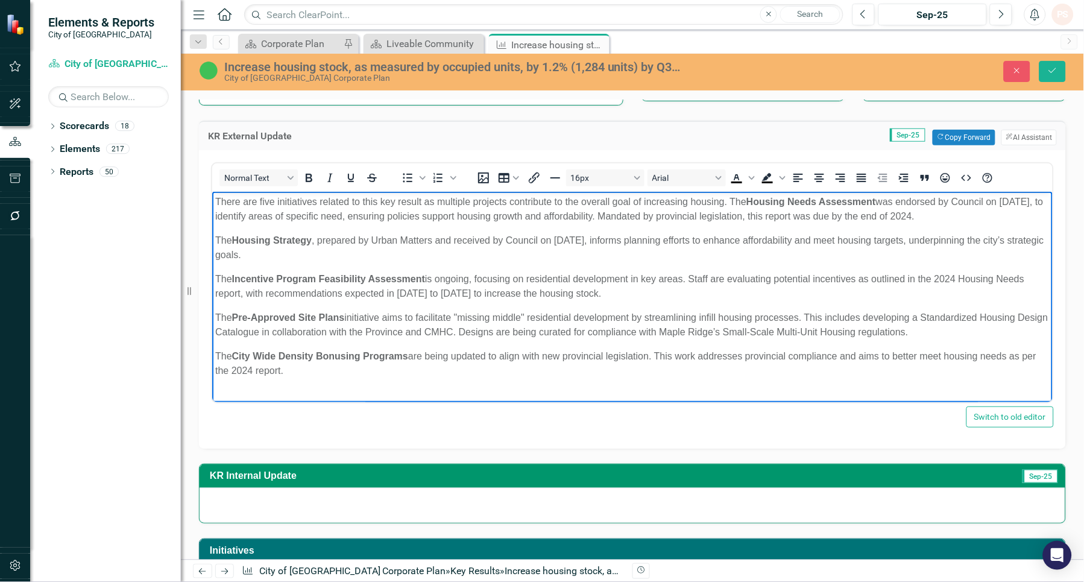
click at [733, 201] on p "There are five initiatives related to this key result as multiple projects cont…" at bounding box center [632, 208] width 834 height 29
click at [728, 200] on p "There are five initiatives related to this key result as multiple projects cont…" at bounding box center [632, 208] width 834 height 29
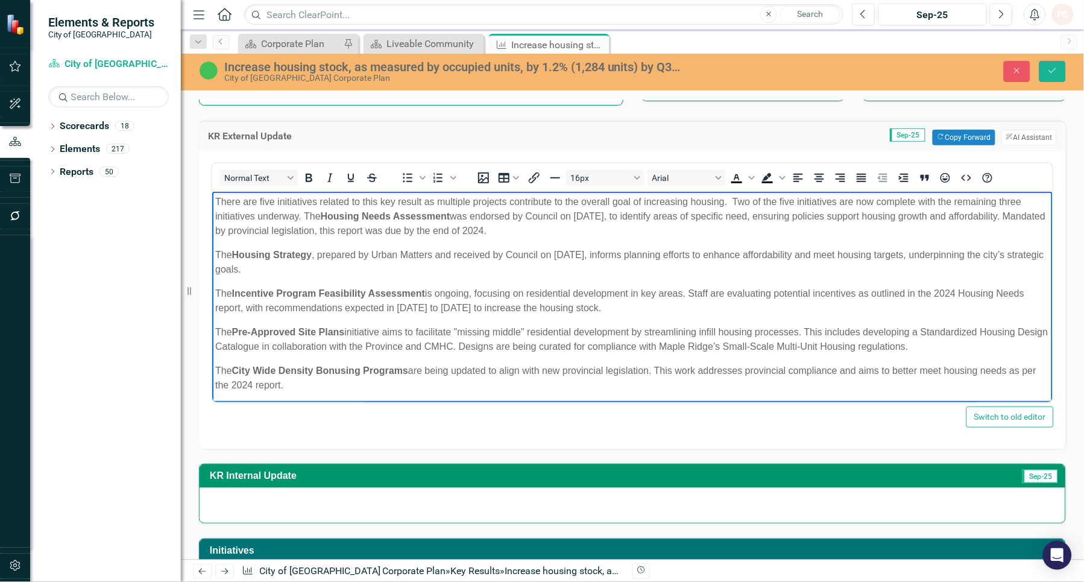
click at [616, 224] on p "There are five initiatives related to this key result as multiple projects cont…" at bounding box center [632, 215] width 834 height 43
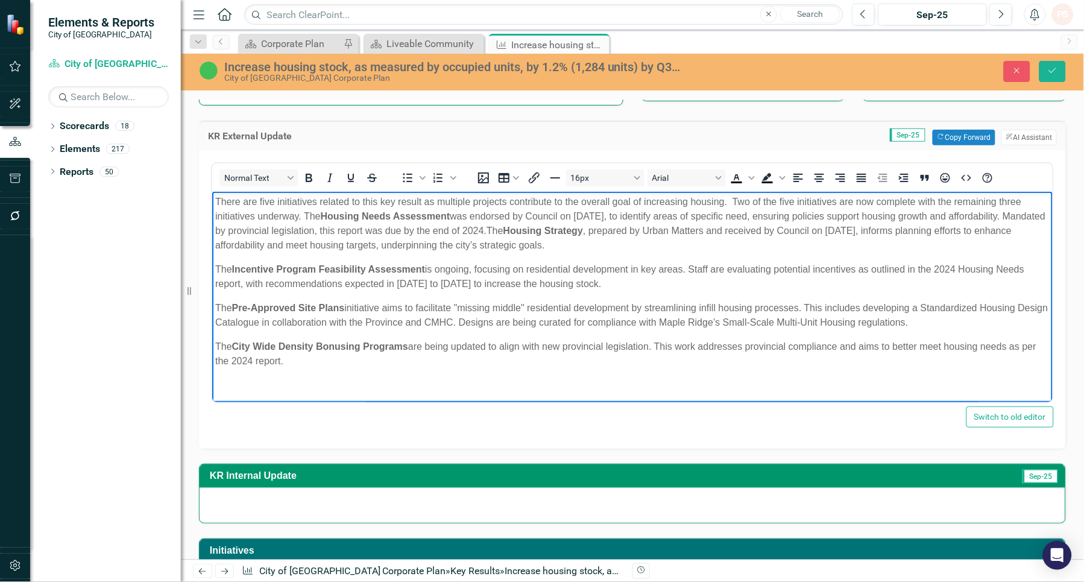
click at [604, 283] on p "The Incentive Program Feasibility Assessment is ongoing, focusing on residentia…" at bounding box center [632, 276] width 834 height 29
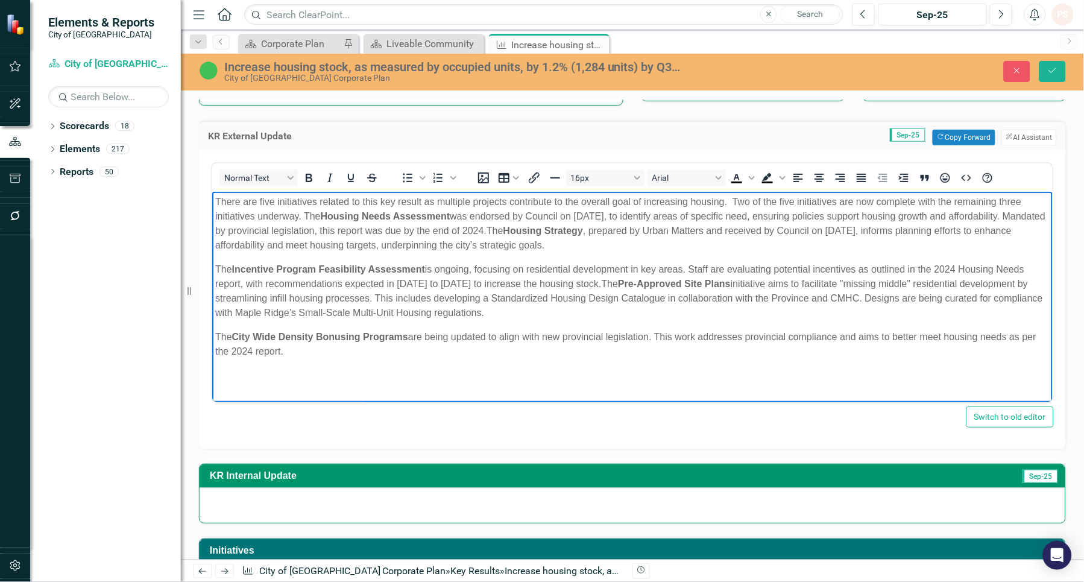
click at [583, 318] on p "The Incentive Program Feasibility Assessment is ongoing, focusing on residentia…" at bounding box center [632, 291] width 834 height 58
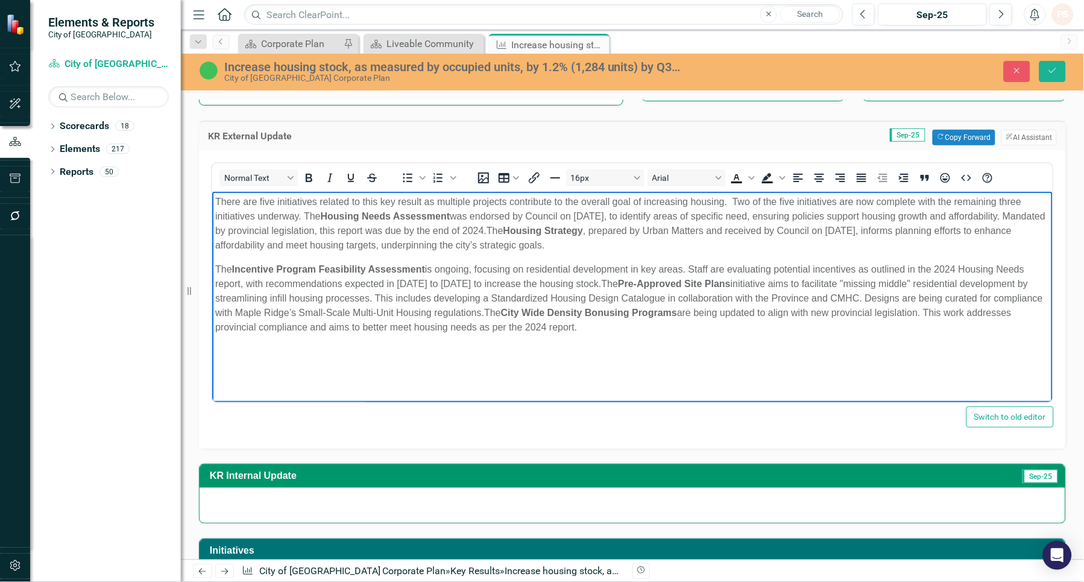
click at [786, 351] on body "There are five initiatives related to this key result as multiple projects cont…" at bounding box center [632, 281] width 840 height 181
click at [1052, 71] on icon "Save" at bounding box center [1052, 70] width 11 height 8
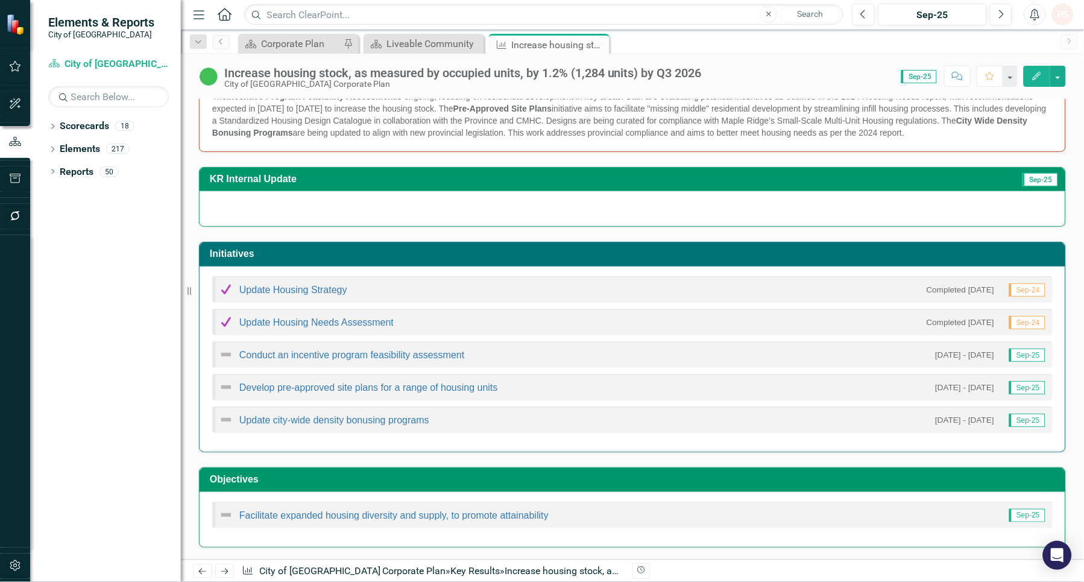
scroll to position [251, 0]
click at [312, 351] on link "Conduct an incentive program feasibility assessment" at bounding box center [351, 355] width 225 height 10
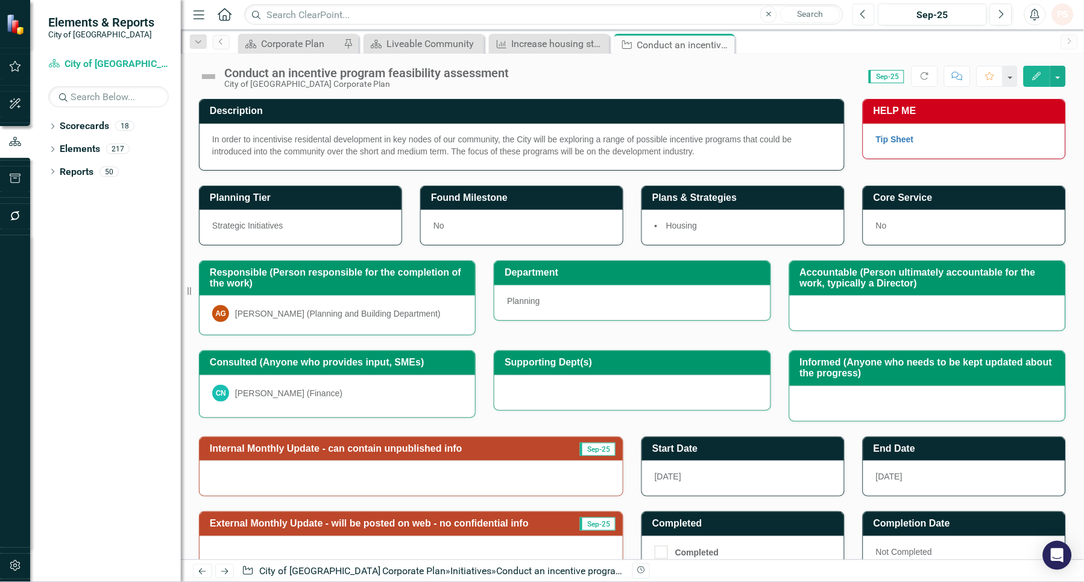
click at [862, 9] on icon "Previous" at bounding box center [863, 14] width 7 height 11
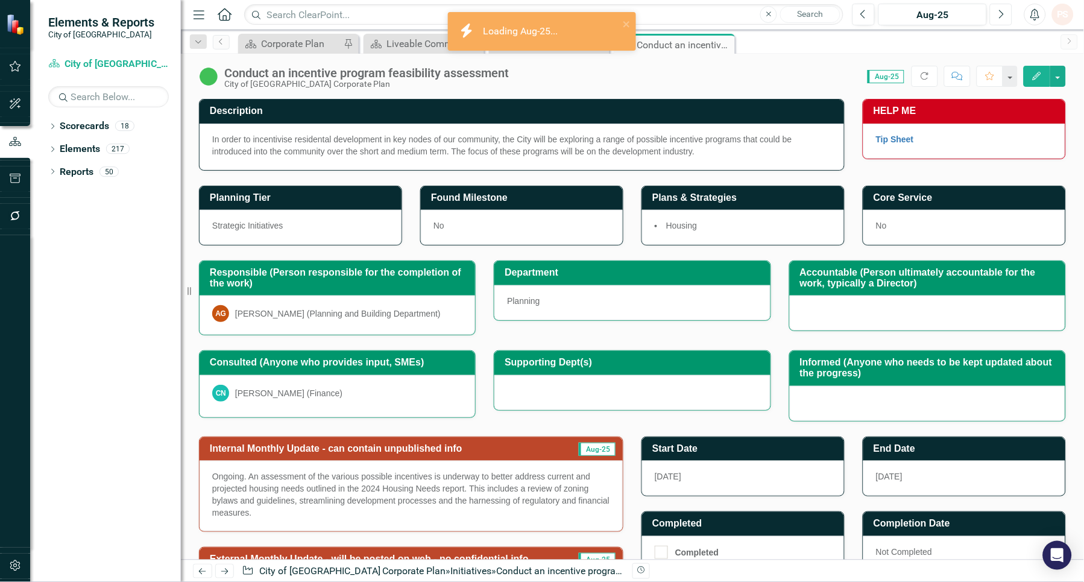
click at [993, 14] on button "Next" at bounding box center [1001, 15] width 22 height 22
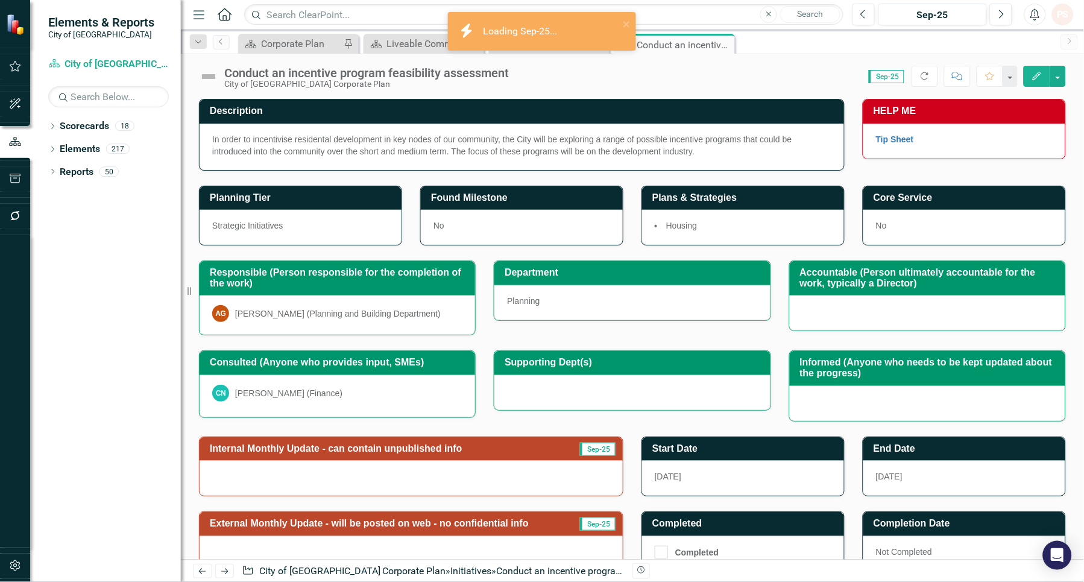
click at [213, 77] on img at bounding box center [208, 76] width 19 height 19
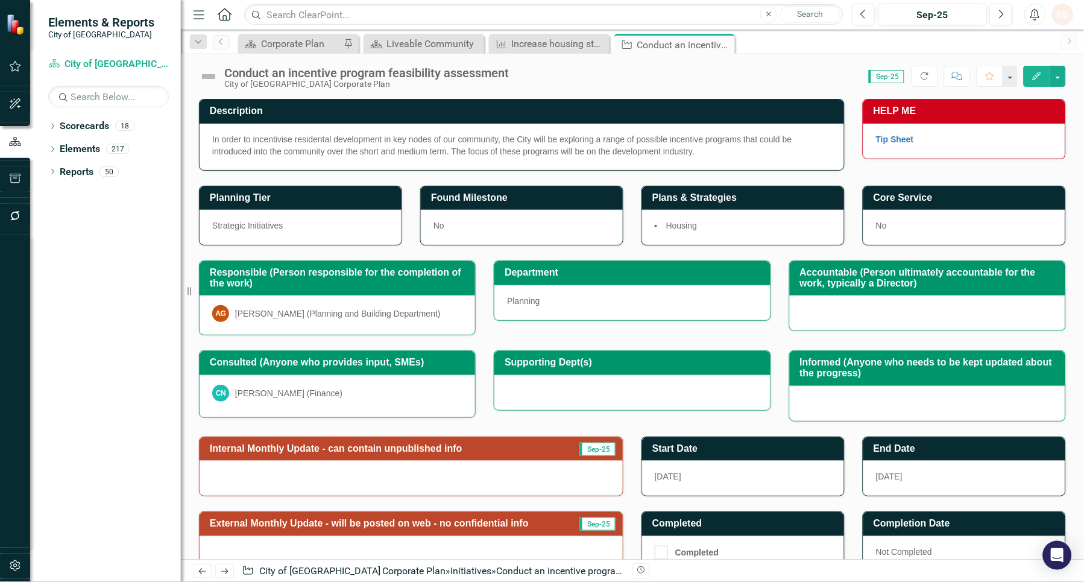
click at [213, 77] on img at bounding box center [208, 76] width 19 height 19
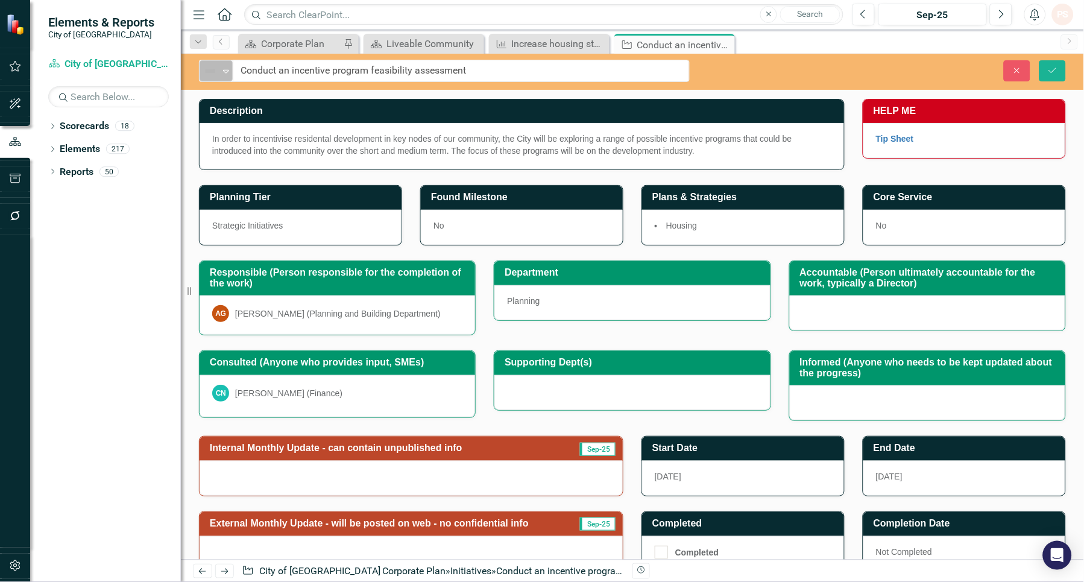
click at [231, 69] on icon "Expand" at bounding box center [226, 71] width 12 height 10
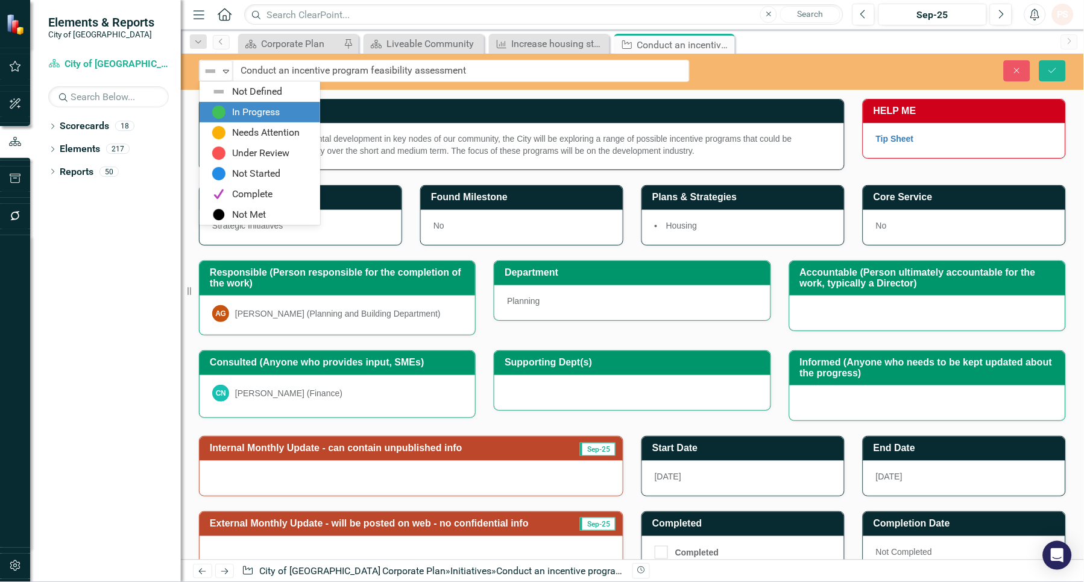
click at [219, 111] on img at bounding box center [219, 112] width 14 height 14
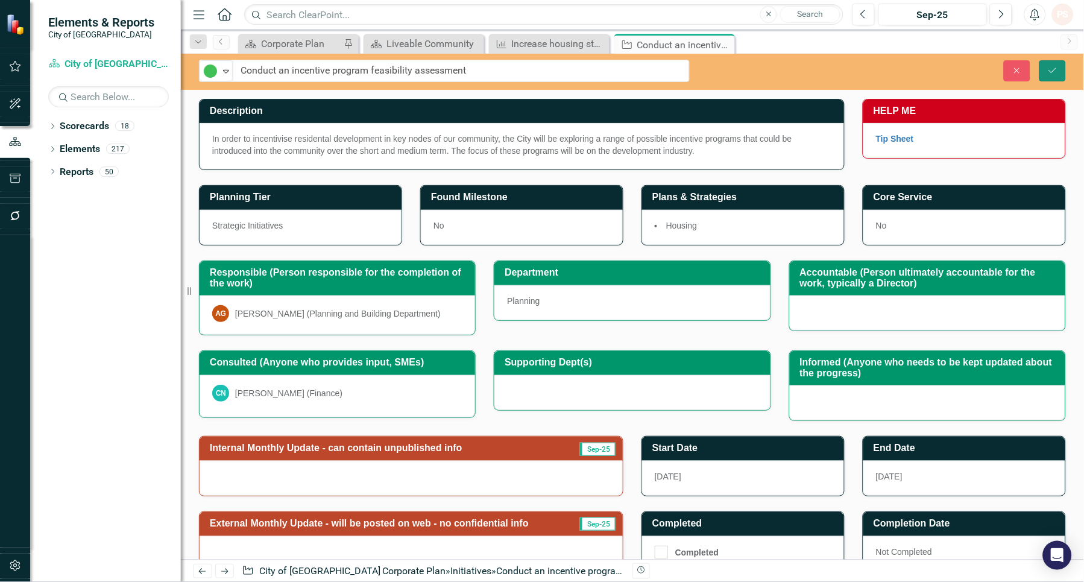
click at [1049, 66] on icon "Save" at bounding box center [1052, 70] width 11 height 8
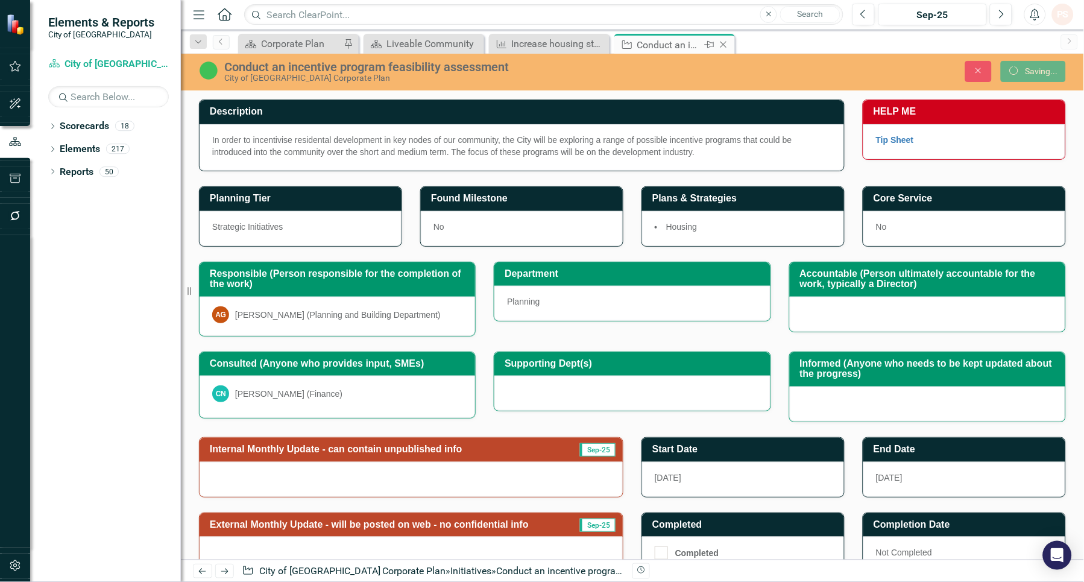
click at [720, 42] on icon at bounding box center [723, 45] width 7 height 7
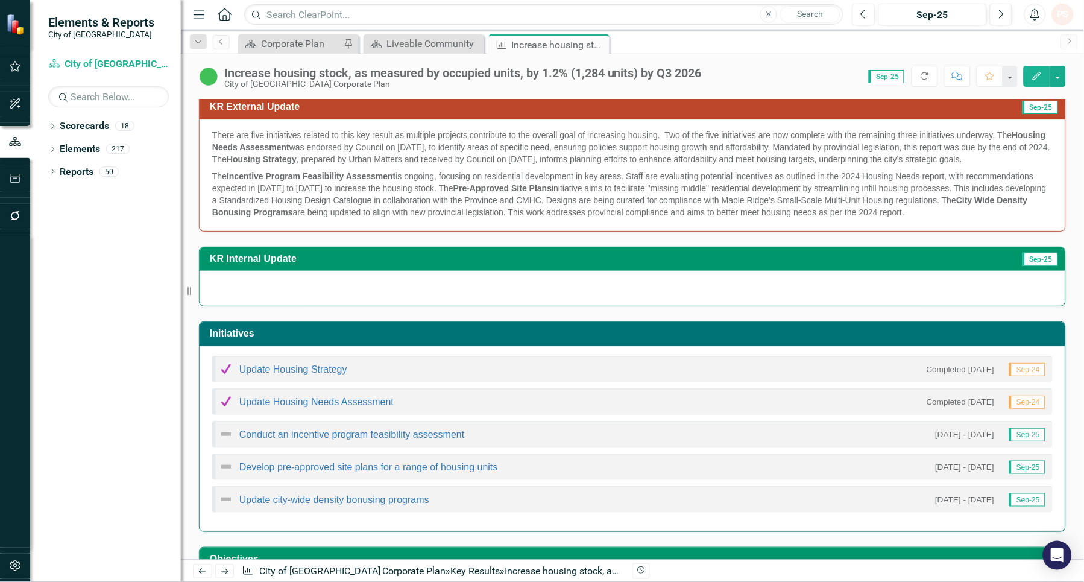
scroll to position [251, 0]
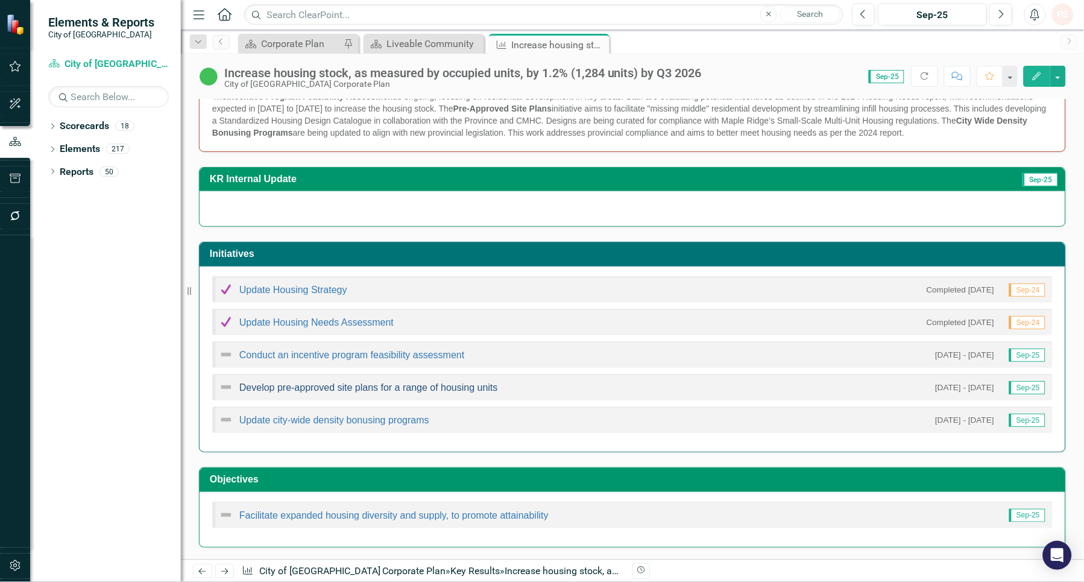
click at [278, 386] on link "Develop pre-approved site plans for a range of housing units" at bounding box center [368, 387] width 259 height 10
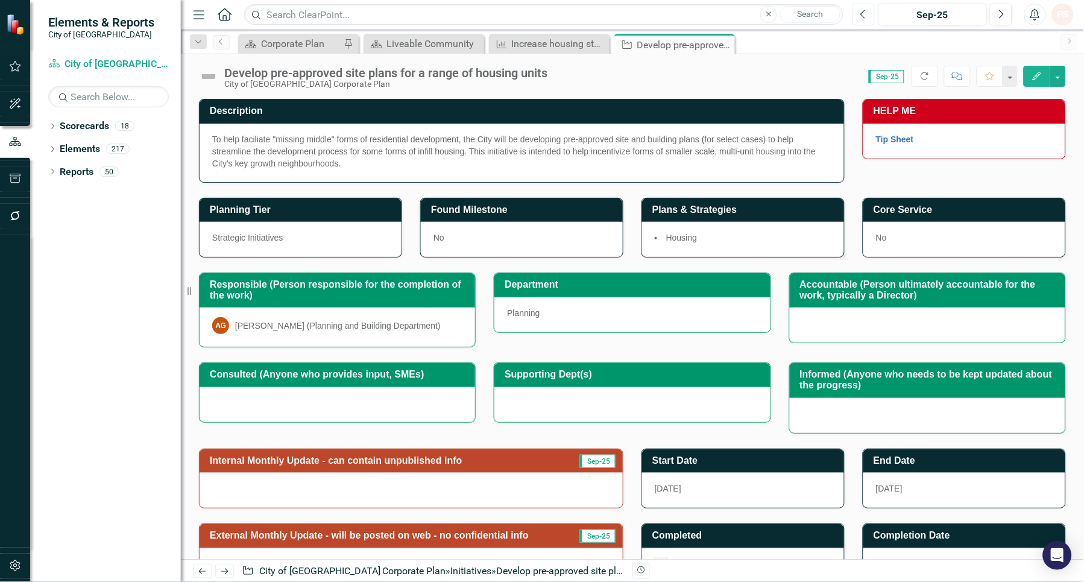
click at [859, 16] on button "Previous" at bounding box center [863, 15] width 22 height 22
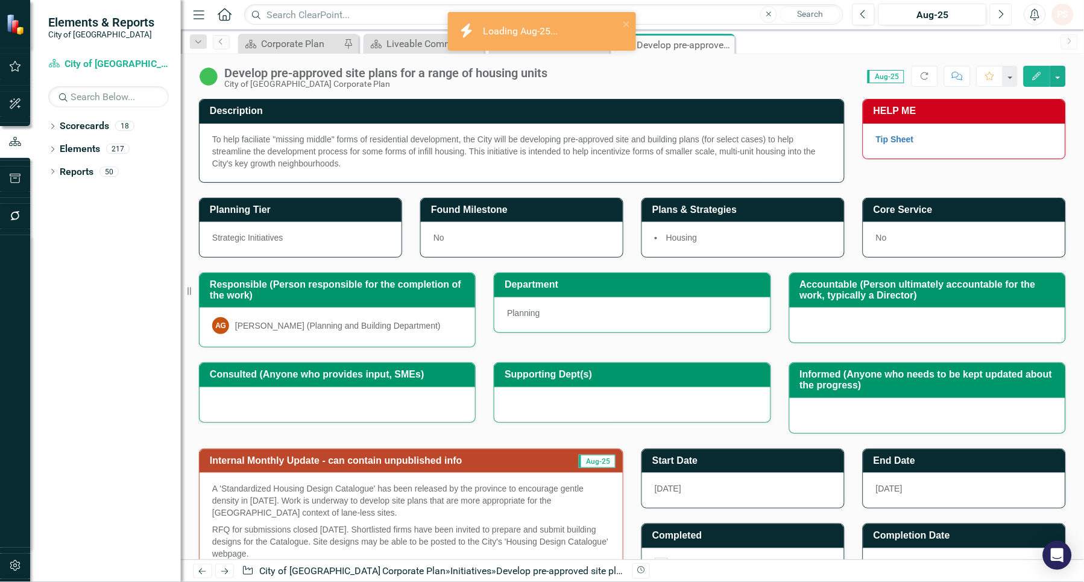
click at [1004, 13] on icon "Next" at bounding box center [1001, 14] width 7 height 11
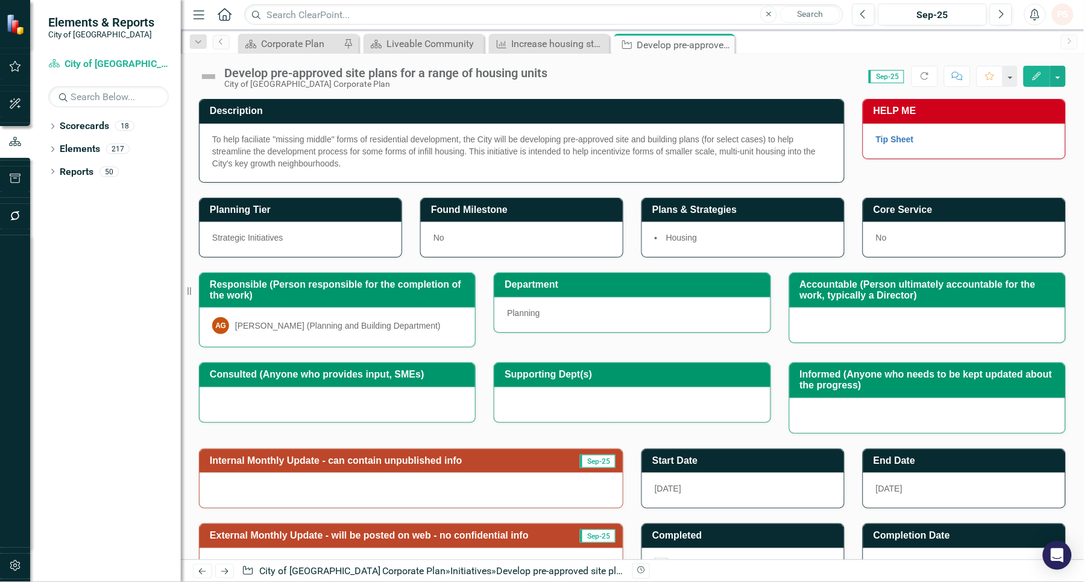
click at [205, 78] on img at bounding box center [208, 76] width 19 height 19
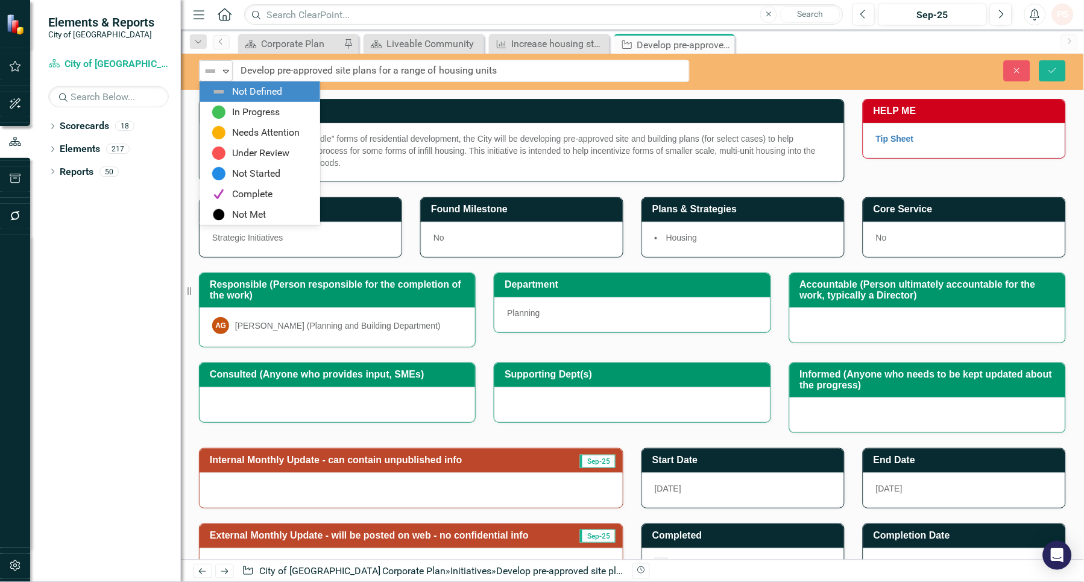
click at [225, 77] on div "Expand" at bounding box center [226, 71] width 12 height 20
click at [222, 107] on img at bounding box center [219, 112] width 14 height 14
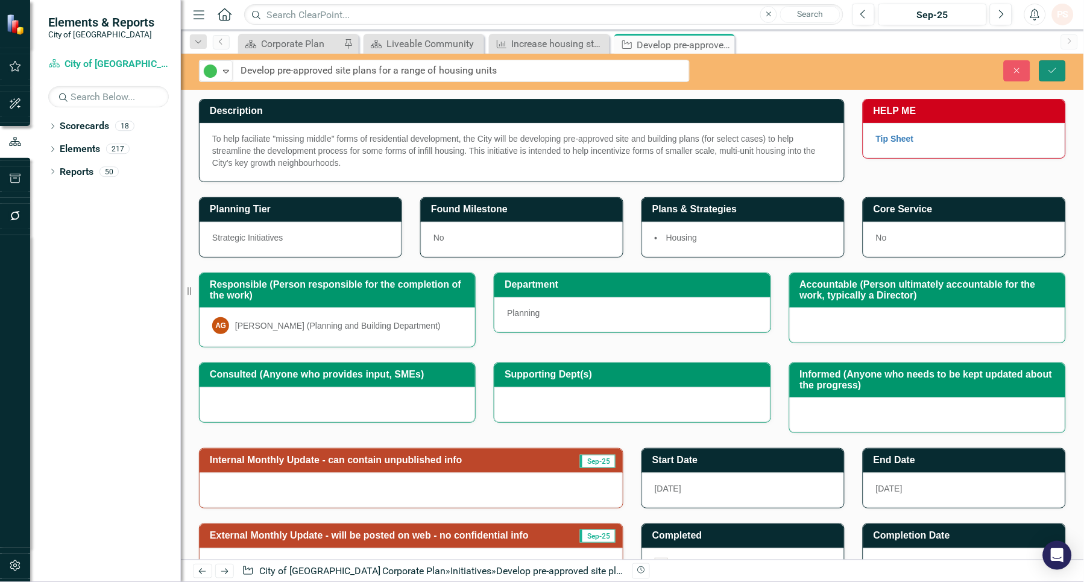
click at [1052, 66] on icon "Save" at bounding box center [1052, 70] width 11 height 8
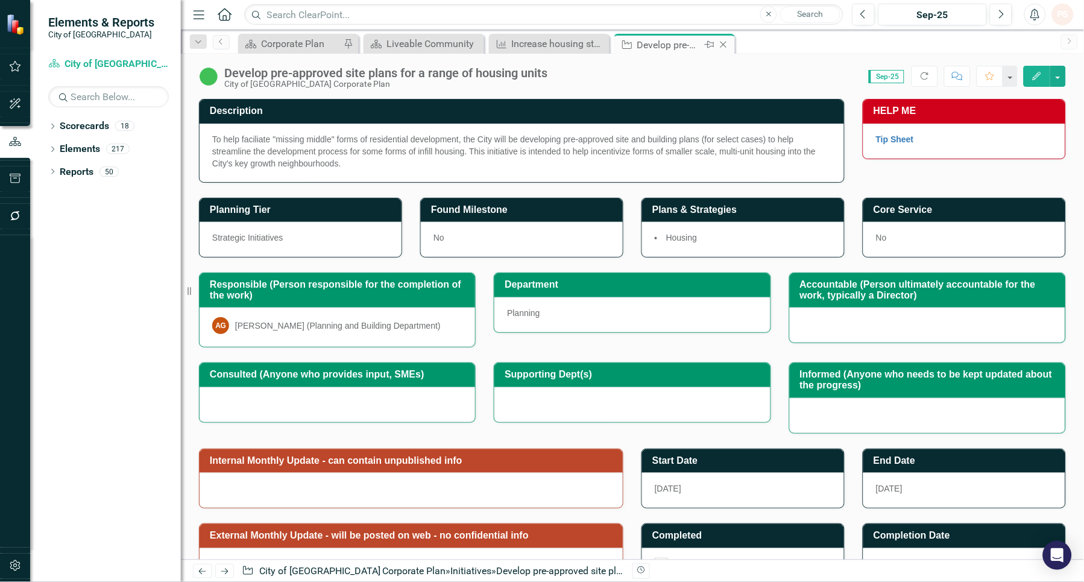
click at [722, 42] on icon "Close" at bounding box center [723, 45] width 12 height 10
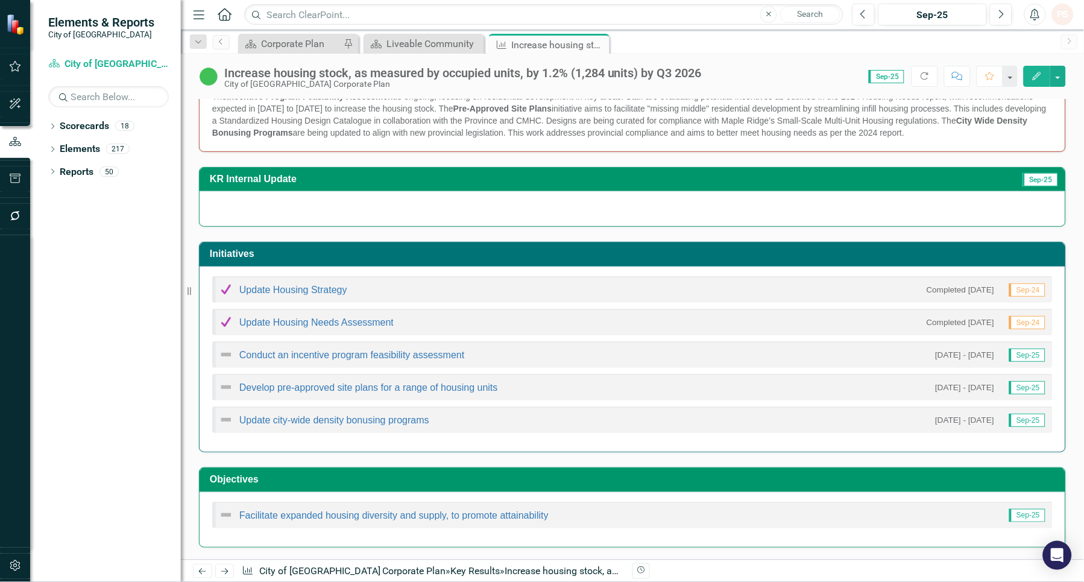
scroll to position [251, 0]
click at [294, 420] on link "Update city-wide density bonusing programs" at bounding box center [334, 420] width 190 height 10
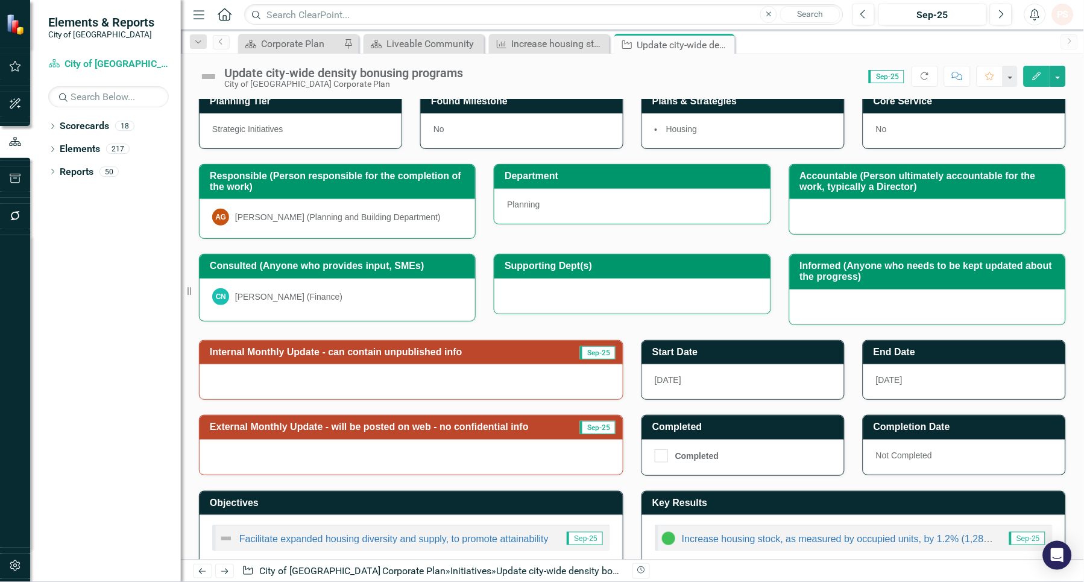
scroll to position [133, 0]
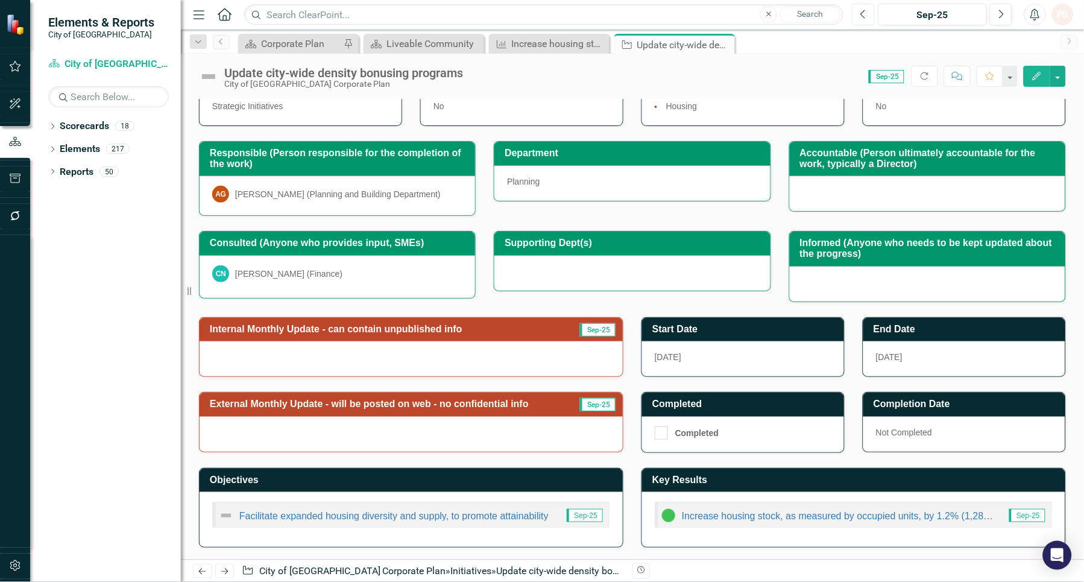
click at [860, 10] on button "Previous" at bounding box center [863, 15] width 22 height 22
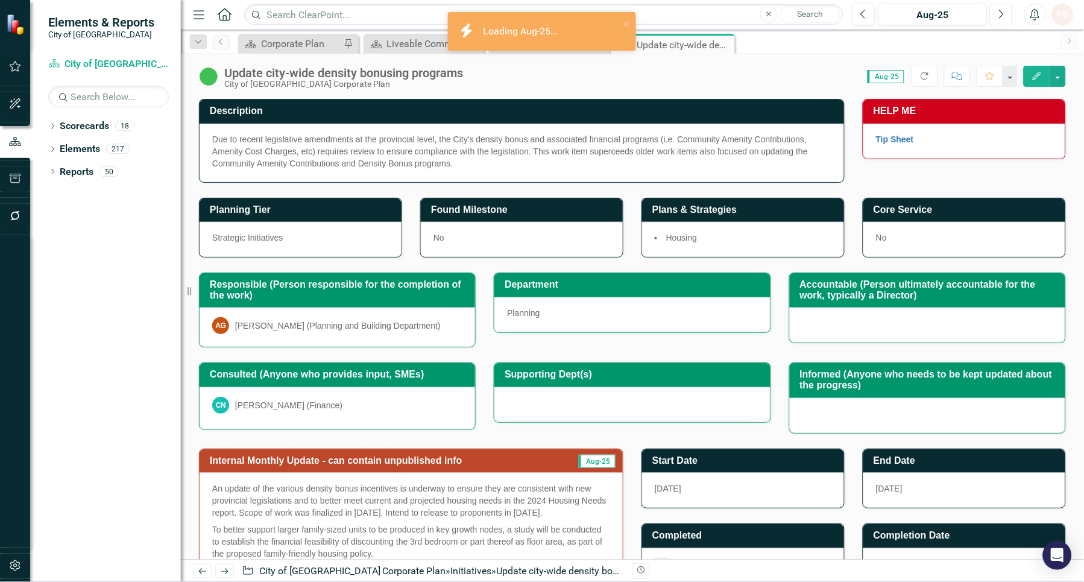
click at [1002, 7] on button "Next" at bounding box center [1001, 15] width 22 height 22
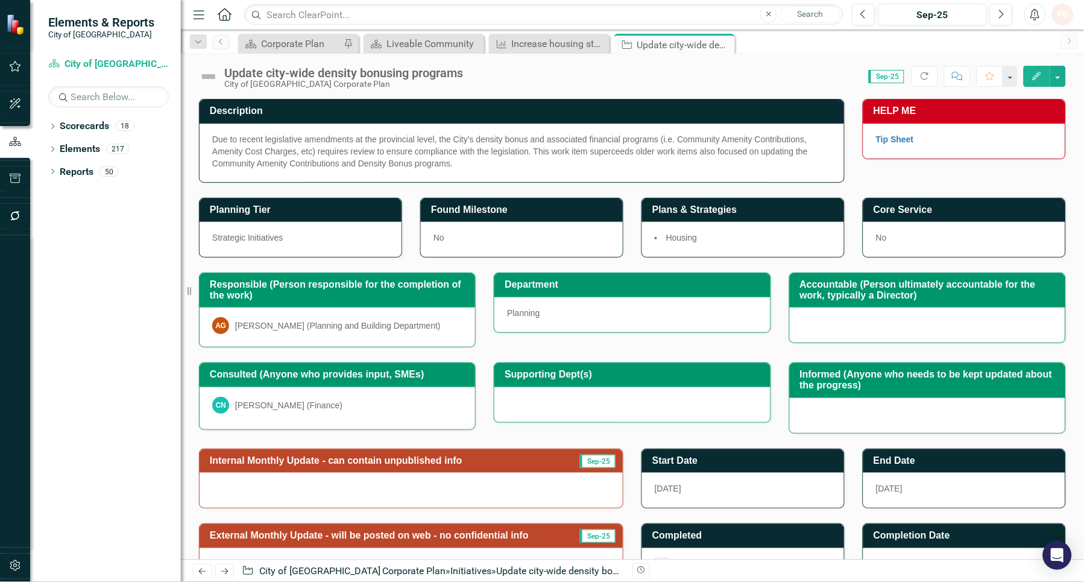
click at [210, 80] on img at bounding box center [208, 76] width 19 height 19
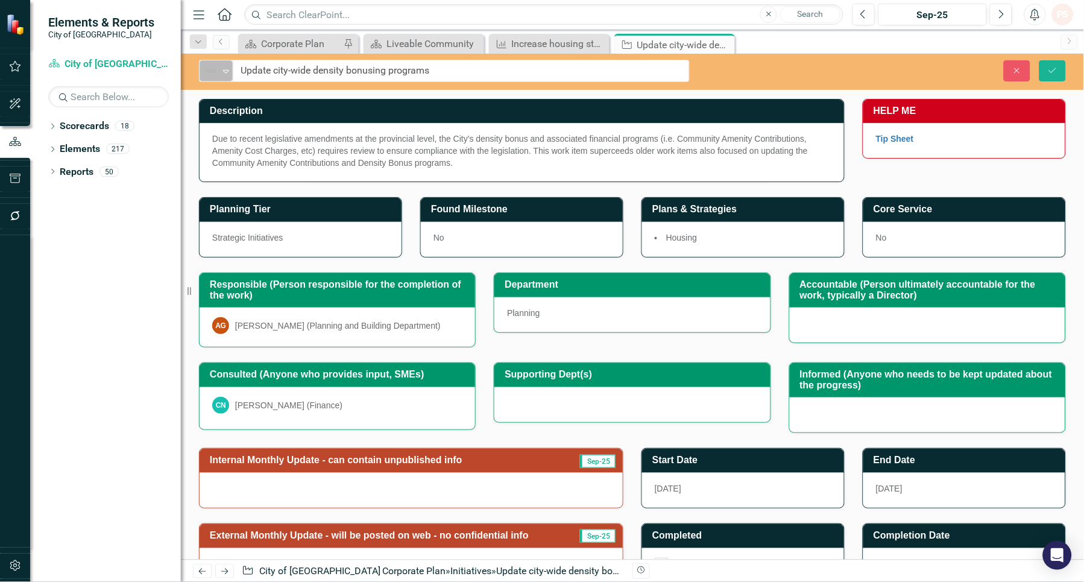
click at [225, 71] on icon "Expand" at bounding box center [226, 71] width 12 height 10
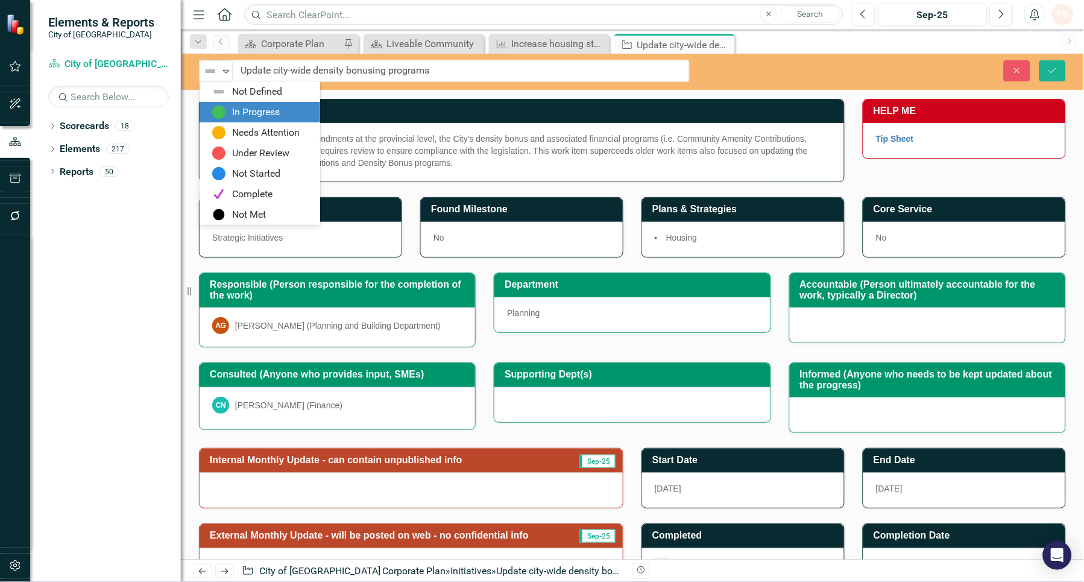
click at [221, 107] on img at bounding box center [219, 112] width 14 height 14
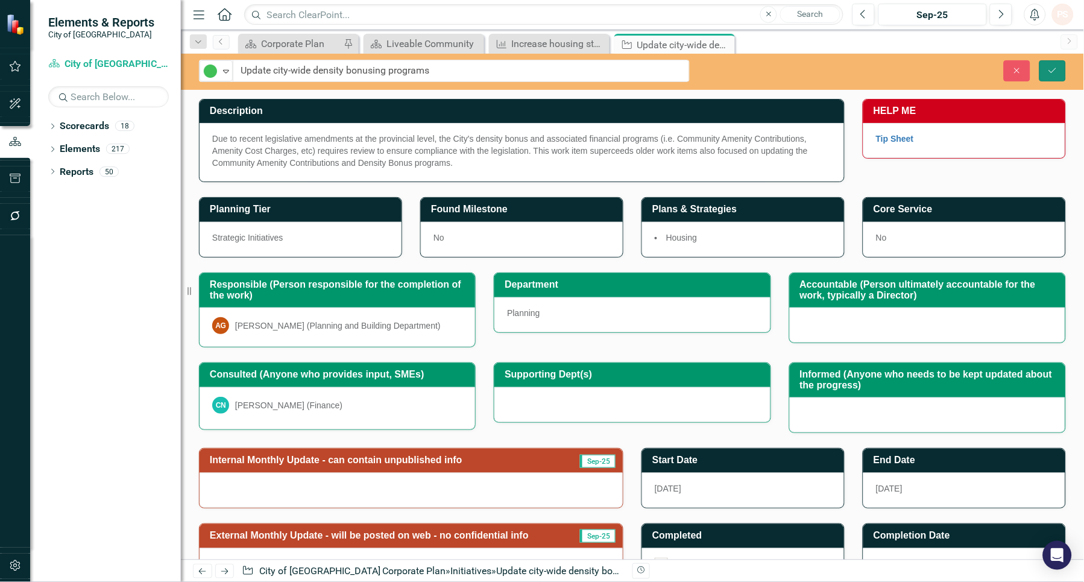
click at [1046, 74] on button "Save" at bounding box center [1052, 70] width 27 height 21
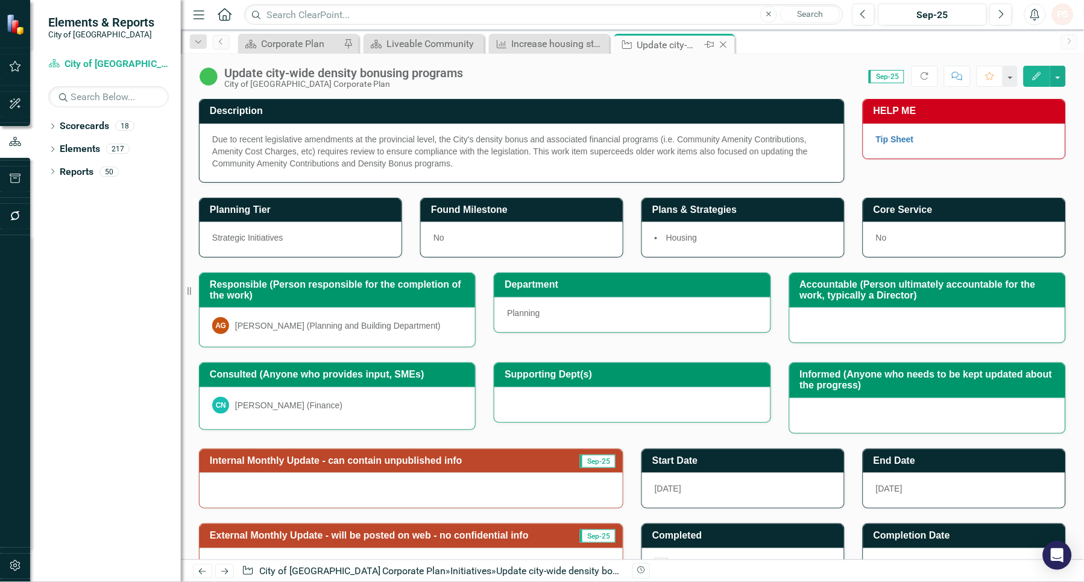
click at [723, 43] on icon "Close" at bounding box center [723, 45] width 12 height 10
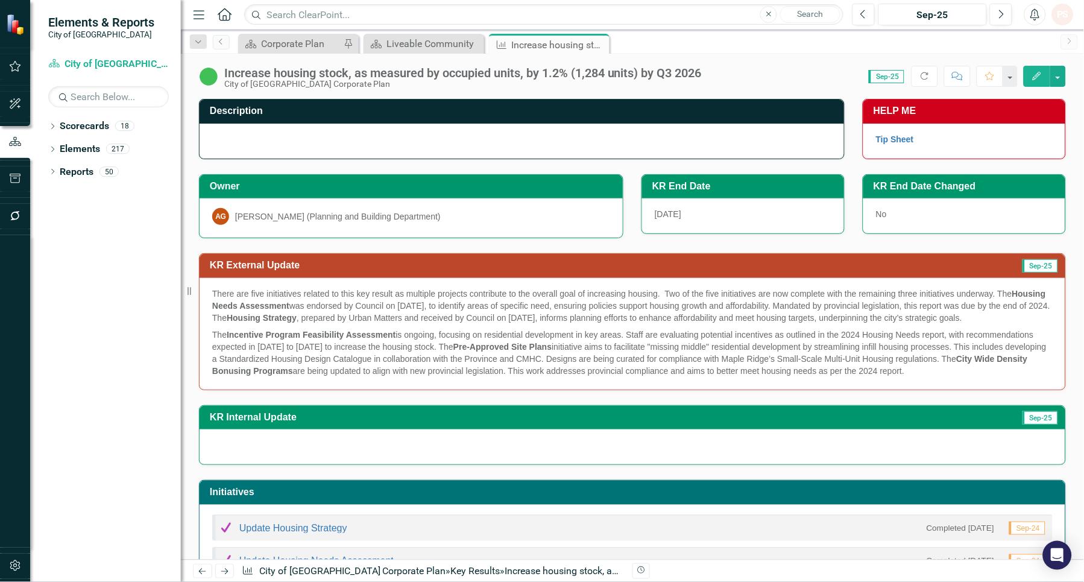
scroll to position [251, 0]
click at [599, 45] on icon at bounding box center [598, 45] width 7 height 7
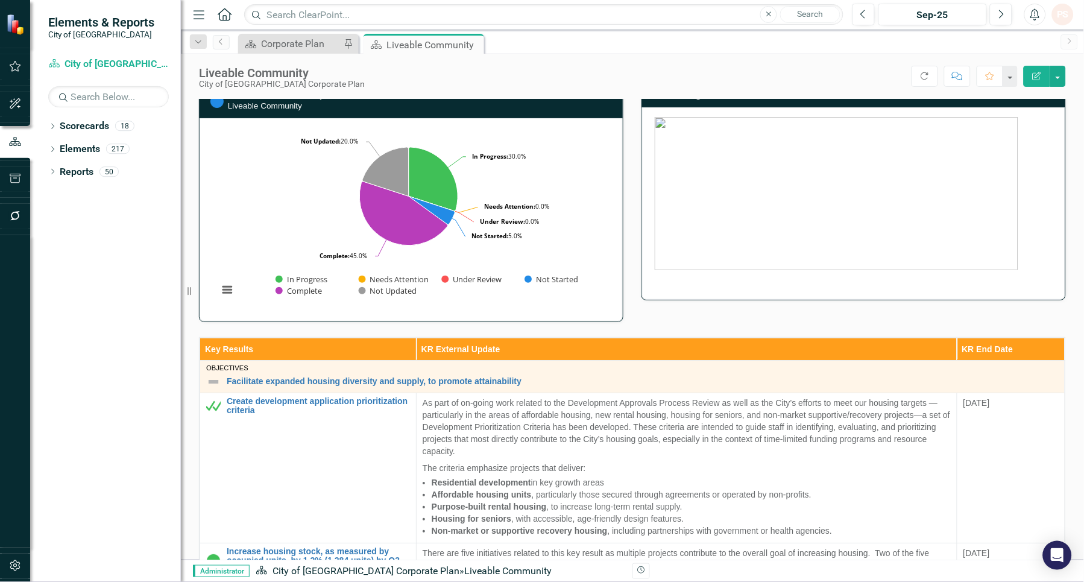
scroll to position [67, 0]
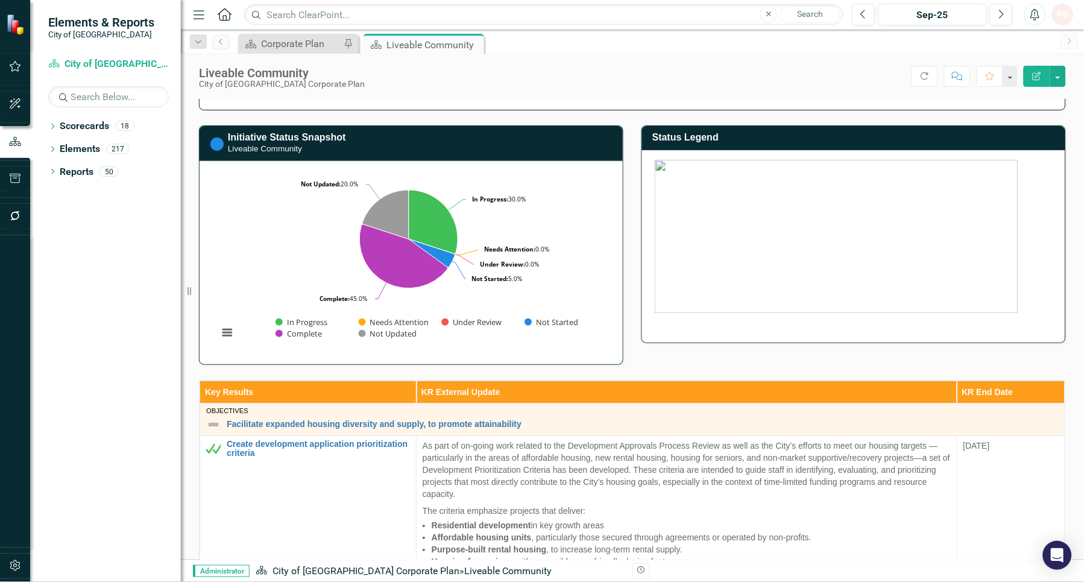
drag, startPoint x: 475, startPoint y: 42, endPoint x: 401, endPoint y: 68, distance: 78.0
click at [0, 0] on icon "Close" at bounding box center [0, 0] width 0 height 0
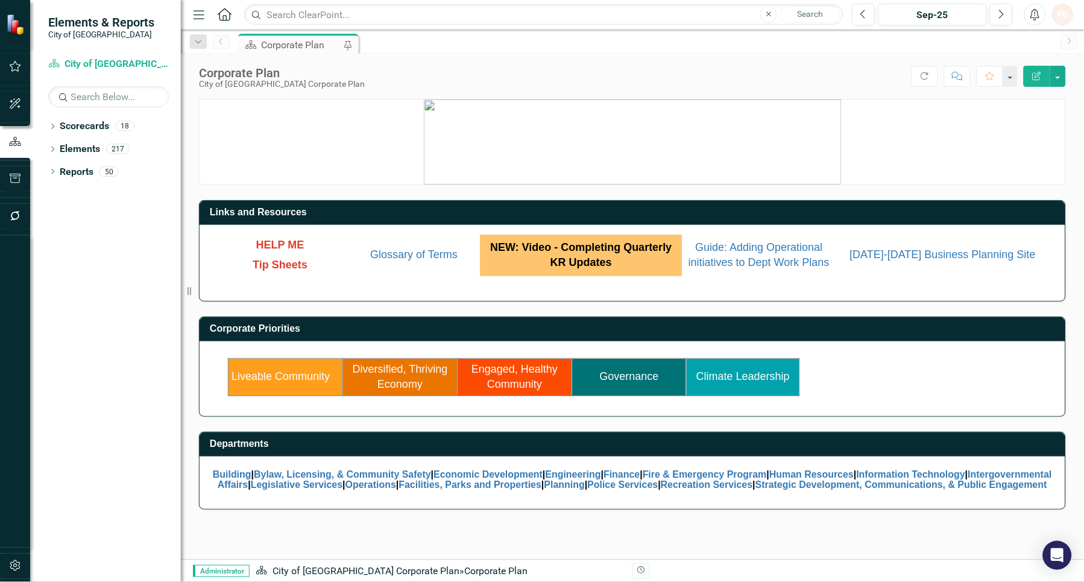
click at [515, 377] on link "Engaged, Healthy Community" at bounding box center [514, 377] width 86 height 28
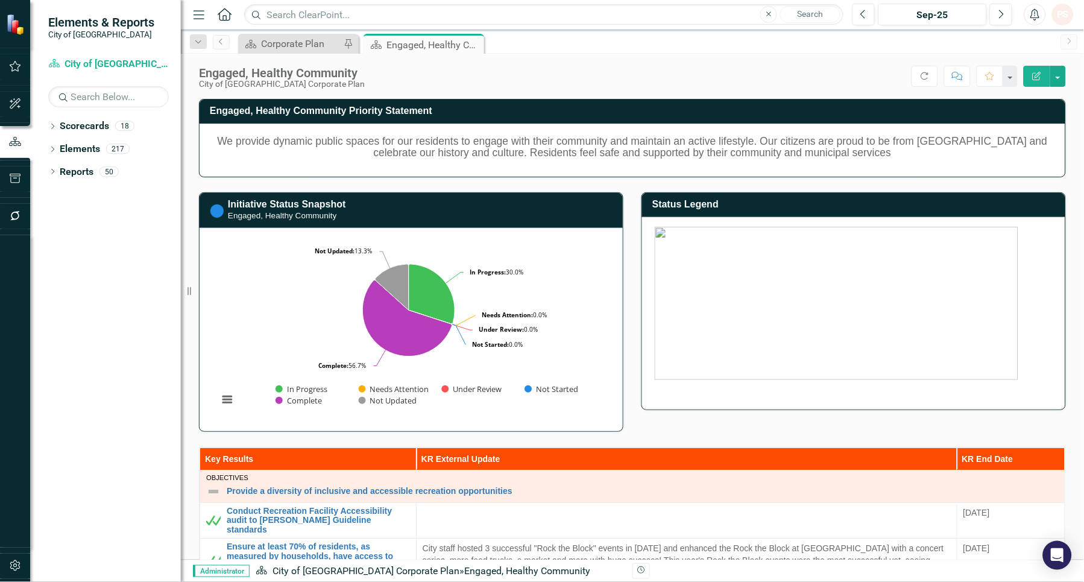
drag, startPoint x: 368, startPoint y: 13, endPoint x: 116, endPoint y: 284, distance: 369.8
click at [116, 284] on div "Dropdown Scorecards 18 Dropdown City of Maple Ridge Corporate Plan Building Byl…" at bounding box center [105, 348] width 151 height 465
click at [280, 30] on div "Dropdown Search Scorecard Corporate Plan Pin Scorecard Engaged, Healthy Communi…" at bounding box center [632, 42] width 903 height 24
click at [469, 40] on icon "Close" at bounding box center [473, 45] width 12 height 10
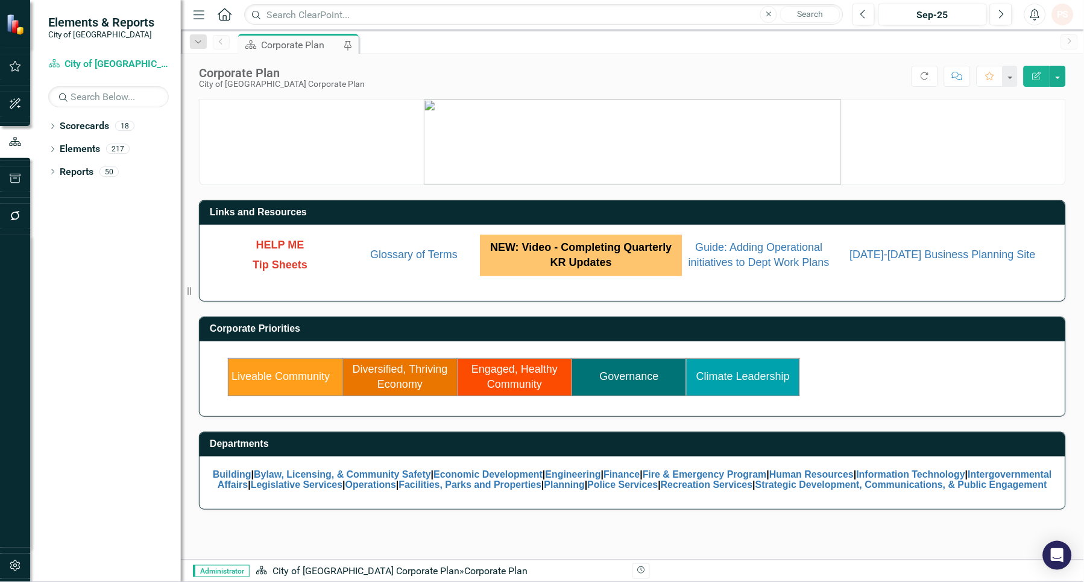
click at [630, 371] on link "Governance" at bounding box center [629, 376] width 59 height 12
